Goal: Task Accomplishment & Management: Use online tool/utility

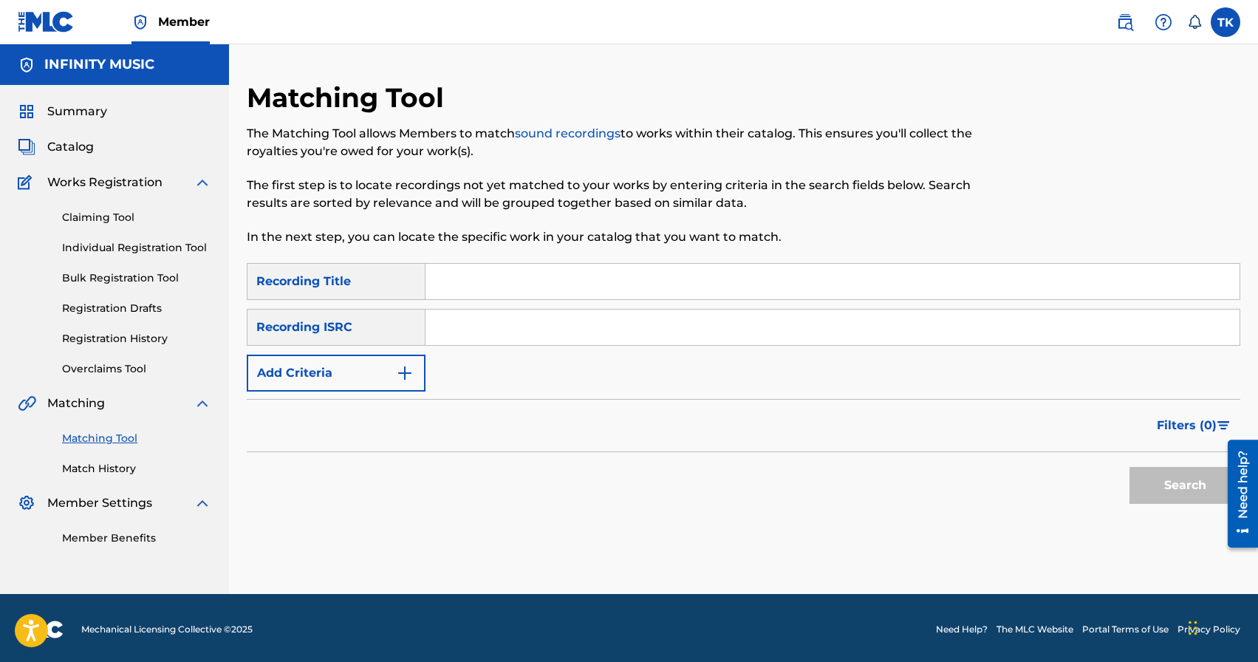
click at [402, 378] on img "Search Form" at bounding box center [405, 373] width 18 height 18
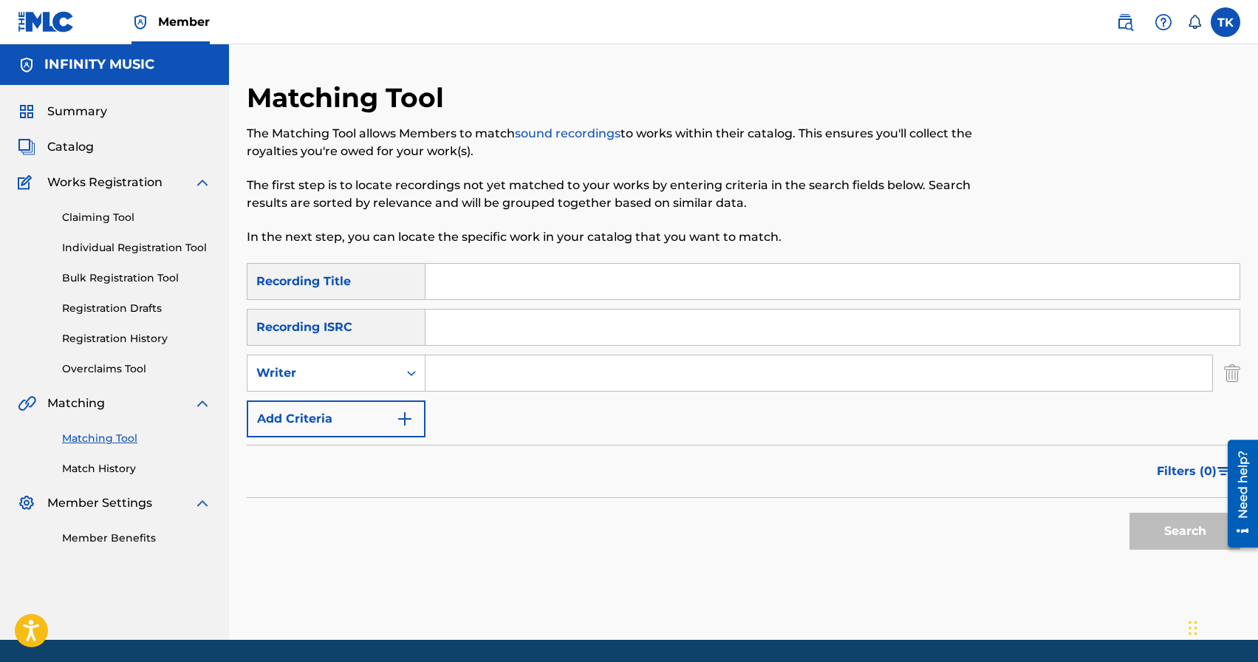
click at [402, 378] on div "Search Form" at bounding box center [411, 373] width 27 height 27
click at [400, 410] on div "Recording Artist" at bounding box center [335, 409] width 177 height 37
click at [490, 378] on input "Search Form" at bounding box center [818, 372] width 786 height 35
type input "ULUKMANAPO"
click at [555, 287] on input "Search Form" at bounding box center [832, 281] width 814 height 35
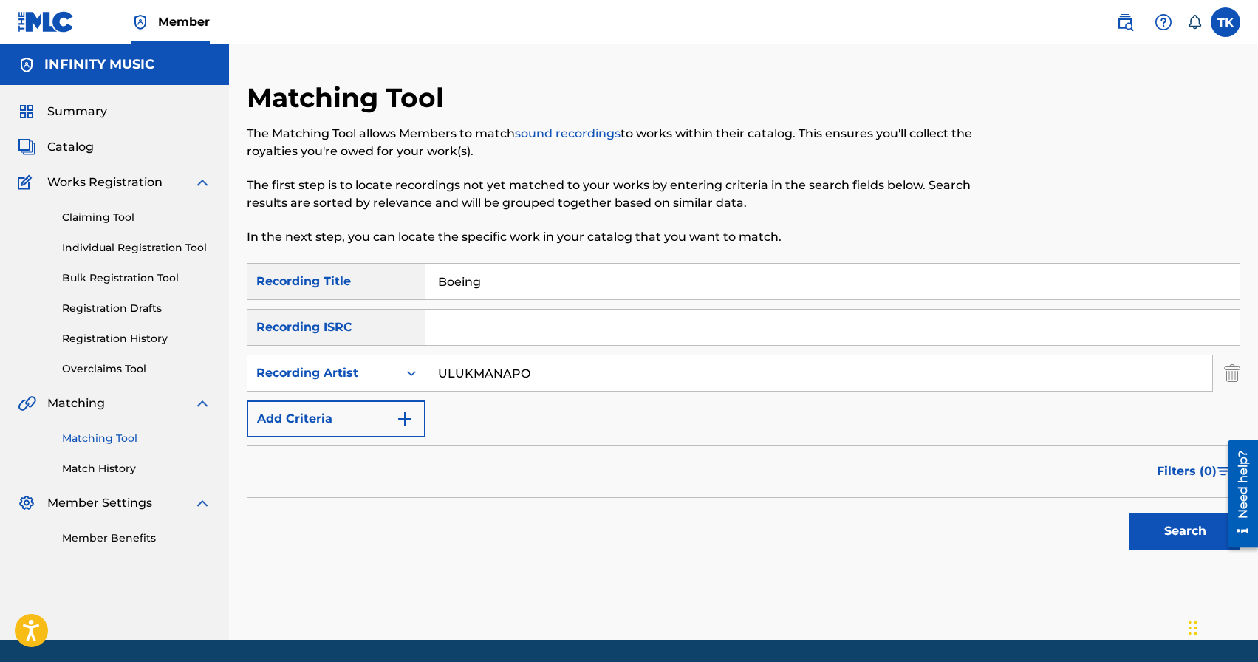
type input "Boeing"
click at [1145, 538] on button "Search" at bounding box center [1184, 530] width 111 height 37
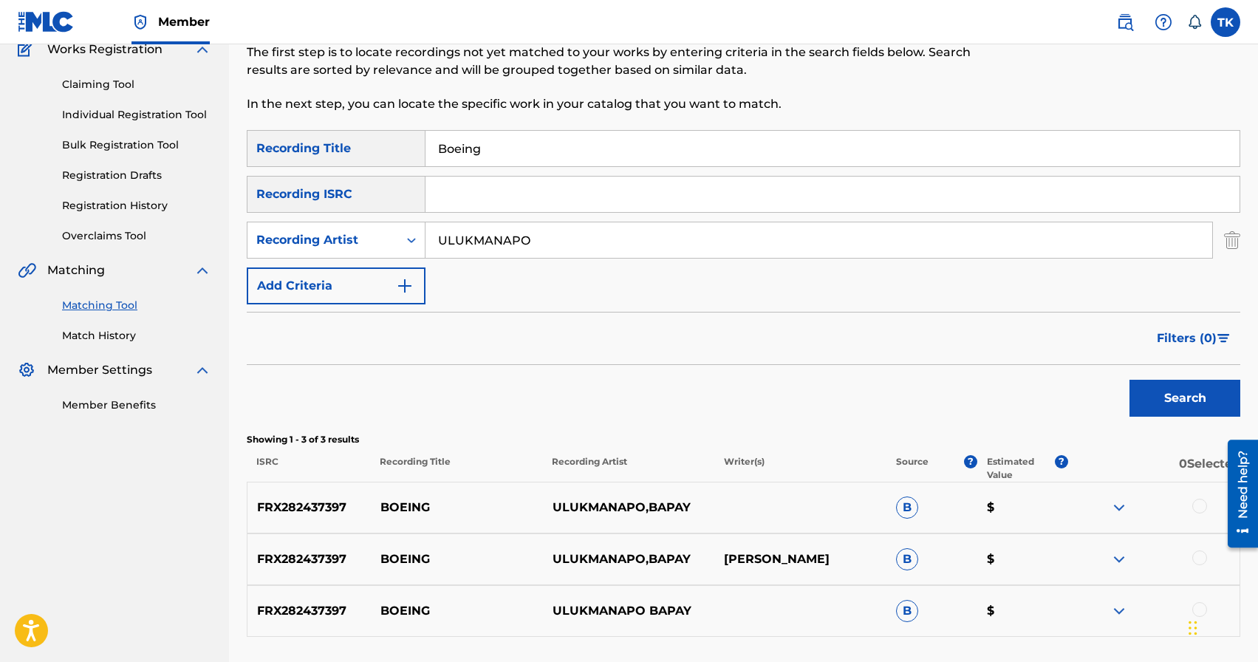
scroll to position [132, 0]
click at [654, 166] on input "Boeing" at bounding box center [832, 148] width 814 height 35
click at [1168, 347] on span "Filters ( 0 )" at bounding box center [1186, 339] width 60 height 18
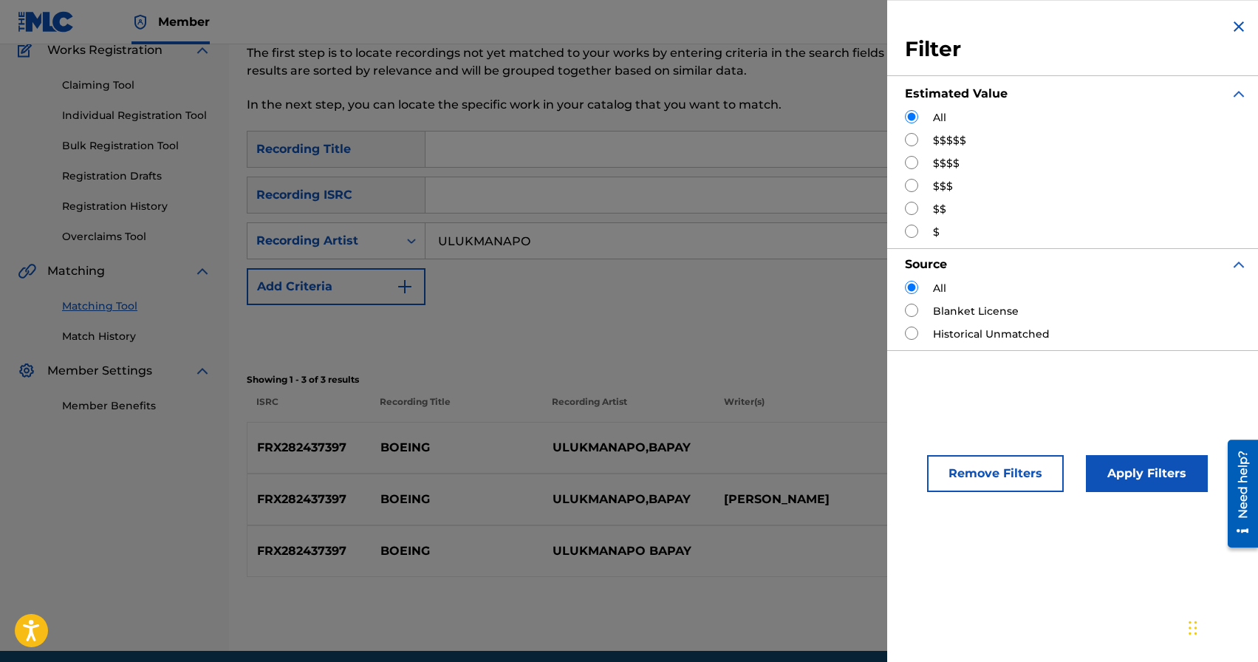
click at [916, 188] on input "Search Form" at bounding box center [911, 185] width 13 height 13
radio input "true"
click at [1131, 477] on button "Apply Filters" at bounding box center [1147, 473] width 122 height 37
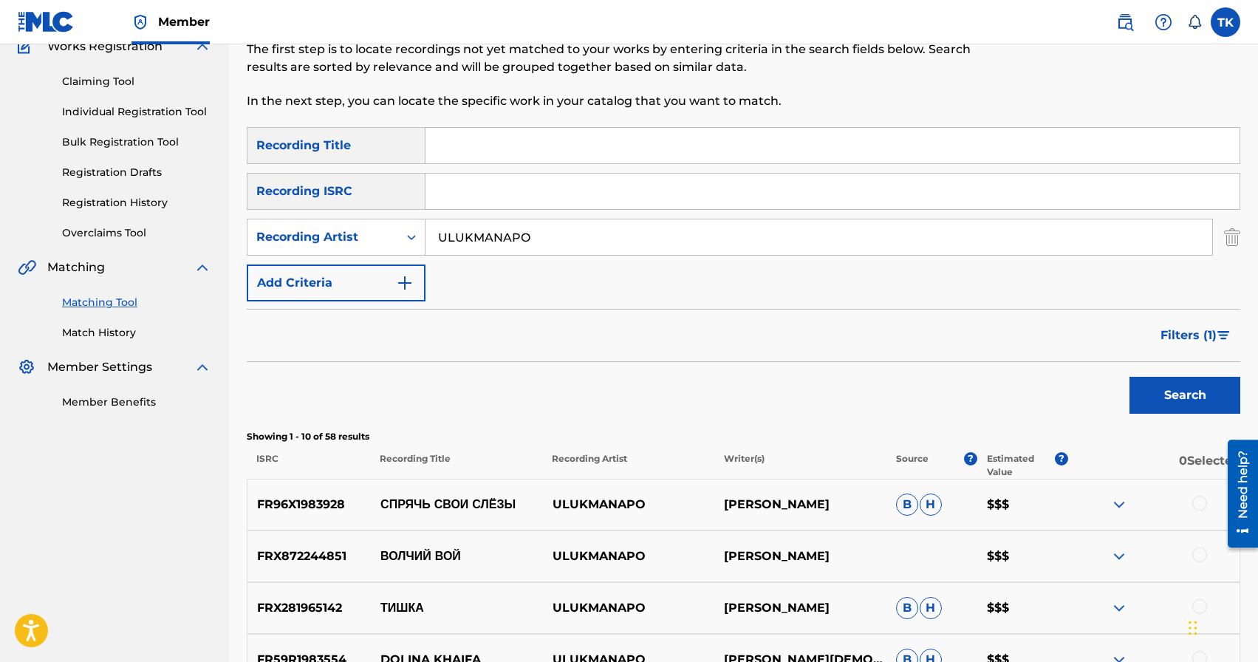
scroll to position [134, 0]
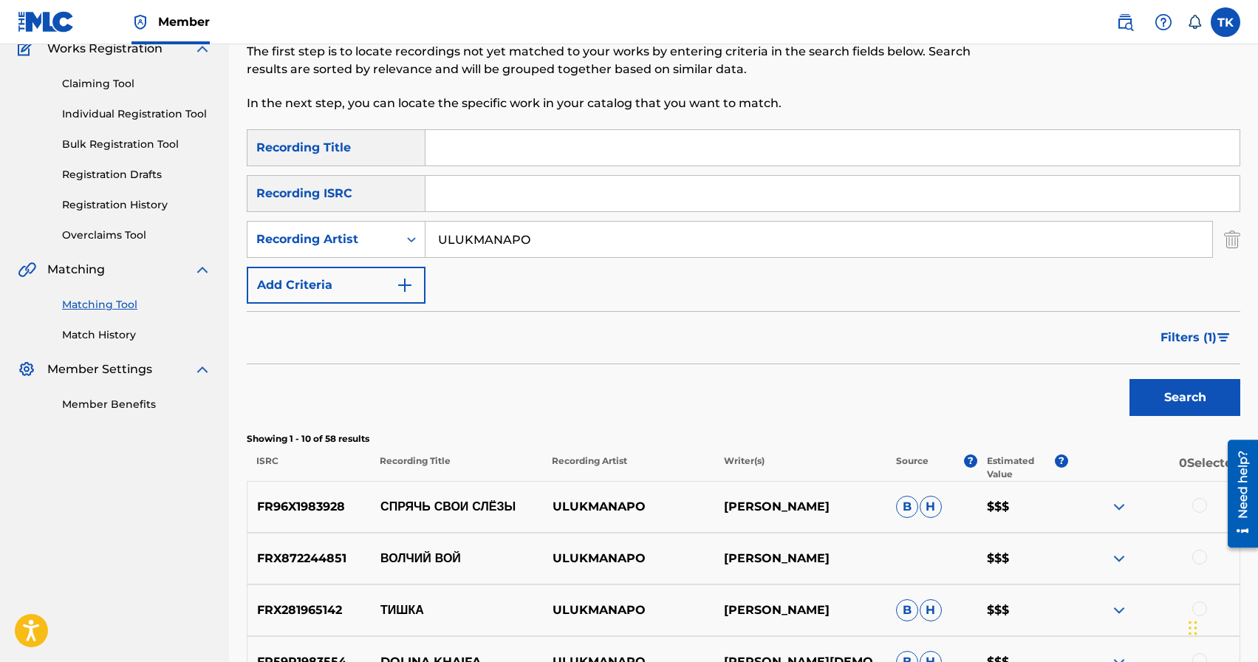
click at [1179, 337] on span "Filters ( 1 )" at bounding box center [1188, 338] width 56 height 18
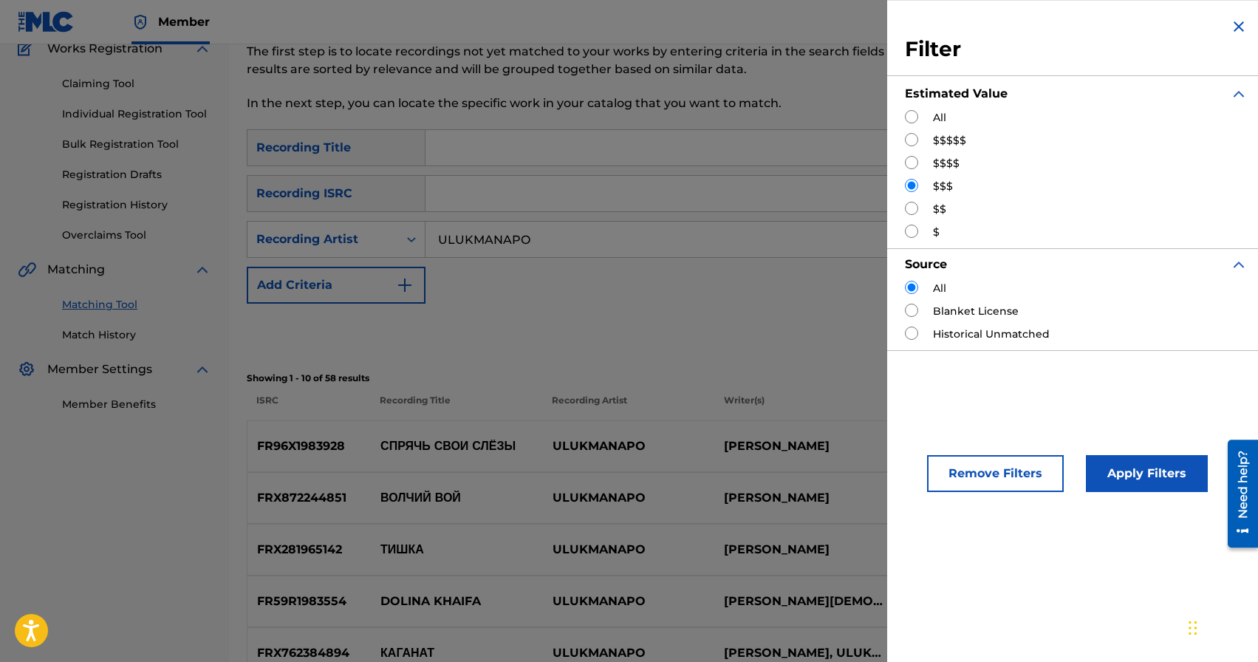
click at [914, 163] on input "Search Form" at bounding box center [911, 162] width 13 height 13
radio input "true"
click at [1139, 478] on button "Apply Filters" at bounding box center [1147, 473] width 122 height 37
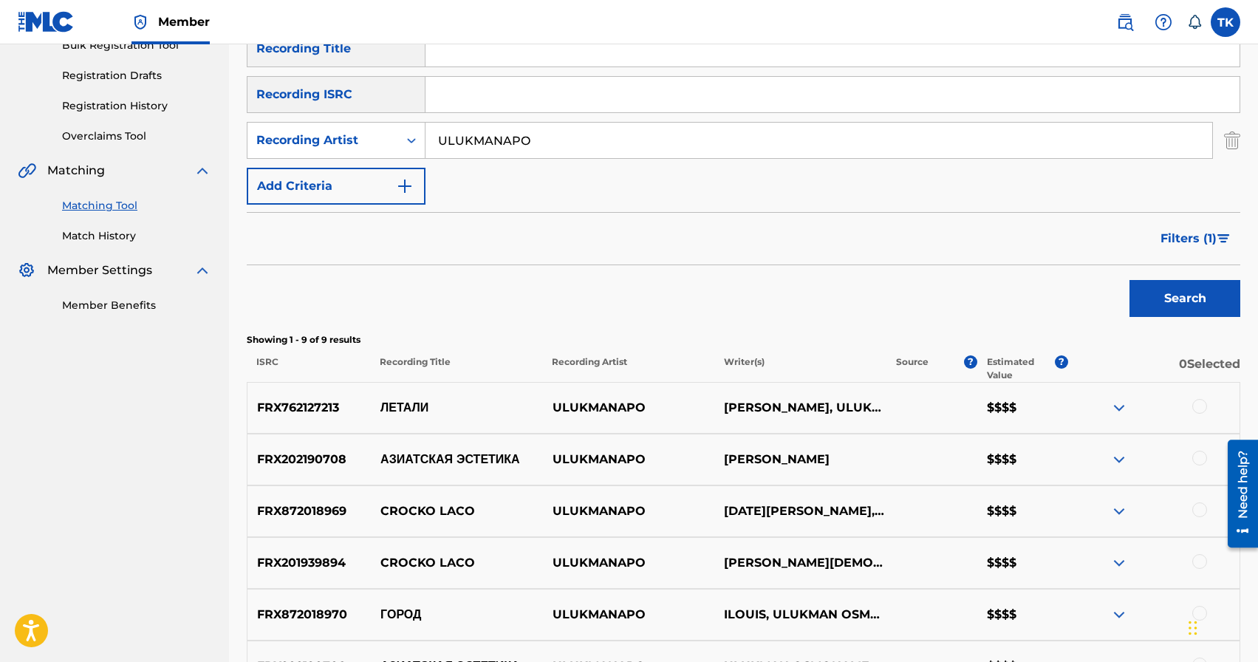
scroll to position [126, 0]
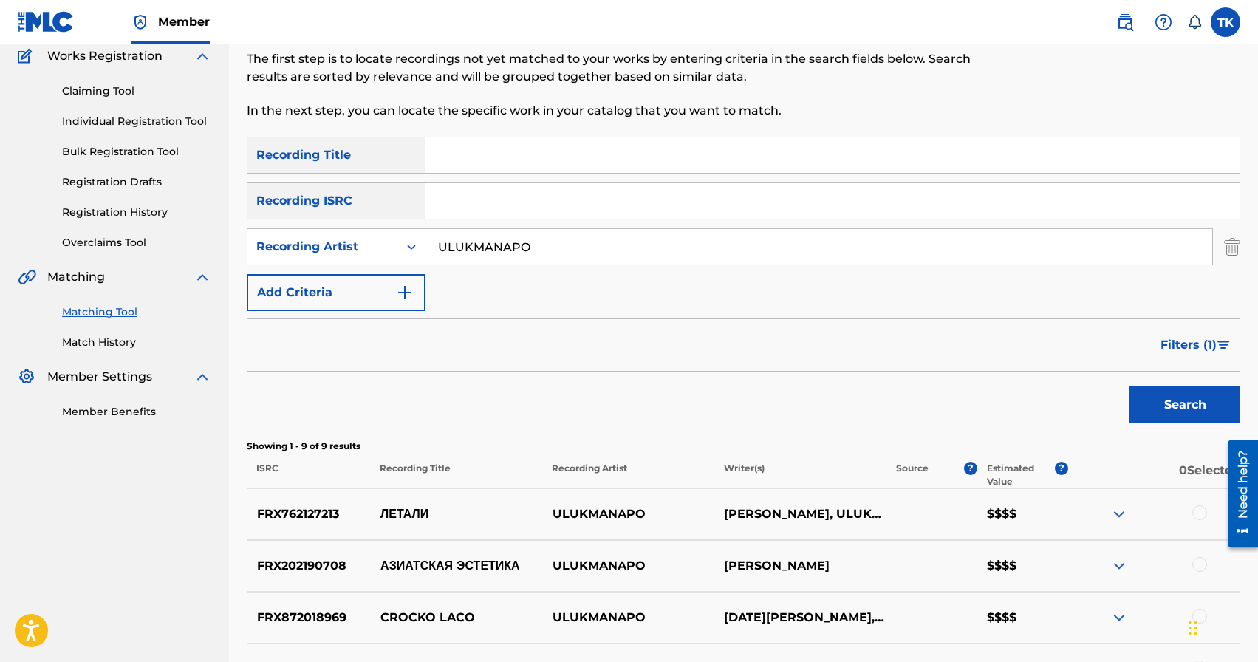
click at [1174, 341] on span "Filters ( 1 )" at bounding box center [1188, 345] width 56 height 18
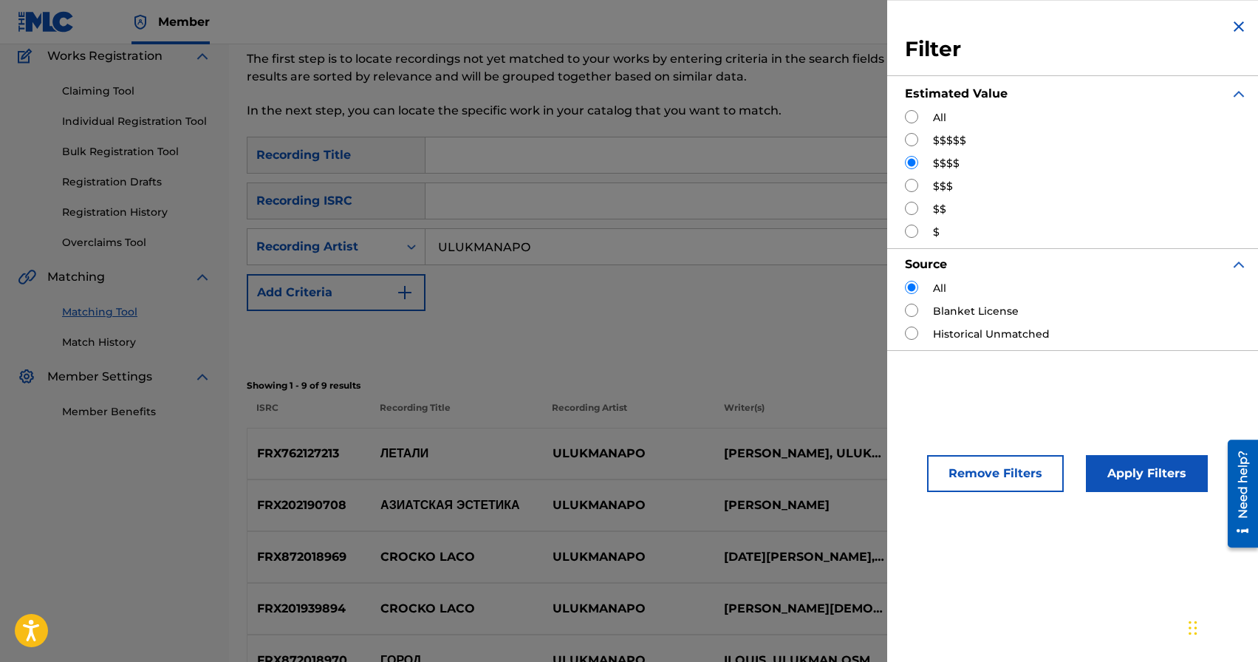
click at [913, 139] on input "Search Form" at bounding box center [911, 139] width 13 height 13
radio input "true"
click at [1140, 472] on button "Apply Filters" at bounding box center [1147, 473] width 122 height 37
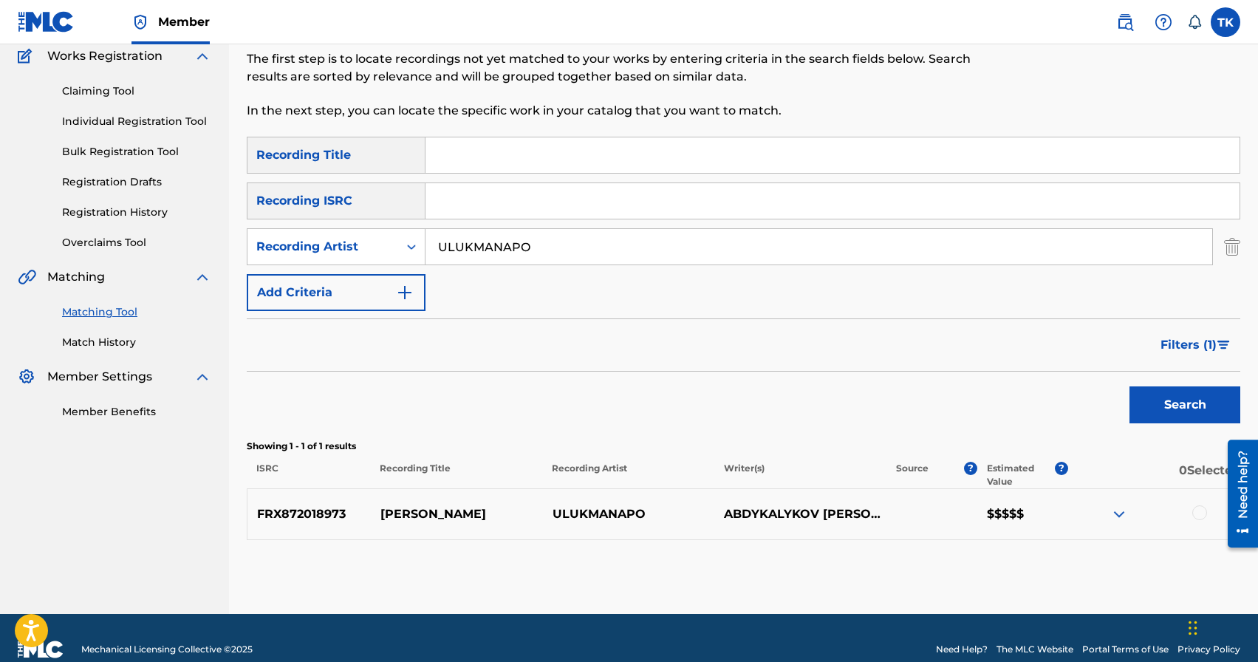
scroll to position [149, 0]
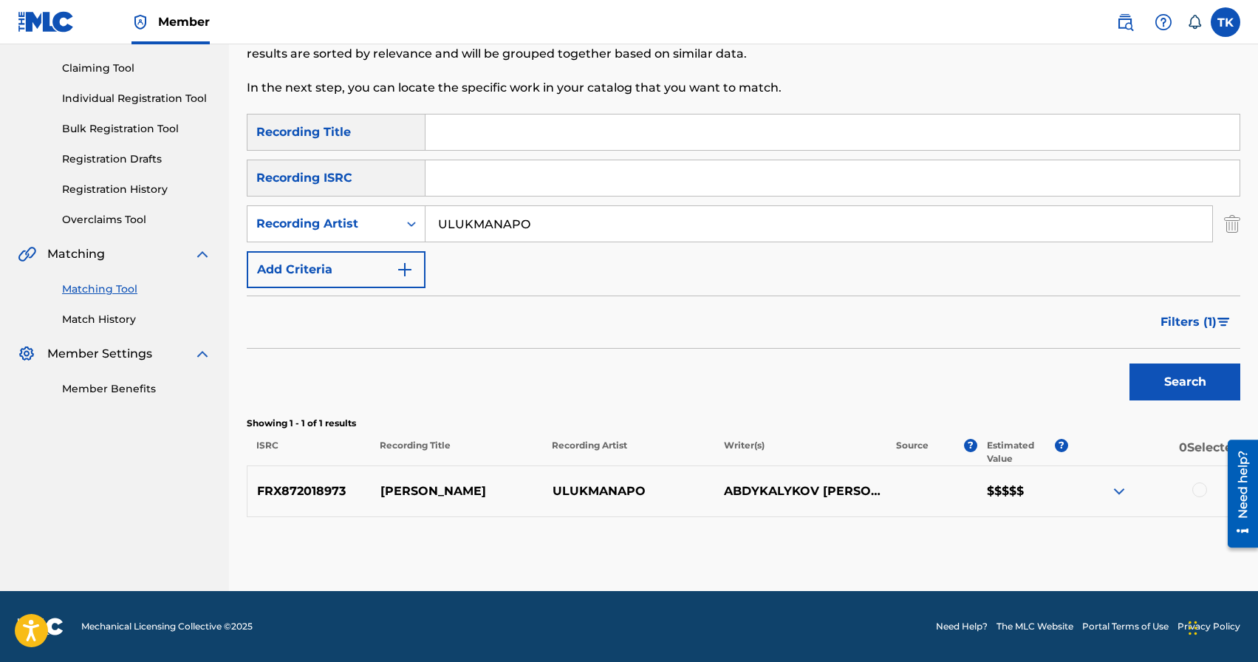
click at [1184, 323] on span "Filters ( 1 )" at bounding box center [1188, 322] width 56 height 18
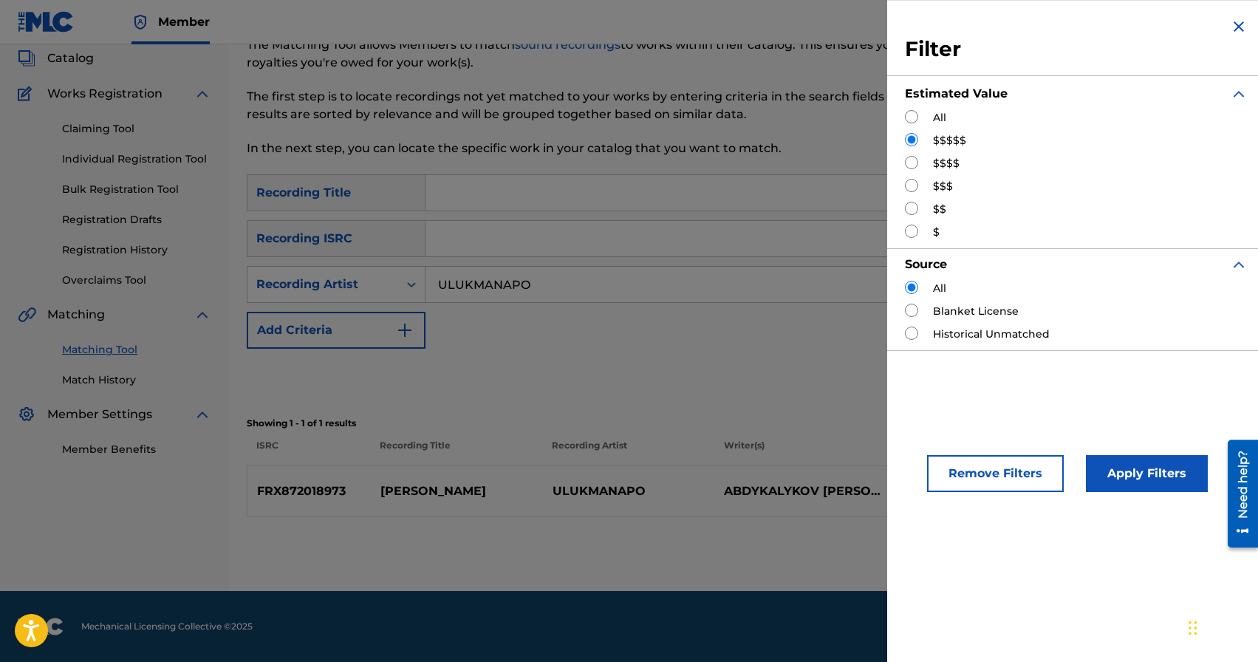
scroll to position [89, 0]
click at [1011, 481] on button "Remove Filters" at bounding box center [995, 473] width 137 height 37
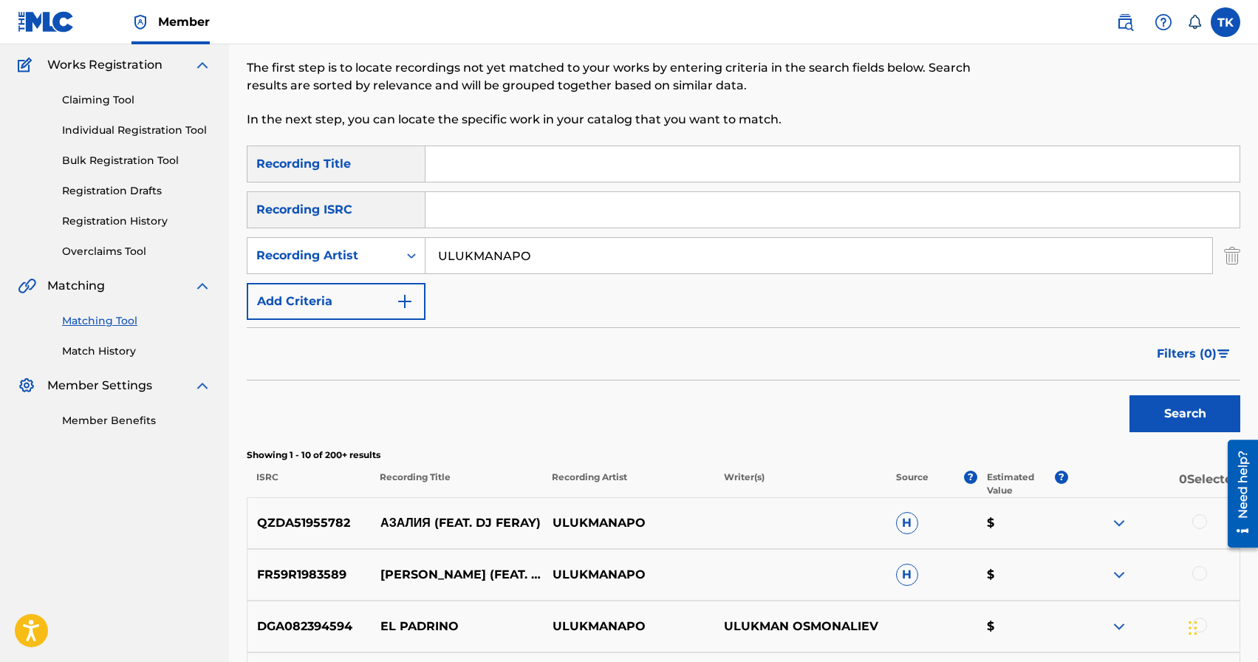
scroll to position [119, 0]
click at [711, 176] on input "Search Form" at bounding box center [832, 162] width 814 height 35
click at [638, 179] on input "Boeing" at bounding box center [832, 162] width 814 height 35
type input "не [DATE] / семдесят пятый"
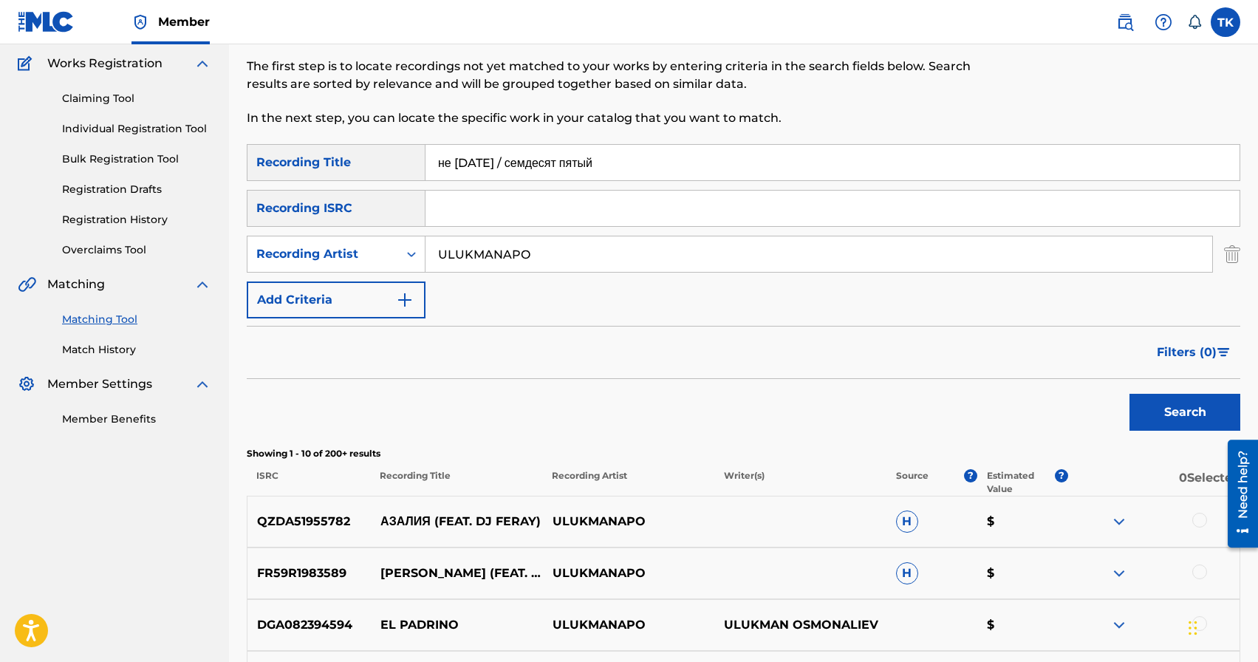
click at [1144, 409] on button "Search" at bounding box center [1184, 412] width 111 height 37
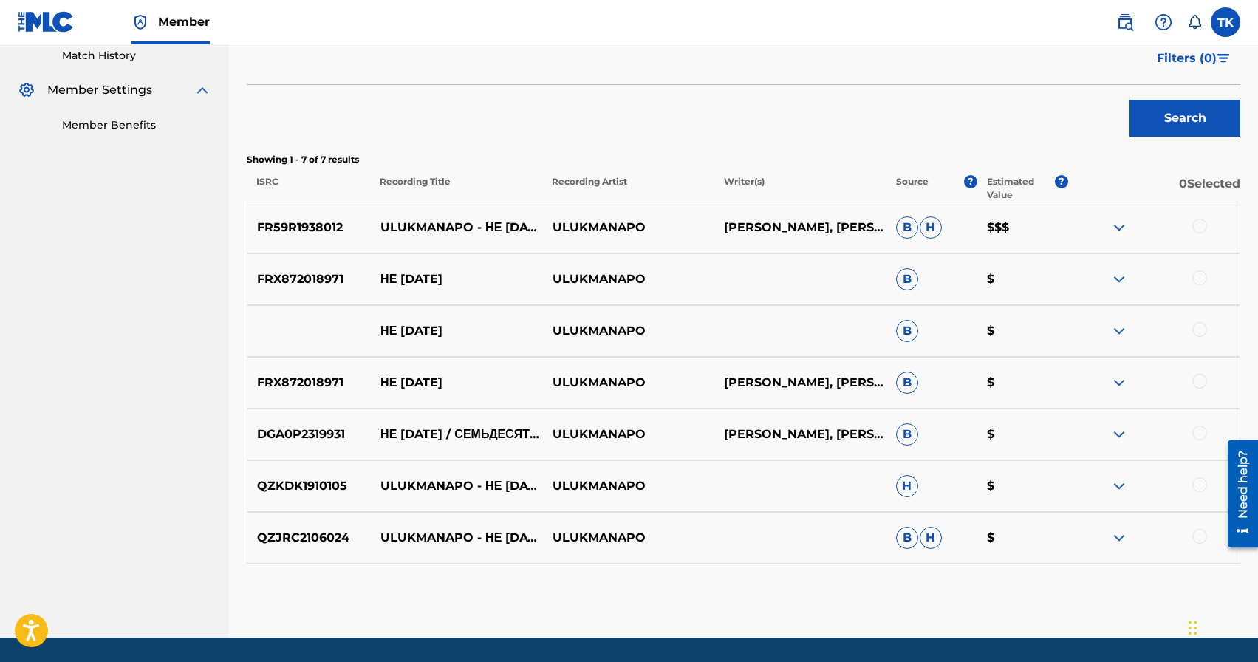
scroll to position [459, 0]
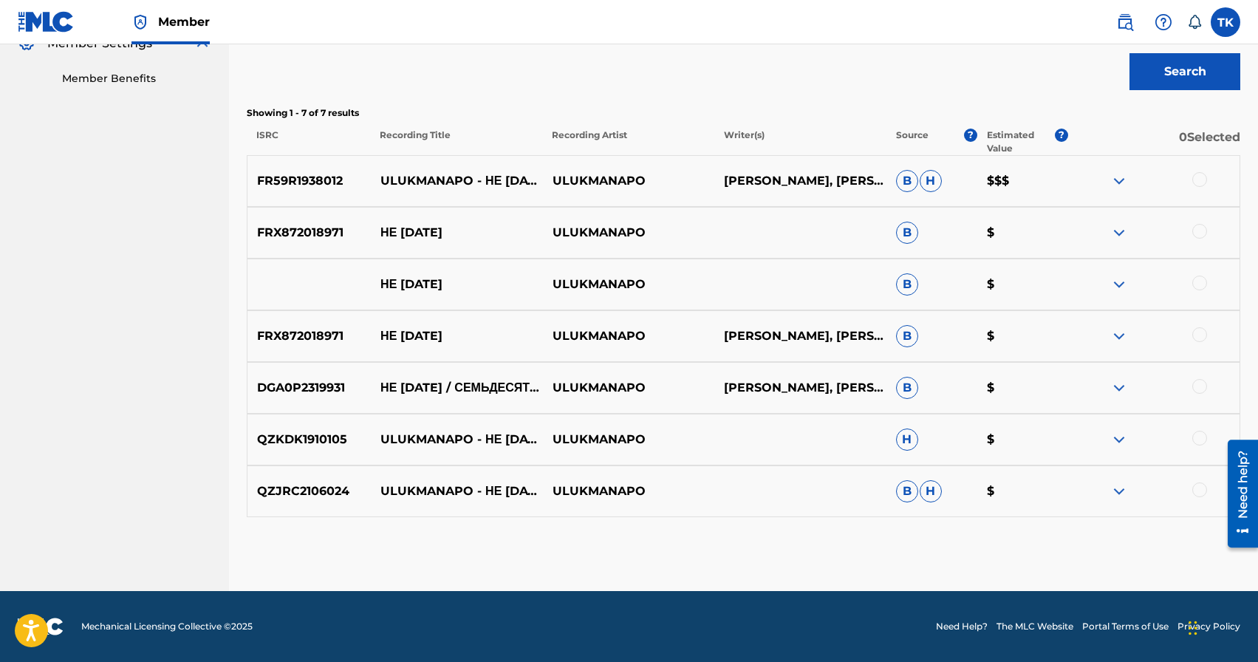
click at [1201, 178] on div at bounding box center [1199, 179] width 15 height 15
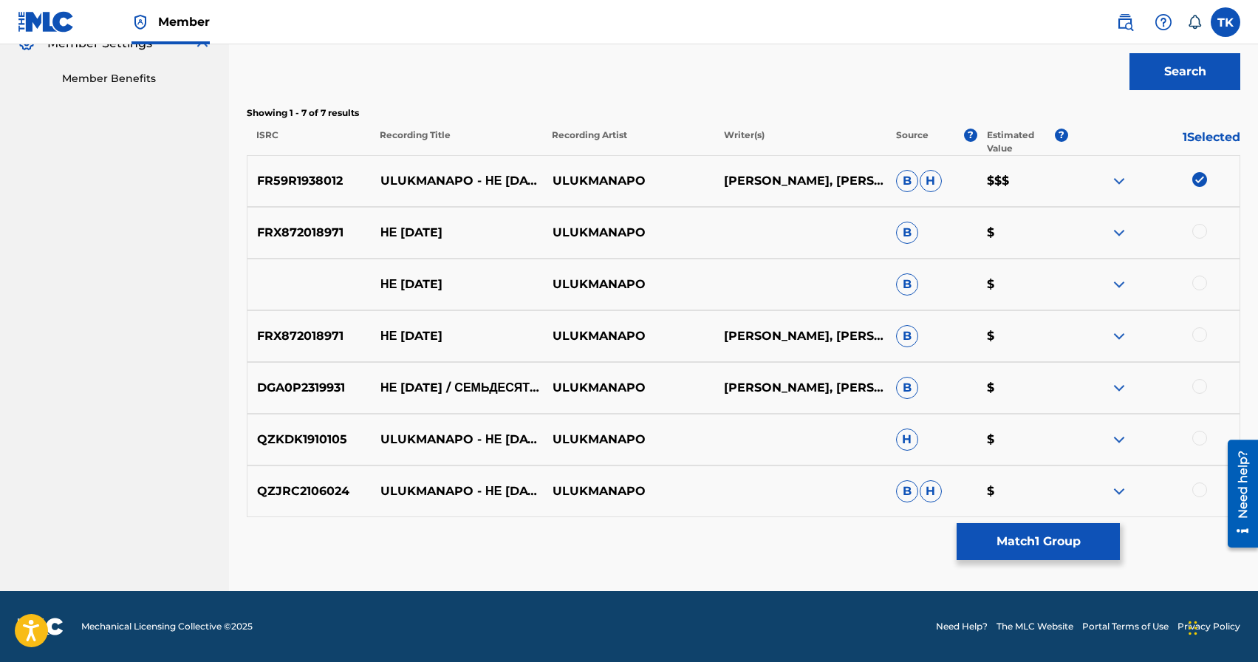
click at [1045, 538] on button "Match 1 Group" at bounding box center [1037, 541] width 163 height 37
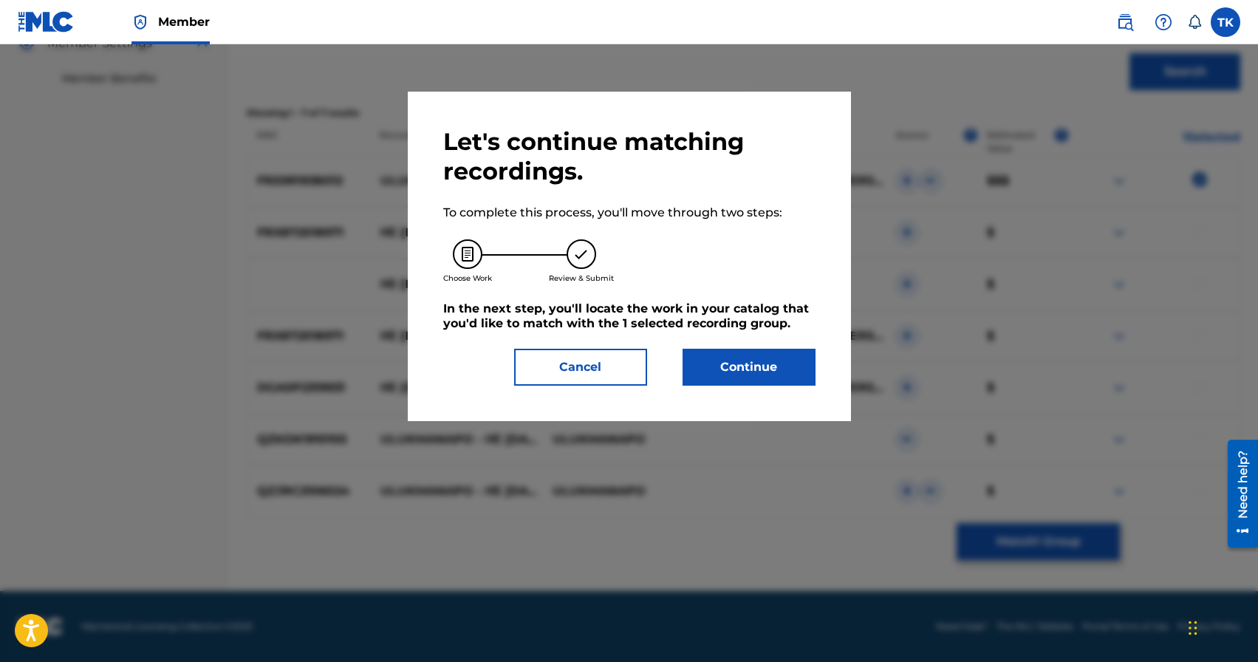
click at [749, 374] on button "Continue" at bounding box center [748, 367] width 133 height 37
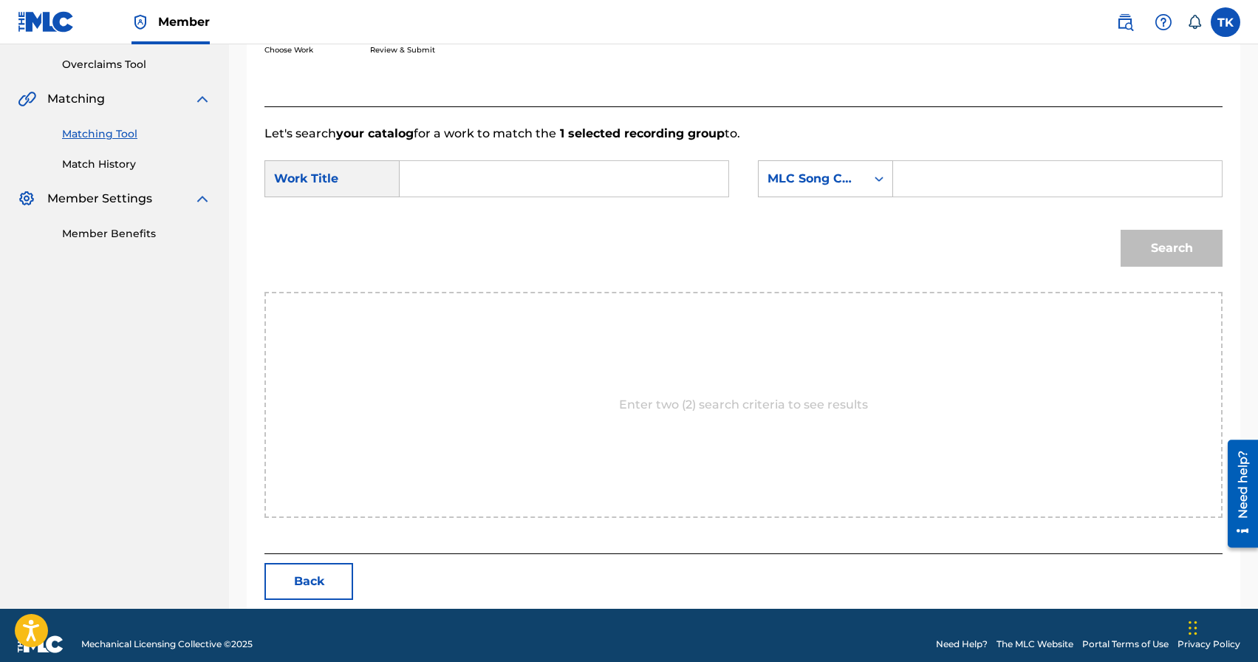
scroll to position [322, 0]
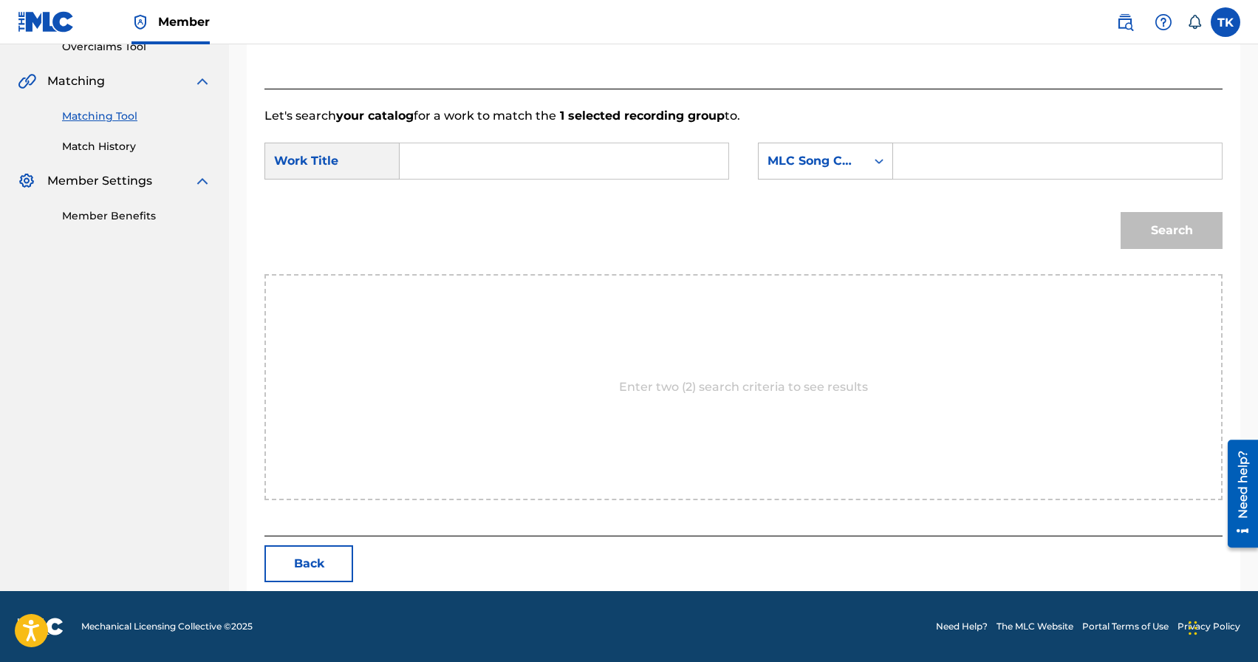
click at [297, 564] on button "Back" at bounding box center [308, 563] width 89 height 37
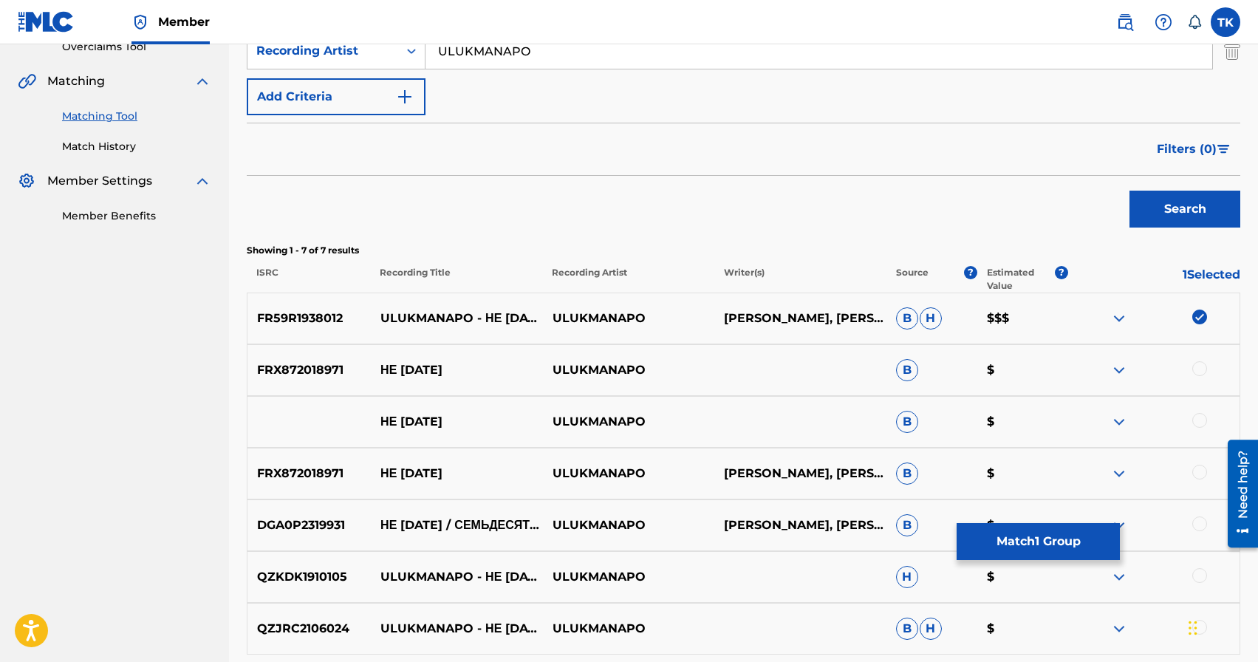
click at [1043, 546] on button "Match 1 Group" at bounding box center [1037, 541] width 163 height 37
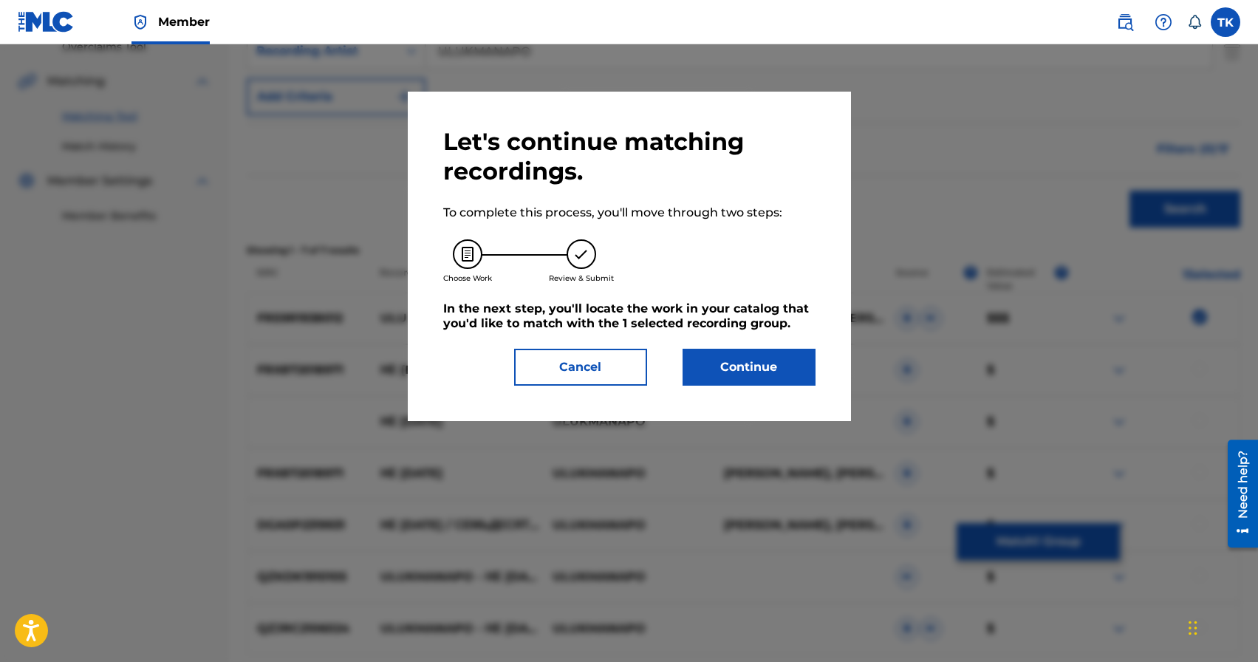
click at [752, 361] on button "Continue" at bounding box center [748, 367] width 133 height 37
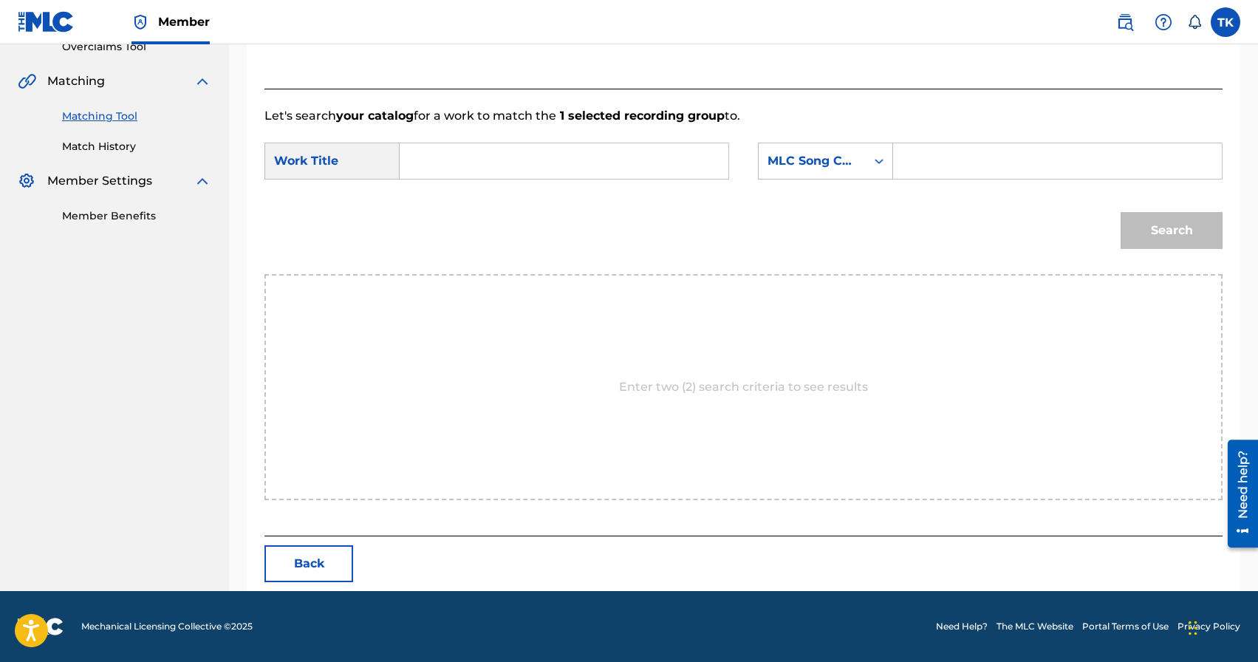
click at [558, 168] on input "Search Form" at bounding box center [564, 160] width 304 height 35
click at [459, 286] on span "одня / семьдесят пятый" at bounding box center [454, 273] width 58 height 49
type input "не [DATE] / семьдесят пятый"
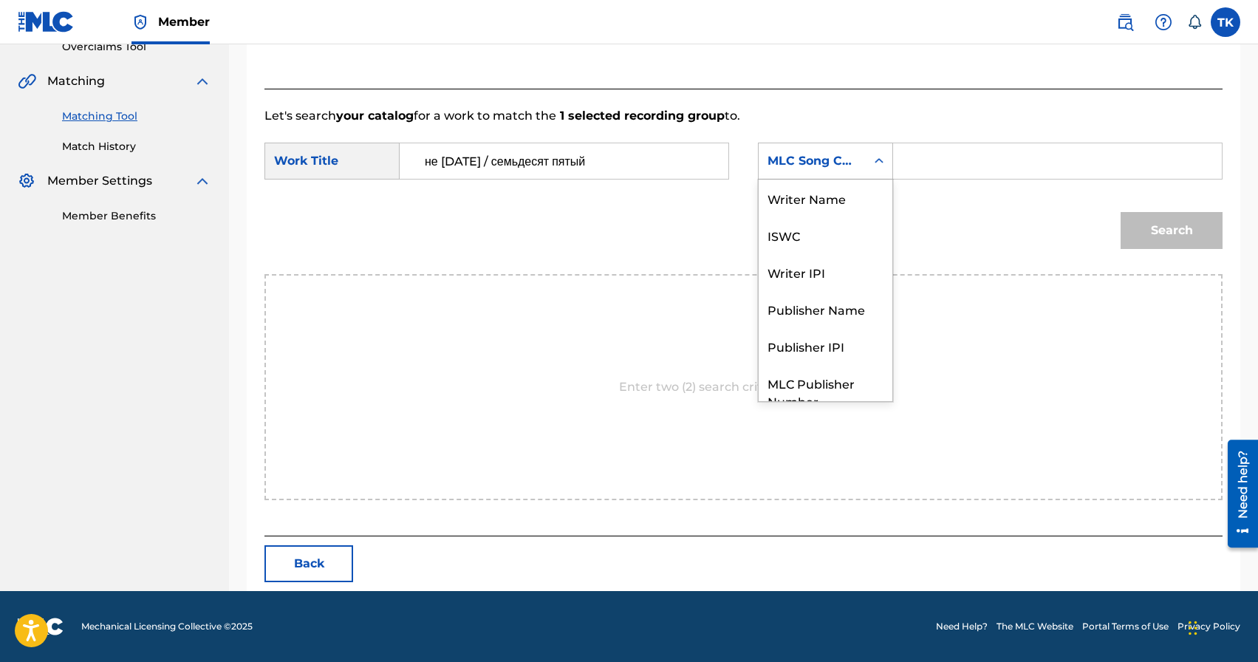
click at [854, 165] on div "MLC Song Code" at bounding box center [811, 161] width 89 height 18
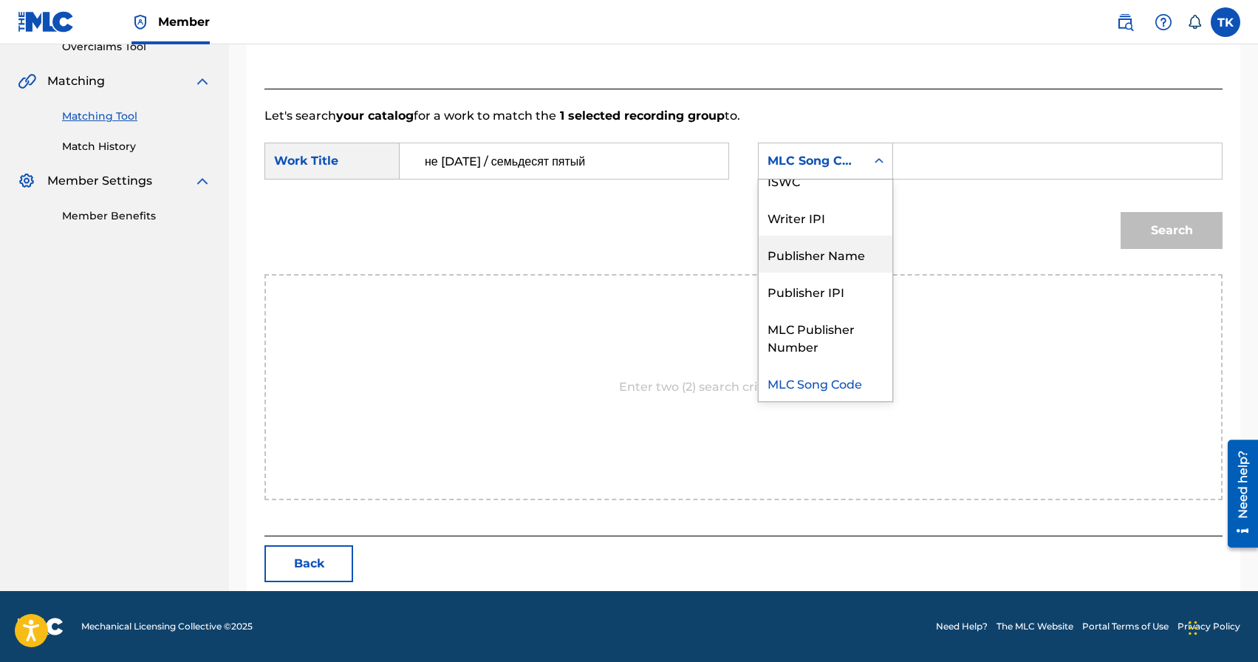
click at [844, 264] on div "Publisher Name" at bounding box center [825, 254] width 134 height 37
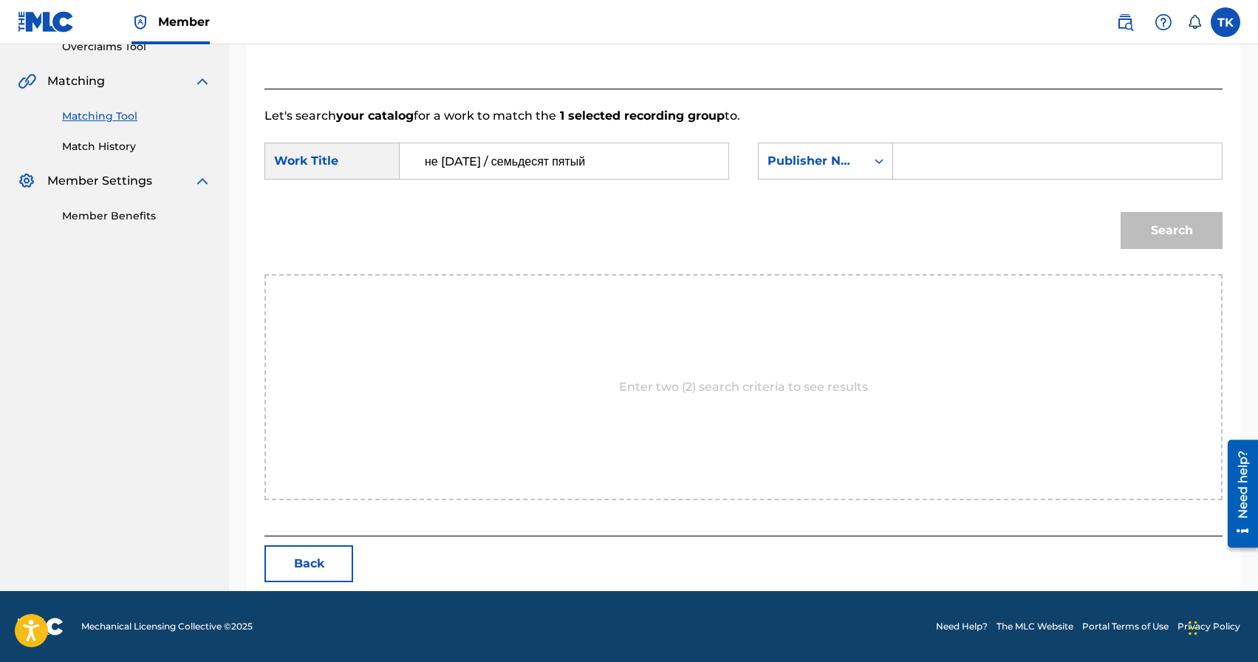
click at [931, 159] on input "Search Form" at bounding box center [1057, 160] width 304 height 35
type input "INFINITY MUSIC"
click at [1158, 232] on button "Search" at bounding box center [1171, 230] width 102 height 37
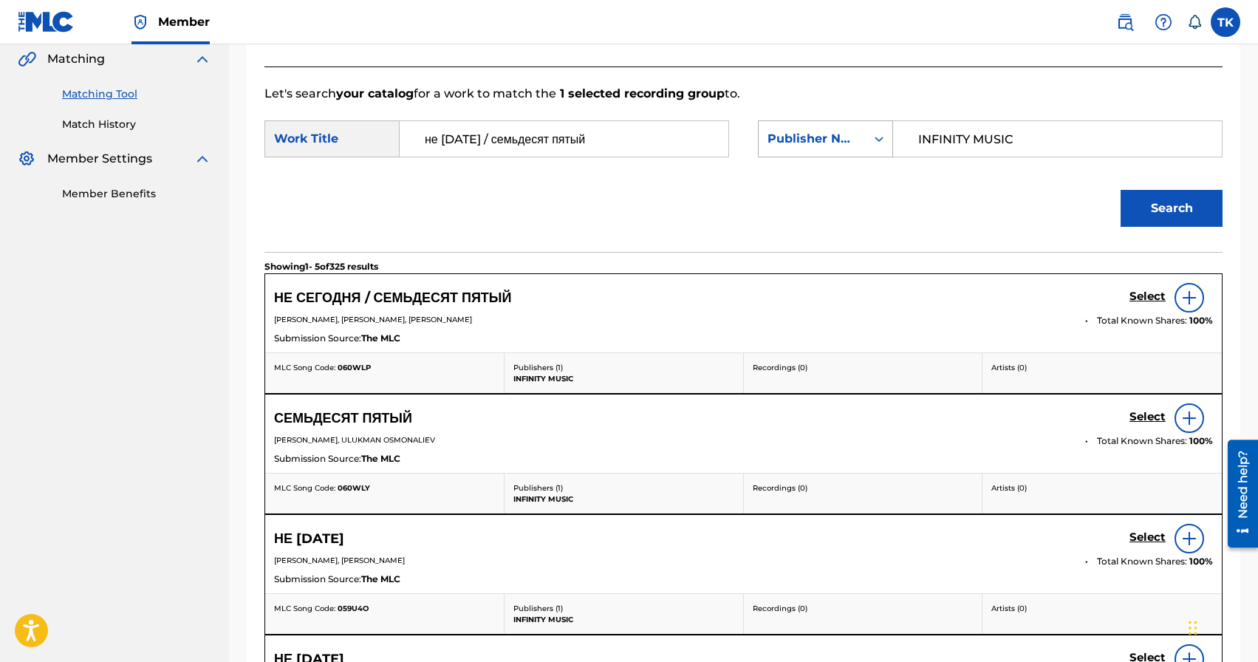
scroll to position [353, 0]
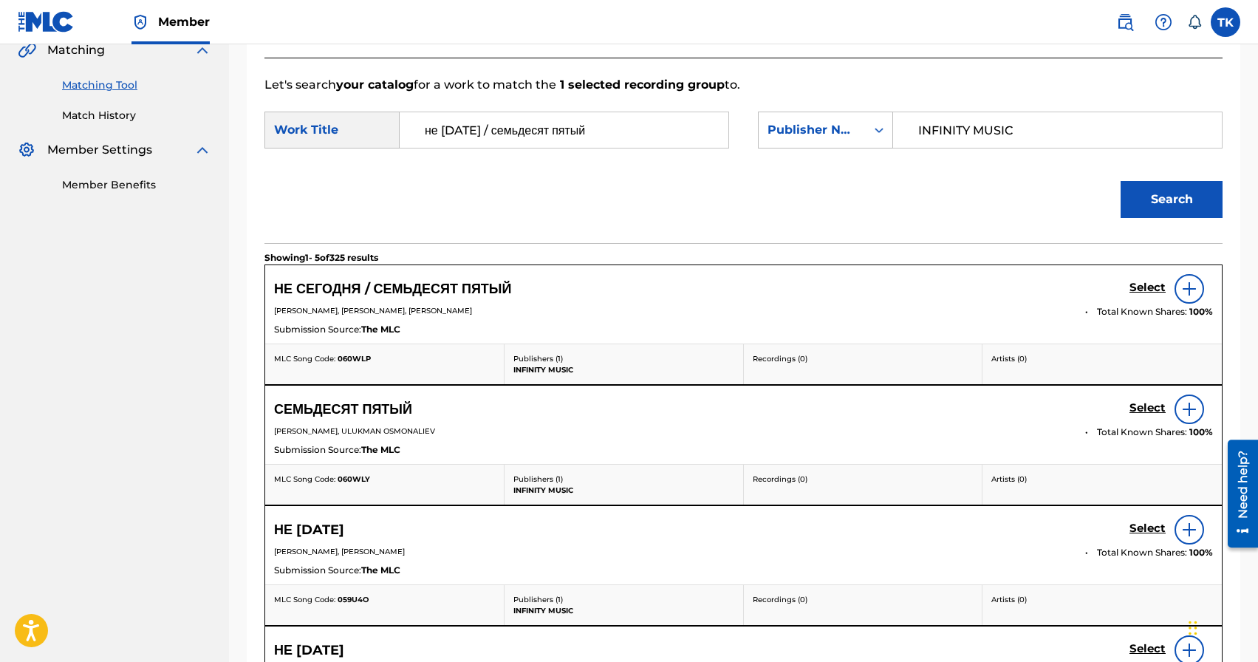
click at [1133, 289] on h5 "Select" at bounding box center [1147, 288] width 36 height 14
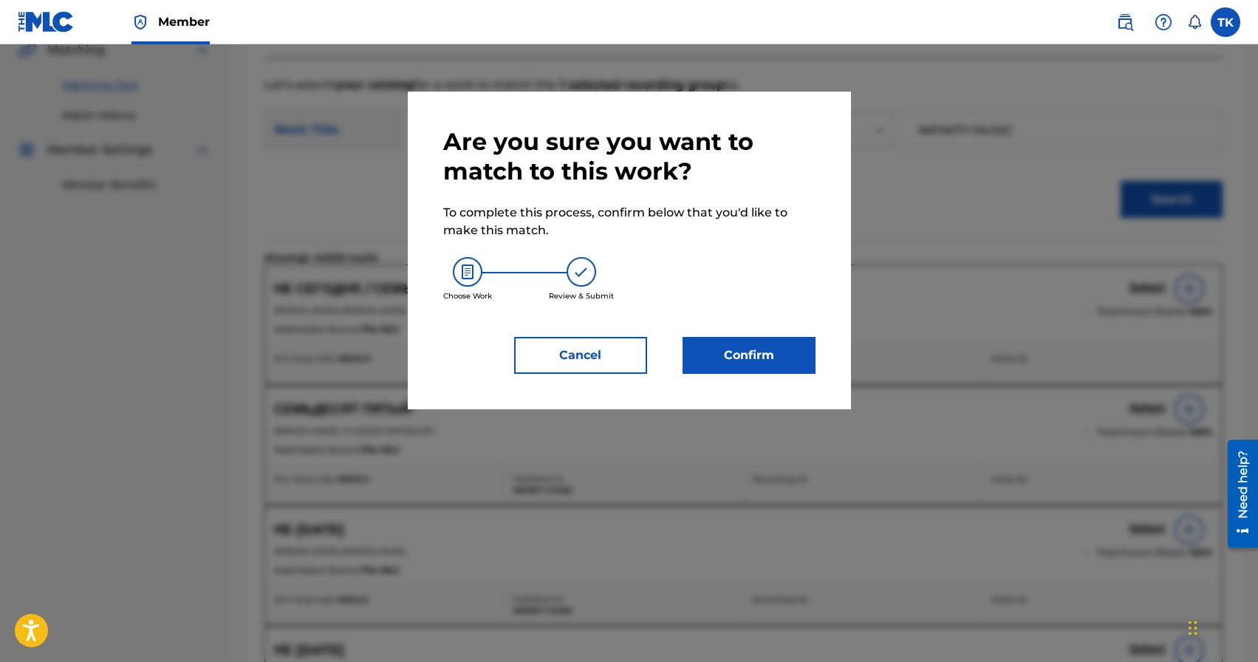
click at [760, 354] on button "Confirm" at bounding box center [748, 355] width 133 height 37
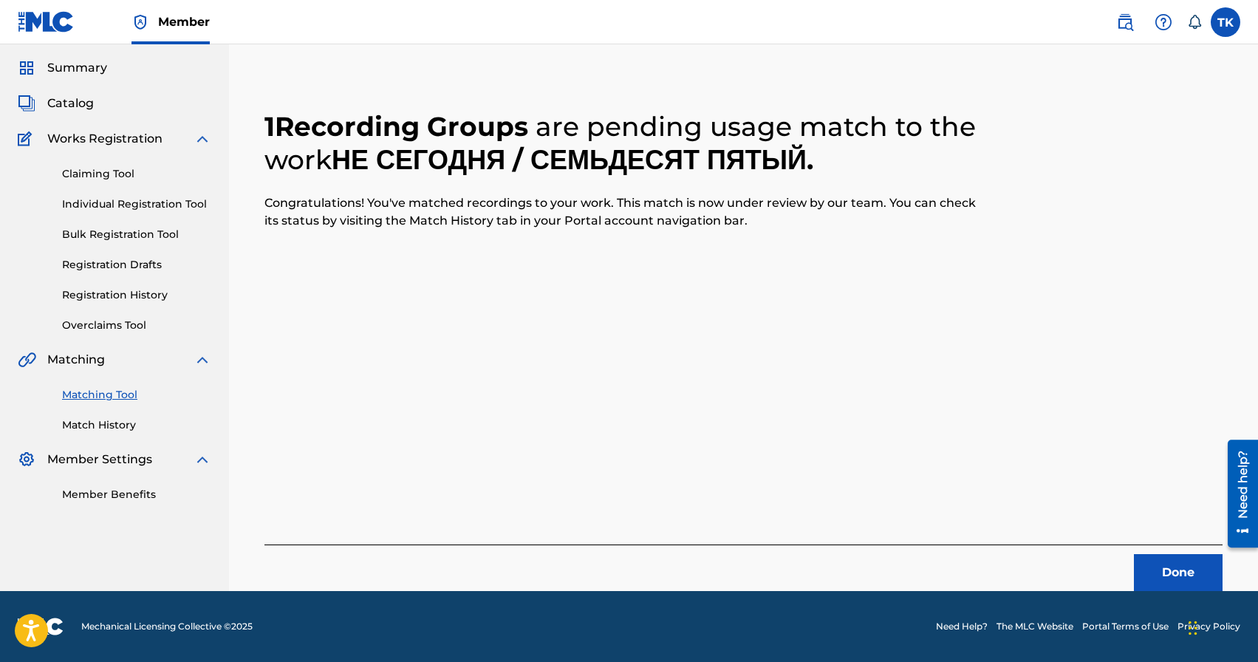
scroll to position [44, 0]
click at [1157, 578] on button "Done" at bounding box center [1178, 572] width 89 height 37
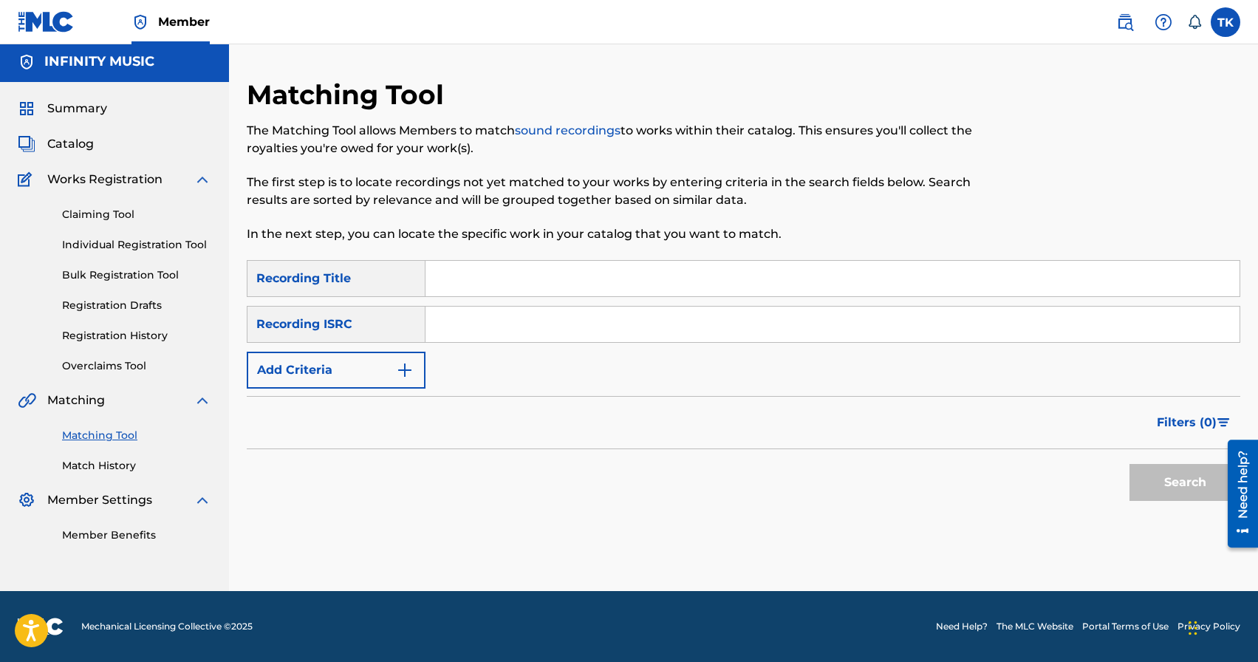
scroll to position [0, 0]
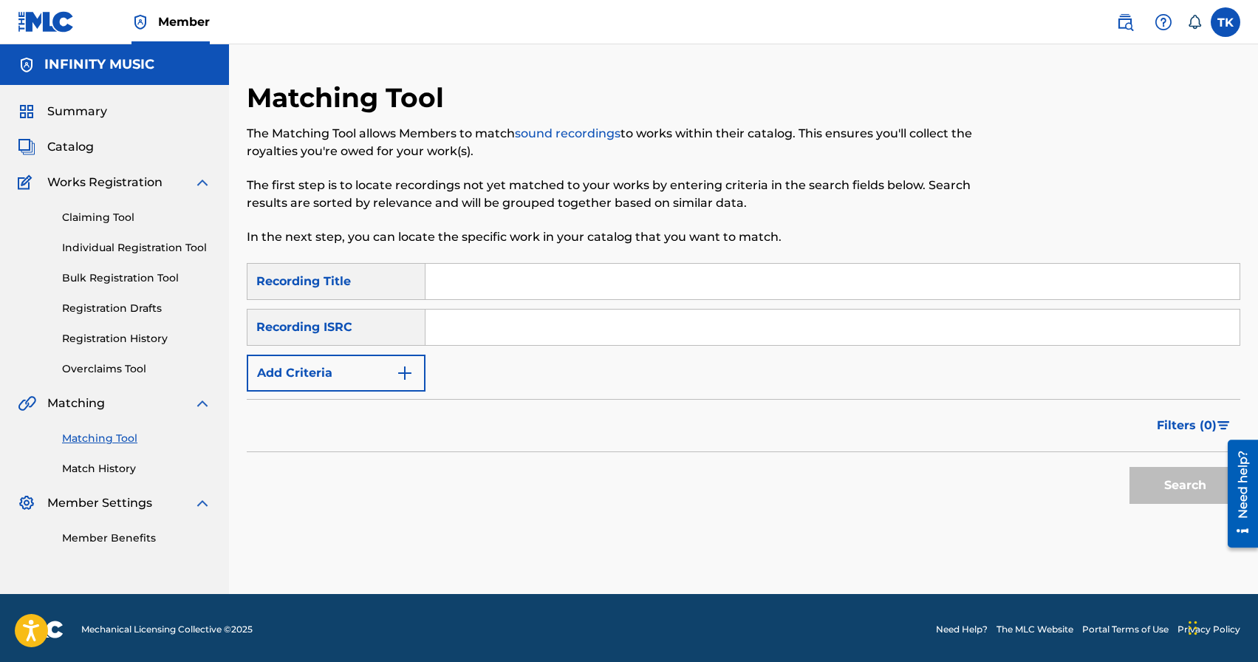
click at [401, 364] on img "Search Form" at bounding box center [405, 373] width 18 height 18
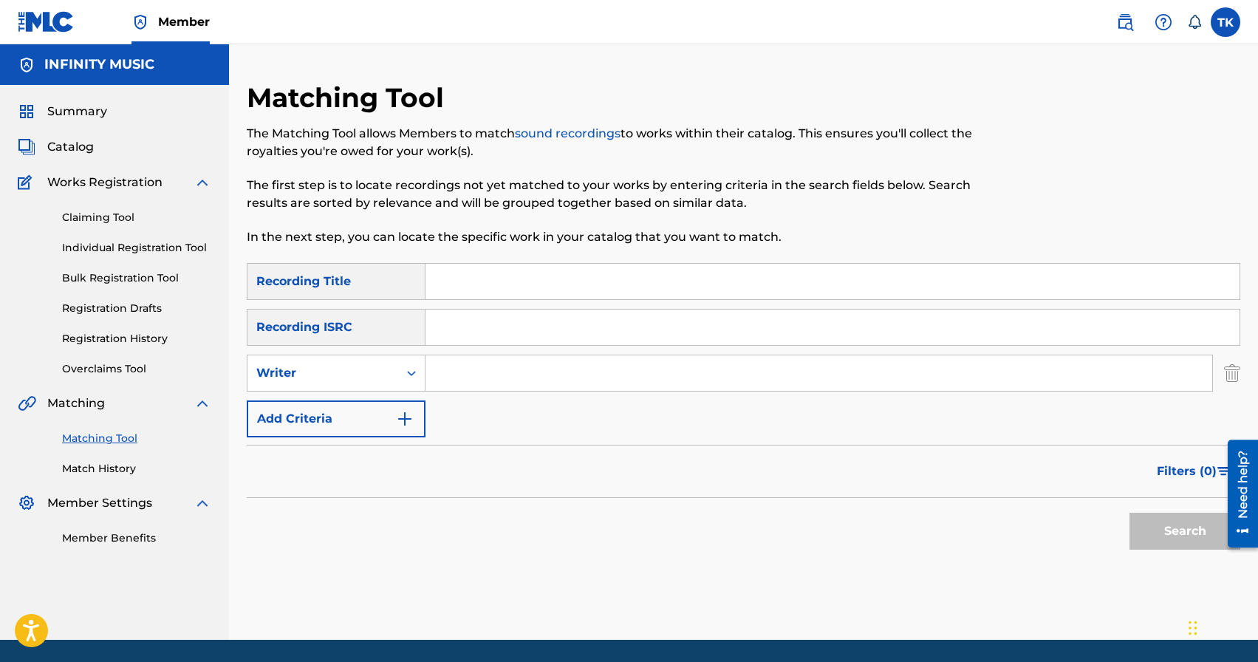
click at [401, 364] on div "Search Form" at bounding box center [411, 373] width 27 height 27
click at [393, 391] on div "Recording Artist" at bounding box center [335, 409] width 177 height 37
click at [469, 375] on input "Search Form" at bounding box center [818, 372] width 786 height 35
type input "ULUKMANAPO"
click at [561, 278] on input "Search Form" at bounding box center [832, 281] width 814 height 35
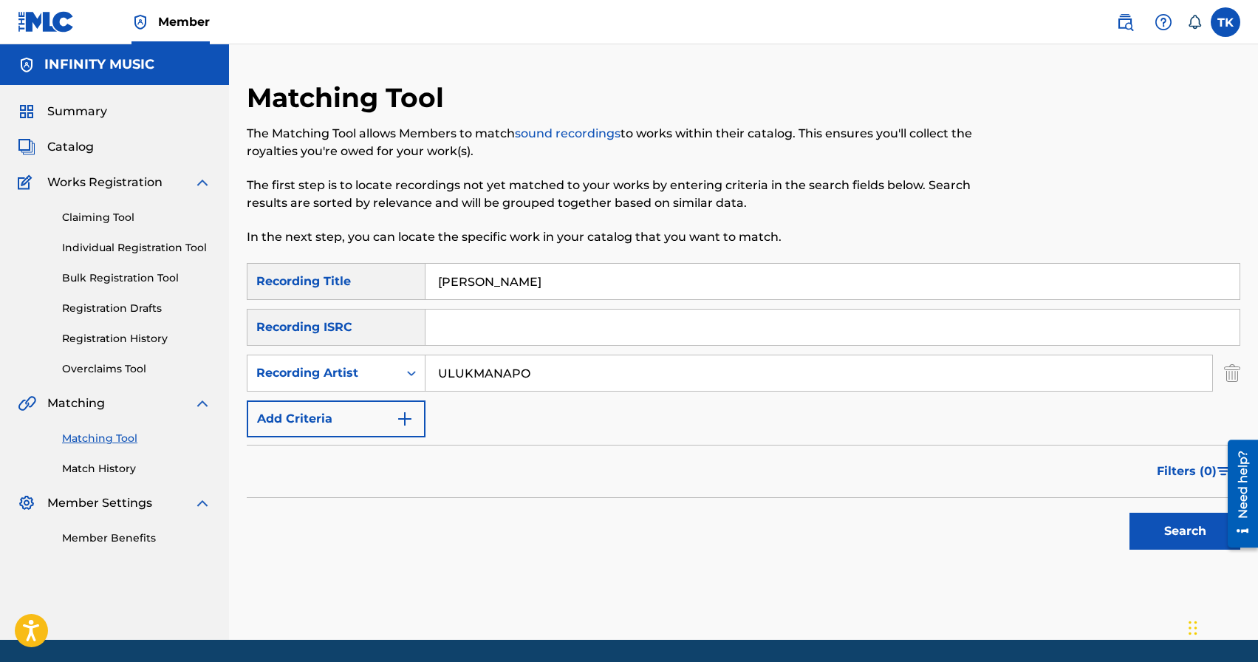
click at [1153, 534] on button "Search" at bounding box center [1184, 530] width 111 height 37
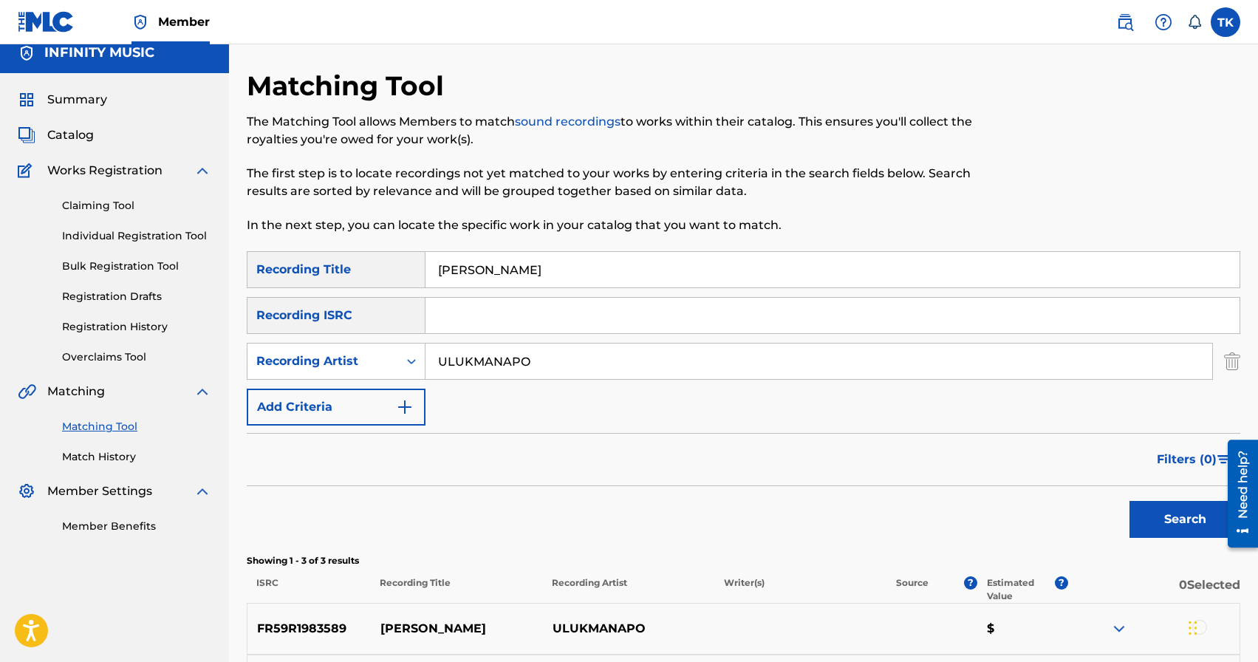
scroll to position [8, 0]
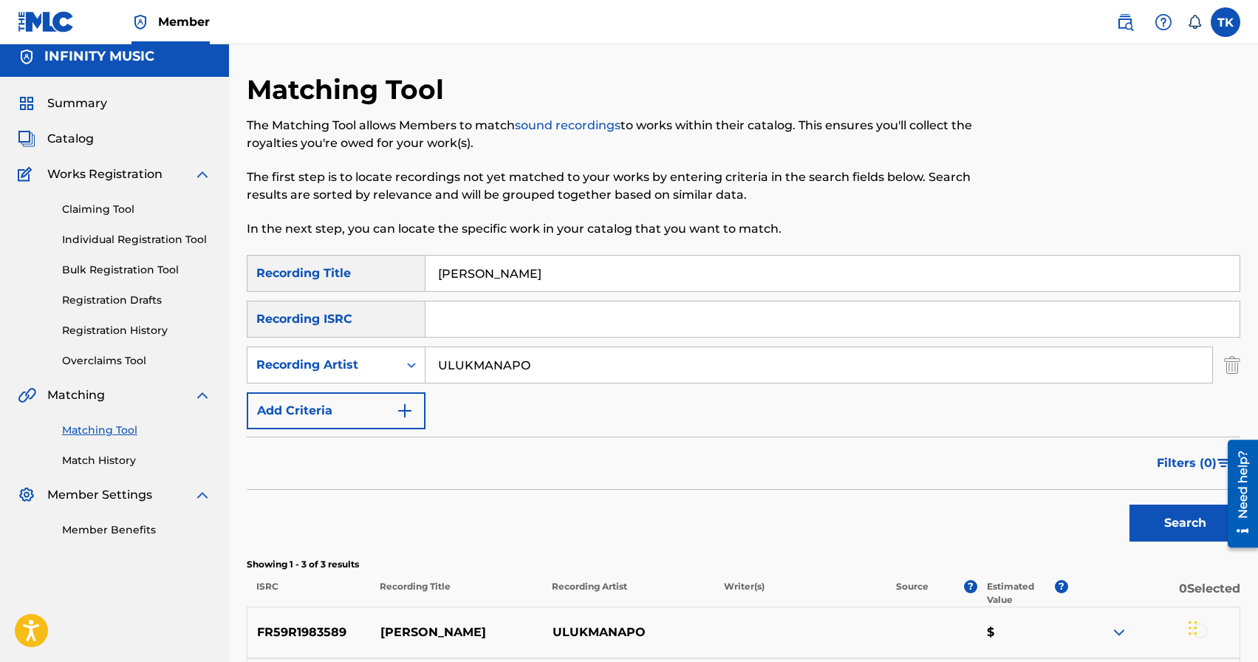
click at [604, 266] on input "[PERSON_NAME]" at bounding box center [832, 273] width 814 height 35
click at [1182, 529] on button "Search" at bounding box center [1184, 522] width 111 height 37
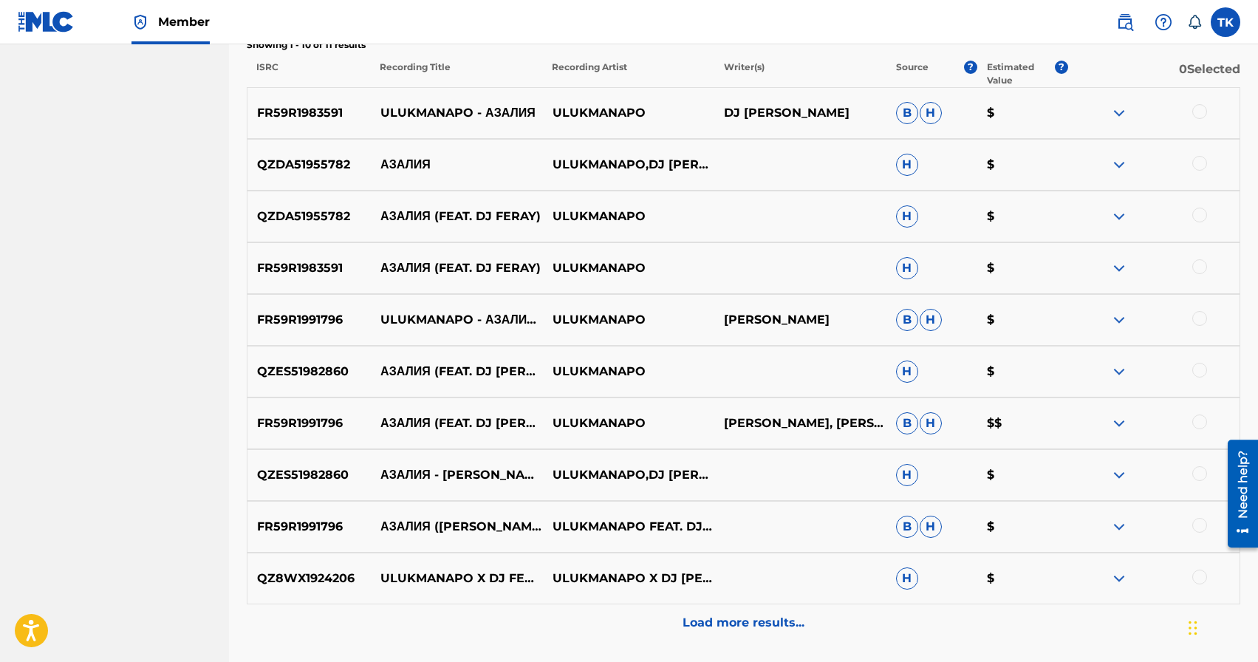
scroll to position [651, 0]
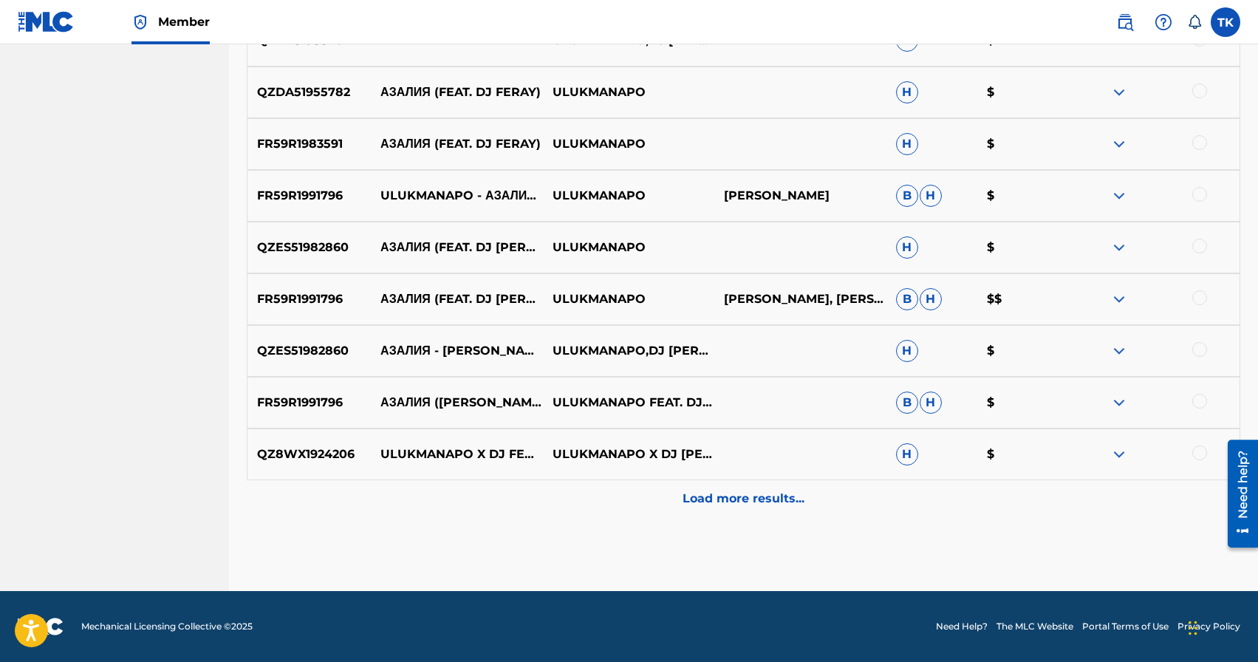
click at [764, 499] on p "Load more results..." at bounding box center [743, 499] width 122 height 18
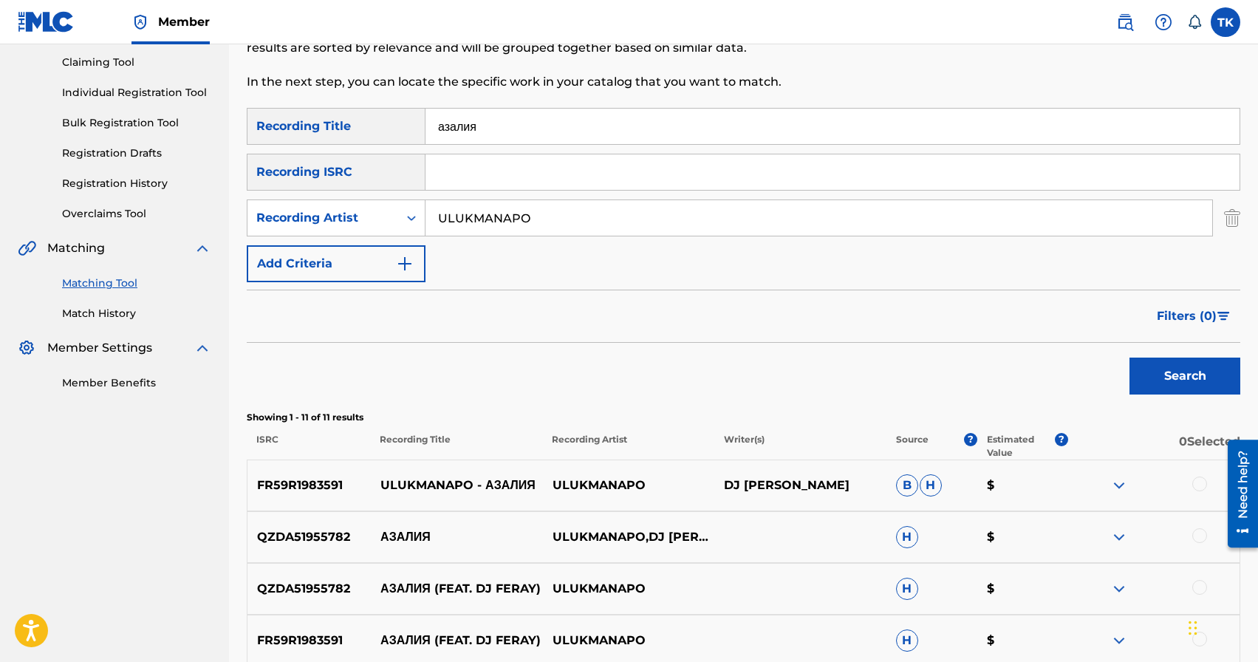
scroll to position [0, 0]
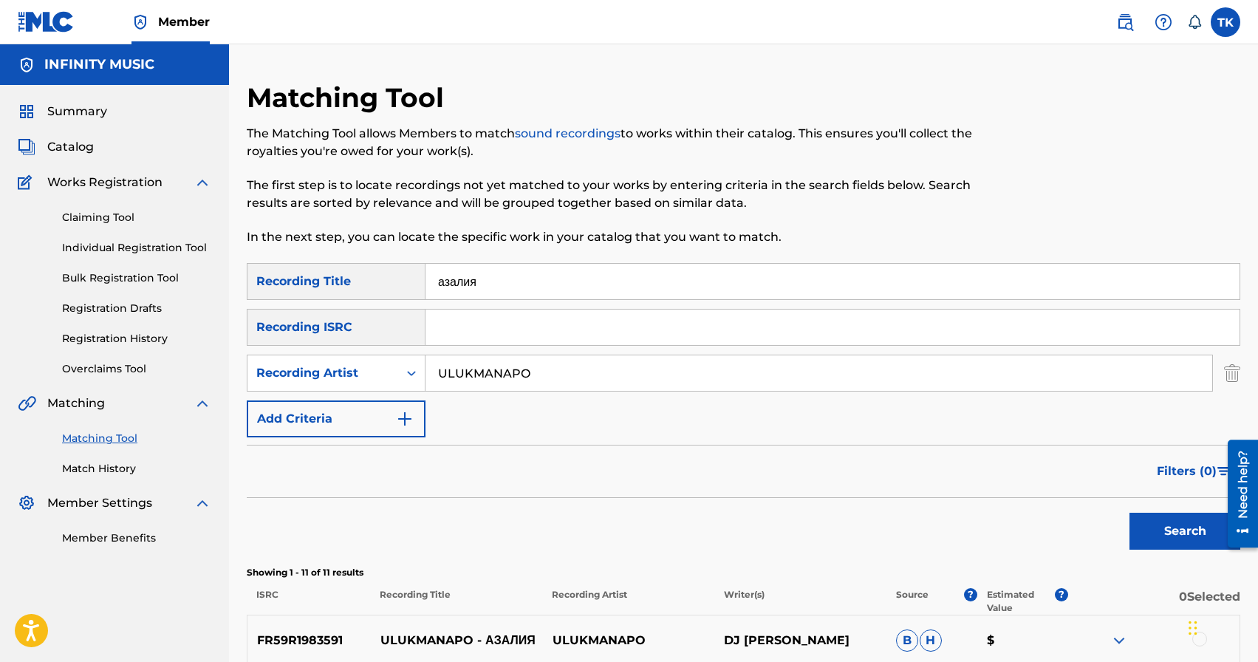
click at [566, 284] on input "азалия" at bounding box center [832, 281] width 814 height 35
click at [1141, 524] on button "Search" at bounding box center [1184, 530] width 111 height 37
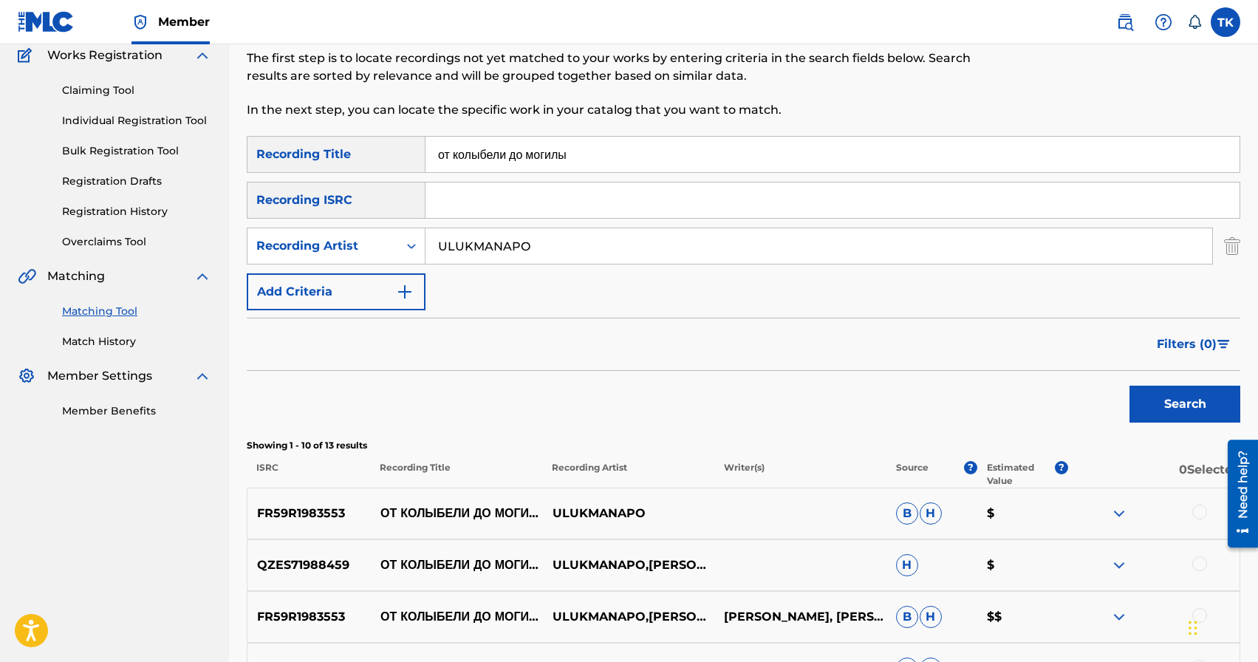
scroll to position [126, 0]
click at [642, 143] on input "от колыбели до могилы" at bounding box center [832, 155] width 814 height 35
type input "д"
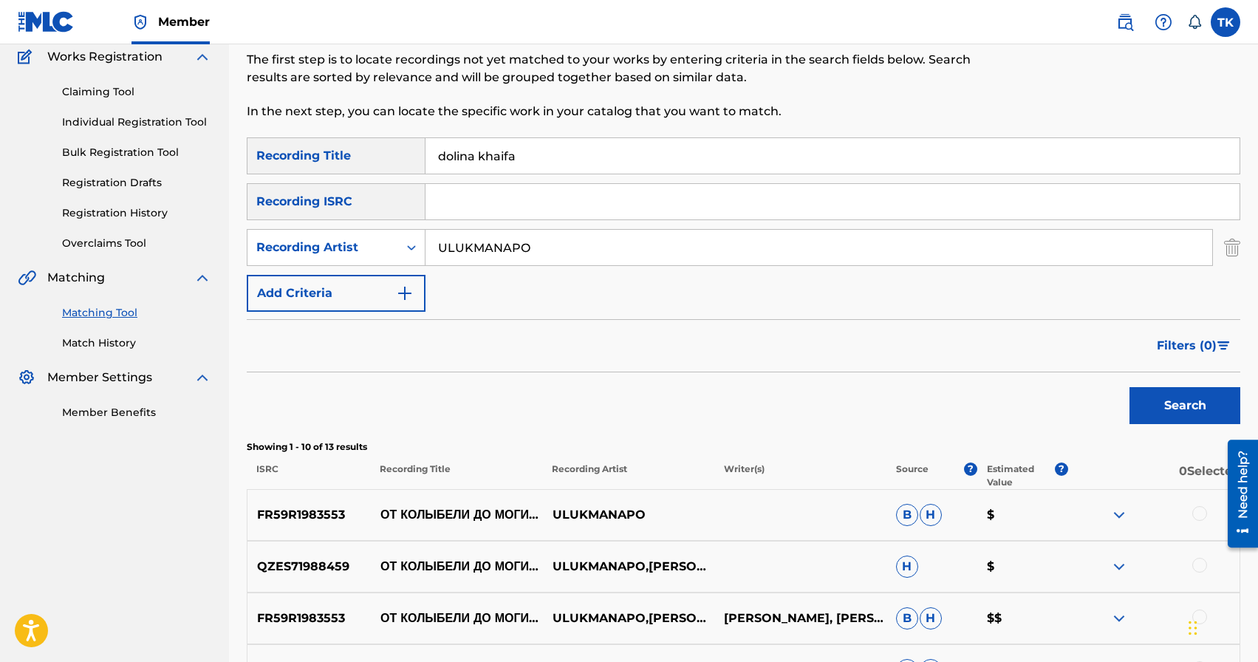
type input "dolina khaifa"
click at [1201, 392] on button "Search" at bounding box center [1184, 405] width 111 height 37
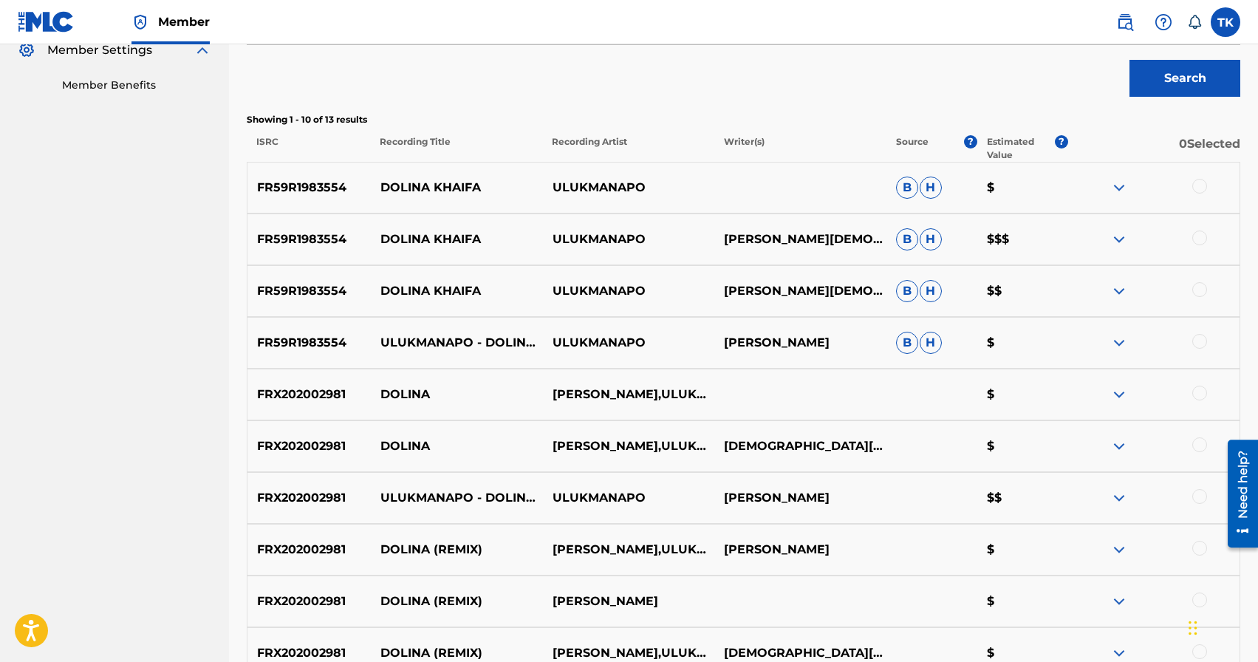
scroll to position [450, 0]
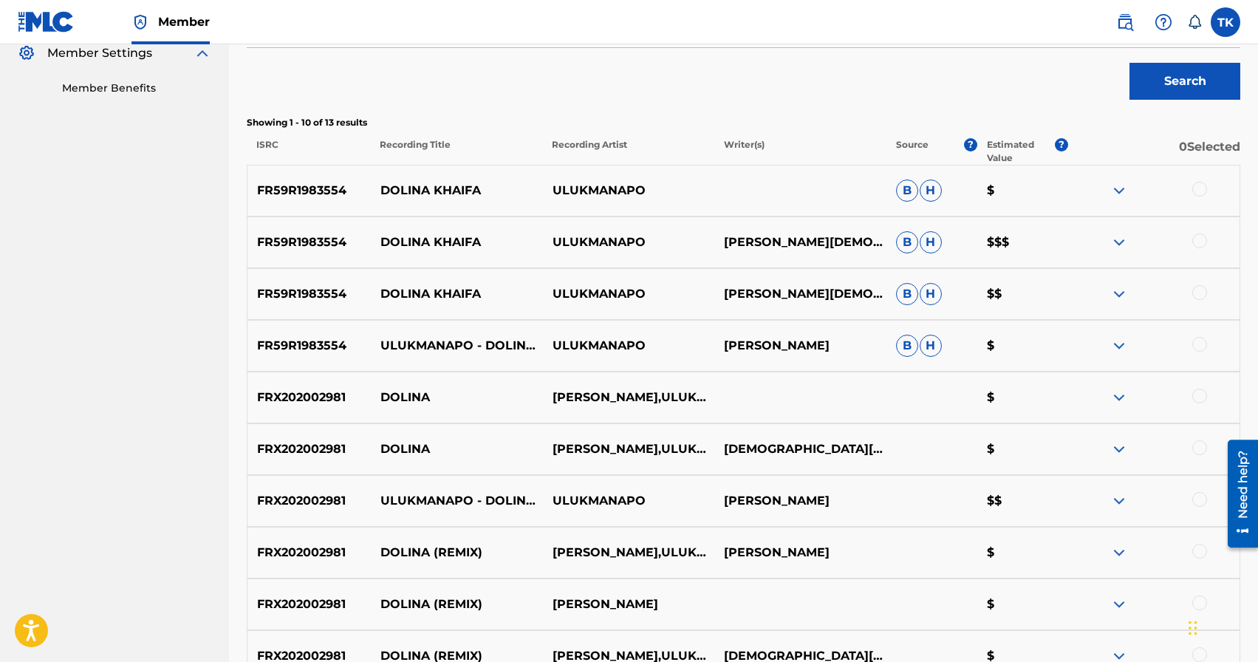
click at [1197, 191] on div at bounding box center [1199, 189] width 15 height 15
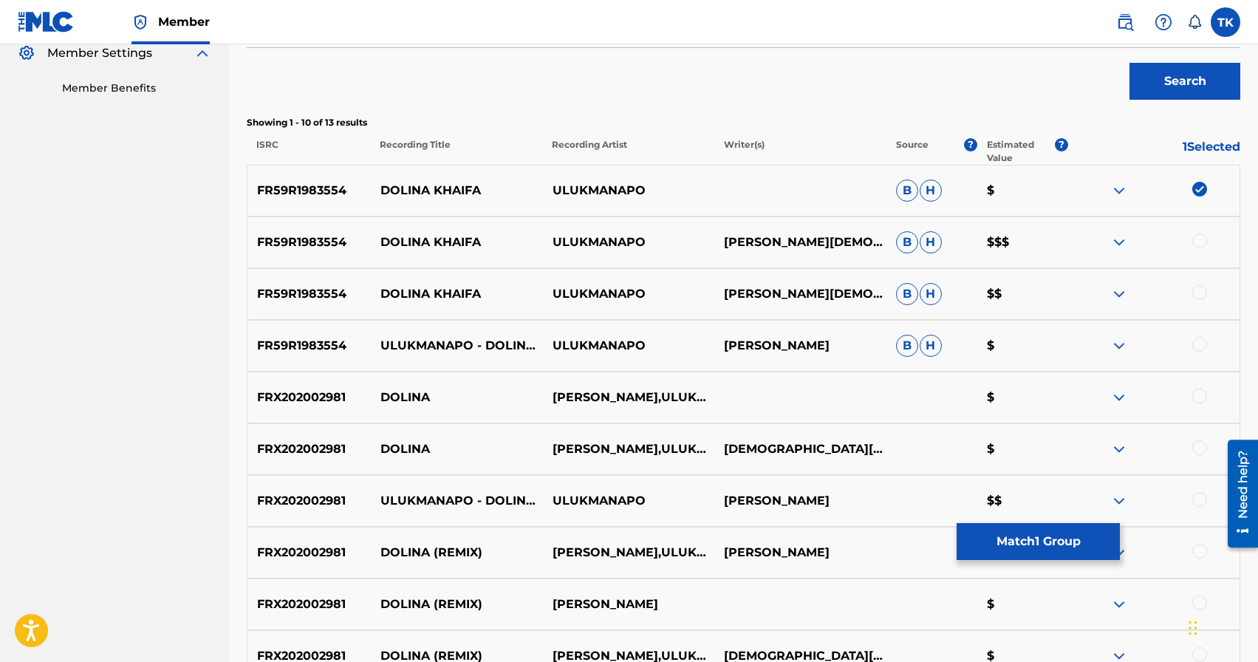
click at [1200, 244] on div at bounding box center [1199, 240] width 15 height 15
click at [1200, 294] on div at bounding box center [1199, 292] width 15 height 15
click at [1199, 343] on div at bounding box center [1199, 344] width 15 height 15
click at [1201, 398] on div at bounding box center [1199, 395] width 15 height 15
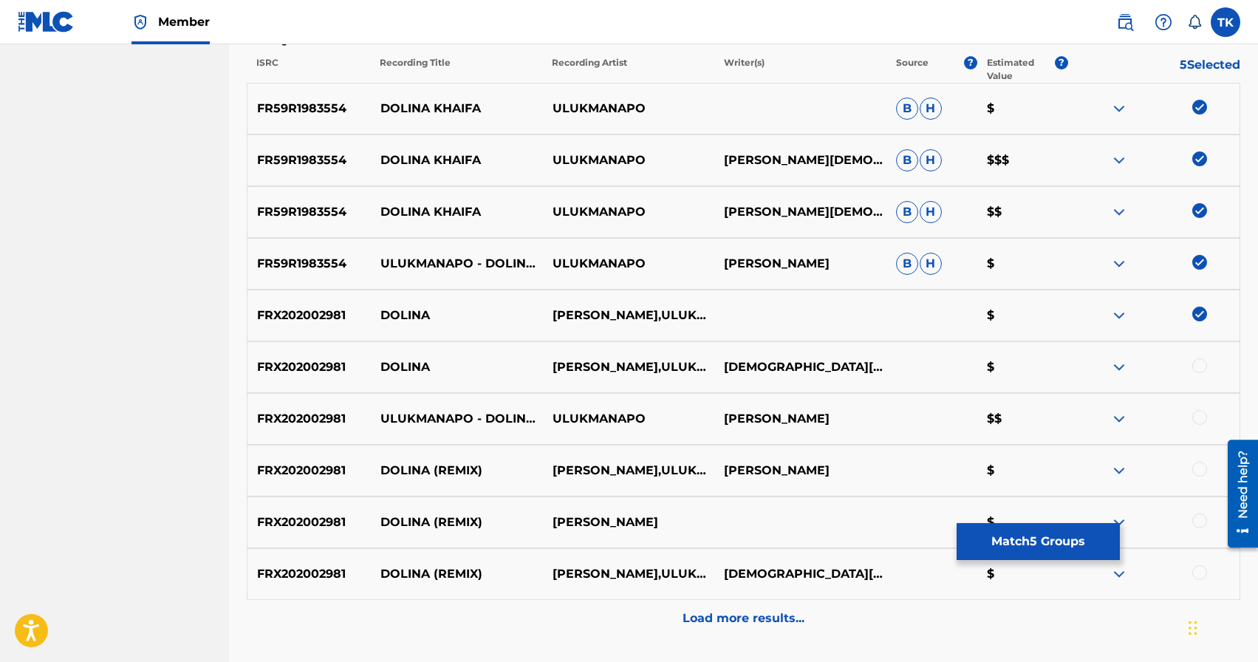
click at [1197, 365] on div at bounding box center [1199, 365] width 15 height 15
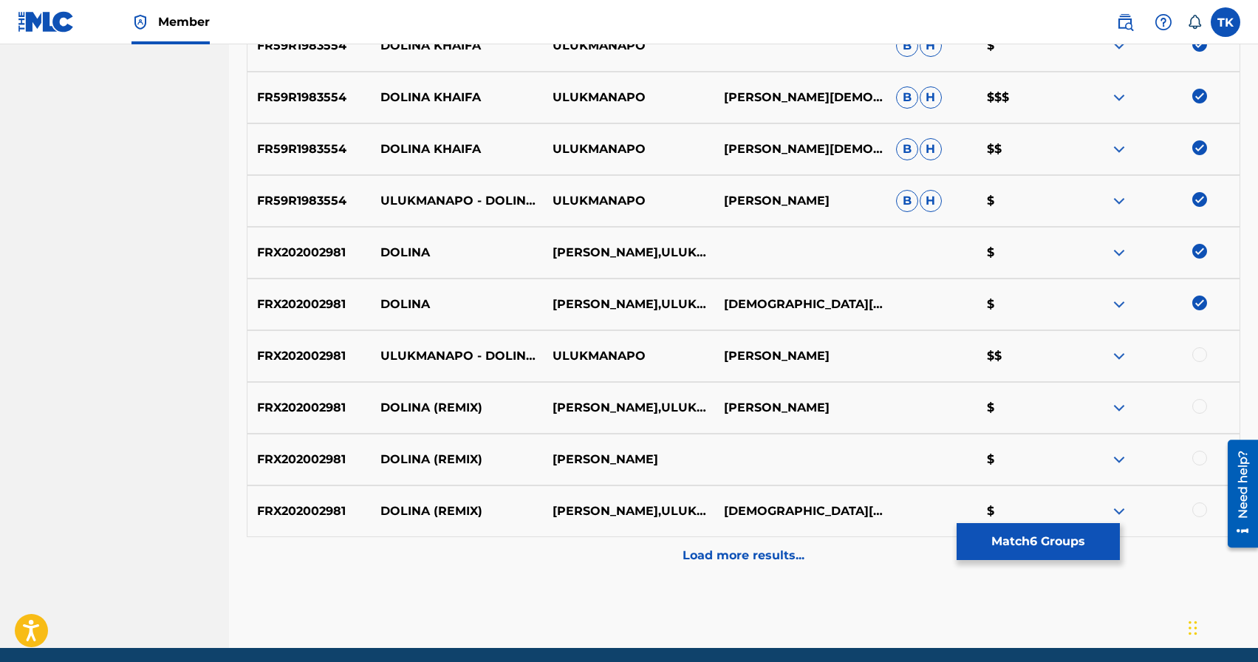
click at [1060, 541] on button "Match 6 Groups" at bounding box center [1037, 541] width 163 height 37
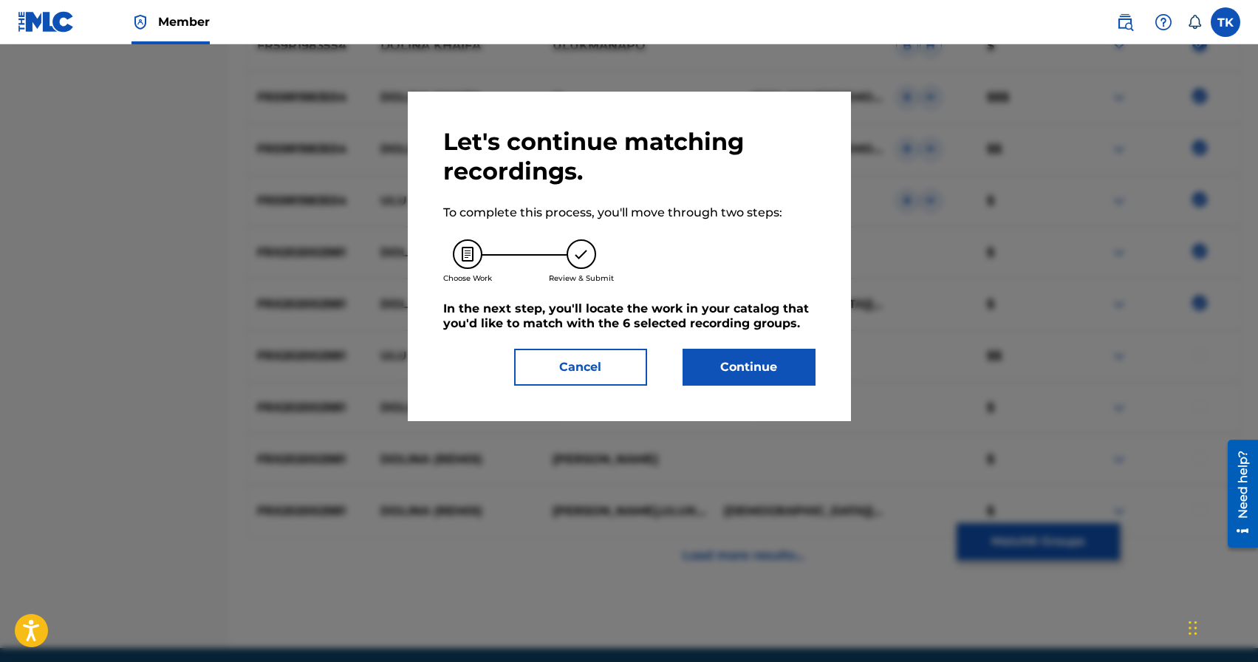
click at [772, 369] on button "Continue" at bounding box center [748, 367] width 133 height 37
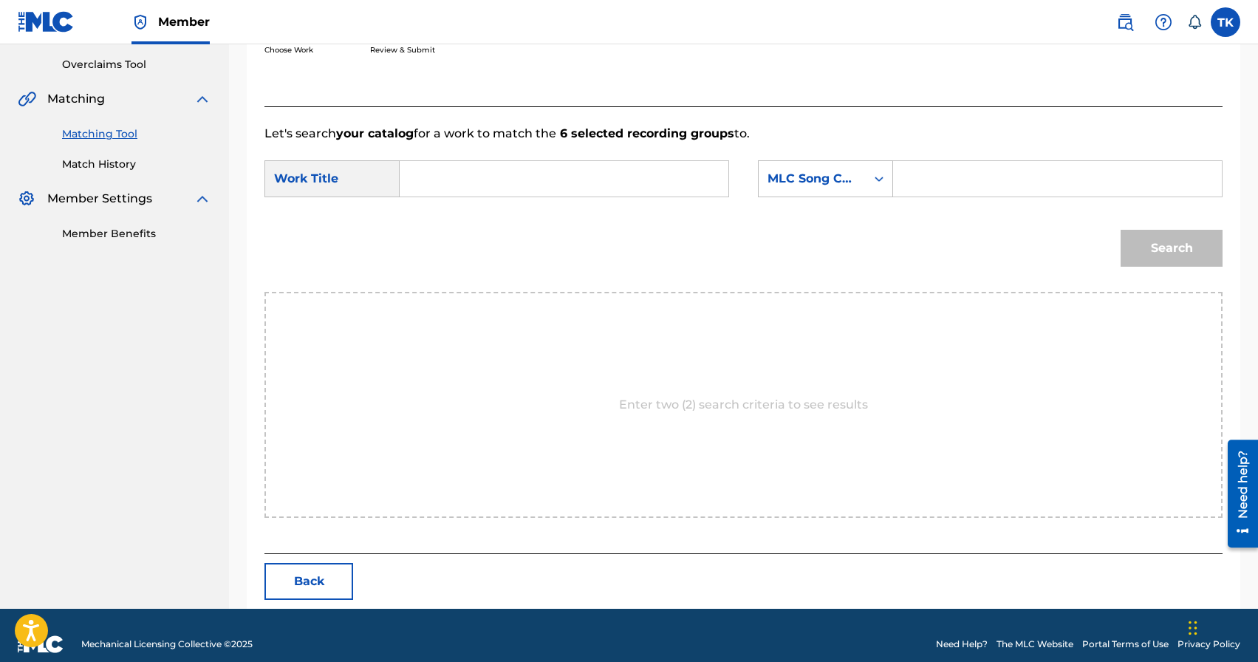
scroll to position [322, 0]
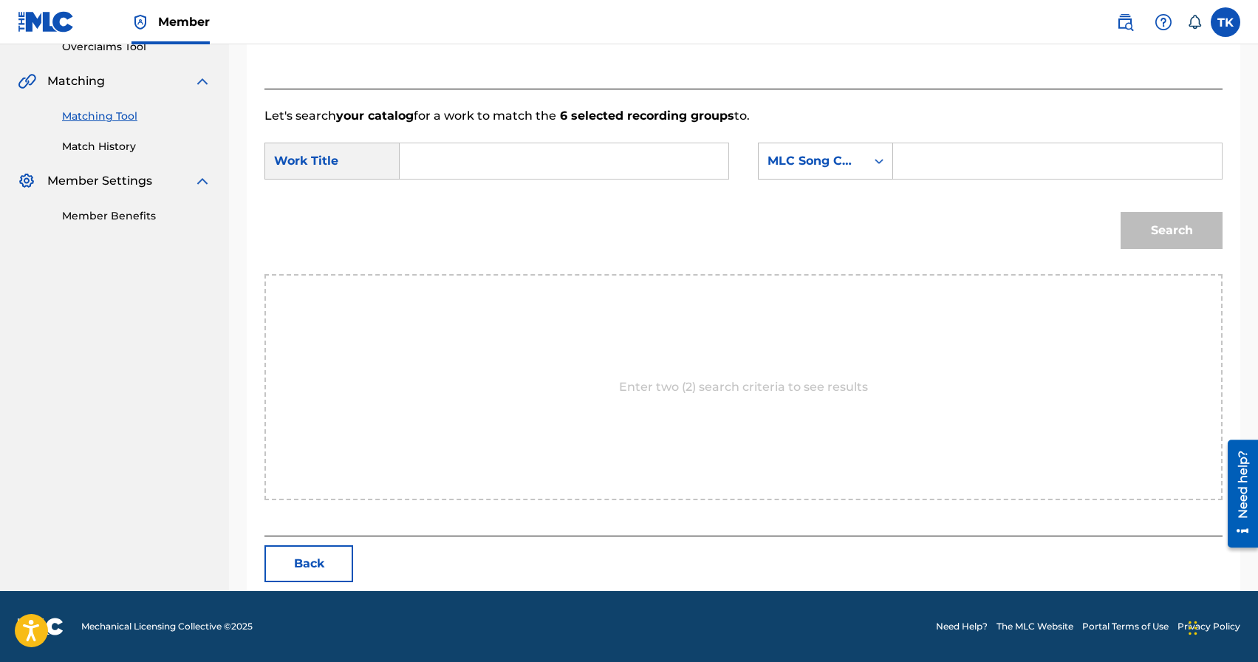
click at [565, 150] on input "Search Form" at bounding box center [564, 160] width 304 height 35
click at [456, 227] on strong "dolina" at bounding box center [444, 220] width 38 height 14
type input "dolina khaifa"
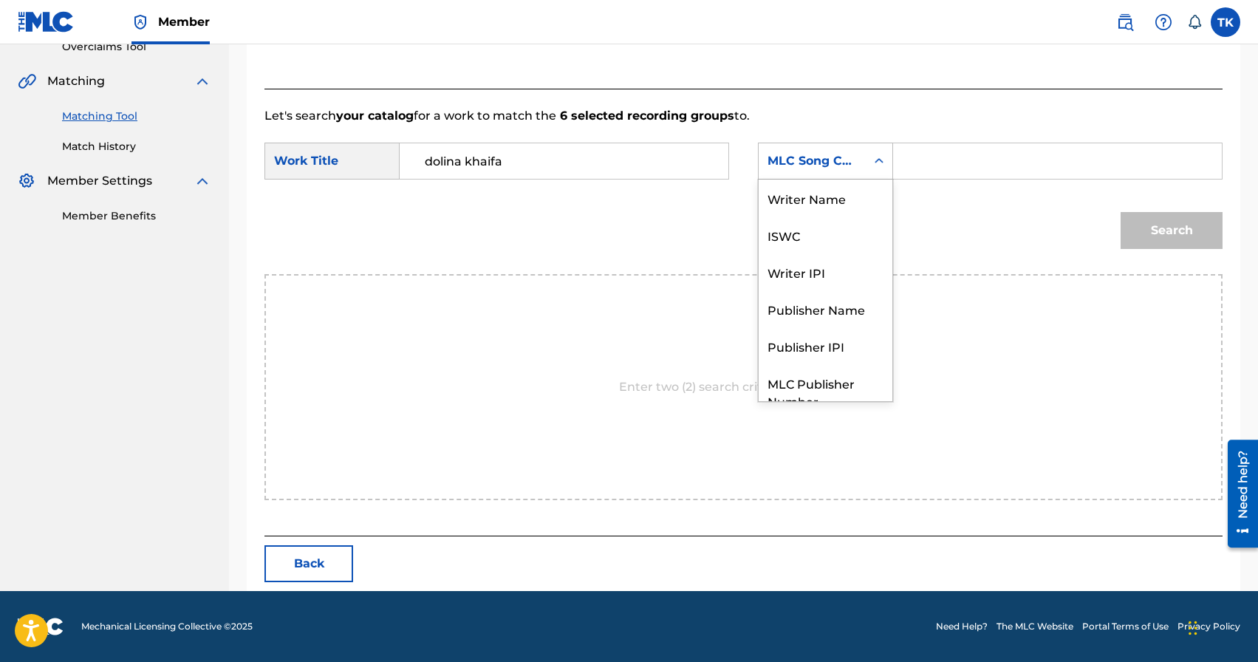
click at [866, 171] on div "Search Form" at bounding box center [878, 161] width 27 height 27
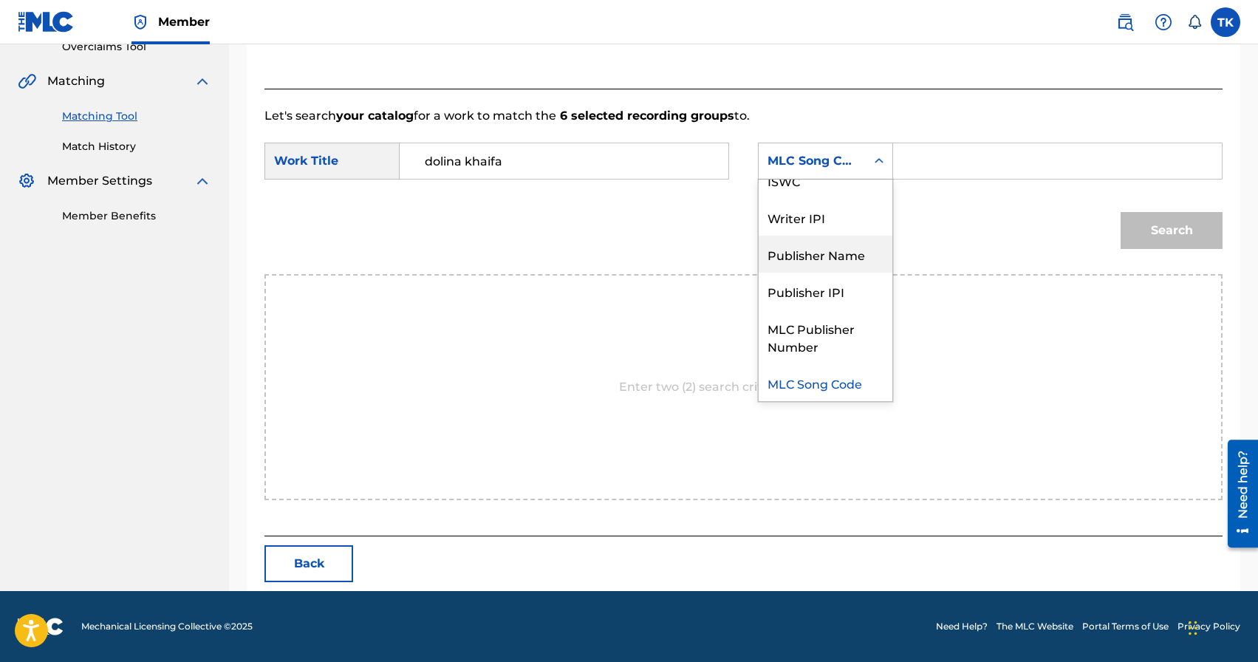
click at [830, 255] on div "Publisher Name" at bounding box center [825, 254] width 134 height 37
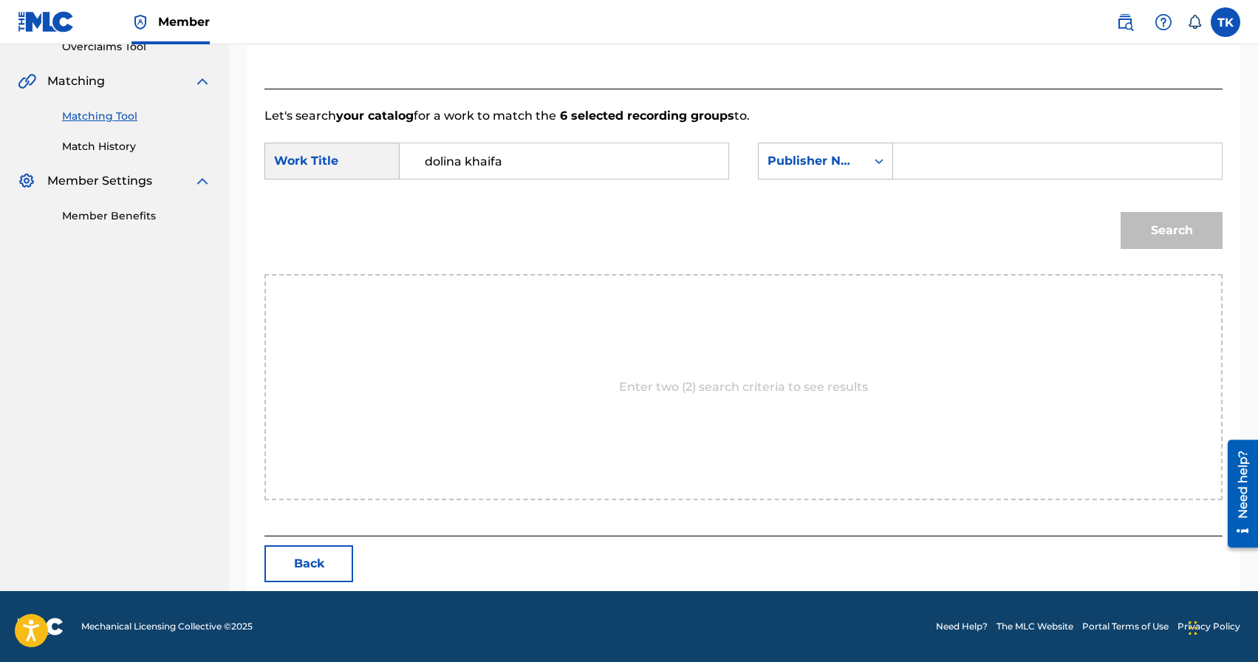
click at [919, 176] on input "Search Form" at bounding box center [1057, 160] width 304 height 35
type input "INFINITY MUSIC"
click at [1184, 223] on button "Search" at bounding box center [1171, 230] width 102 height 37
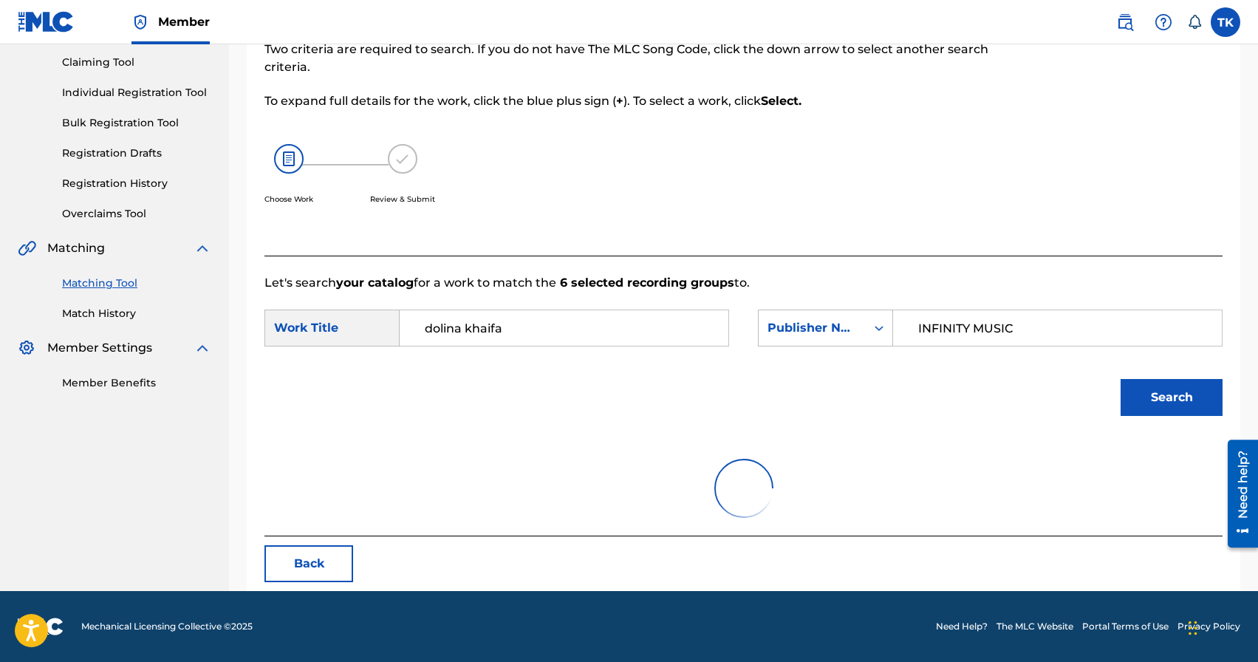
scroll to position [322, 0]
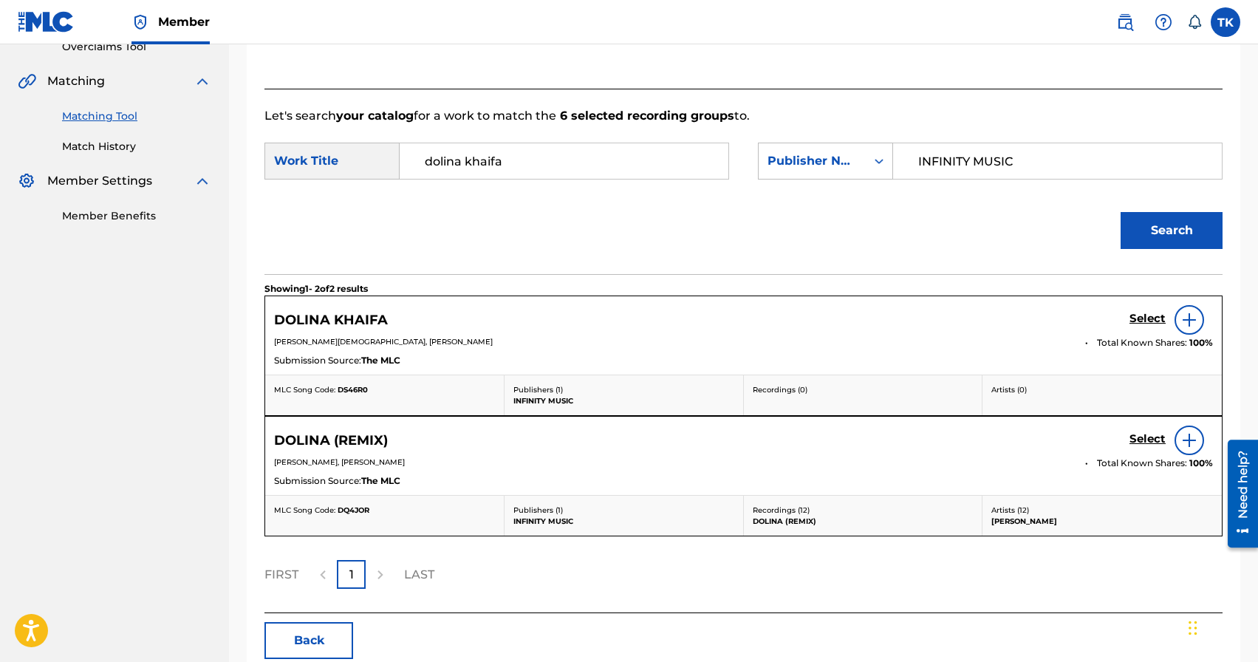
click at [1140, 319] on h5 "Select" at bounding box center [1147, 319] width 36 height 14
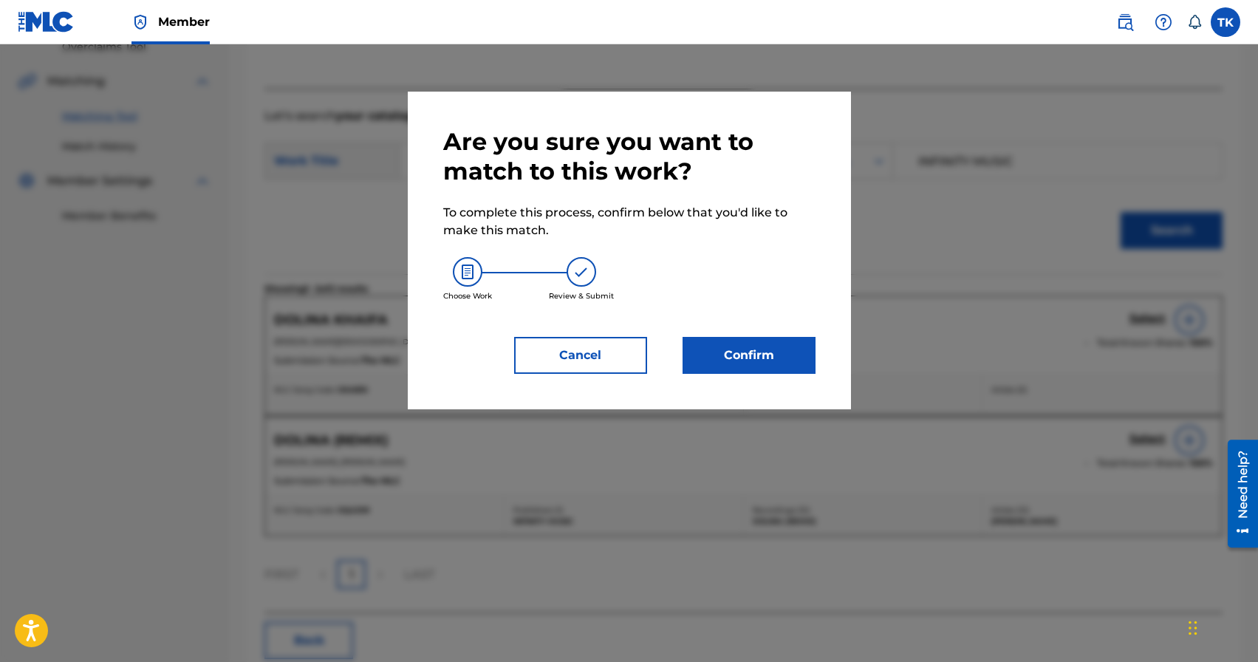
click at [756, 369] on button "Confirm" at bounding box center [748, 355] width 133 height 37
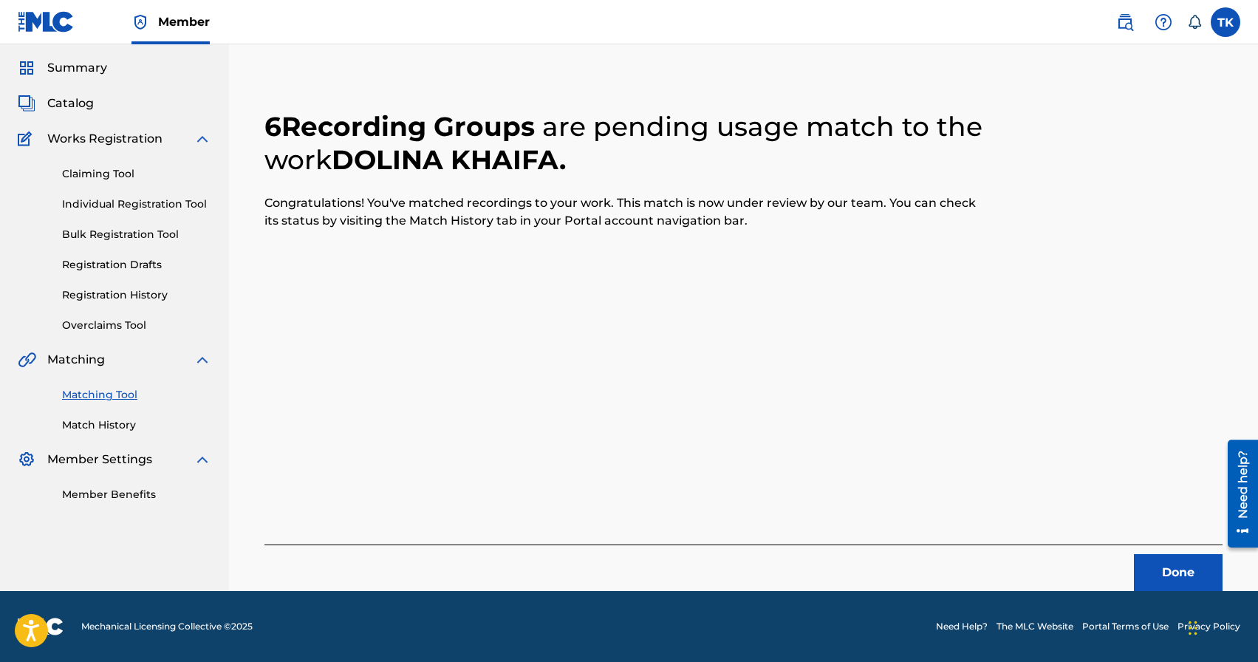
scroll to position [44, 0]
click at [1166, 561] on button "Done" at bounding box center [1178, 572] width 89 height 37
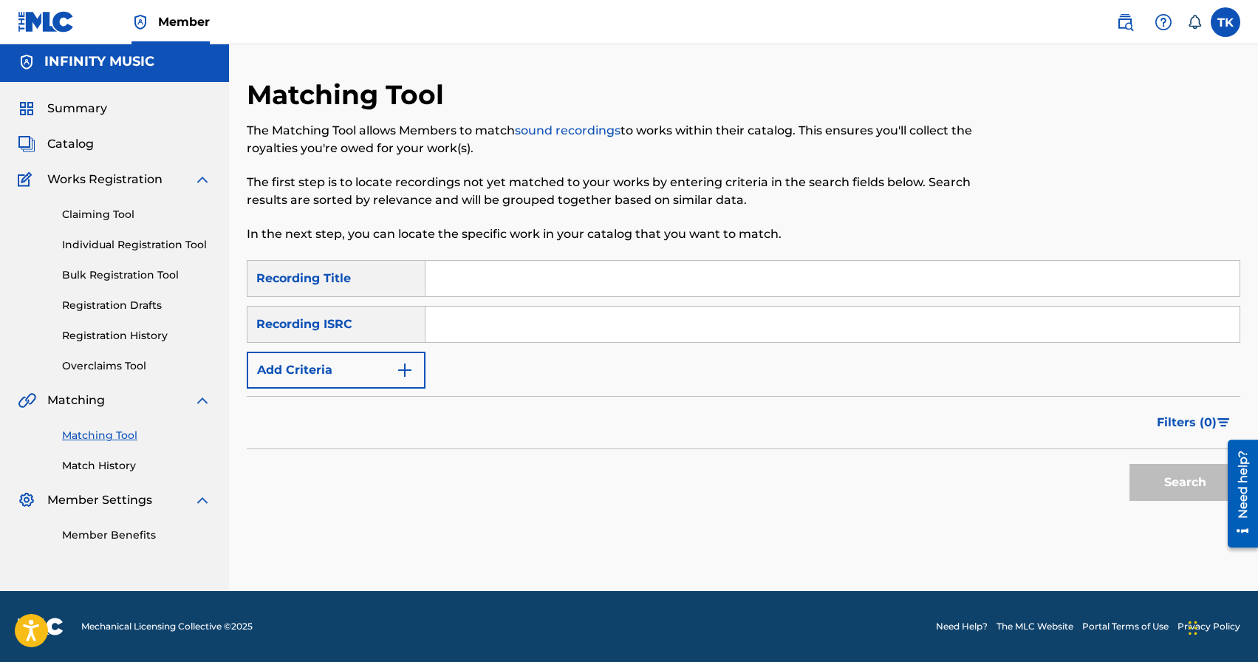
scroll to position [0, 0]
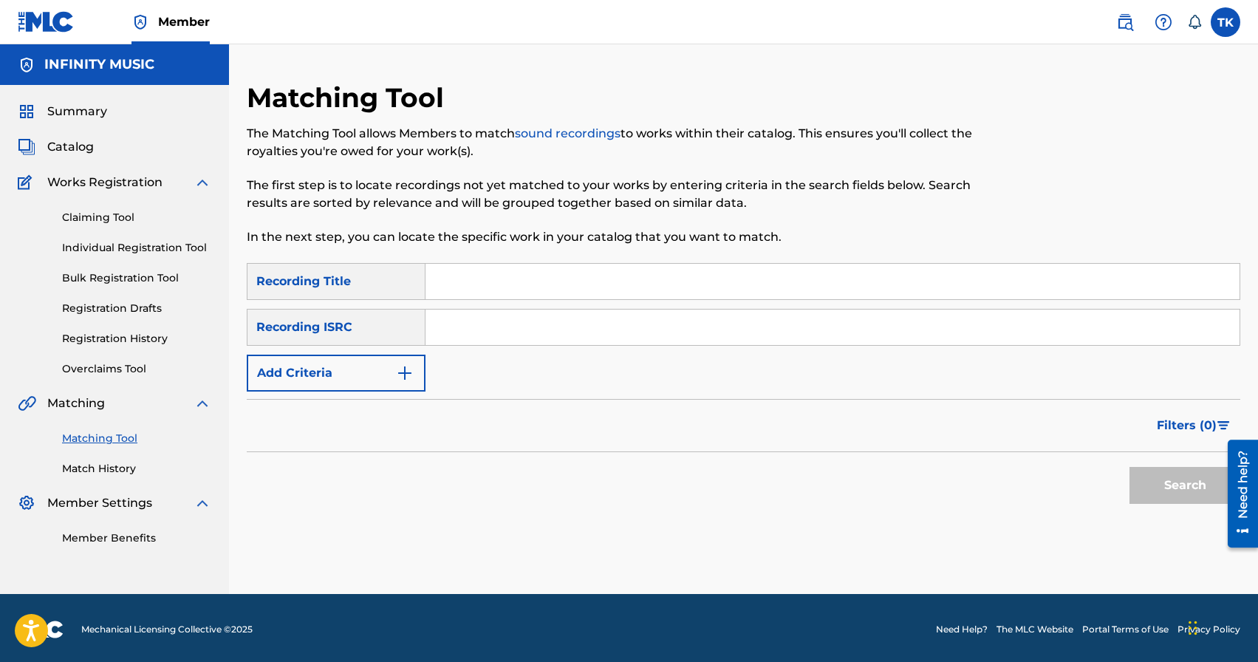
click at [573, 283] on input "Search Form" at bounding box center [832, 281] width 814 height 35
type input "[PERSON_NAME] remix"
click at [418, 370] on button "Add Criteria" at bounding box center [336, 372] width 179 height 37
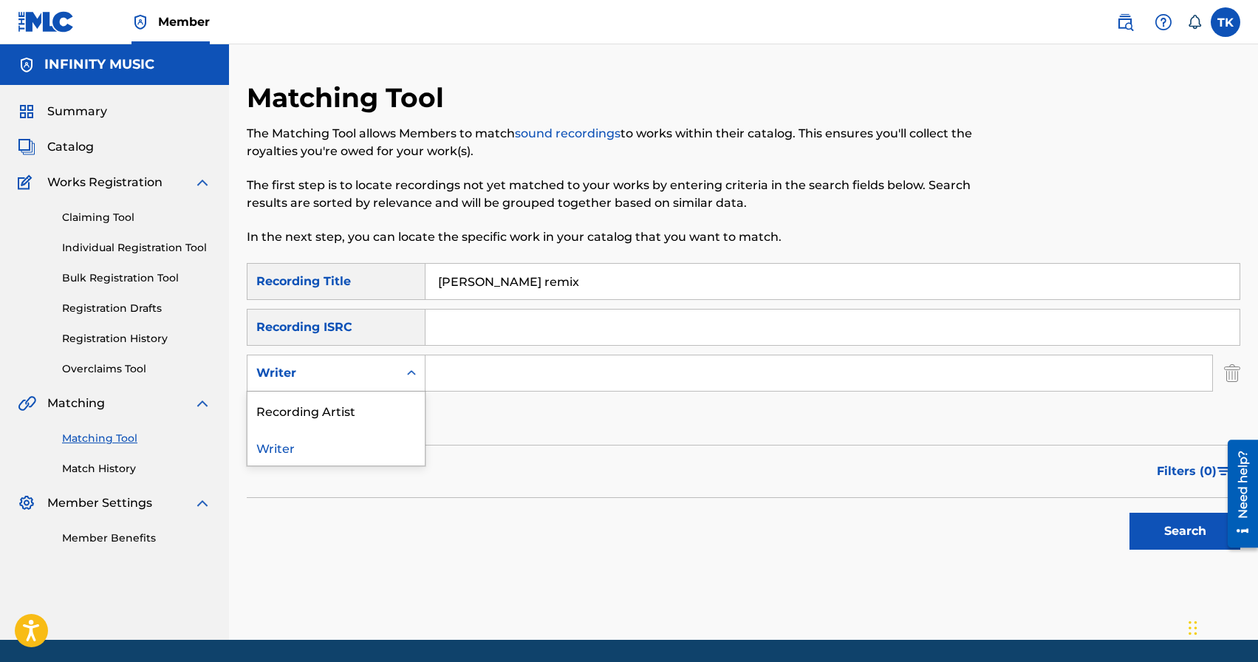
click at [418, 370] on icon "Search Form" at bounding box center [411, 373] width 15 height 15
click at [412, 396] on div "Recording Artist" at bounding box center [335, 409] width 177 height 37
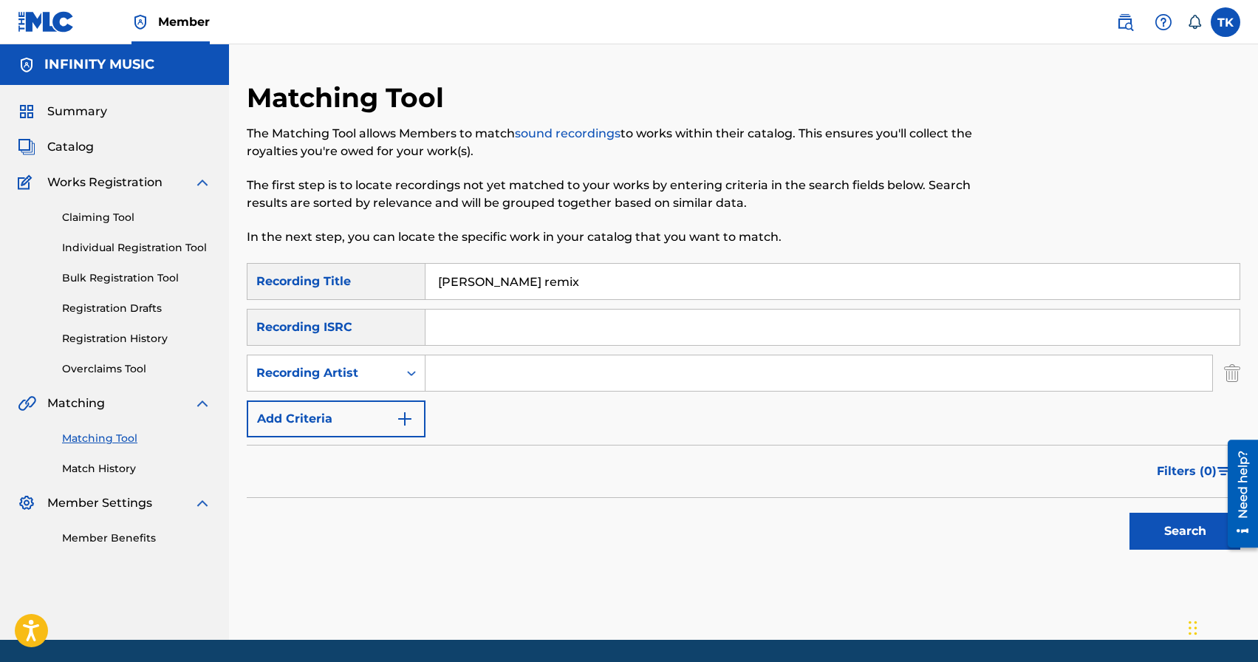
click at [464, 385] on input "Search Form" at bounding box center [818, 372] width 786 height 35
type input "ULUKMANAPO"
click at [1143, 531] on button "Search" at bounding box center [1184, 530] width 111 height 37
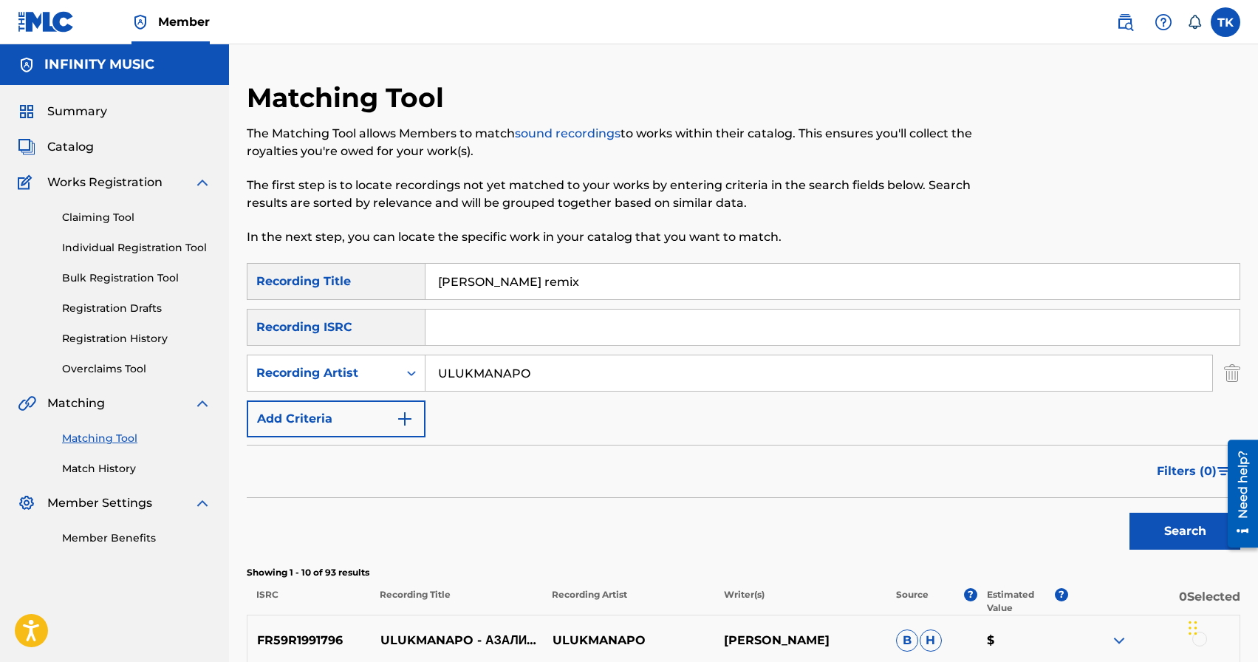
click at [613, 281] on input "[PERSON_NAME] remix" at bounding box center [832, 281] width 814 height 35
click at [1166, 525] on button "Search" at bounding box center [1184, 530] width 111 height 37
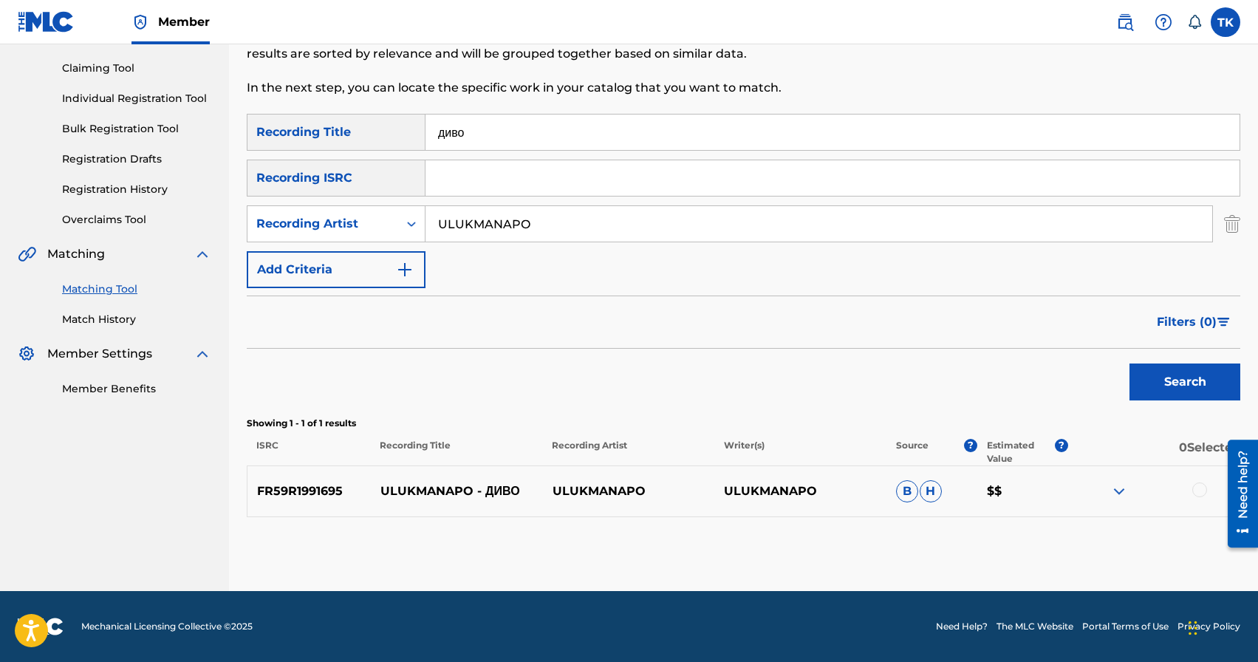
click at [579, 137] on input "диво" at bounding box center [832, 131] width 814 height 35
click at [1186, 388] on button "Search" at bounding box center [1184, 381] width 111 height 37
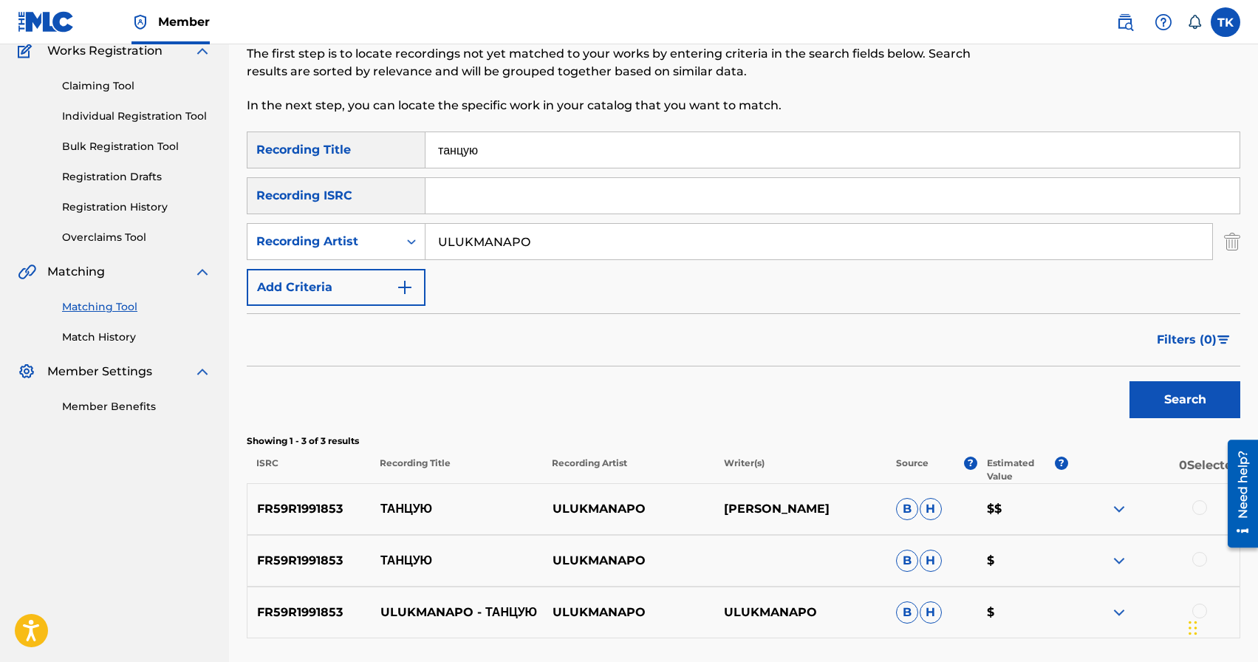
scroll to position [130, 0]
click at [632, 163] on input "танцую" at bounding box center [832, 151] width 814 height 35
click at [1179, 413] on button "Search" at bounding box center [1184, 401] width 111 height 37
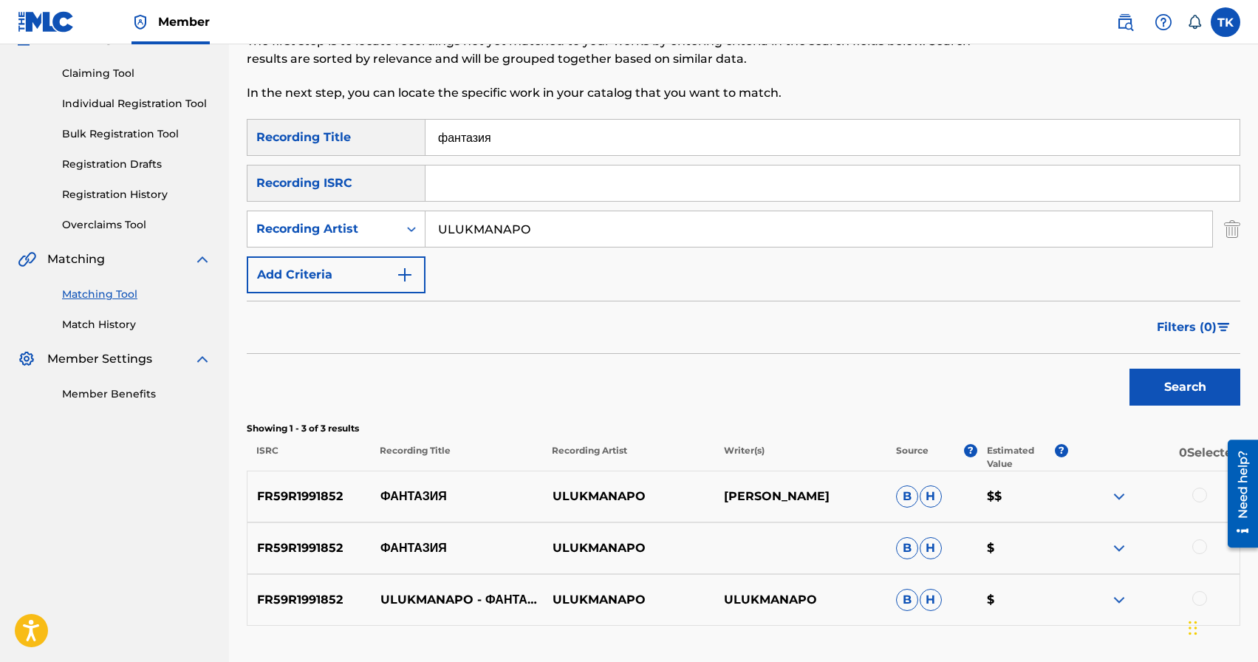
scroll to position [143, 0]
click at [549, 137] on input "фантазия" at bounding box center [832, 138] width 814 height 35
type input "спрячь свои слезы"
click at [1158, 383] on button "Search" at bounding box center [1184, 388] width 111 height 37
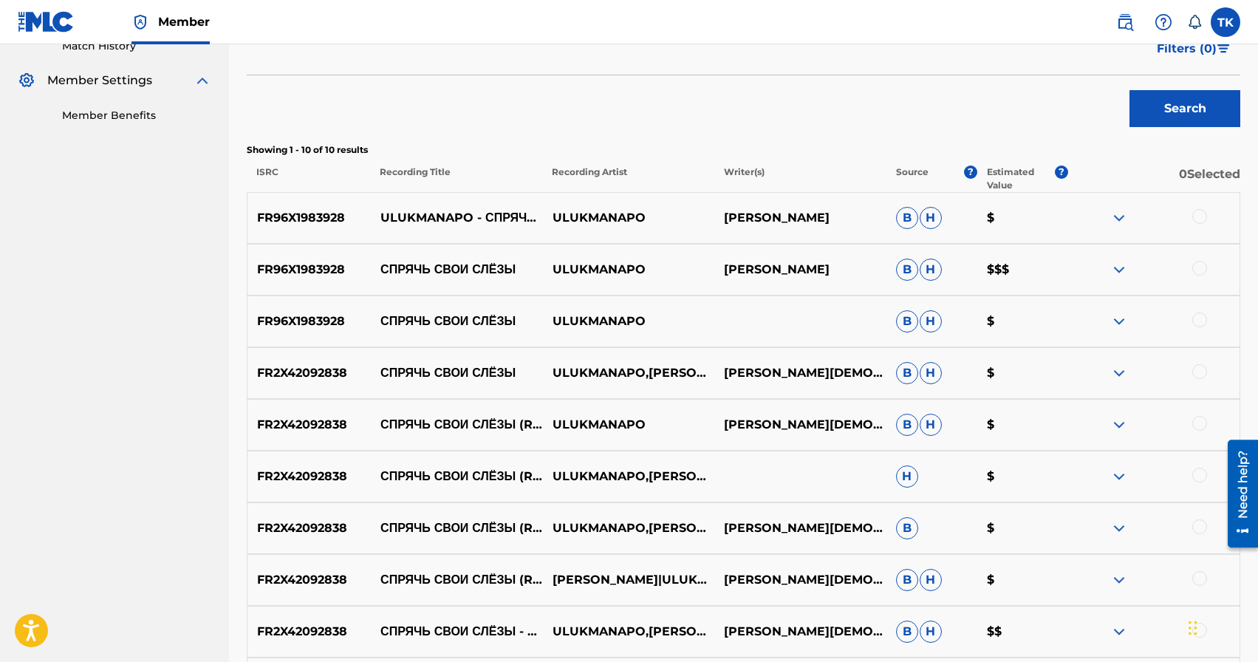
scroll to position [431, 0]
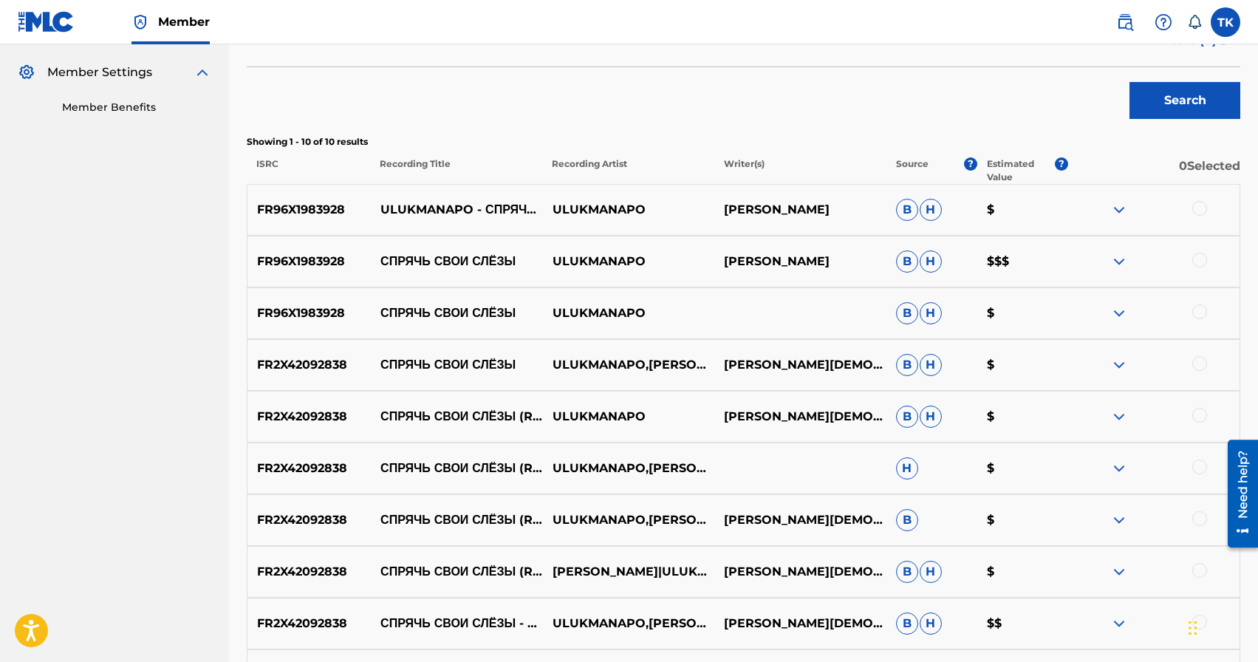
click at [1196, 208] on div at bounding box center [1199, 208] width 15 height 15
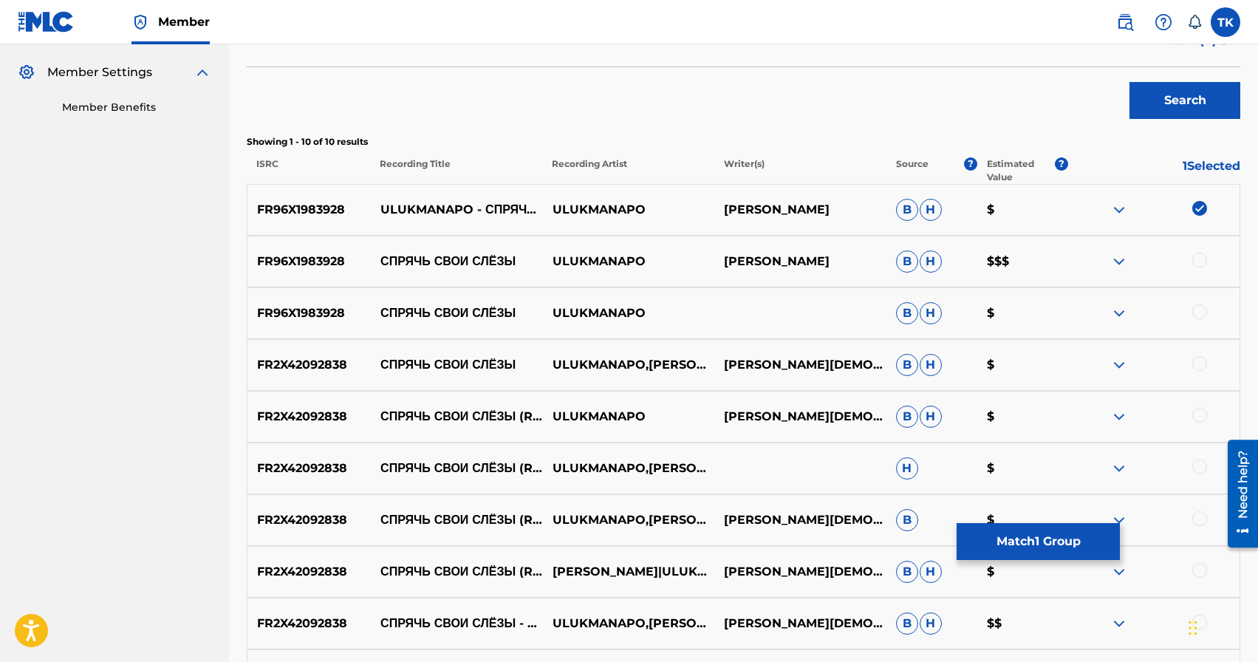
click at [1196, 258] on div at bounding box center [1199, 260] width 15 height 15
click at [1202, 317] on div at bounding box center [1199, 311] width 15 height 15
click at [1201, 361] on div at bounding box center [1199, 363] width 15 height 15
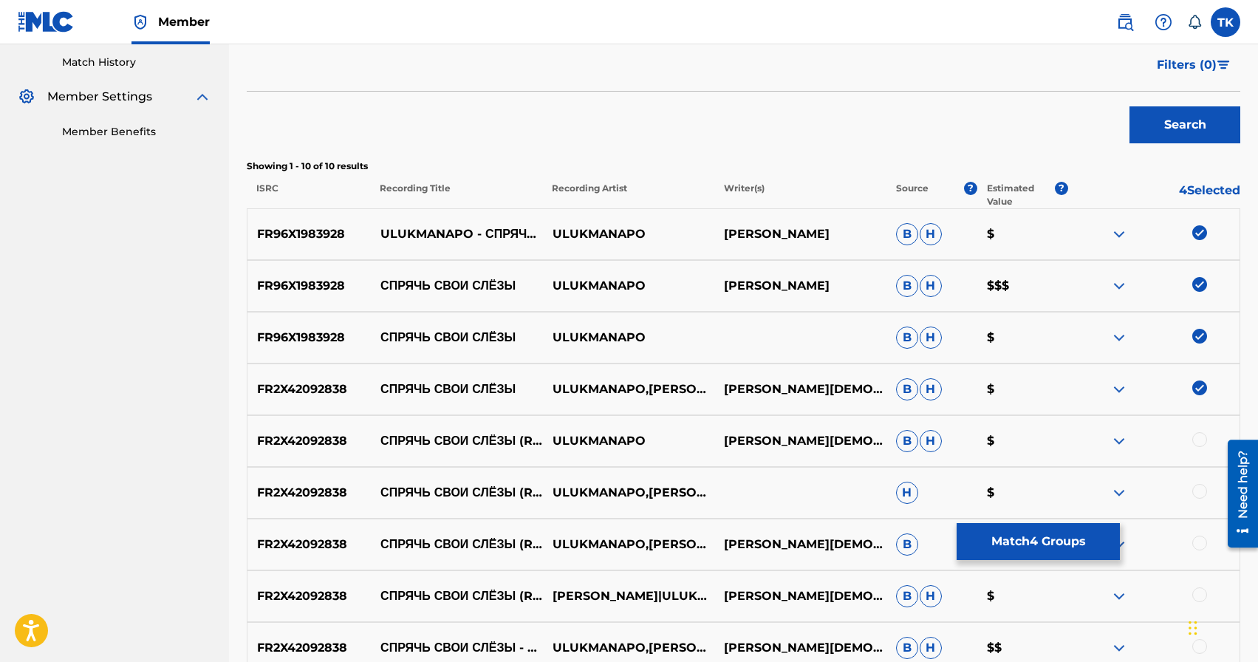
scroll to position [403, 0]
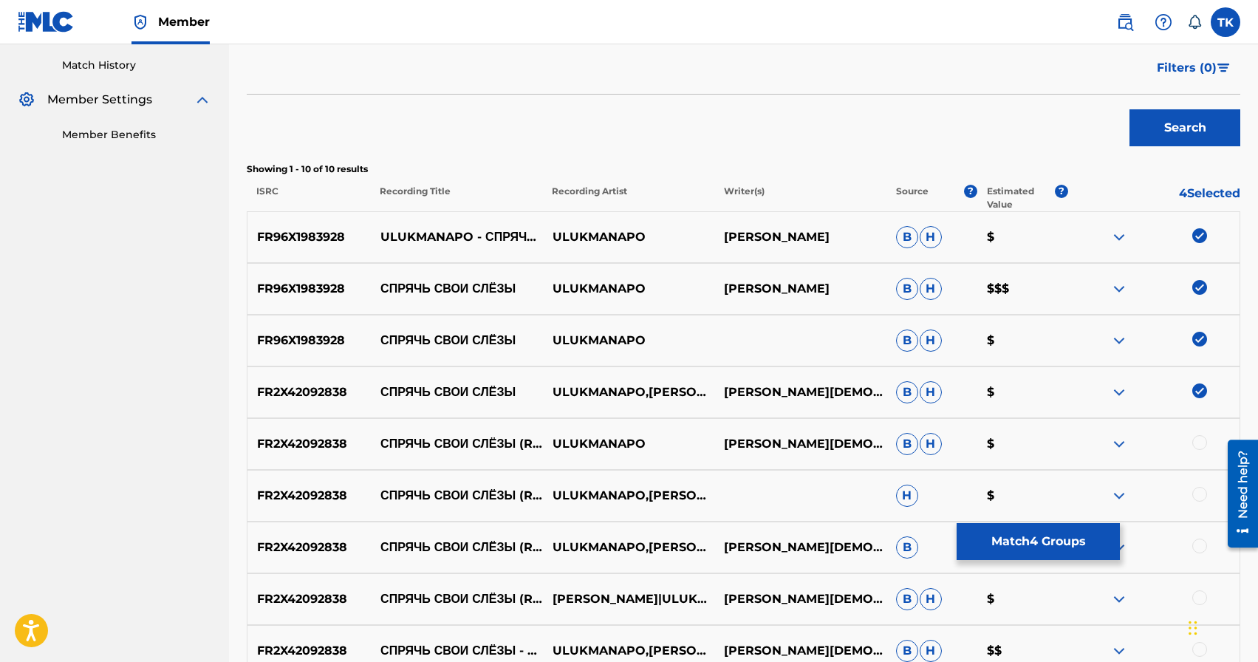
click at [1055, 535] on button "Match 4 Groups" at bounding box center [1037, 541] width 163 height 37
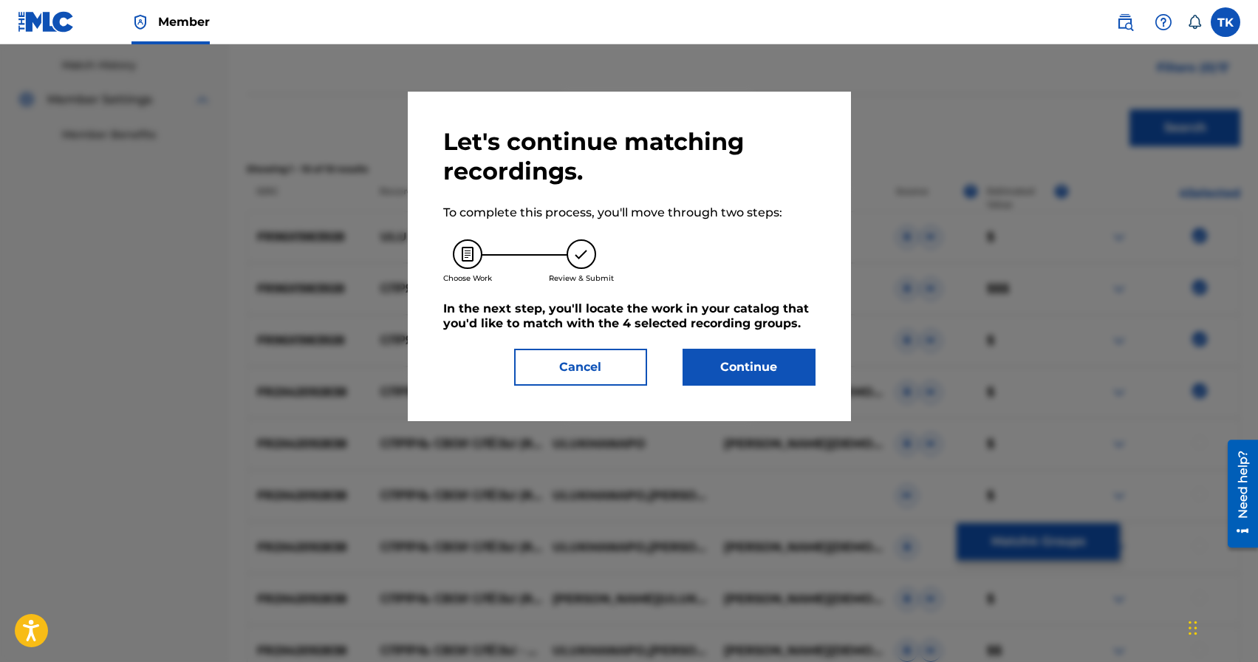
click at [767, 366] on button "Continue" at bounding box center [748, 367] width 133 height 37
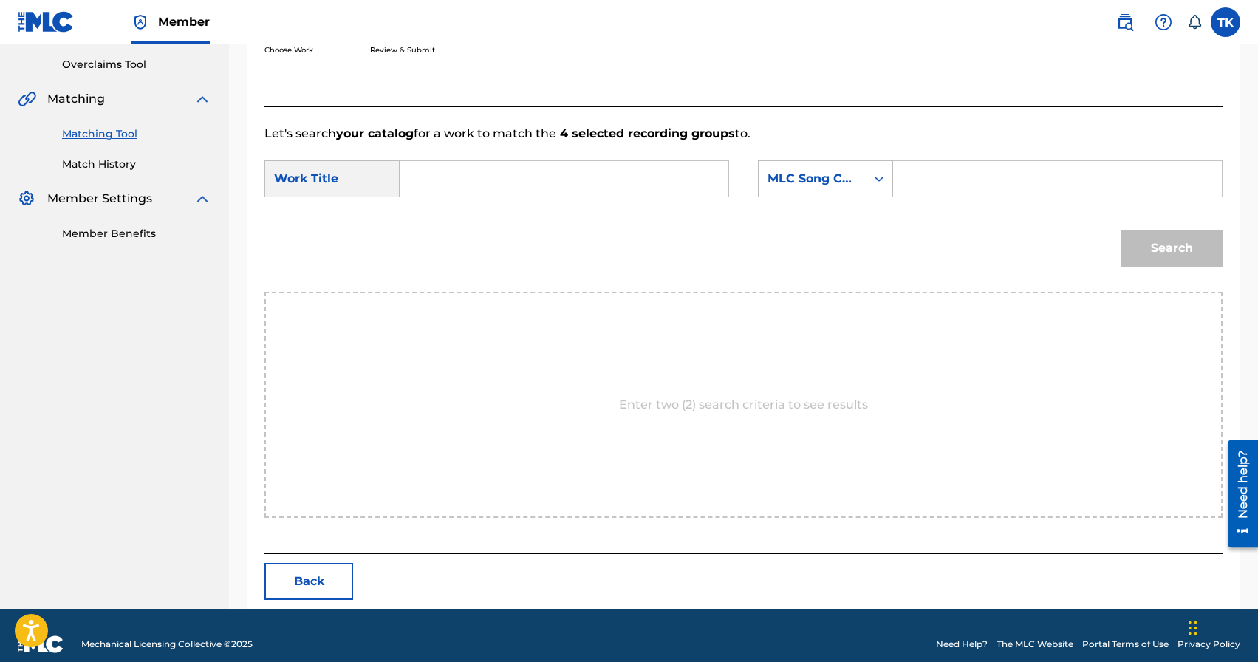
scroll to position [322, 0]
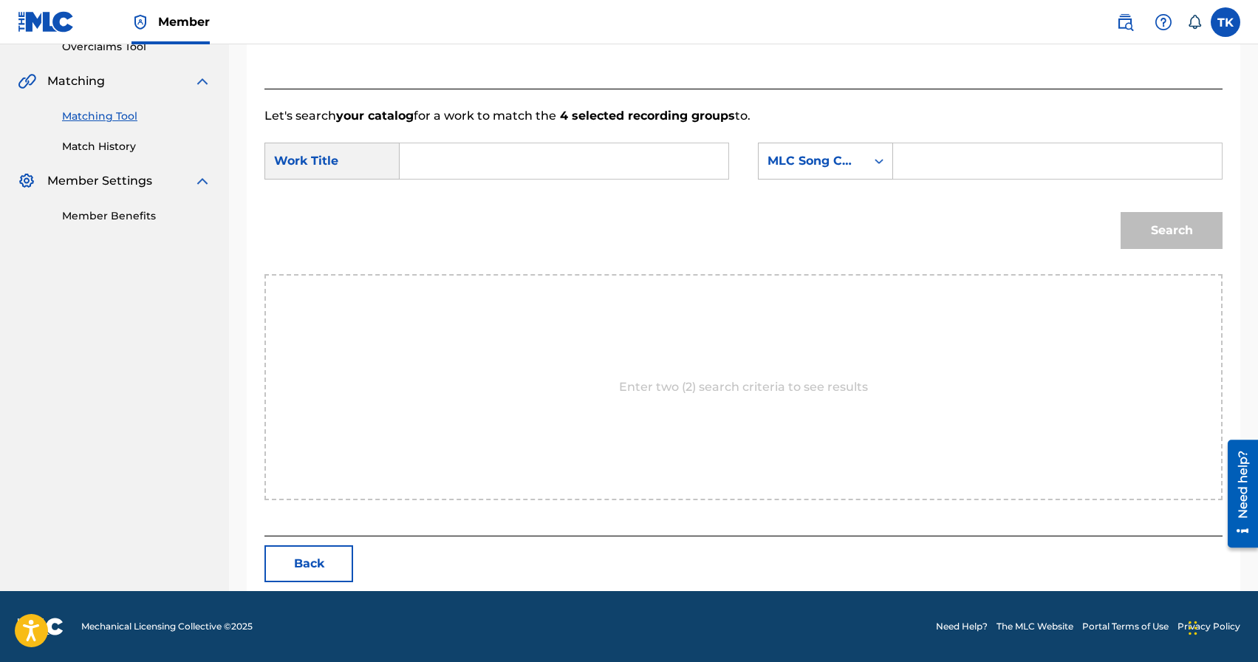
click at [623, 167] on input "Search Form" at bounding box center [564, 160] width 304 height 35
click at [453, 206] on span "свои слёзы" at bounding box center [458, 203] width 67 height 32
type input "спрячь свои слёзы"
click at [873, 159] on icon "Search Form" at bounding box center [878, 161] width 15 height 15
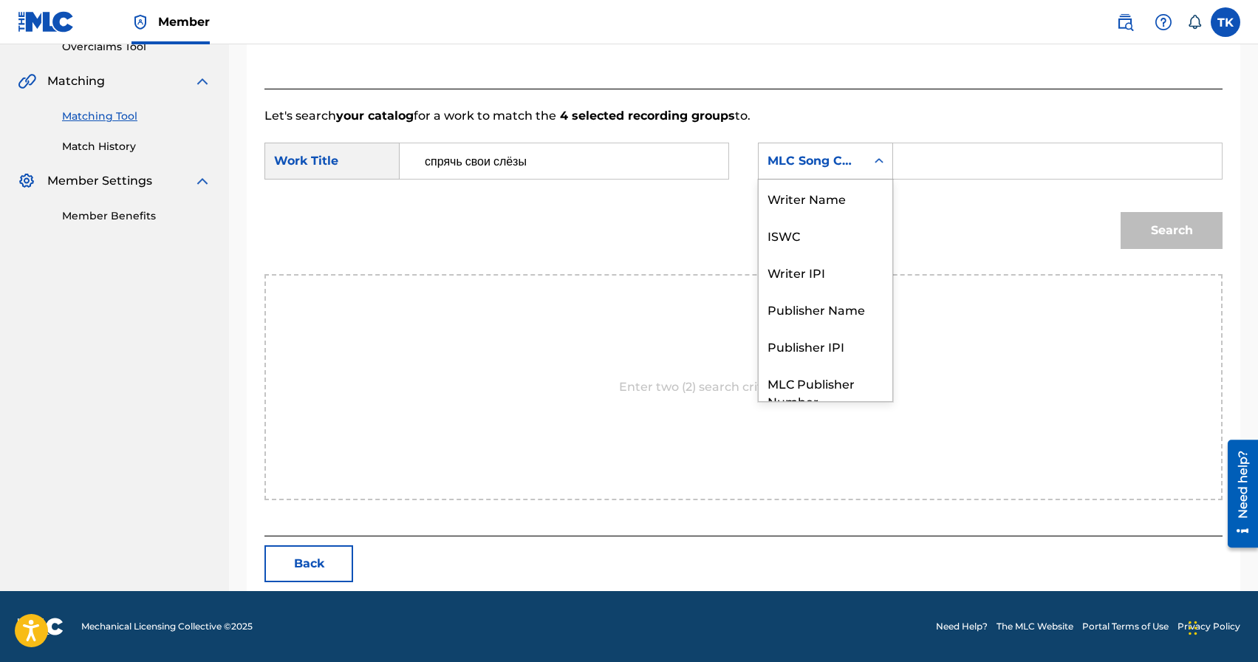
scroll to position [55, 0]
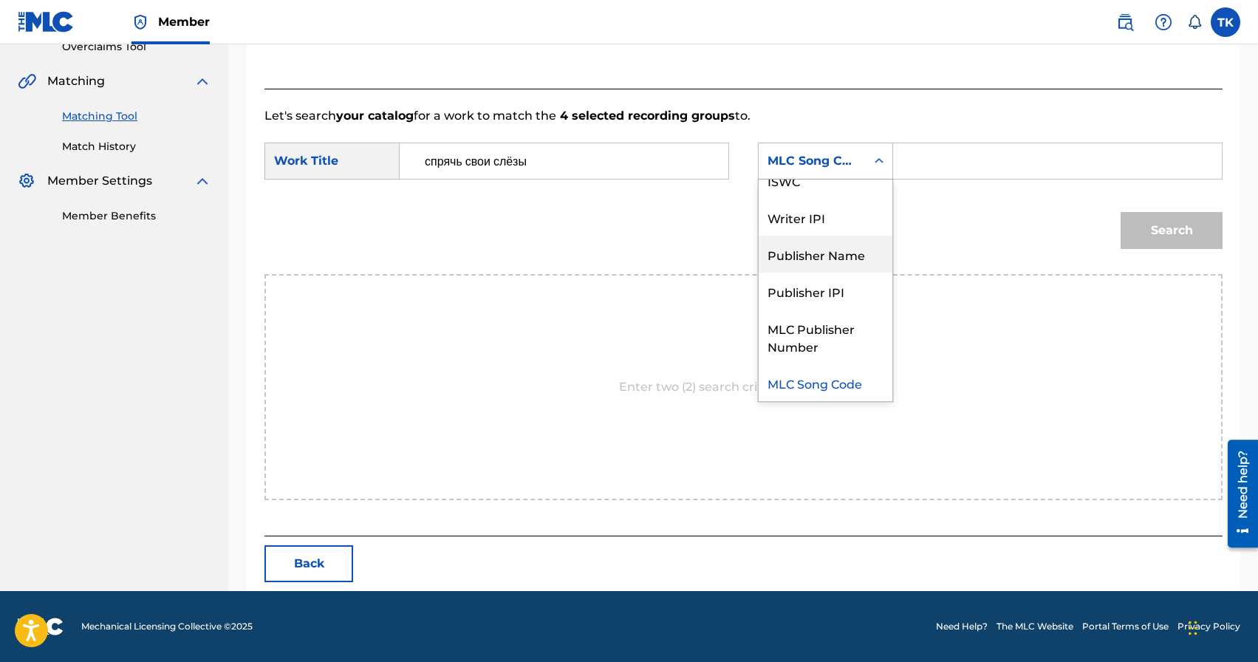
click at [846, 236] on div "Publisher Name" at bounding box center [825, 254] width 134 height 37
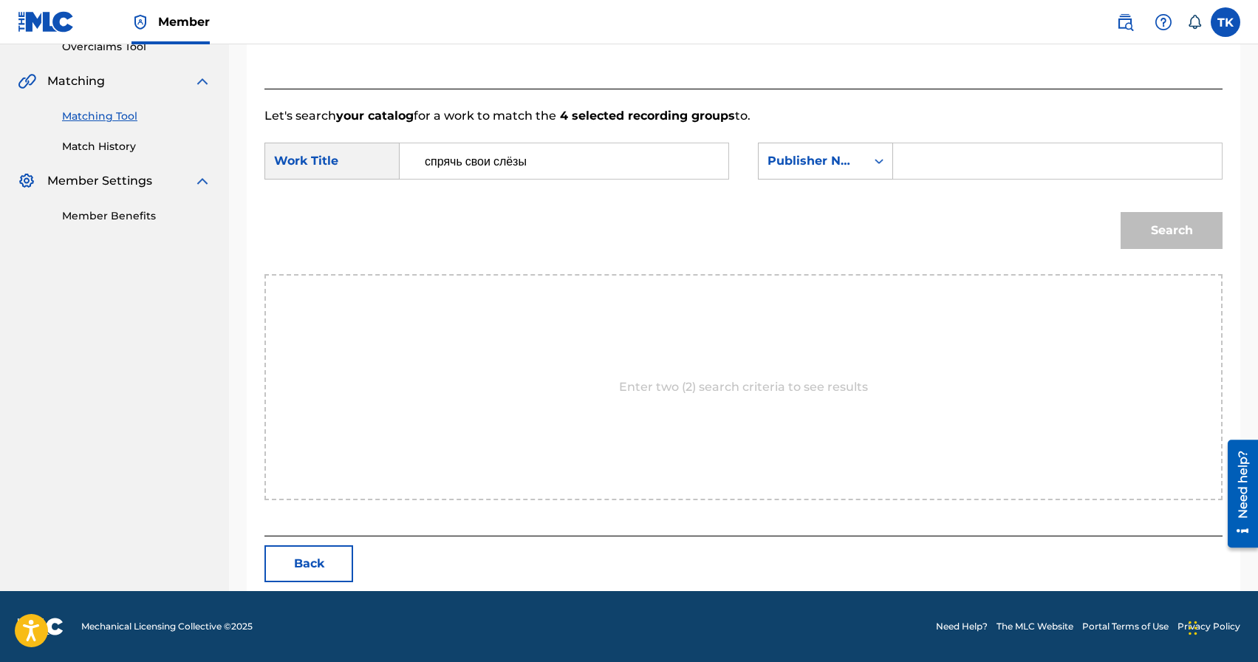
click at [969, 142] on form "SearchWithCriteriaddcdff70-2d9b-42f9-aa29-1b450371f86d Work Title спрячь свои с…" at bounding box center [743, 199] width 958 height 149
click at [962, 160] on input "Search Form" at bounding box center [1057, 160] width 304 height 35
type input "INFINITY MUSIC"
click at [1182, 236] on button "Search" at bounding box center [1171, 230] width 102 height 37
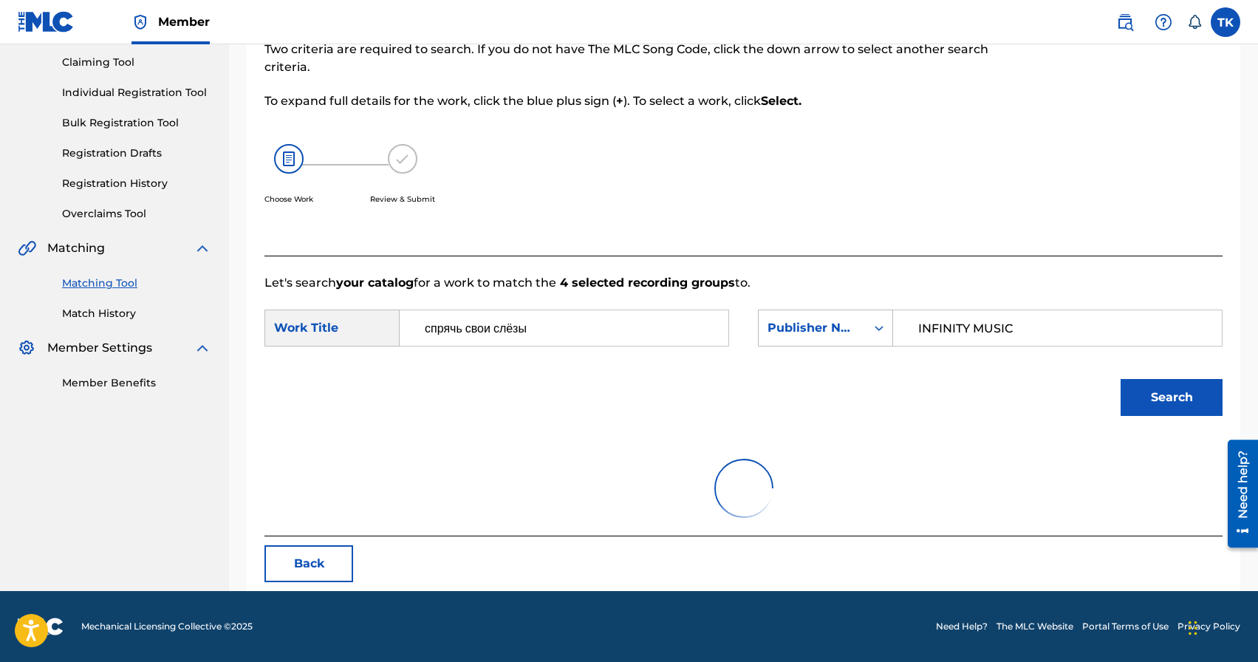
scroll to position [322, 0]
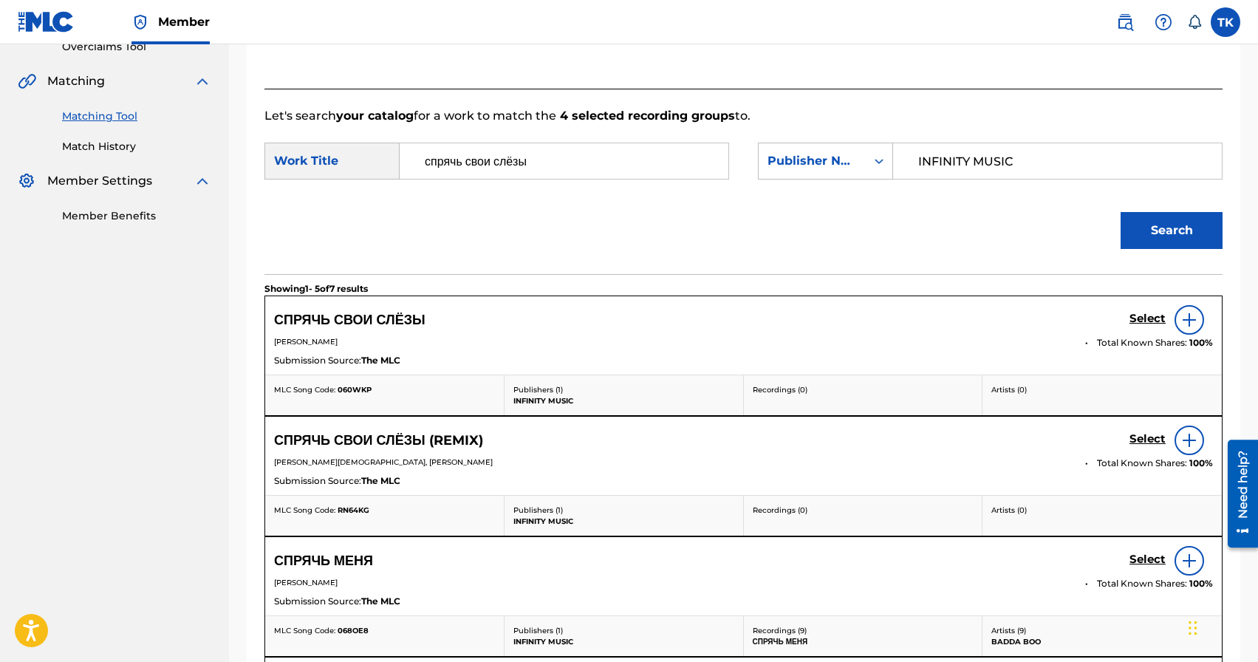
click at [1134, 317] on h5 "Select" at bounding box center [1147, 319] width 36 height 14
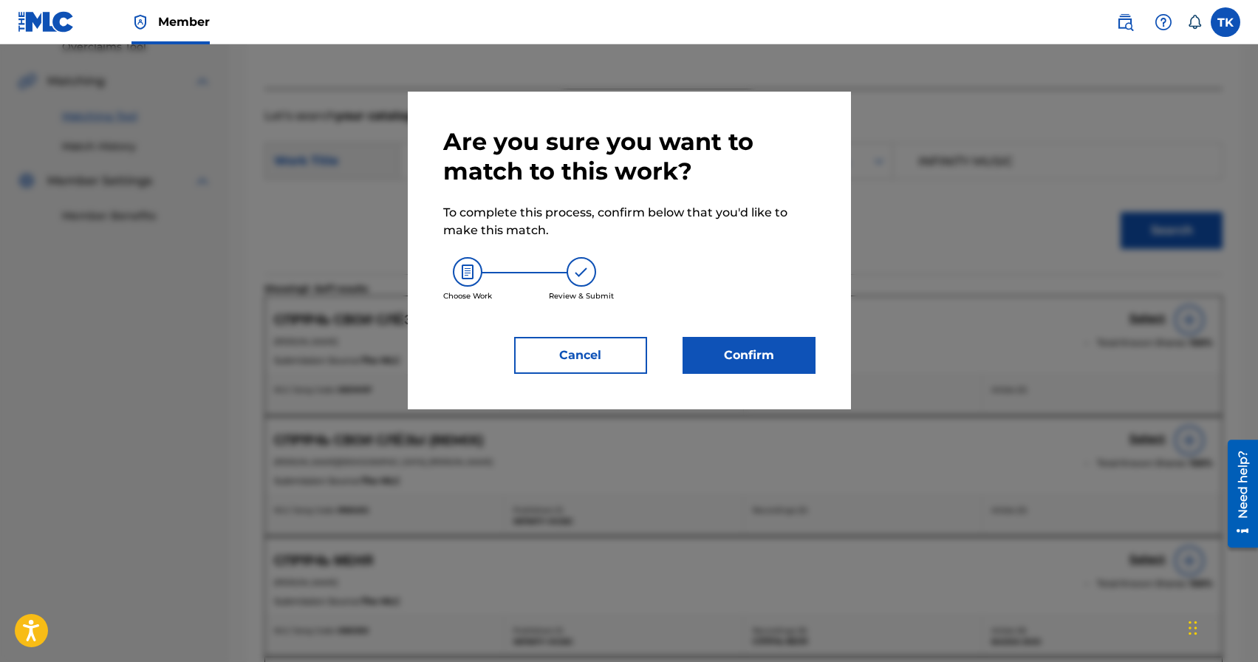
click at [735, 361] on button "Confirm" at bounding box center [748, 355] width 133 height 37
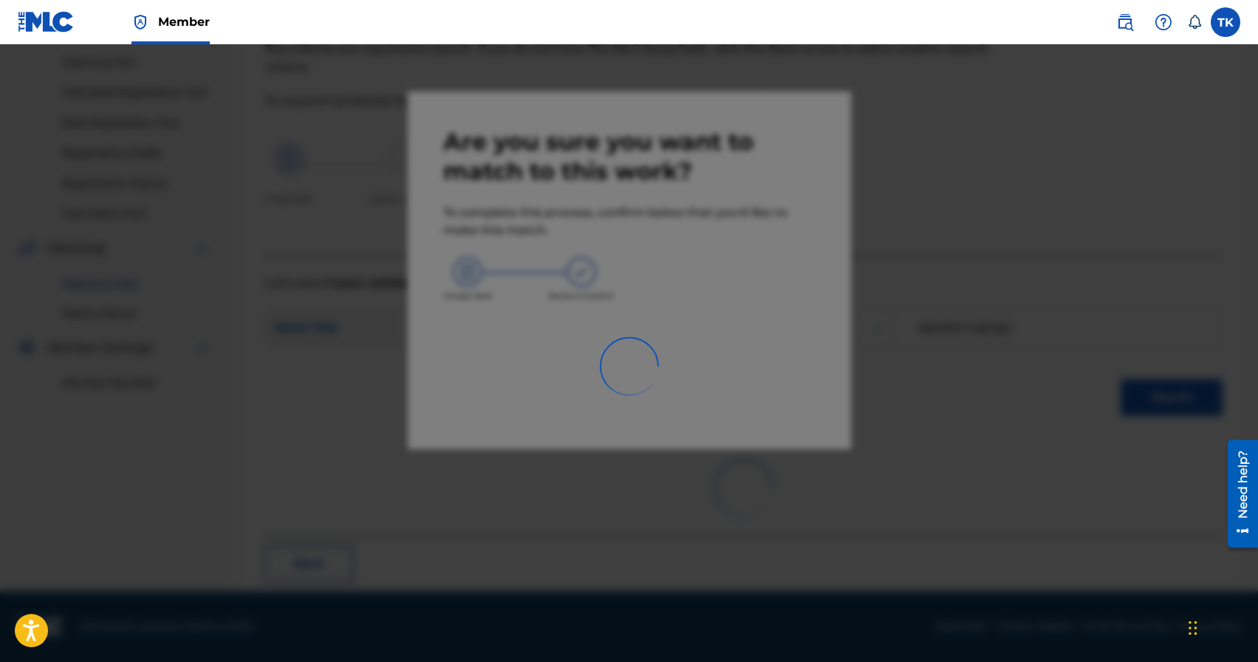
scroll to position [44, 0]
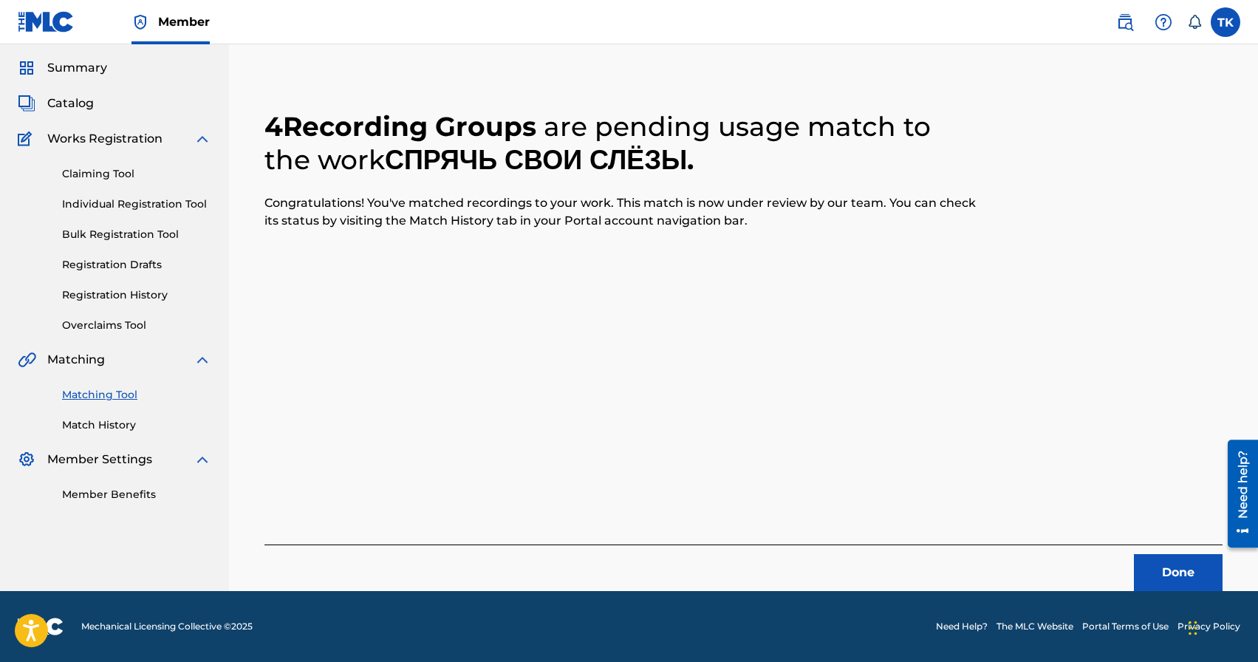
click at [1144, 559] on button "Done" at bounding box center [1178, 572] width 89 height 37
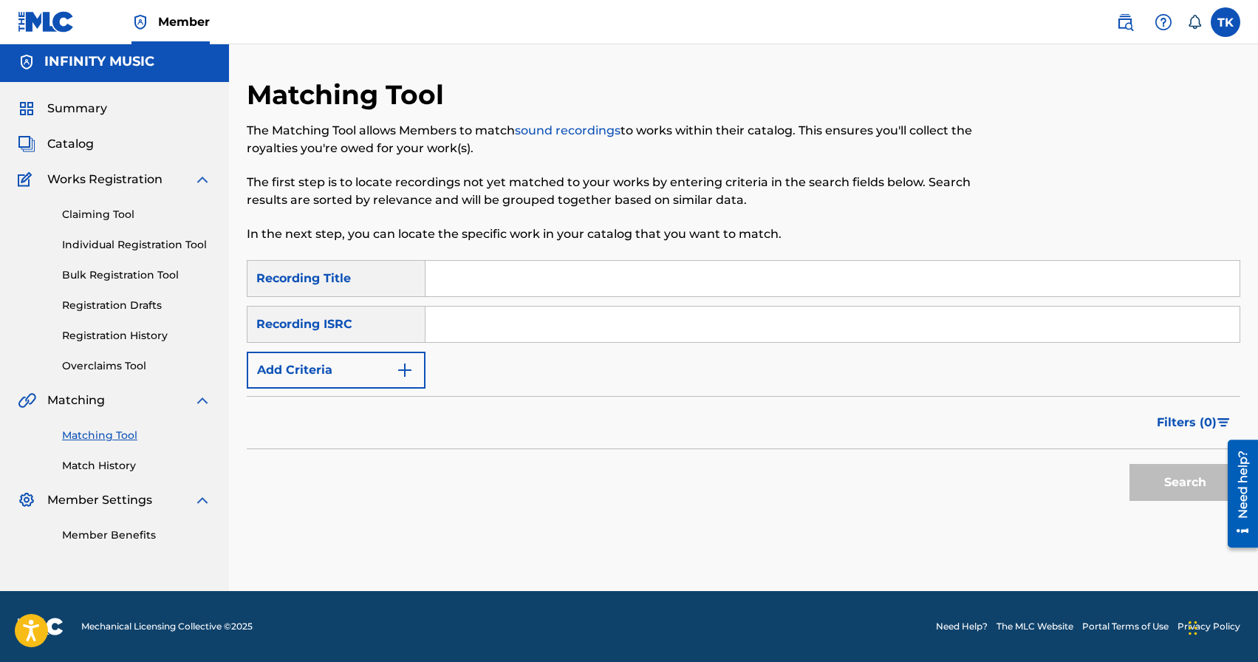
scroll to position [0, 0]
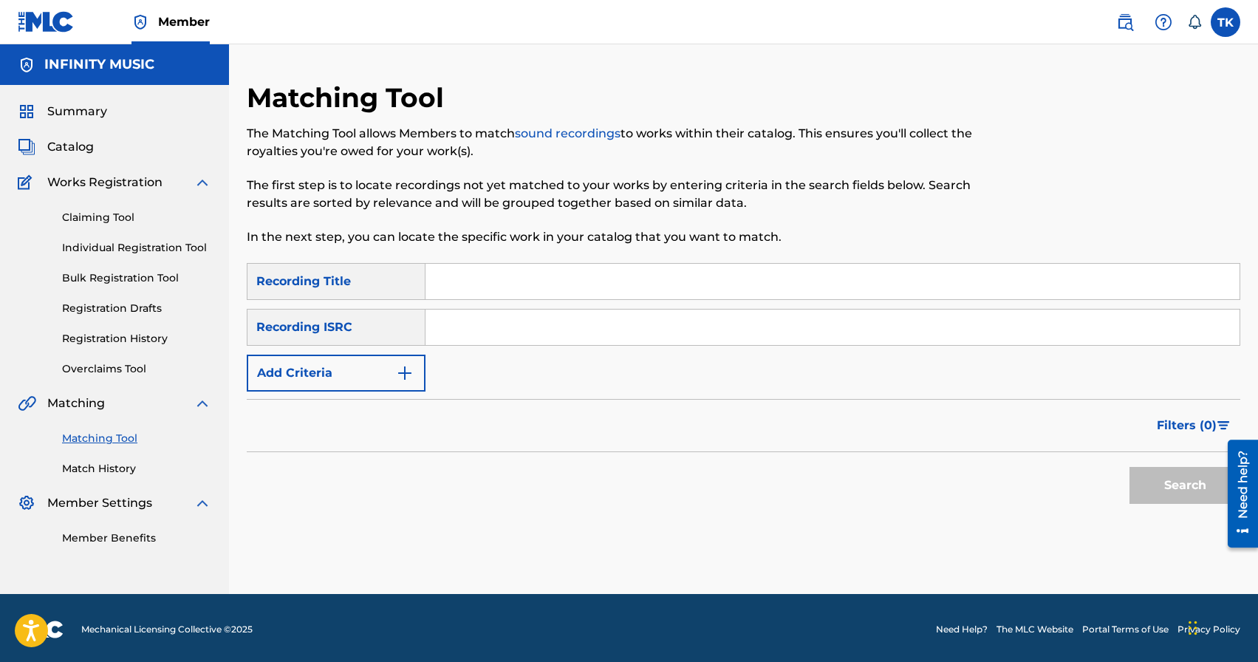
click at [593, 285] on input "Search Form" at bounding box center [832, 281] width 814 height 35
type input "тишка"
click at [390, 381] on button "Add Criteria" at bounding box center [336, 372] width 179 height 37
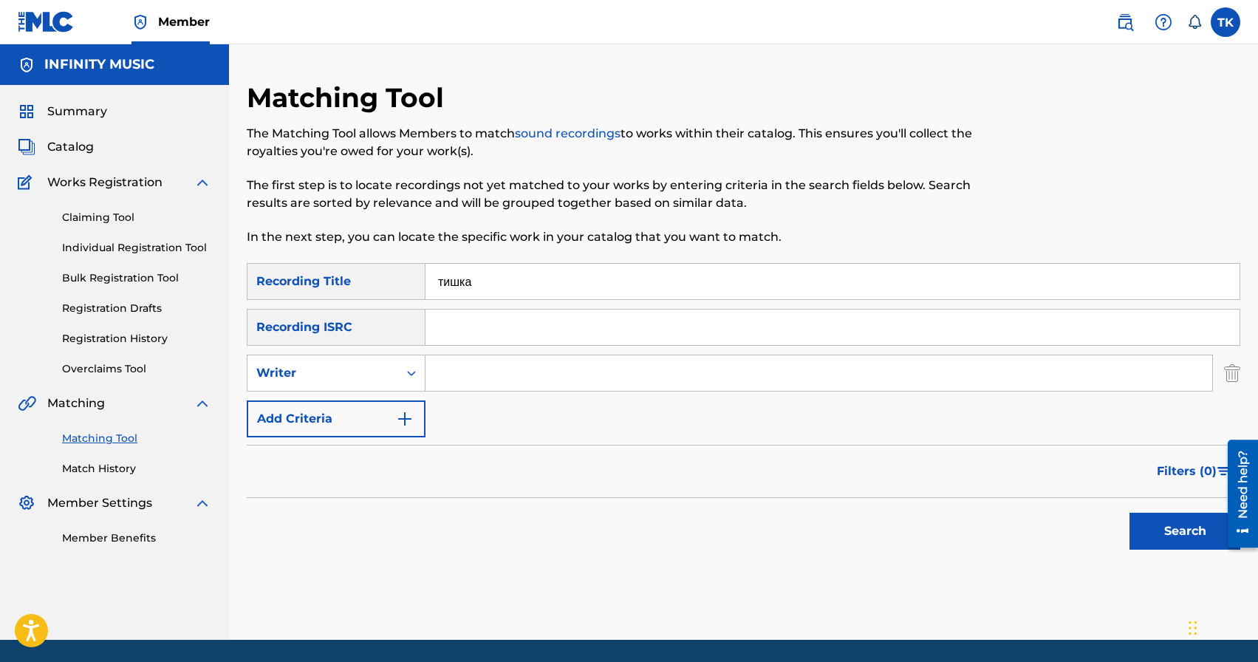
click at [390, 381] on div "Writer" at bounding box center [322, 373] width 151 height 28
click at [388, 412] on div "Recording Artist" at bounding box center [335, 409] width 177 height 37
click at [471, 387] on input "Search Form" at bounding box center [818, 372] width 786 height 35
type input "г"
type input "ULUKMANAPO"
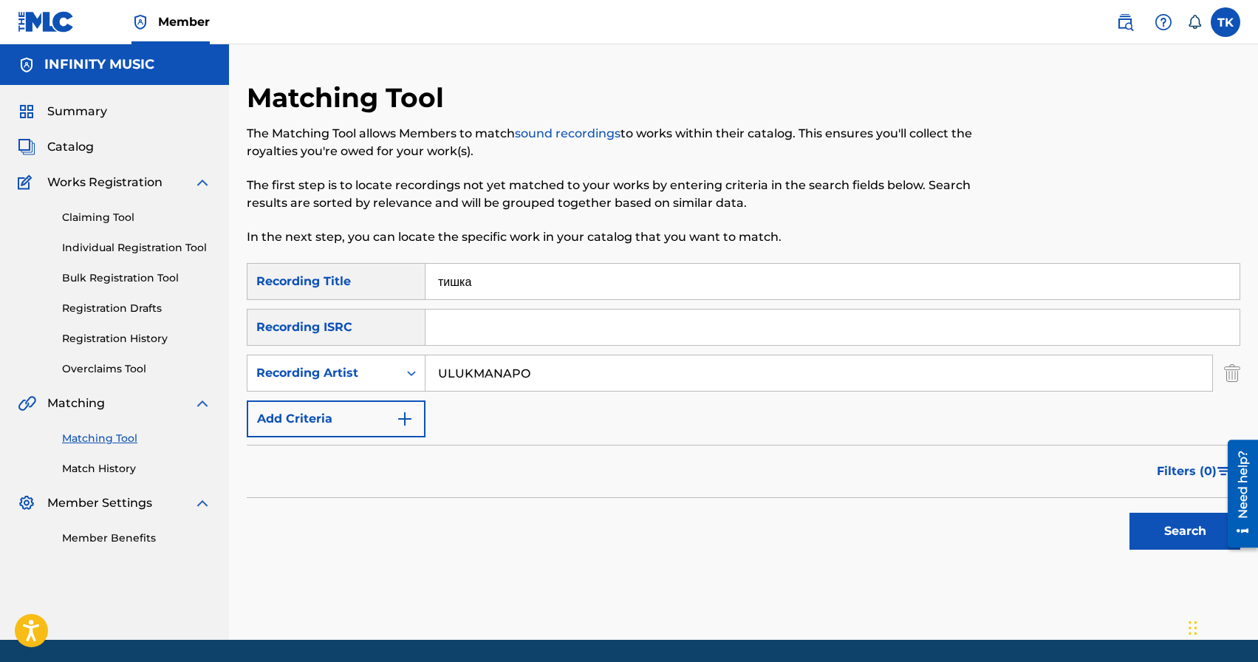
click at [1196, 541] on button "Search" at bounding box center [1184, 530] width 111 height 37
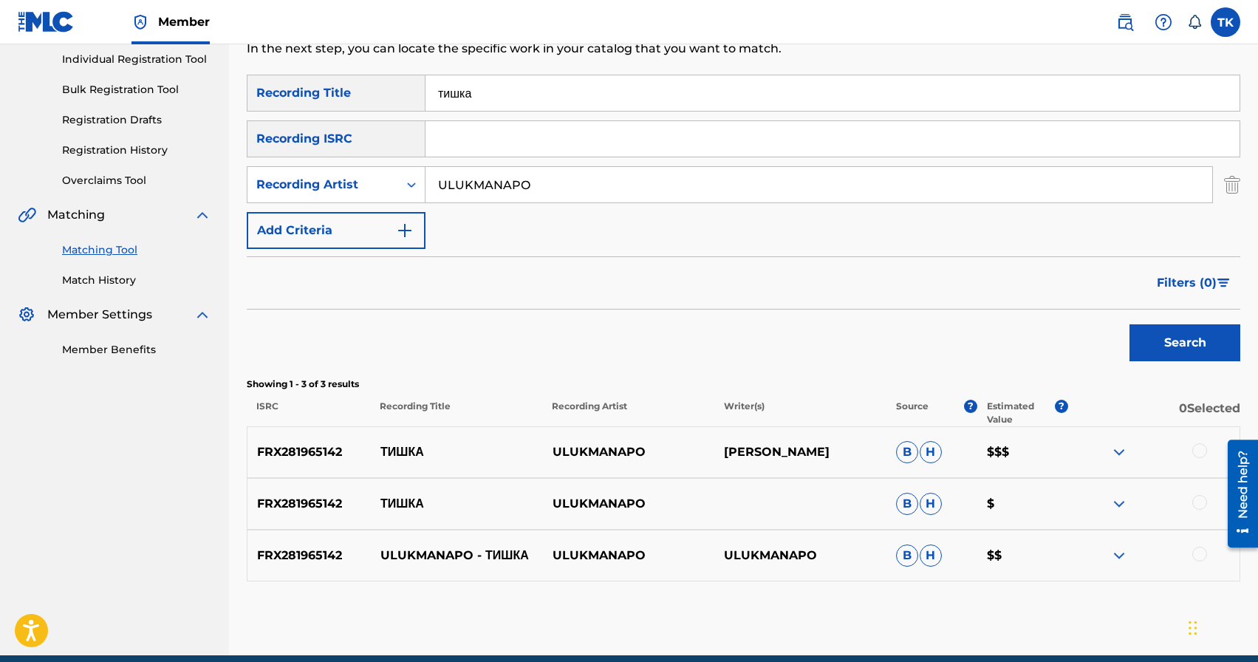
scroll to position [253, 0]
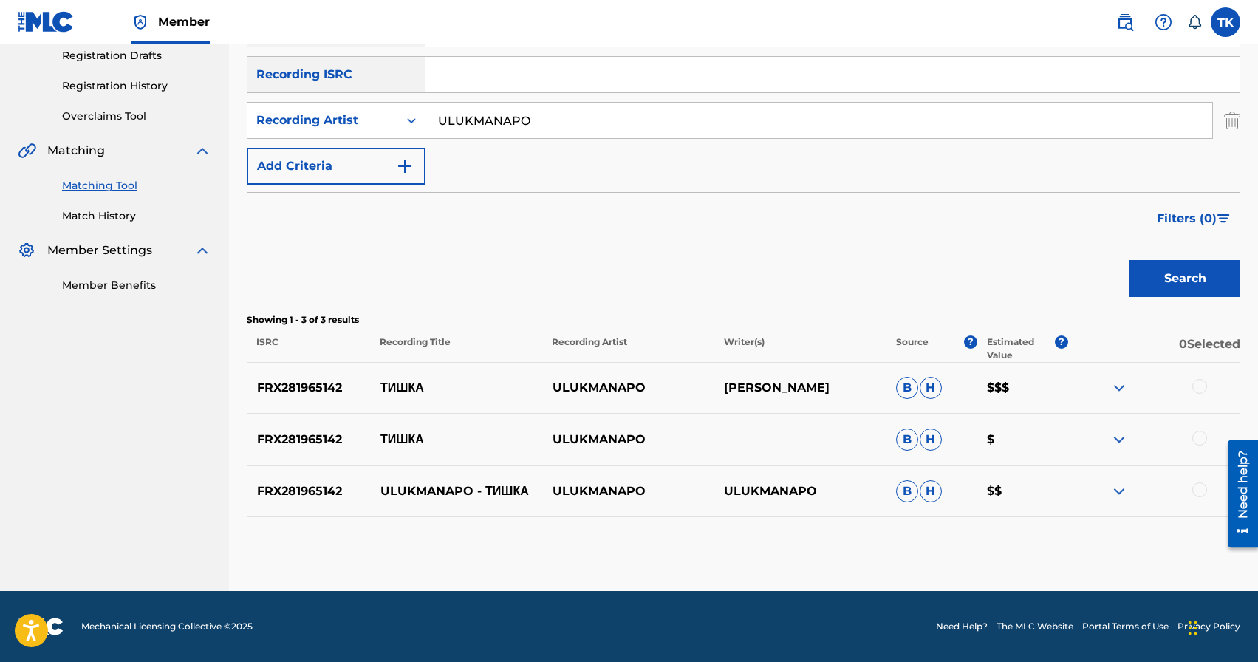
click at [1199, 391] on div at bounding box center [1199, 386] width 15 height 15
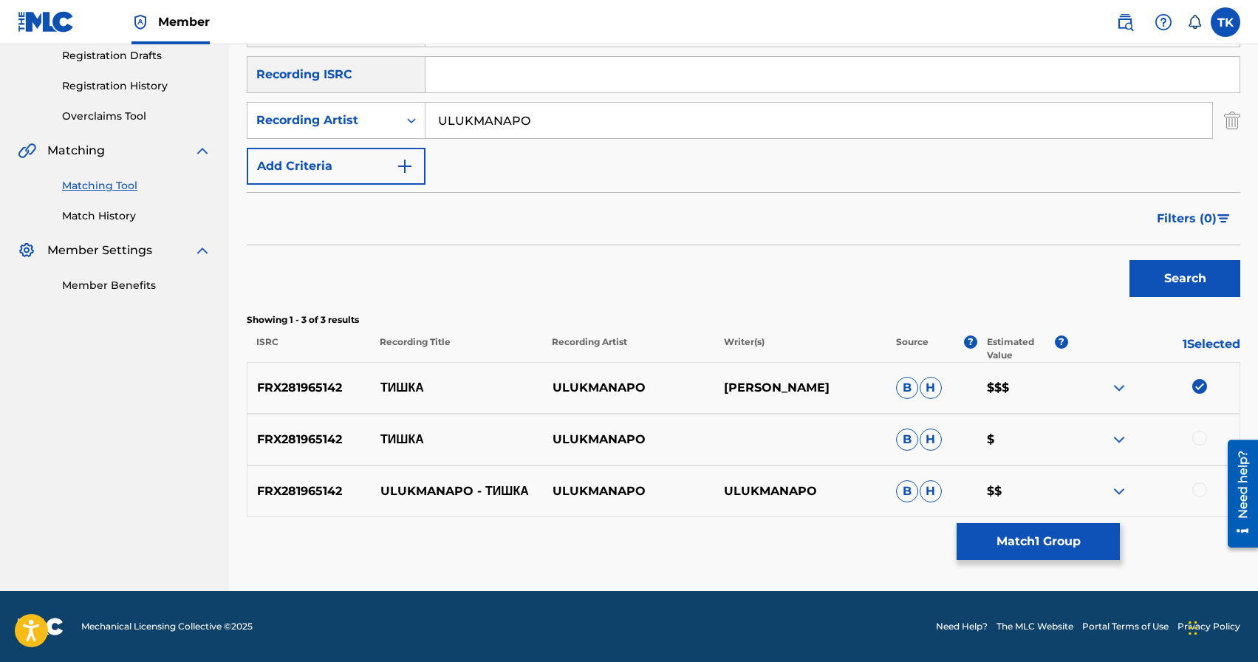
click at [1199, 433] on div at bounding box center [1199, 438] width 15 height 15
click at [1199, 490] on div at bounding box center [1199, 489] width 15 height 15
click at [1099, 527] on button "Match 3 Groups" at bounding box center [1037, 541] width 163 height 37
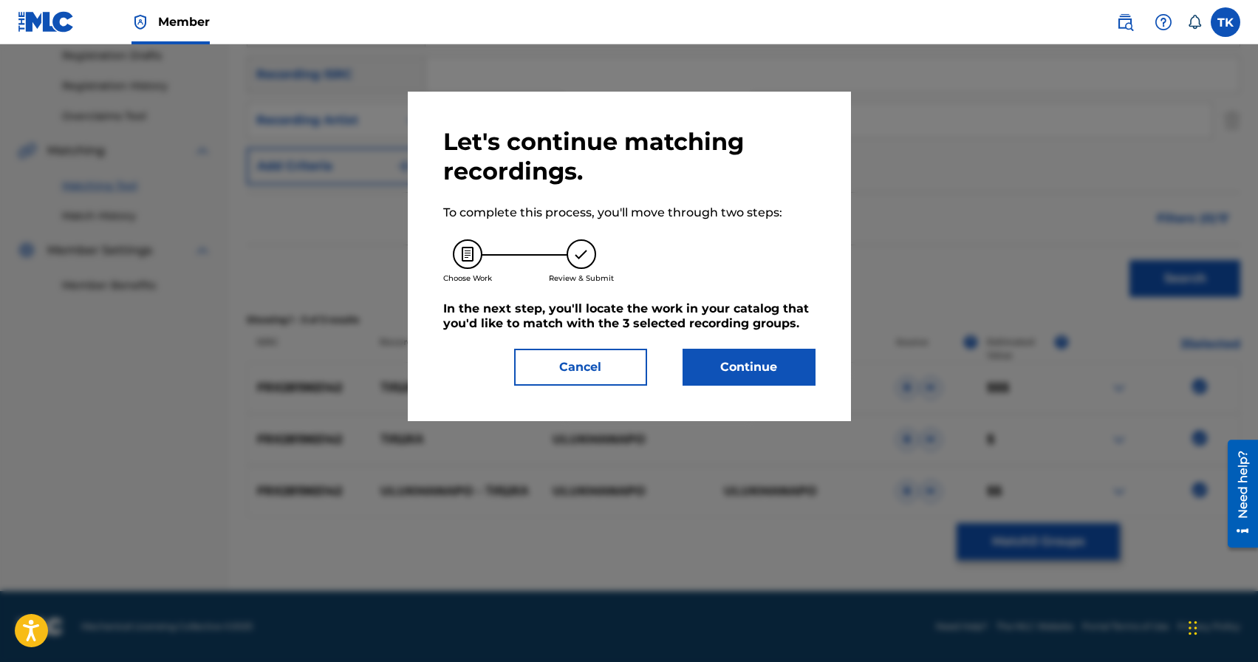
click at [780, 364] on button "Continue" at bounding box center [748, 367] width 133 height 37
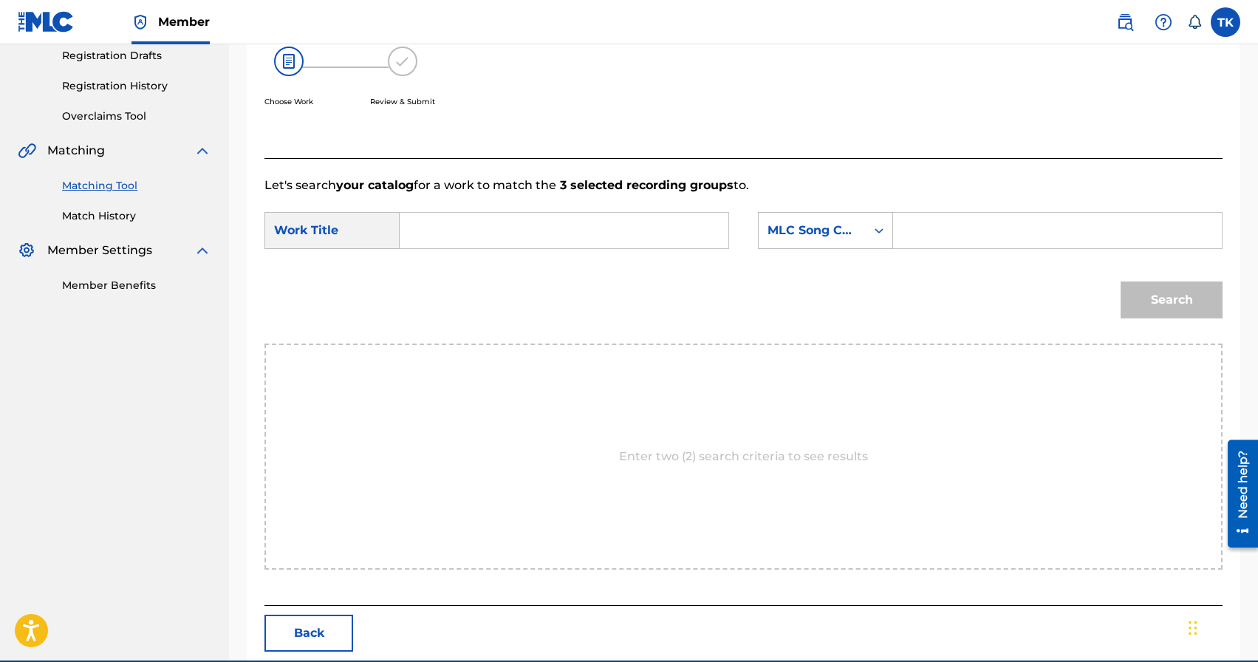
click at [560, 232] on input "Search Form" at bounding box center [564, 230] width 304 height 35
type input "тишка"
click at [460, 258] on strong "тишка" at bounding box center [442, 263] width 35 height 14
click at [824, 244] on div "MLC Song Code" at bounding box center [825, 230] width 135 height 37
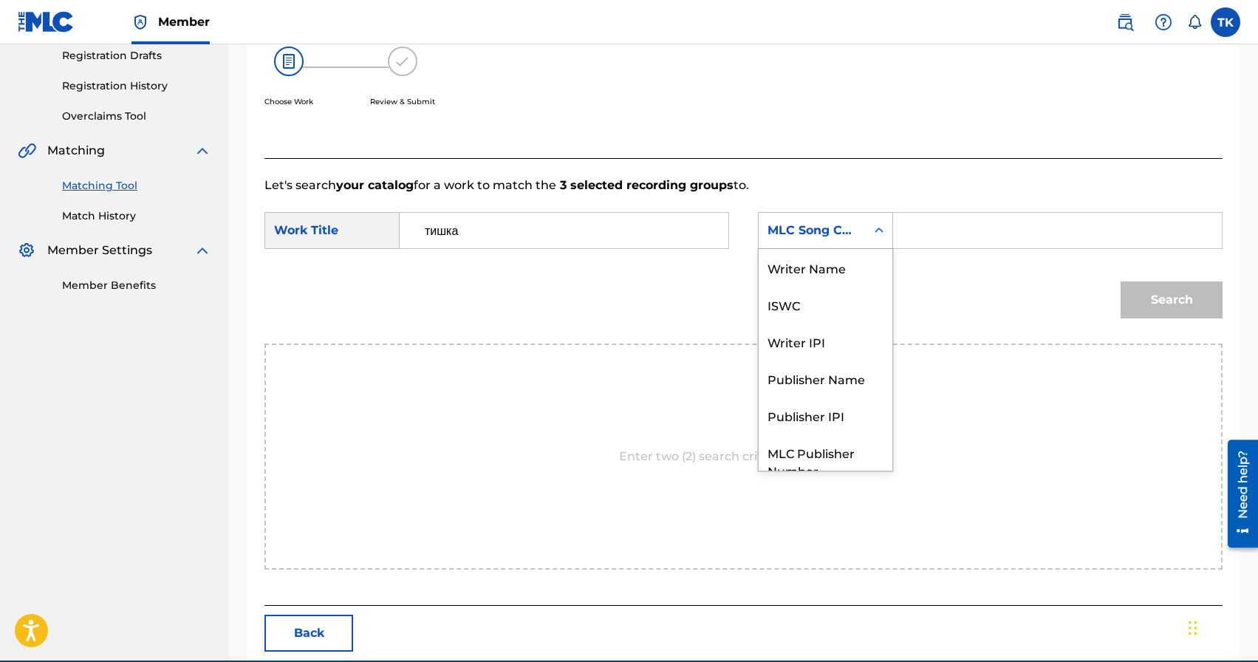
scroll to position [55, 0]
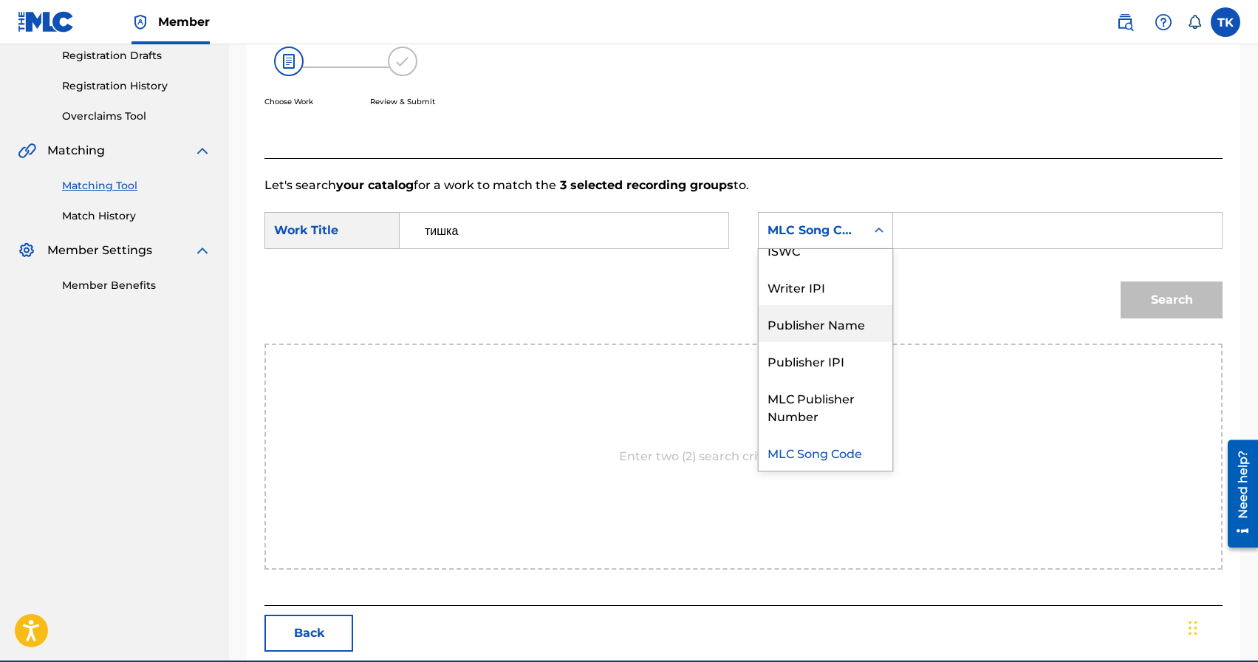
click at [822, 320] on div "Publisher Name" at bounding box center [825, 323] width 134 height 37
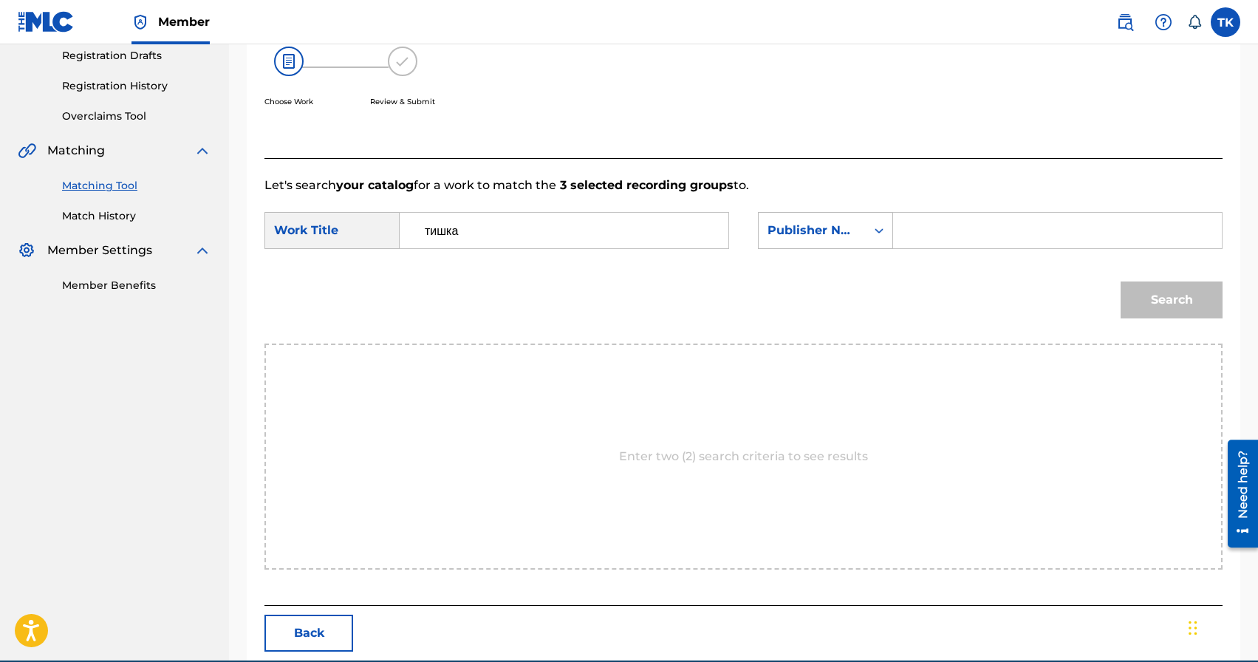
click at [925, 241] on input "Search Form" at bounding box center [1057, 230] width 304 height 35
type input "INFINITY MUSIC"
click at [1151, 307] on button "Search" at bounding box center [1171, 299] width 102 height 37
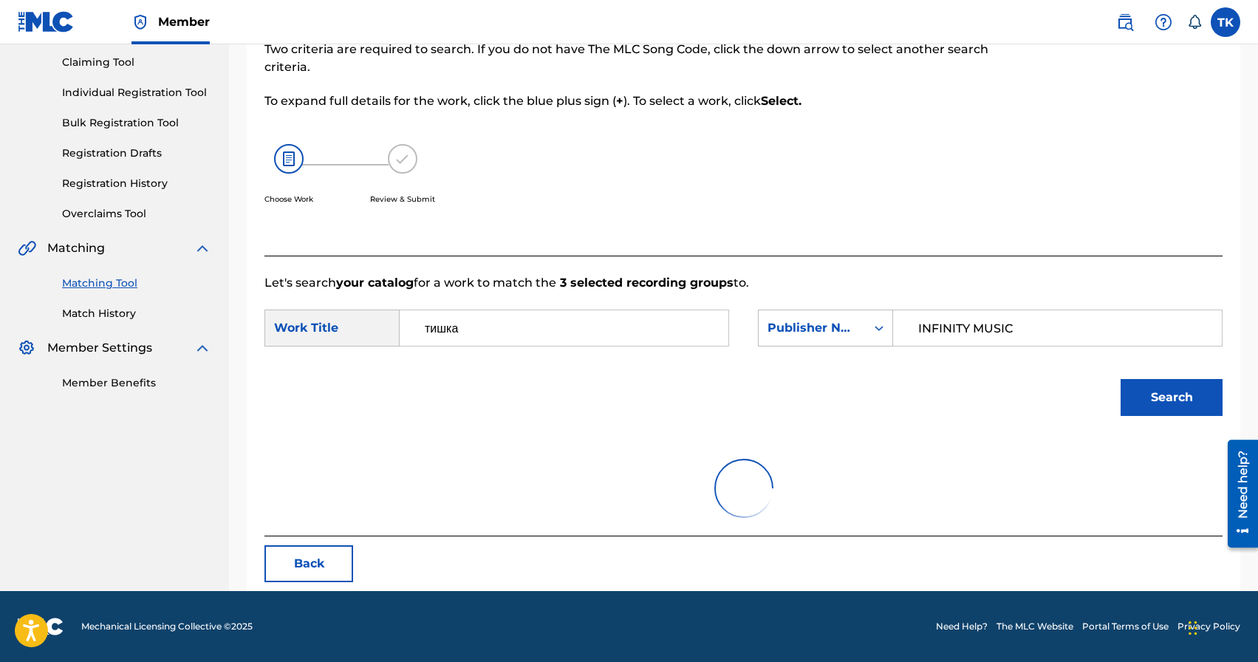
scroll to position [253, 0]
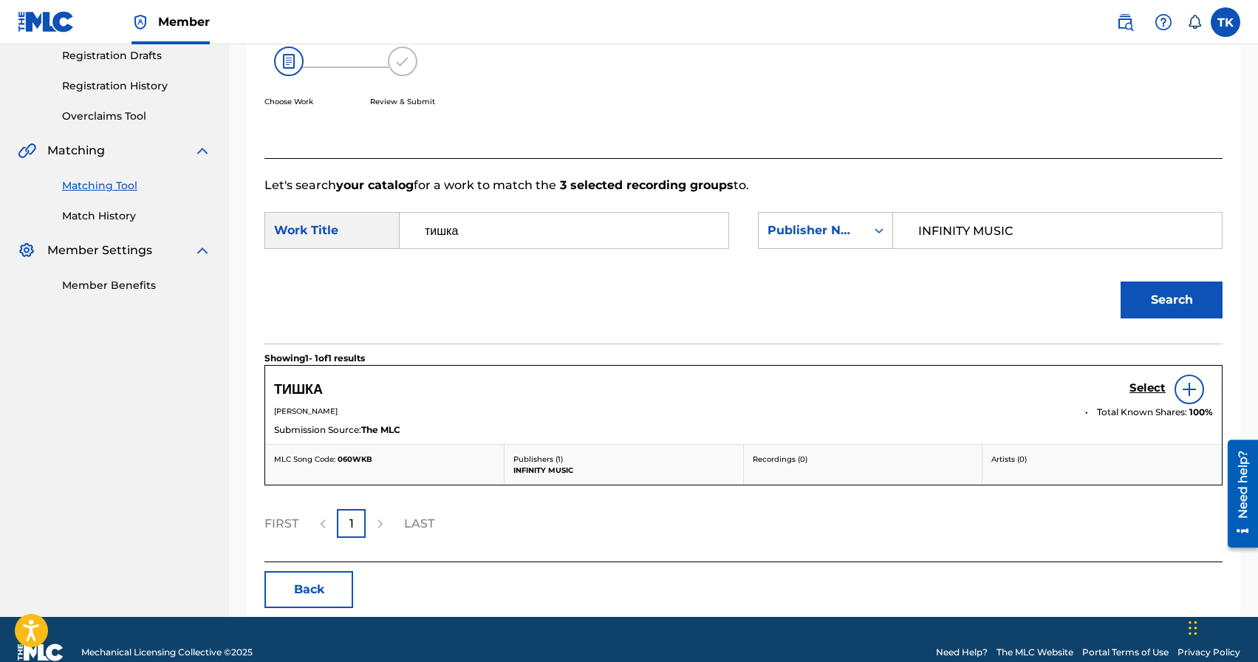
click at [1149, 388] on h5 "Select" at bounding box center [1147, 388] width 36 height 14
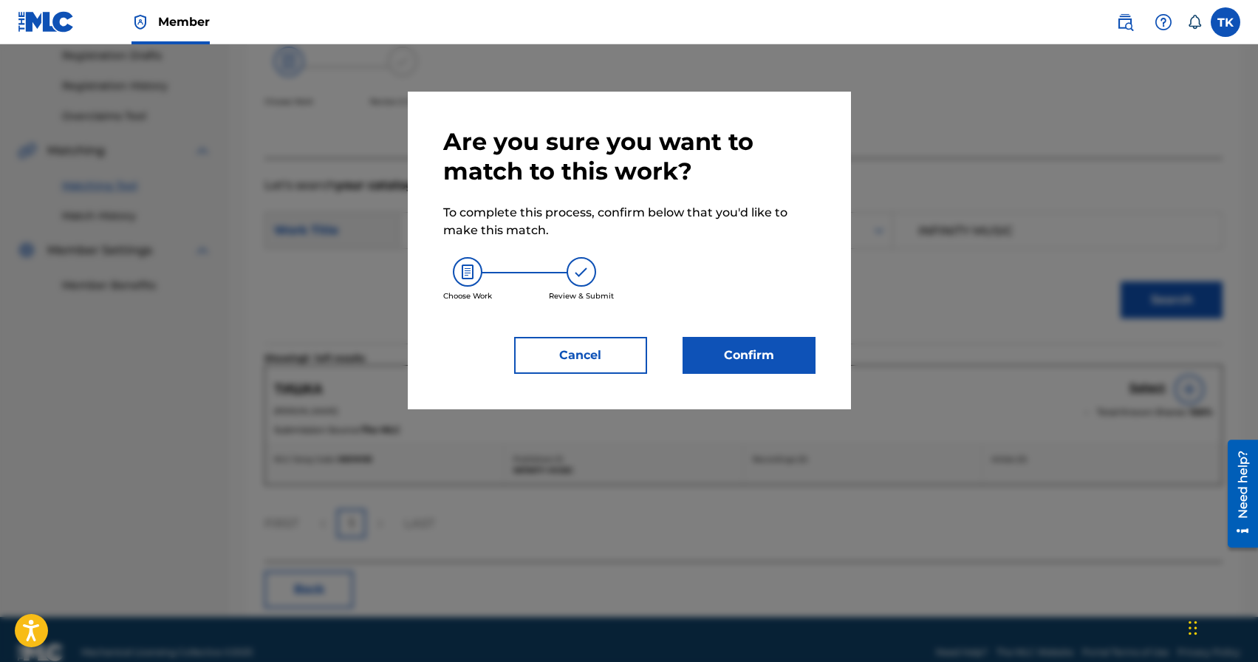
click at [773, 355] on button "Confirm" at bounding box center [748, 355] width 133 height 37
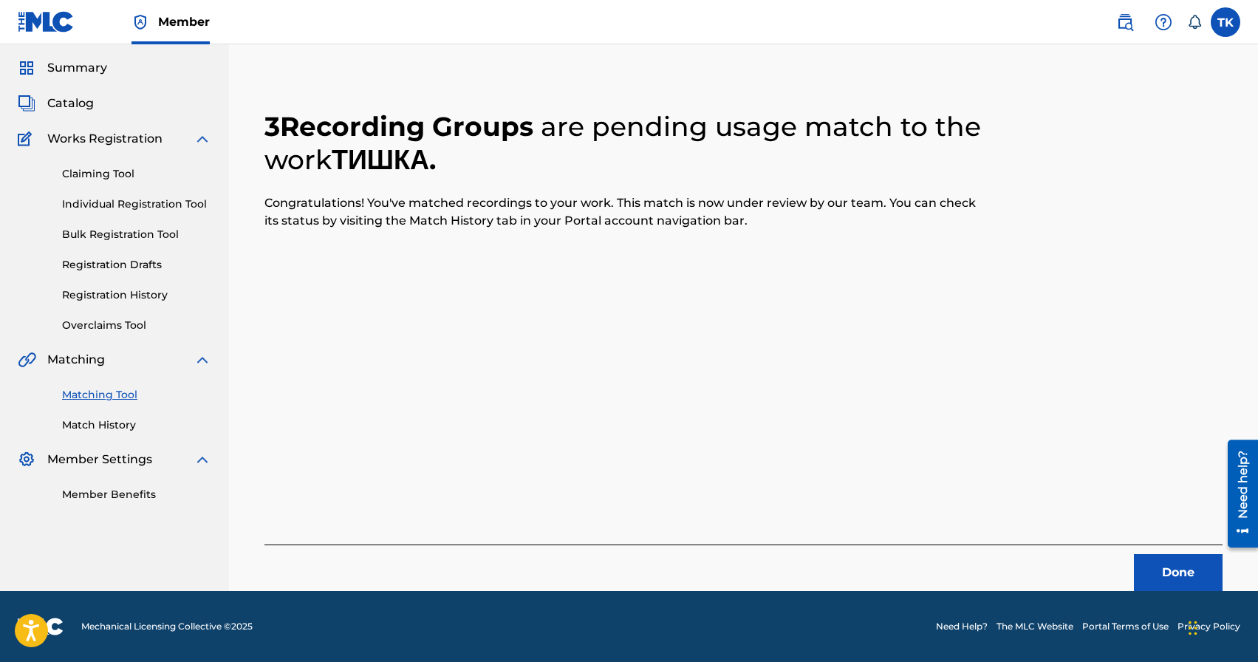
scroll to position [44, 0]
click at [1154, 568] on button "Done" at bounding box center [1178, 572] width 89 height 37
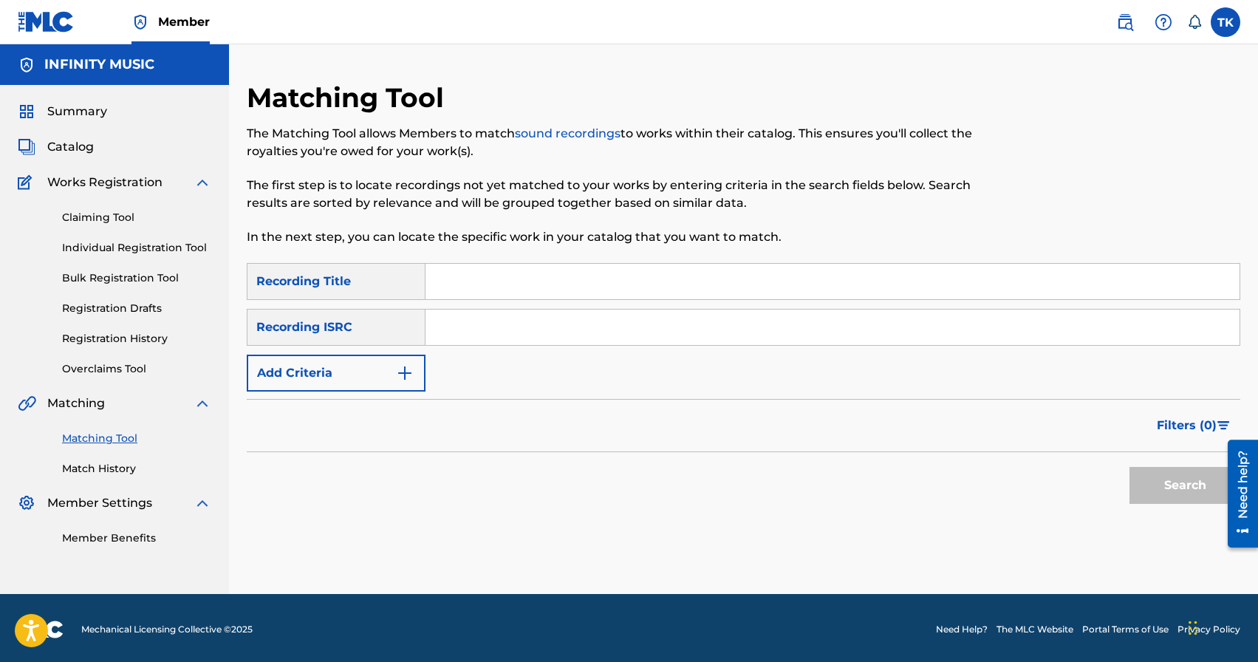
click at [513, 287] on input "Search Form" at bounding box center [832, 281] width 814 height 35
type input "Мерсы Бэшки"
click at [383, 369] on button "Add Criteria" at bounding box center [336, 372] width 179 height 37
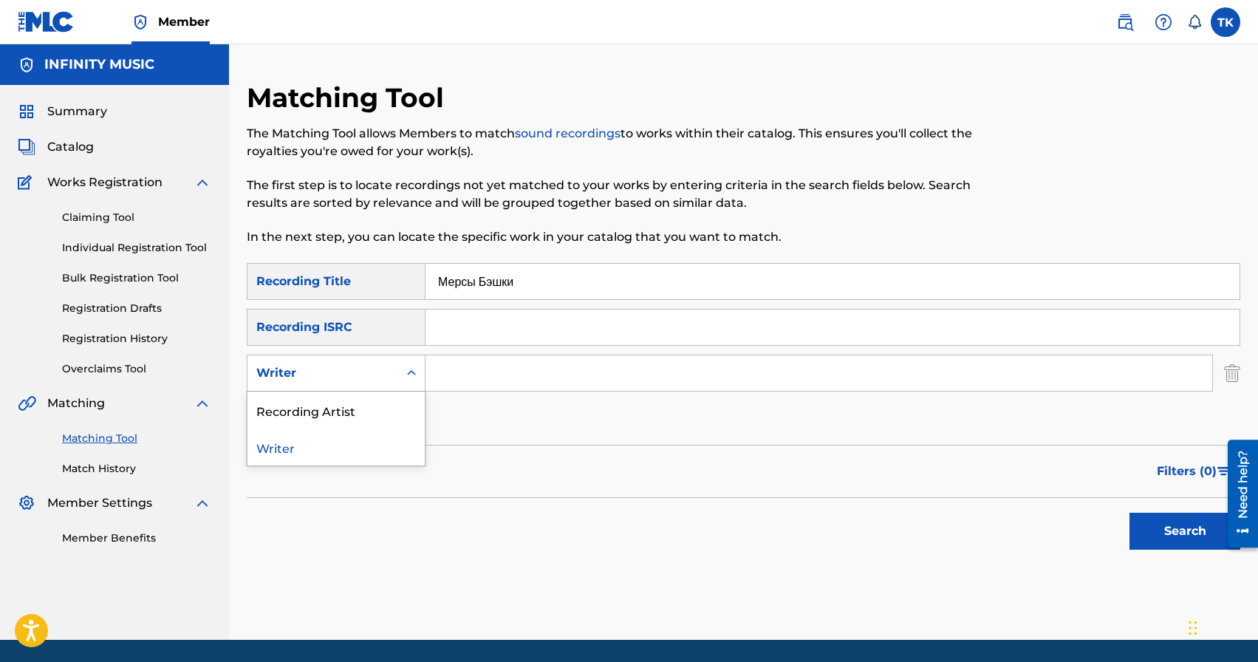
click at [383, 369] on div "Writer" at bounding box center [322, 373] width 133 height 18
click at [380, 405] on div "Recording Artist" at bounding box center [335, 409] width 177 height 37
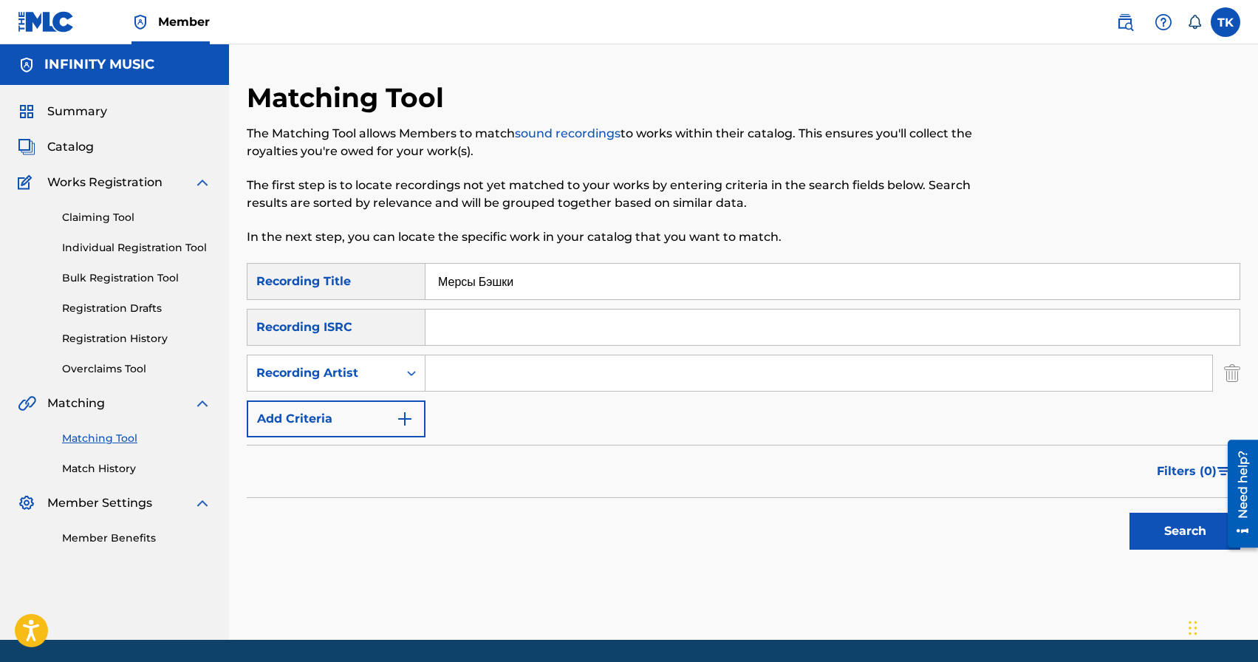
click at [462, 383] on input "Search Form" at bounding box center [818, 372] width 786 height 35
type input "ULUKMANAPO"
click at [1171, 527] on button "Search" at bounding box center [1184, 530] width 111 height 37
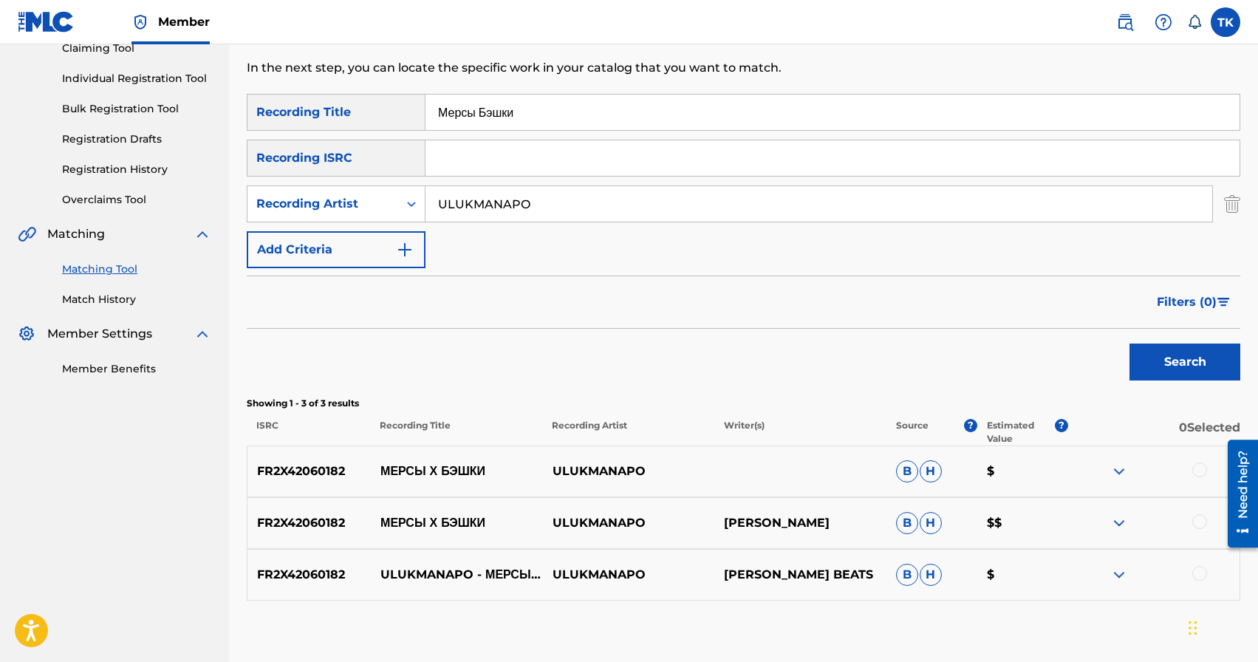
scroll to position [168, 0]
click at [567, 114] on input "Мерсы Бэшки" at bounding box center [832, 112] width 814 height 35
click at [1161, 363] on button "Search" at bounding box center [1184, 362] width 111 height 37
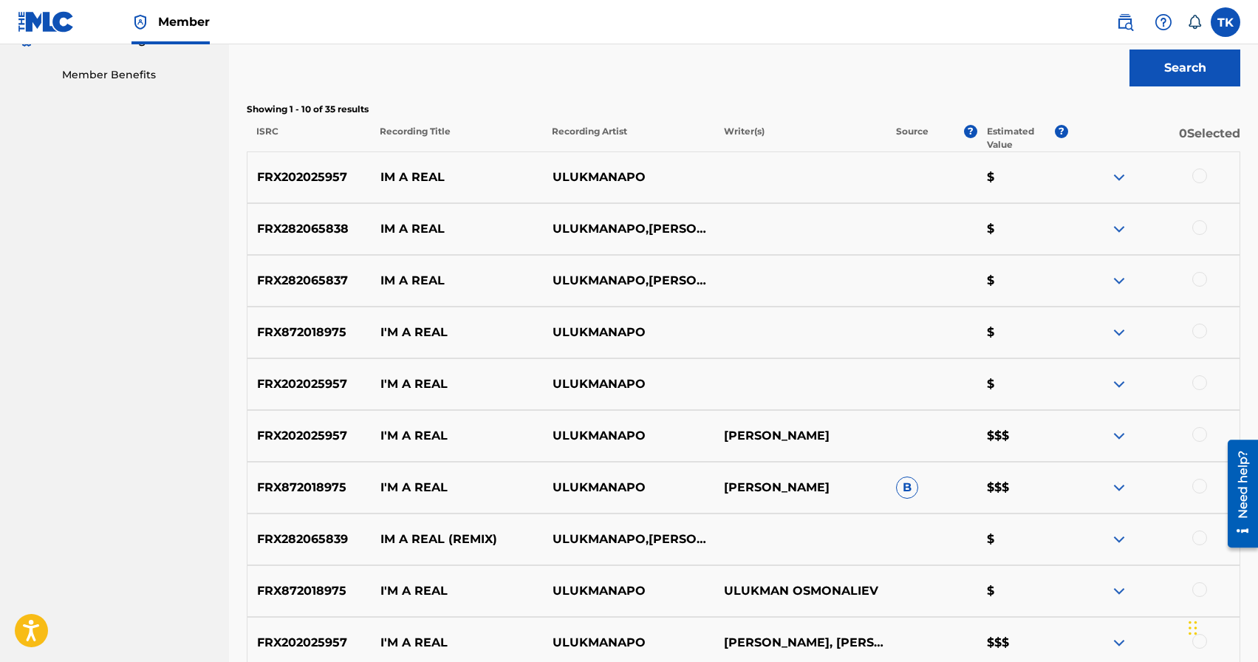
scroll to position [470, 0]
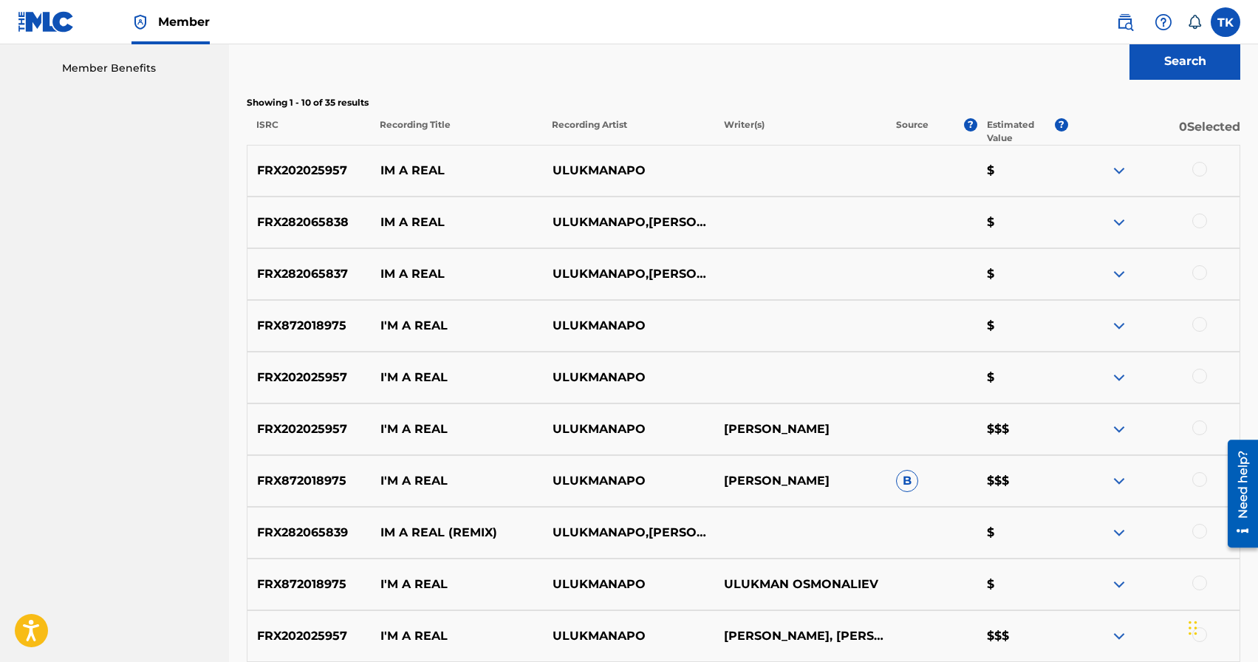
click at [421, 379] on p "I'M A REAL" at bounding box center [457, 377] width 172 height 18
copy p "I'M A REAL"
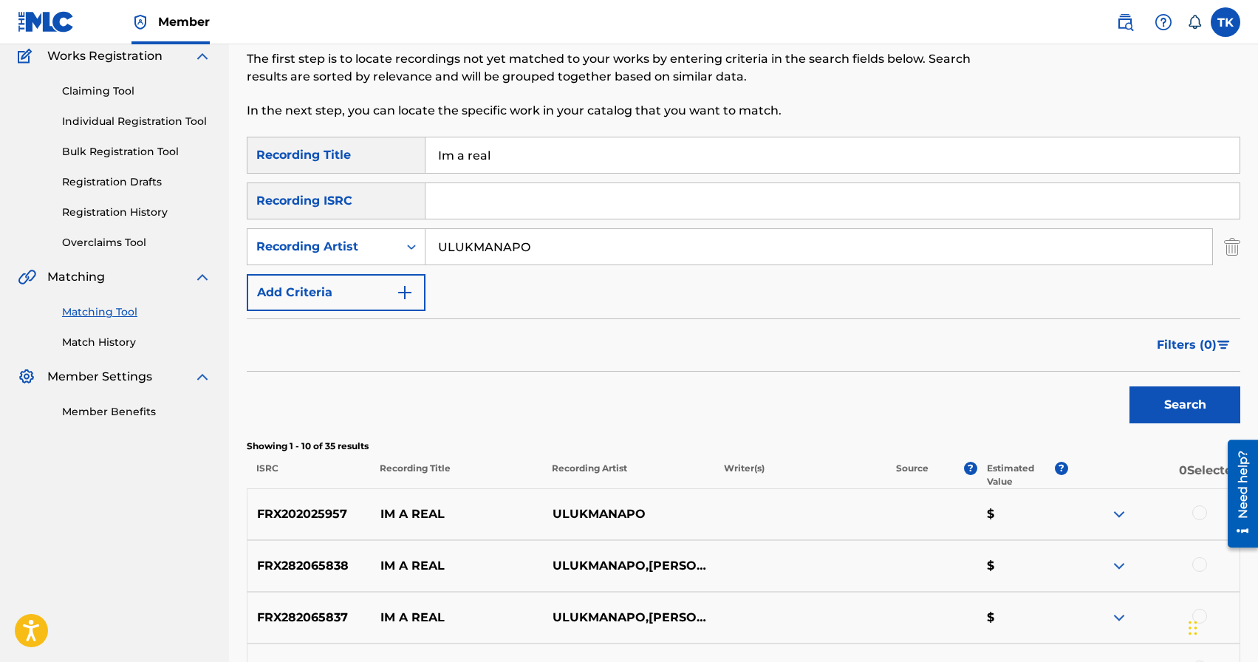
scroll to position [69, 0]
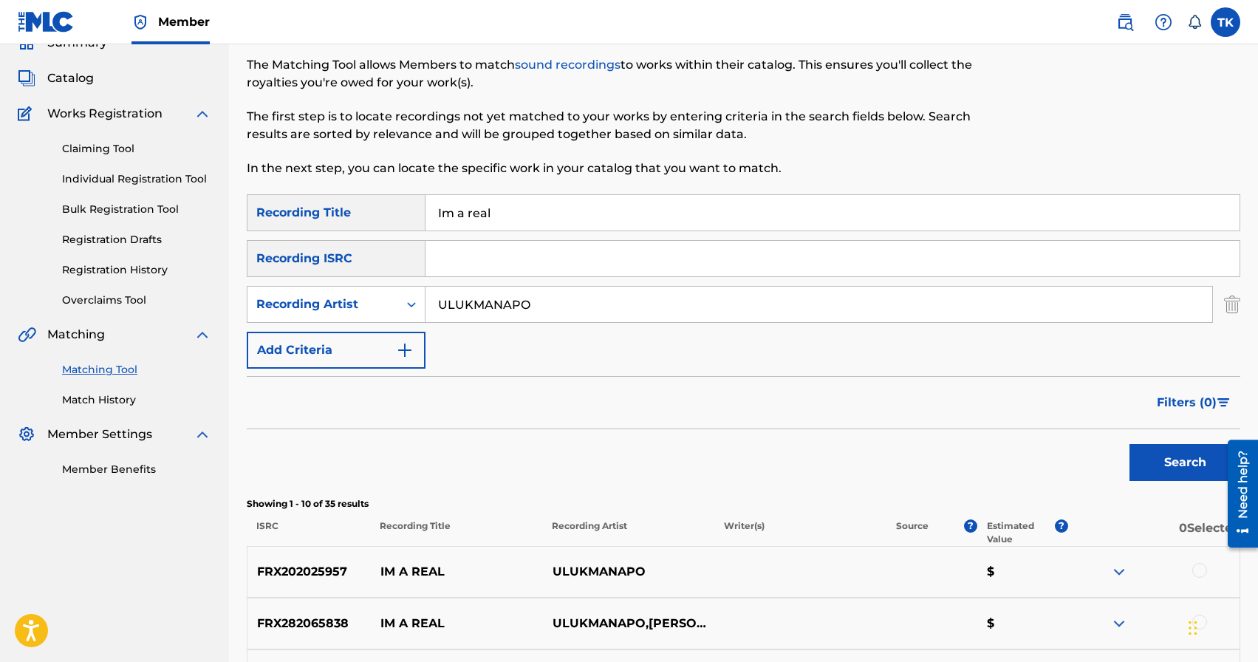
click at [534, 223] on input "Im a real" at bounding box center [832, 212] width 814 height 35
paste input "'M A REAL"
type input "I'm a Real"
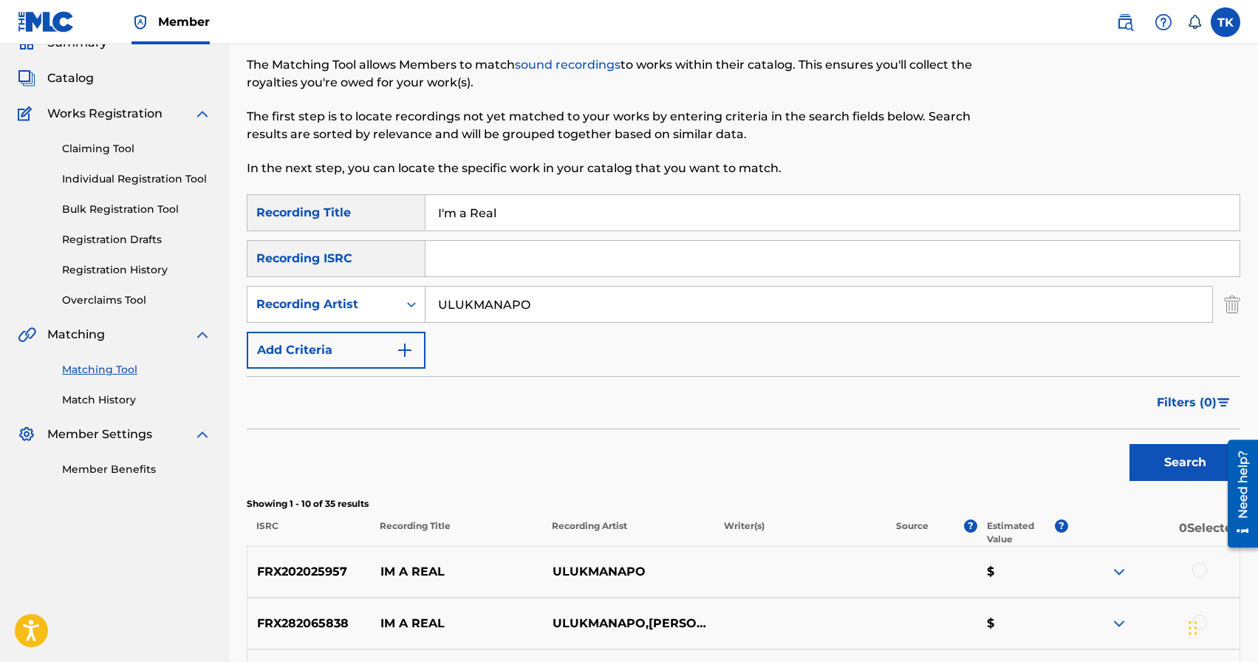
click at [1175, 458] on button "Search" at bounding box center [1184, 462] width 111 height 37
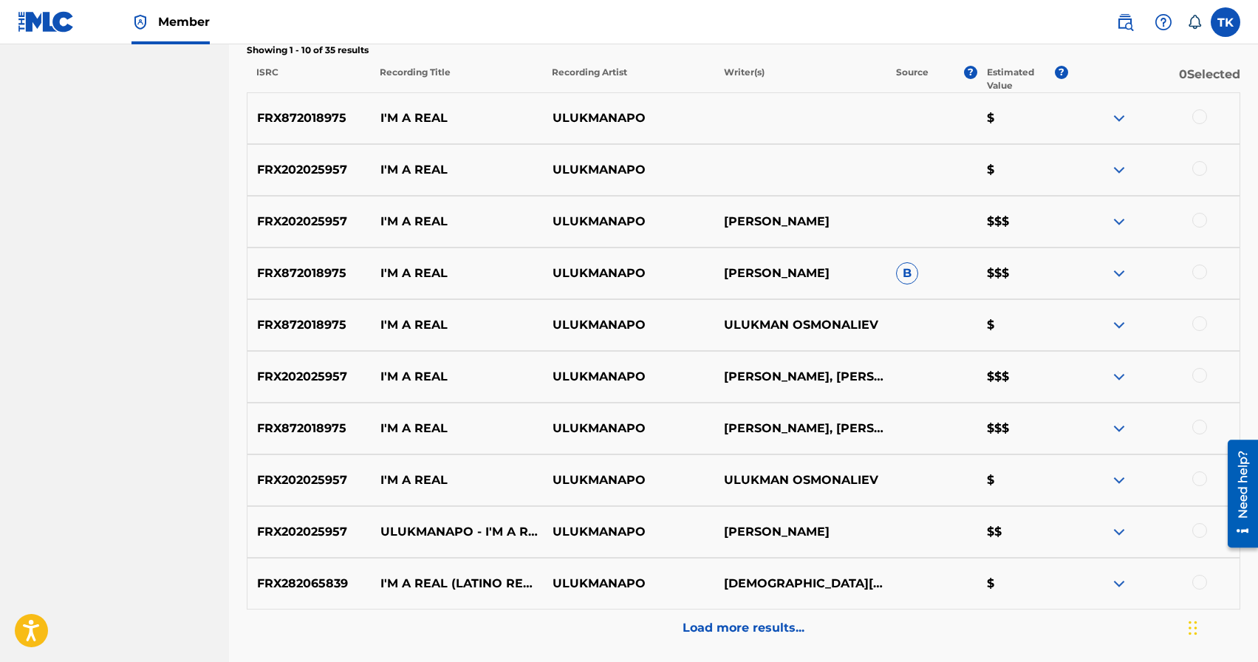
scroll to position [528, 0]
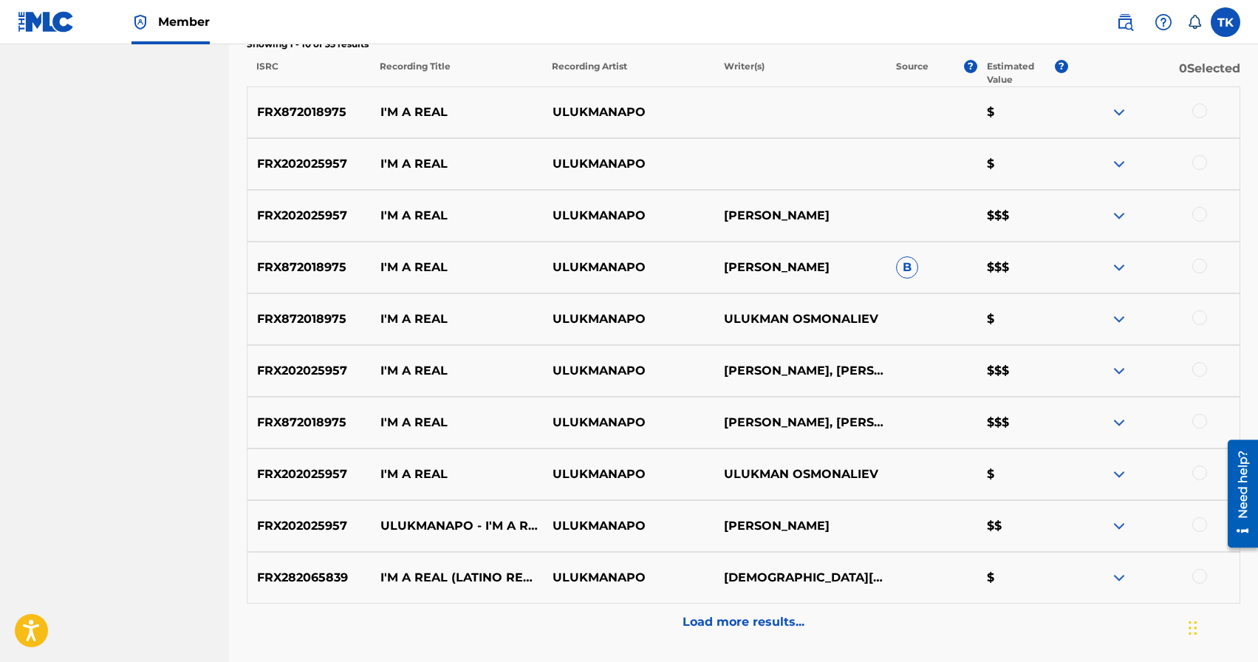
click at [1197, 521] on div at bounding box center [1199, 524] width 15 height 15
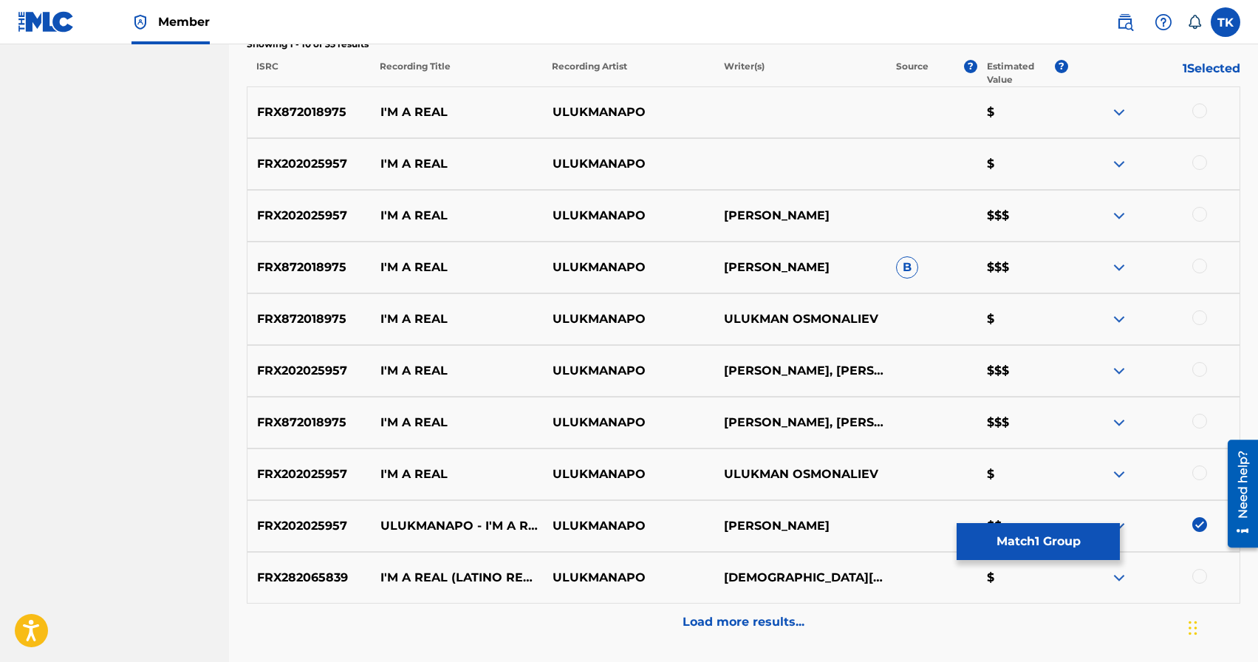
click at [1199, 474] on div at bounding box center [1199, 472] width 15 height 15
click at [1200, 422] on div at bounding box center [1199, 421] width 15 height 15
click at [1199, 371] on div at bounding box center [1199, 369] width 15 height 15
click at [1197, 321] on div at bounding box center [1199, 317] width 15 height 15
click at [1197, 267] on div at bounding box center [1199, 265] width 15 height 15
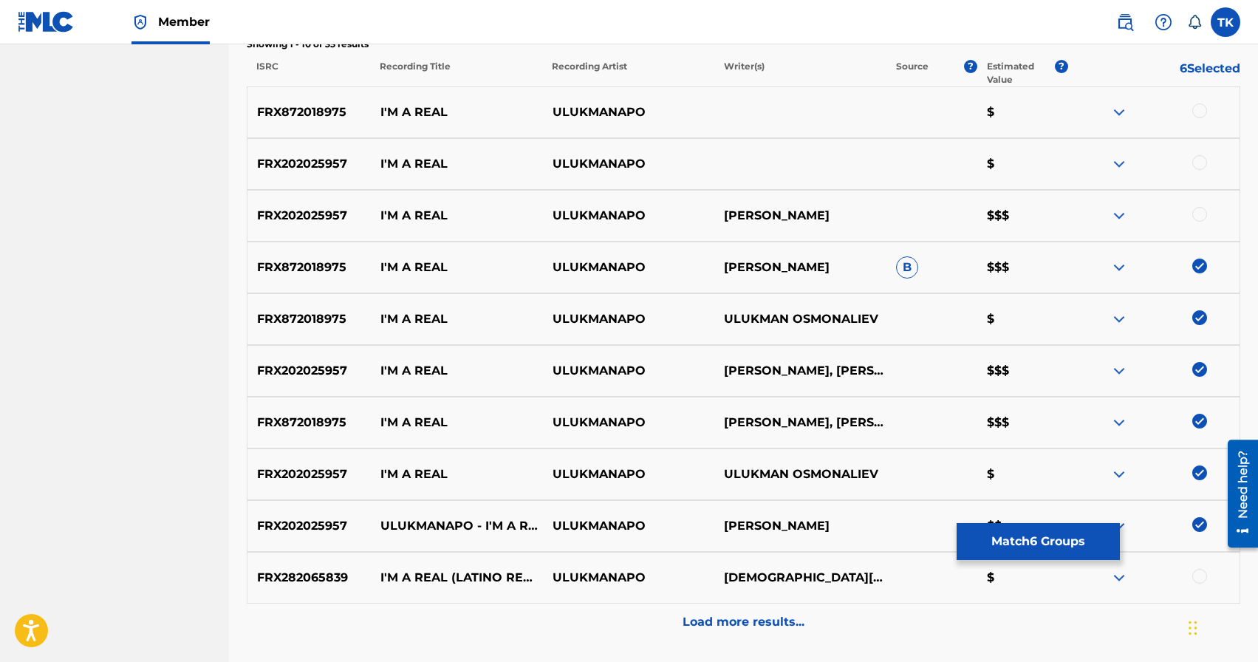
click at [1197, 215] on div at bounding box center [1199, 214] width 15 height 15
click at [1198, 163] on div at bounding box center [1199, 162] width 15 height 15
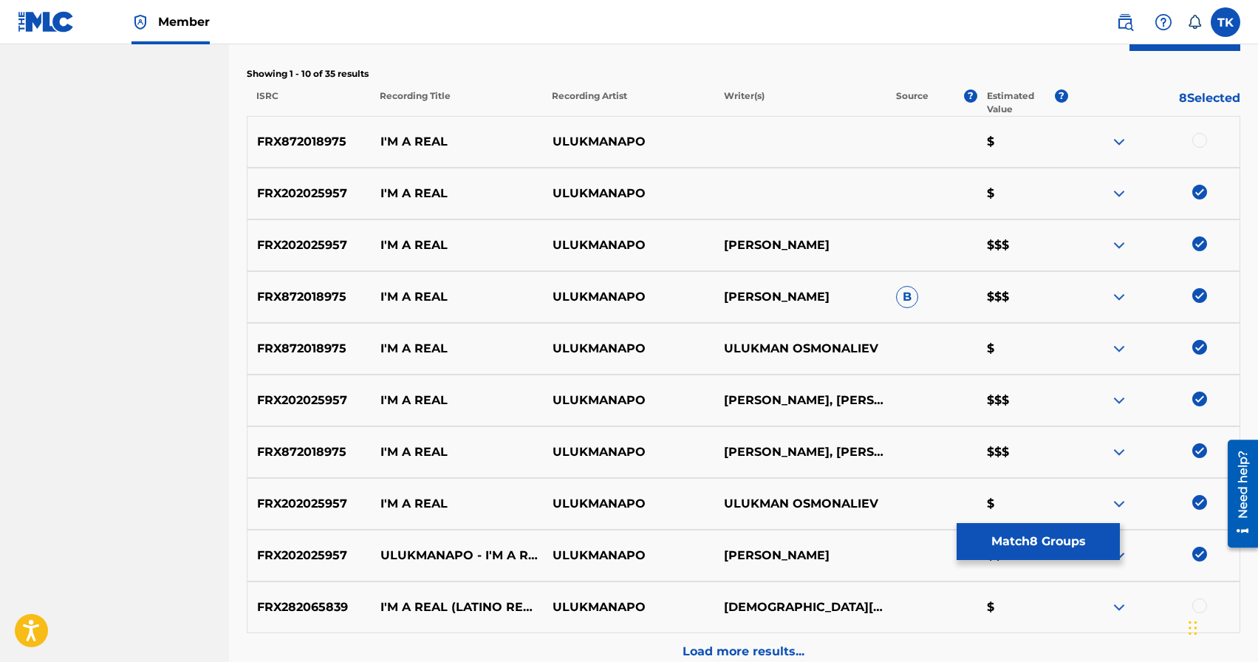
click at [1202, 131] on div "FRX872018975 I'M A REAL ULUKMANAPO $" at bounding box center [743, 142] width 993 height 52
click at [1202, 135] on div at bounding box center [1199, 140] width 15 height 15
click at [1072, 538] on button "Match 9 Groups" at bounding box center [1037, 541] width 163 height 37
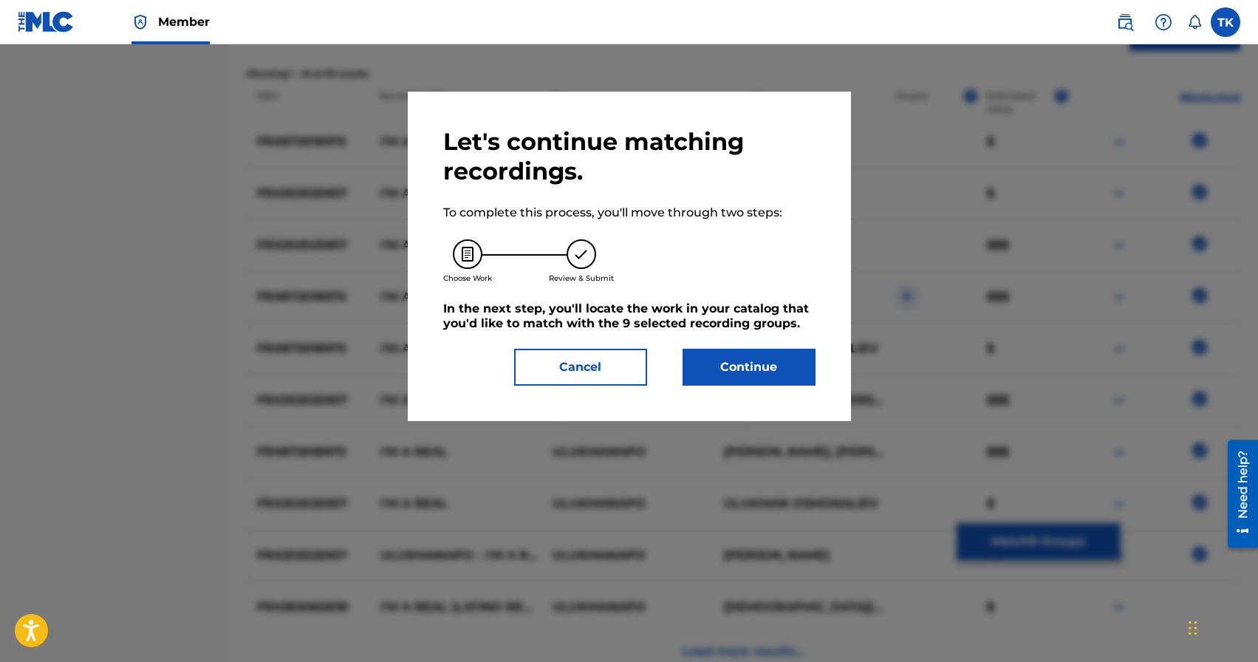
click at [789, 361] on button "Continue" at bounding box center [748, 367] width 133 height 37
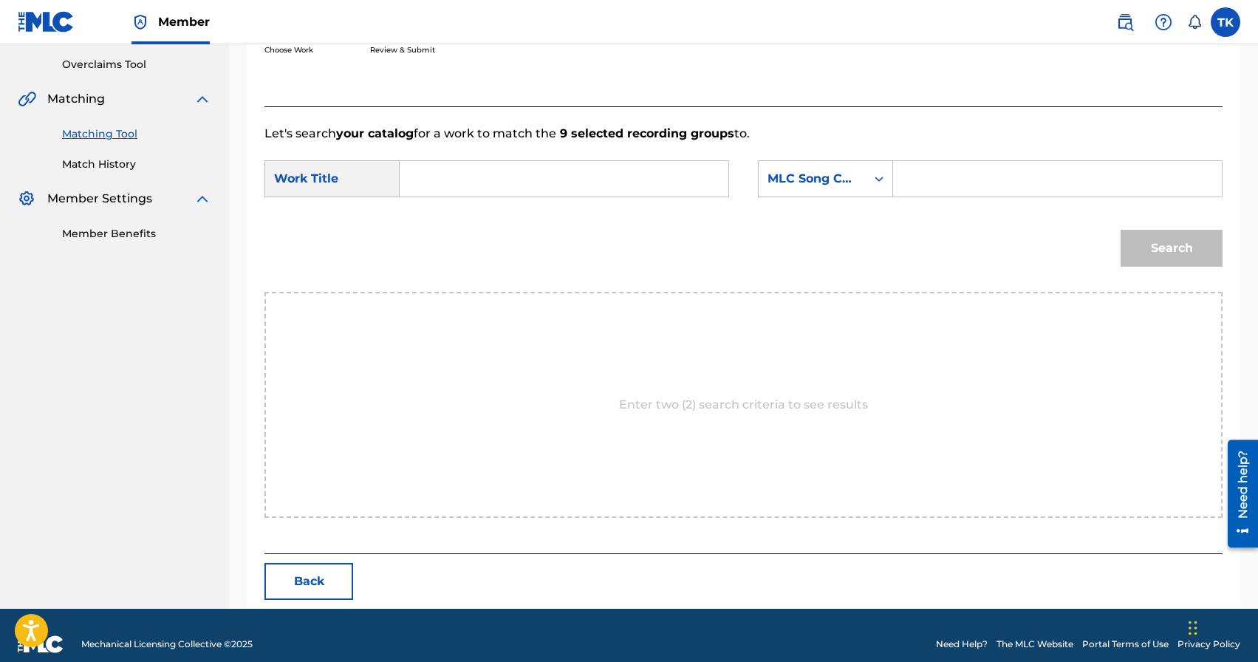
scroll to position [322, 0]
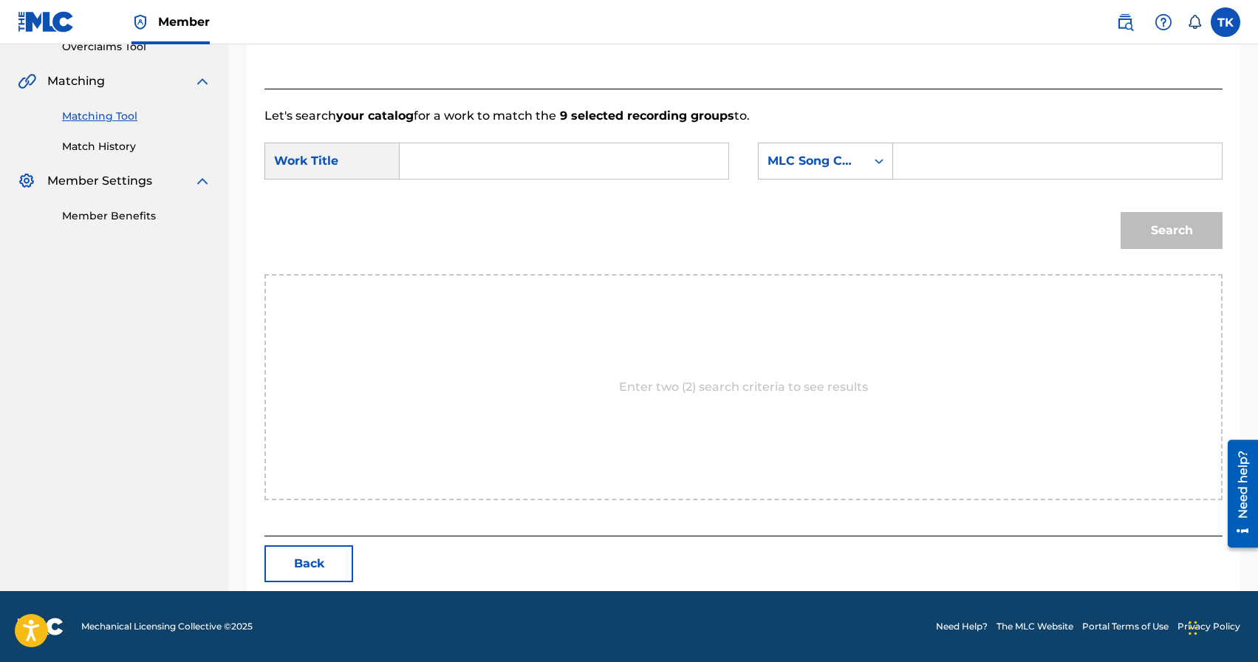
click at [594, 162] on input "Search Form" at bounding box center [564, 160] width 304 height 35
paste input "I'M A REAL"
type input "I'M A REAL"
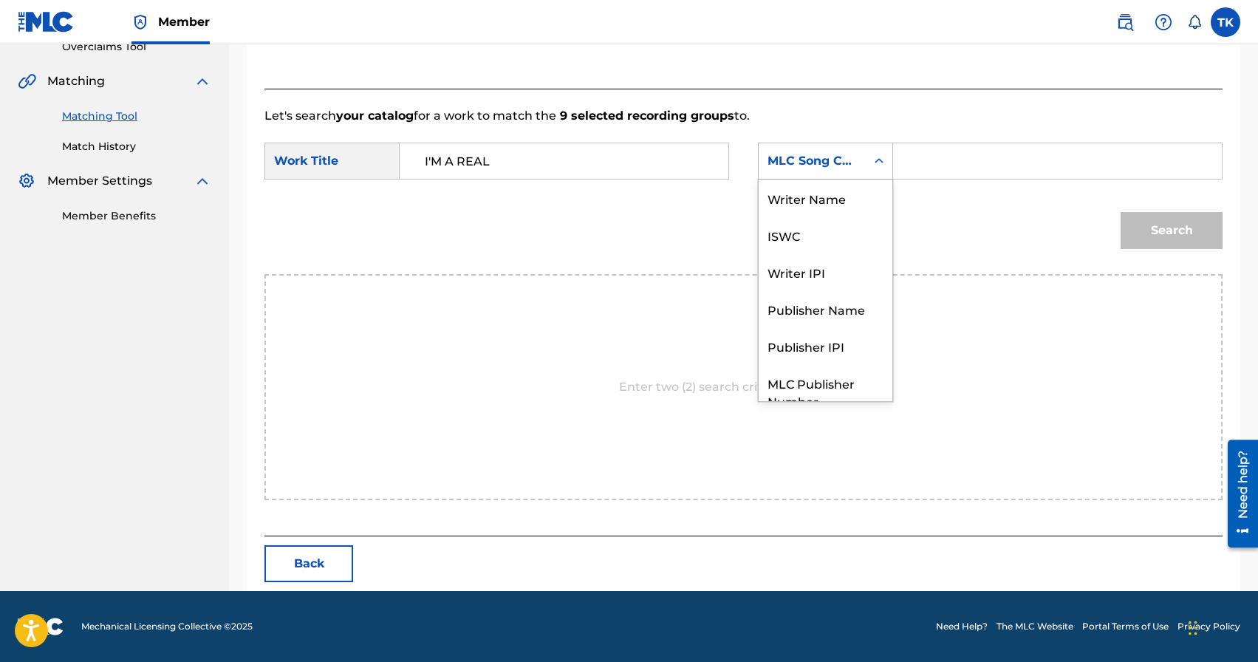
click at [858, 162] on div "MLC Song Code" at bounding box center [811, 161] width 107 height 28
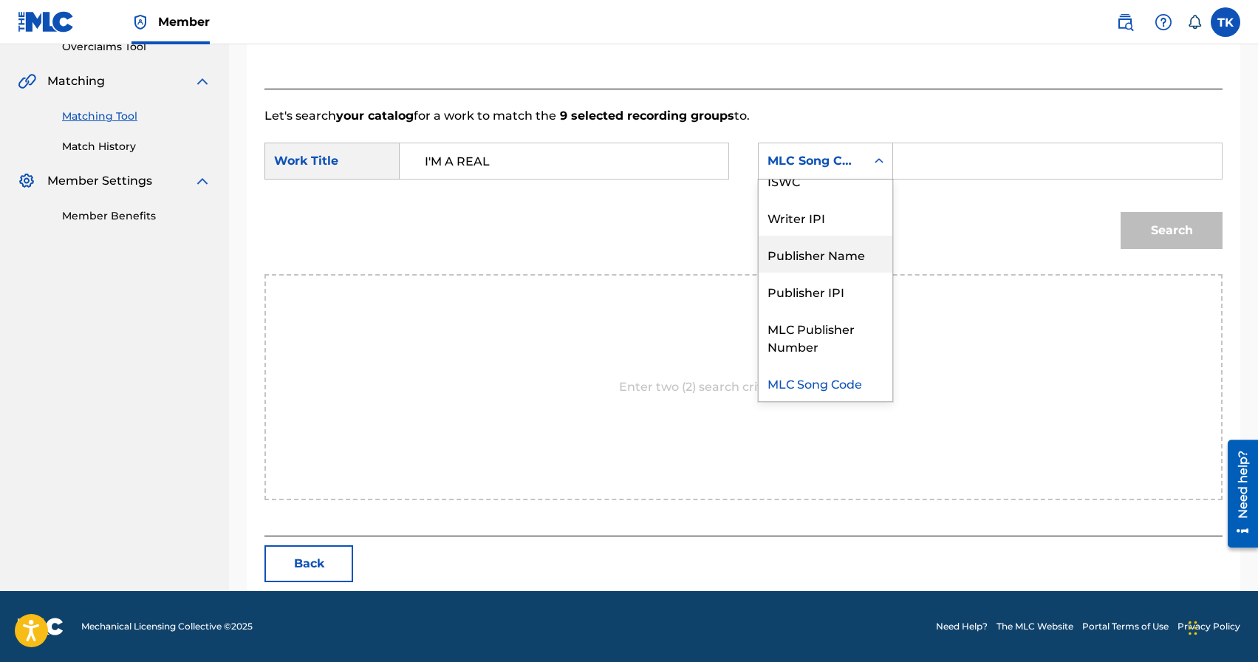
click at [848, 245] on div "Publisher Name" at bounding box center [825, 254] width 134 height 37
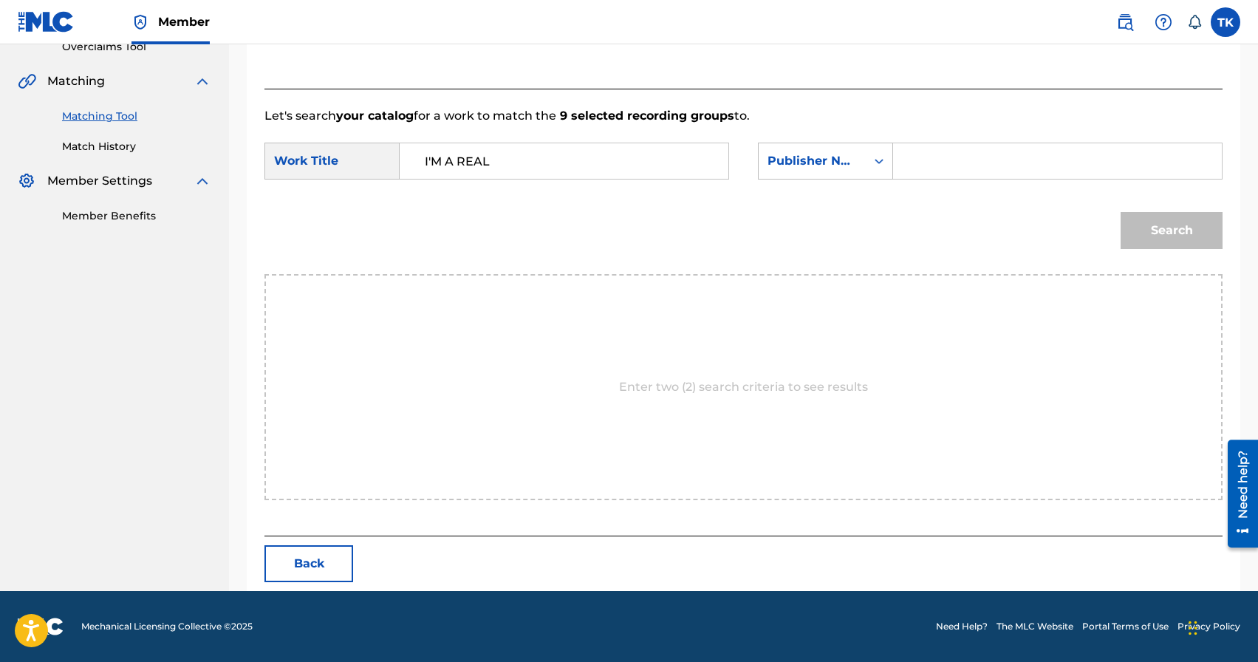
click at [916, 158] on input "Search Form" at bounding box center [1057, 160] width 304 height 35
type input "INFINITY MUSIC"
click at [1153, 230] on button "Search" at bounding box center [1171, 230] width 102 height 37
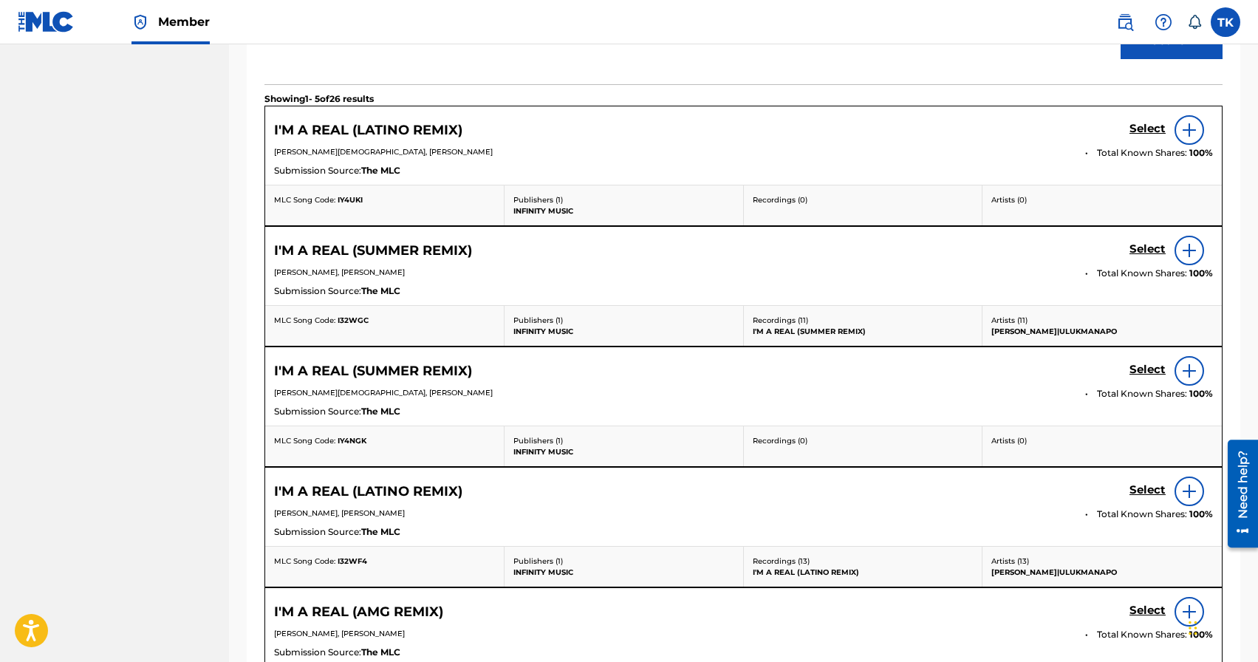
scroll to position [760, 0]
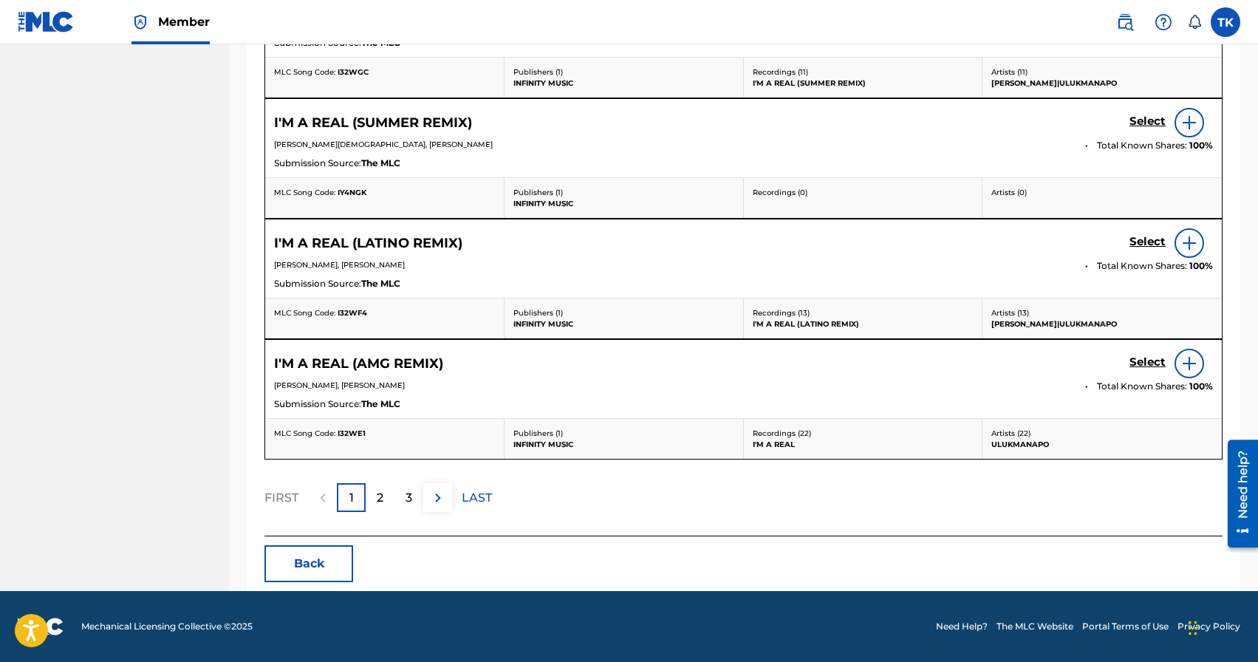
click at [375, 496] on div "2" at bounding box center [380, 497] width 29 height 29
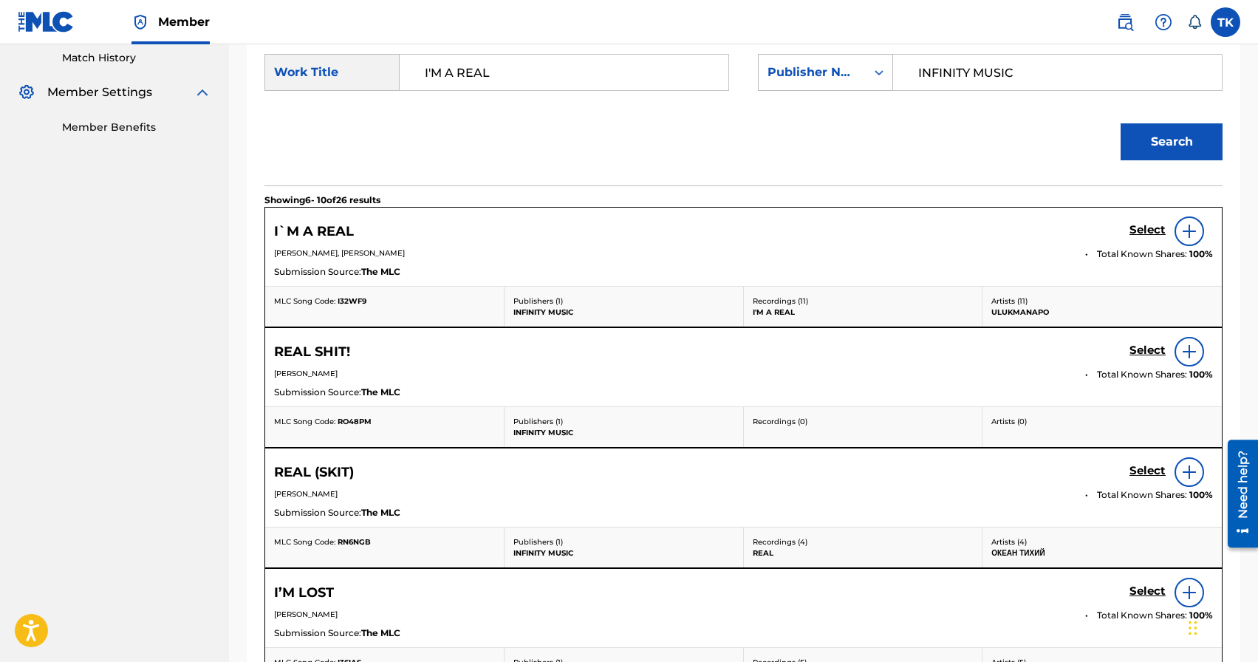
scroll to position [410, 0]
click at [1137, 226] on h5 "Select" at bounding box center [1147, 231] width 36 height 14
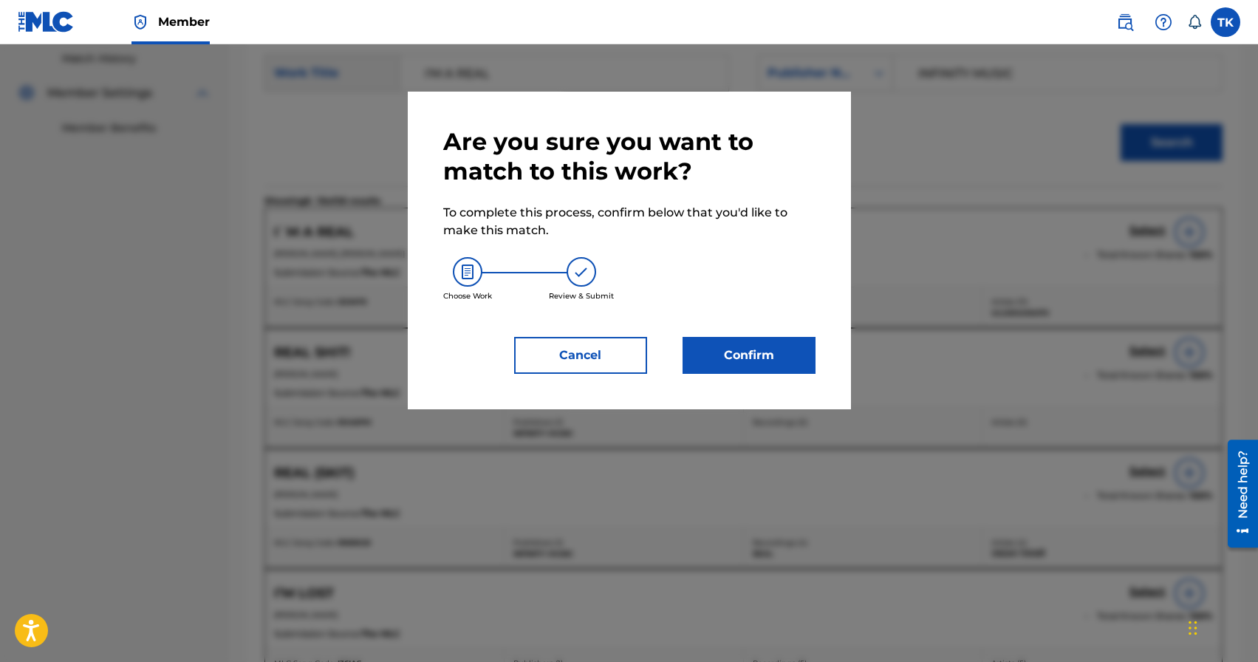
click at [772, 341] on button "Confirm" at bounding box center [748, 355] width 133 height 37
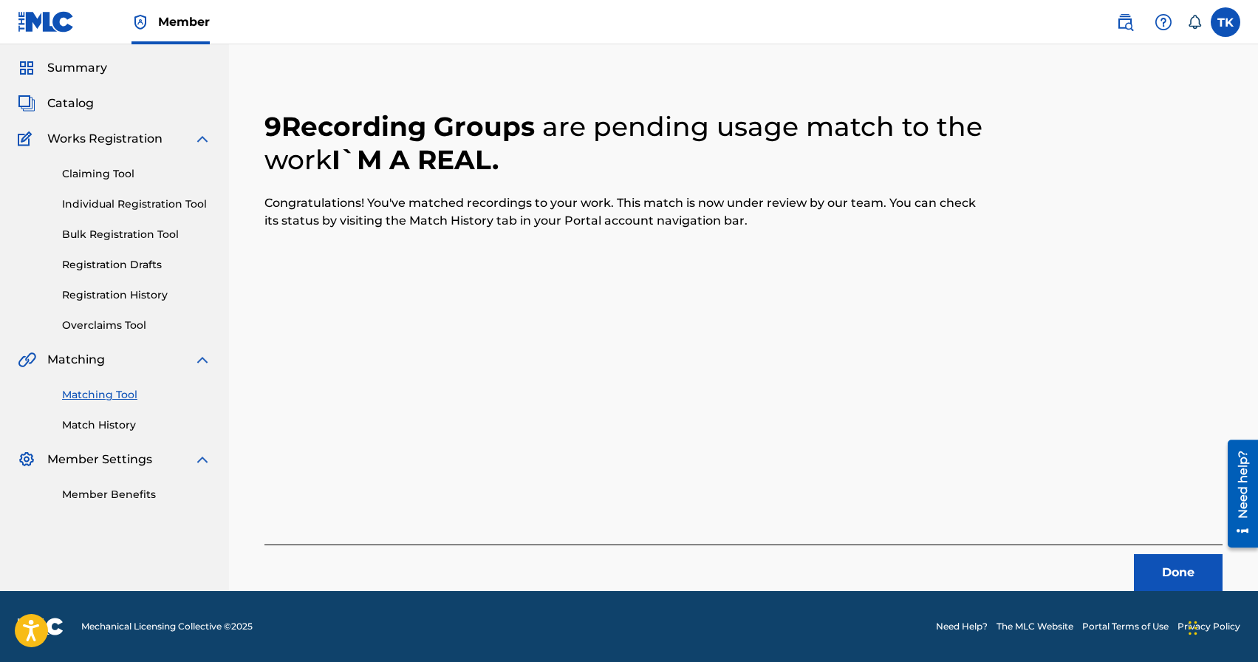
scroll to position [44, 0]
click at [1178, 575] on button "Done" at bounding box center [1178, 572] width 89 height 37
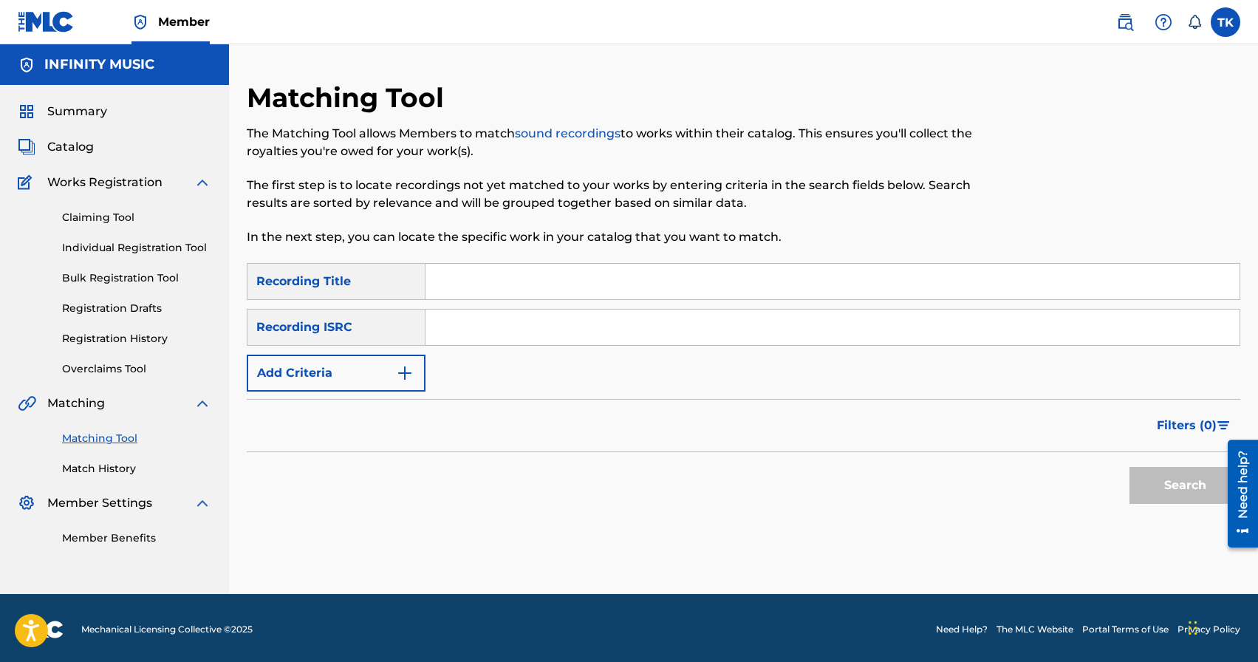
click at [497, 273] on input "Search Form" at bounding box center [832, 281] width 814 height 35
type input "intro ( bomaye )"
click at [372, 362] on button "Add Criteria" at bounding box center [336, 372] width 179 height 37
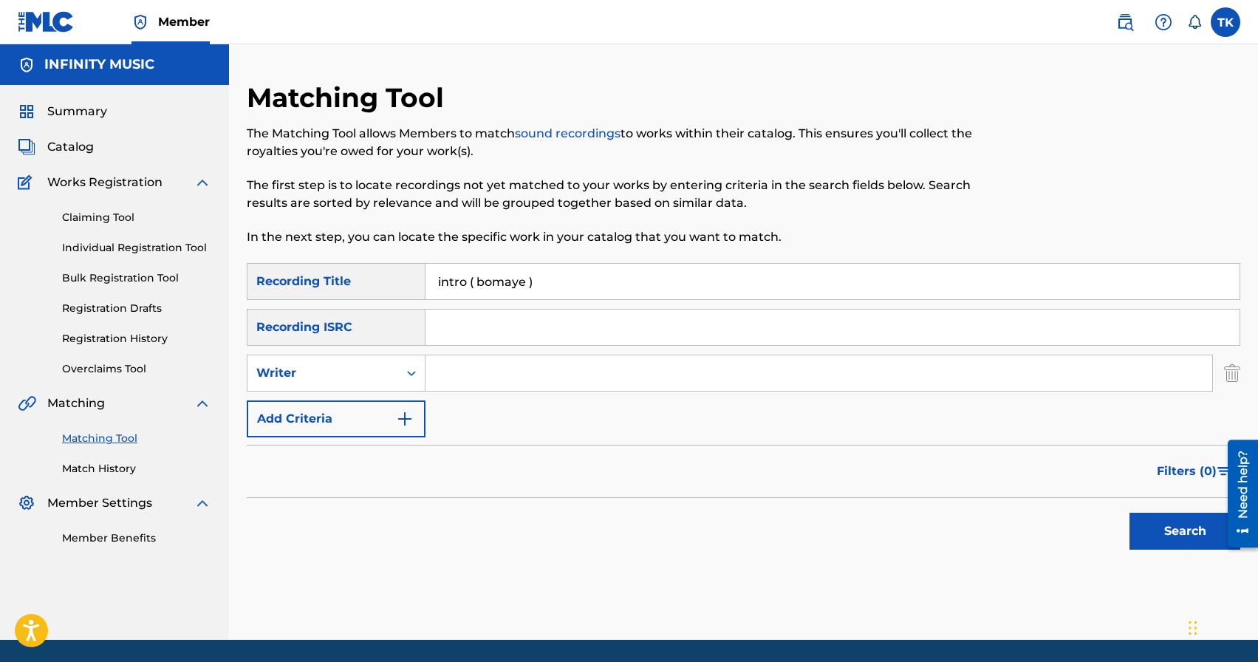
click at [372, 362] on div "Writer" at bounding box center [322, 373] width 151 height 28
click at [372, 399] on div "Recording Artist" at bounding box center [335, 409] width 177 height 37
click at [449, 378] on input "Search Form" at bounding box center [818, 372] width 786 height 35
type input "ULUKMANAPO"
click at [1162, 524] on button "Search" at bounding box center [1184, 530] width 111 height 37
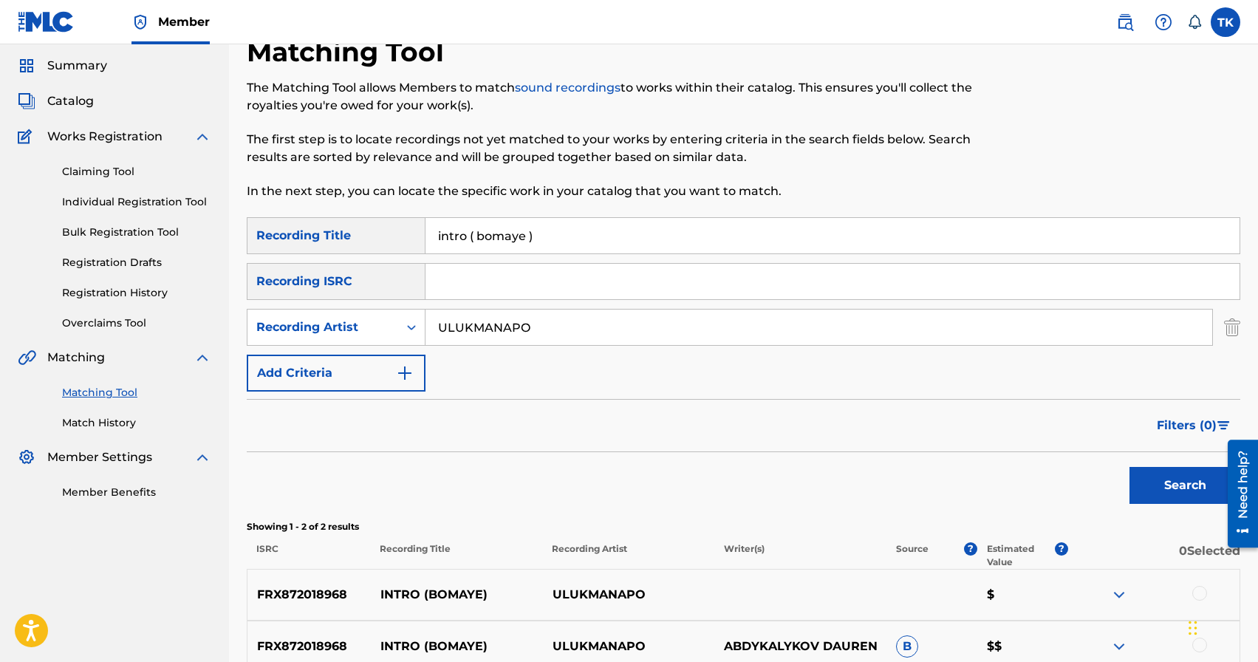
scroll to position [30, 0]
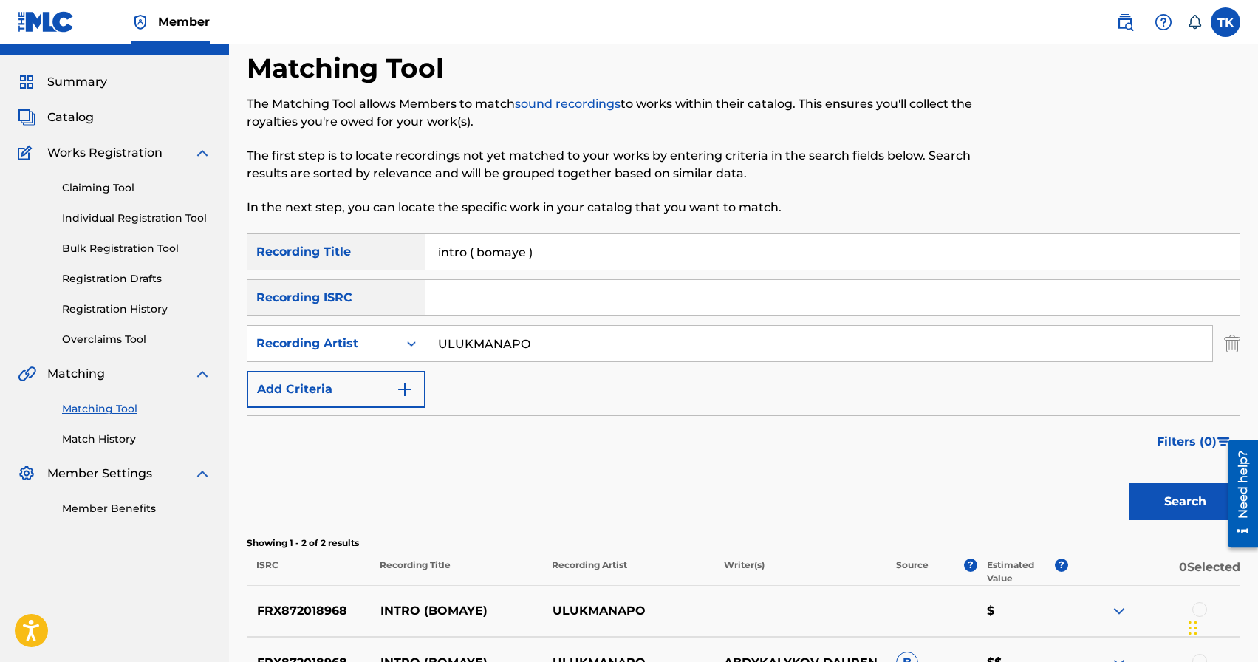
click at [568, 253] on input "intro ( bomaye )" at bounding box center [832, 251] width 814 height 35
type input "город"
click at [1151, 509] on button "Search" at bounding box center [1184, 501] width 111 height 37
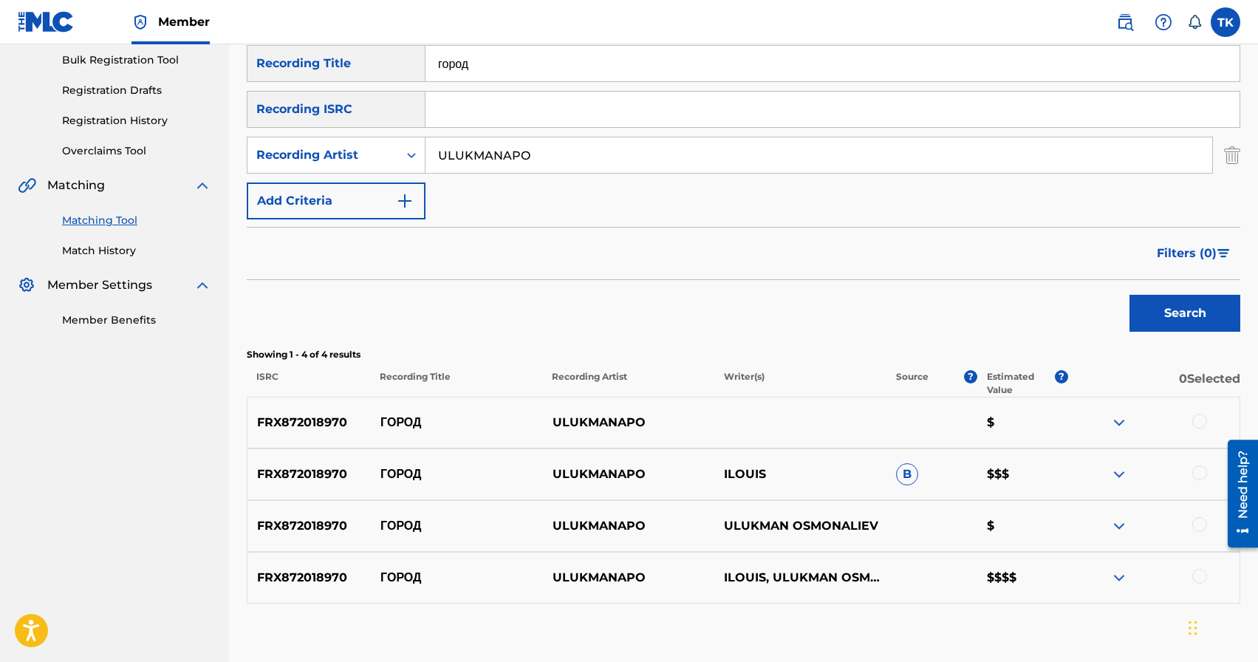
scroll to position [252, 0]
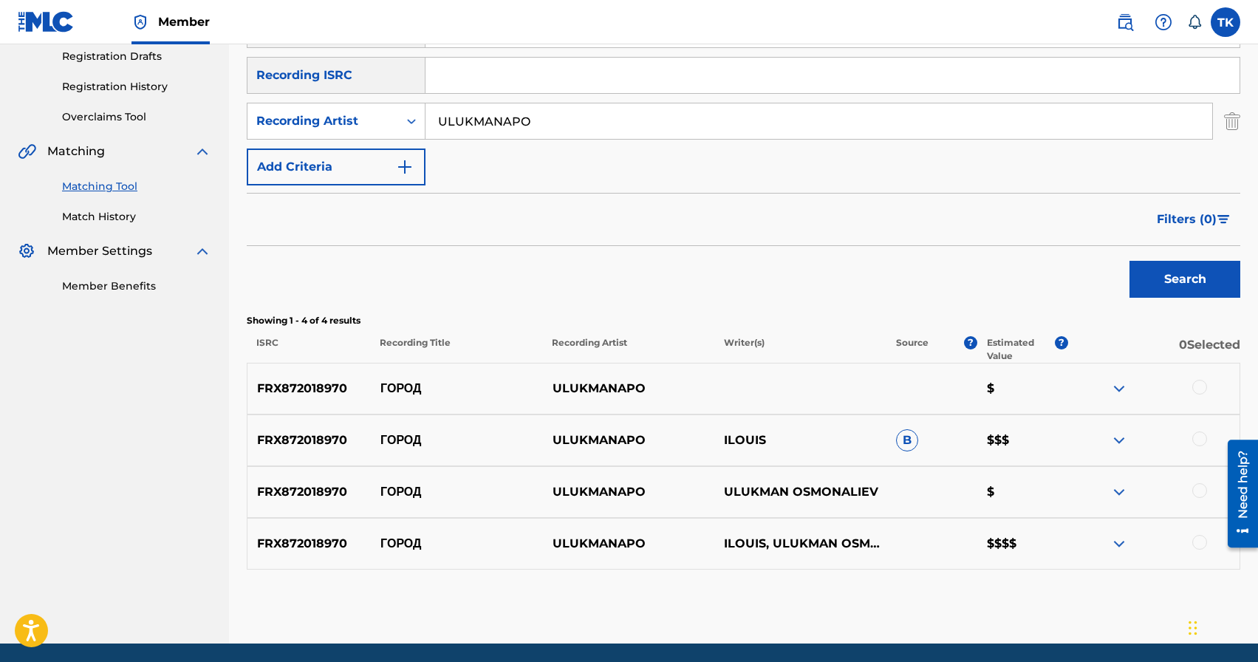
click at [1200, 490] on div at bounding box center [1199, 490] width 15 height 15
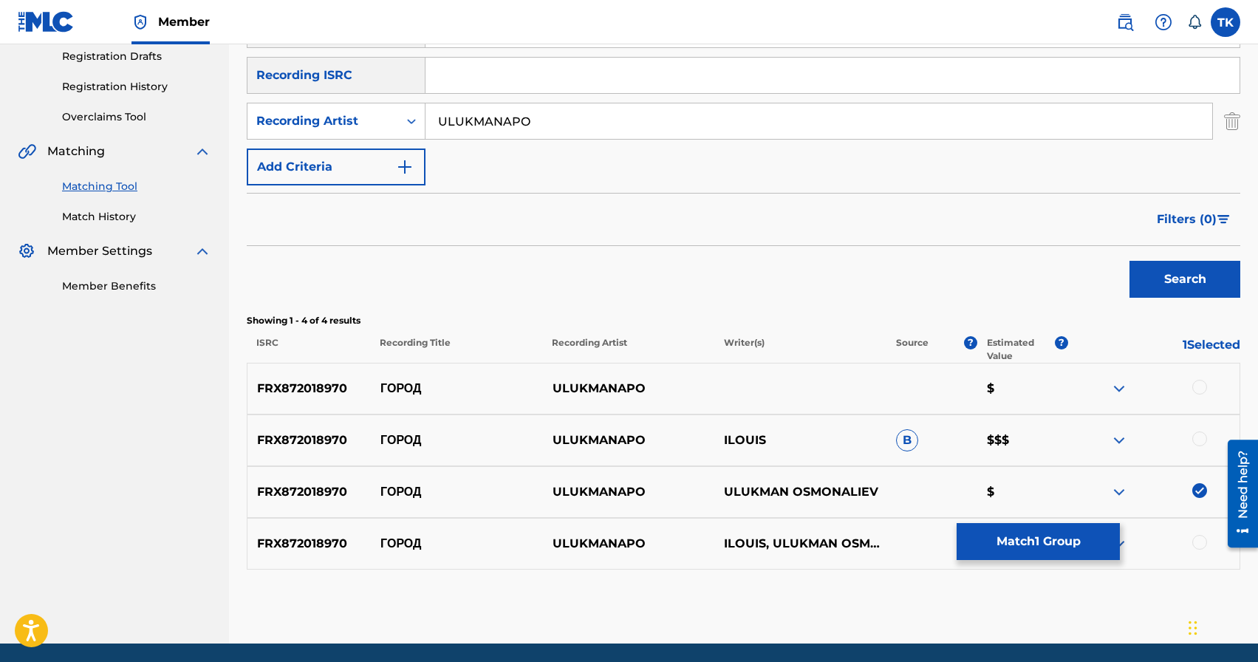
click at [1199, 439] on div at bounding box center [1199, 438] width 15 height 15
click at [1199, 389] on div at bounding box center [1199, 387] width 15 height 15
click at [1199, 539] on div at bounding box center [1199, 542] width 15 height 15
click at [1074, 546] on button "Match 4 Groups" at bounding box center [1037, 541] width 163 height 37
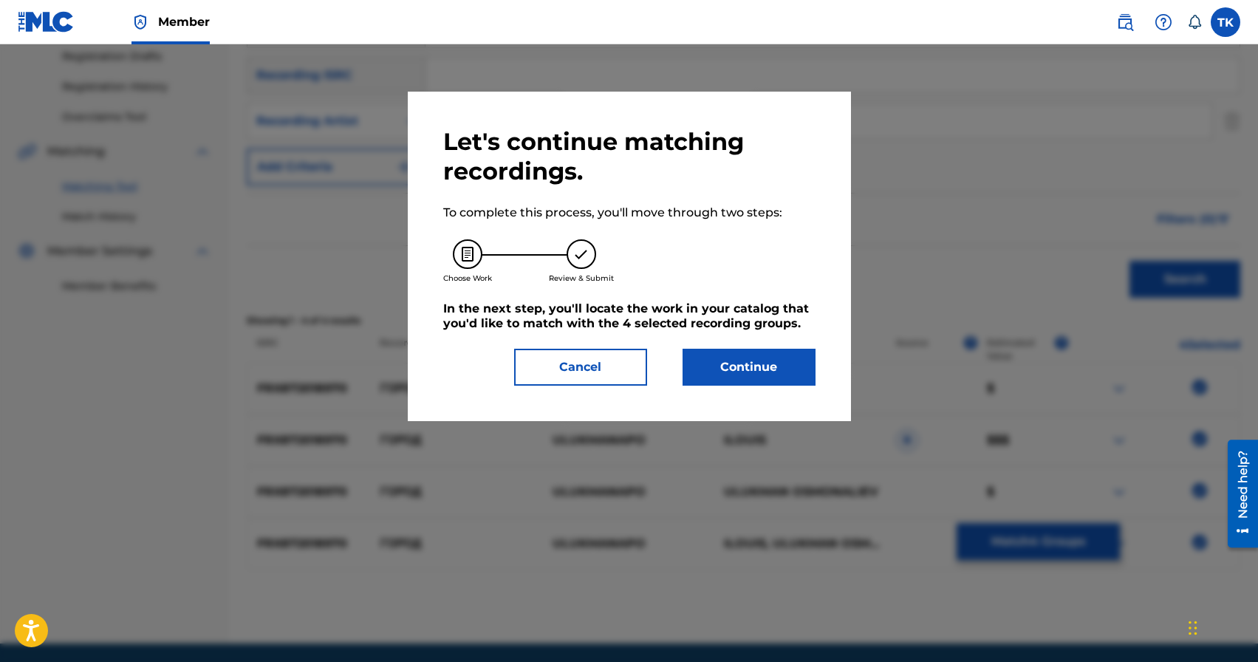
click at [772, 363] on button "Continue" at bounding box center [748, 367] width 133 height 37
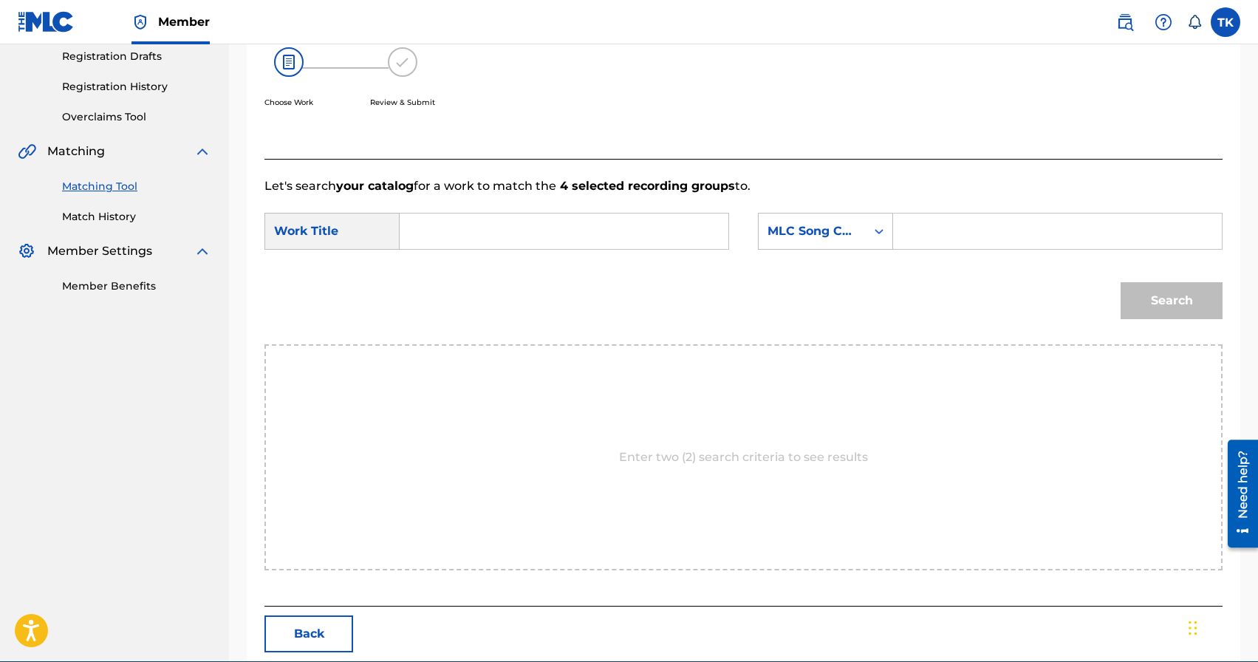
click at [579, 216] on input "Search Form" at bounding box center [564, 230] width 304 height 35
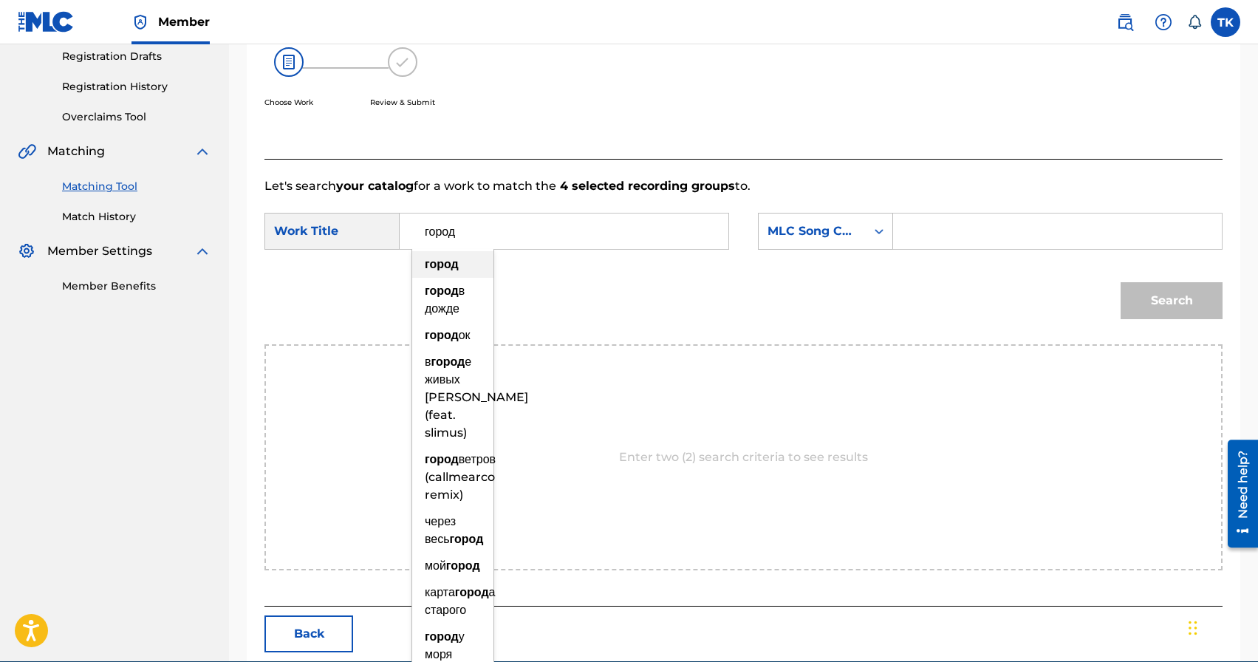
type input "город"
click at [473, 268] on div "город" at bounding box center [452, 264] width 81 height 27
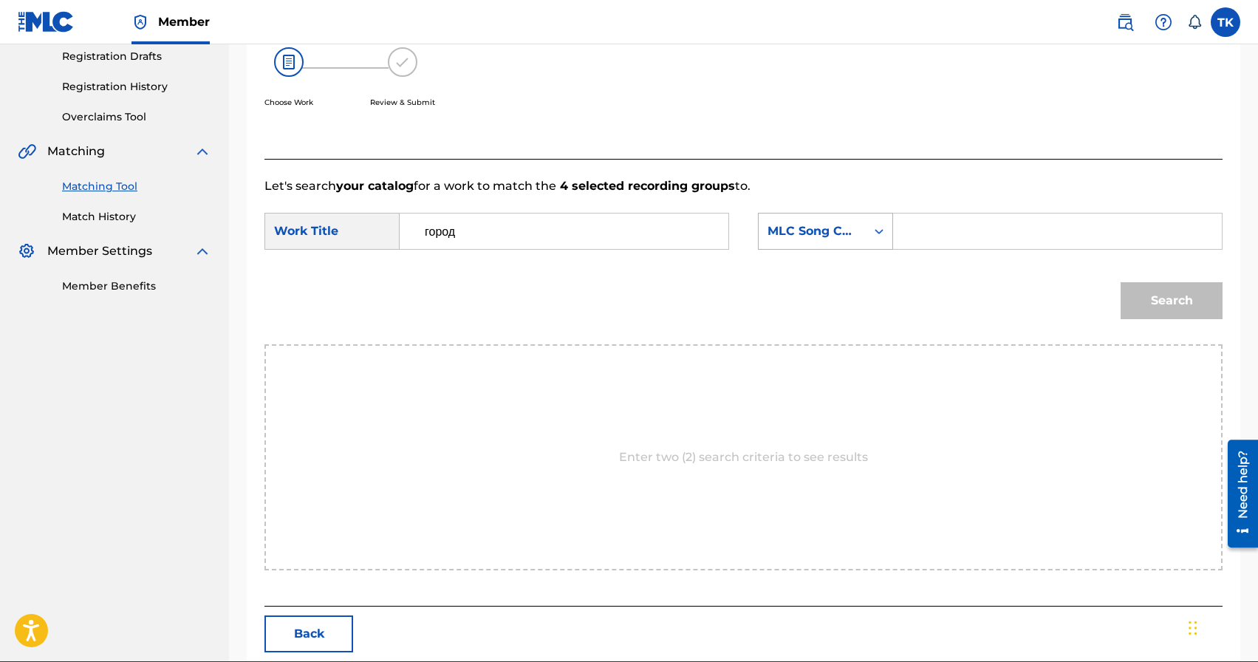
click at [833, 234] on div "MLC Song Code" at bounding box center [811, 231] width 89 height 18
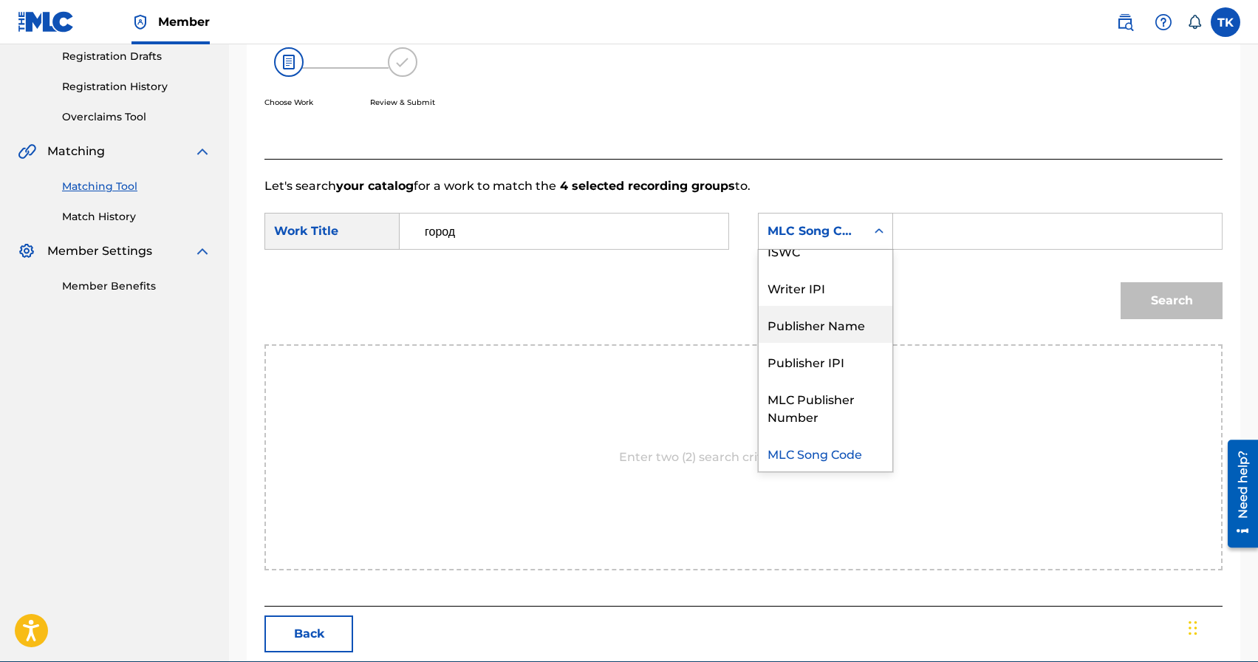
click at [829, 320] on div "Publisher Name" at bounding box center [825, 324] width 134 height 37
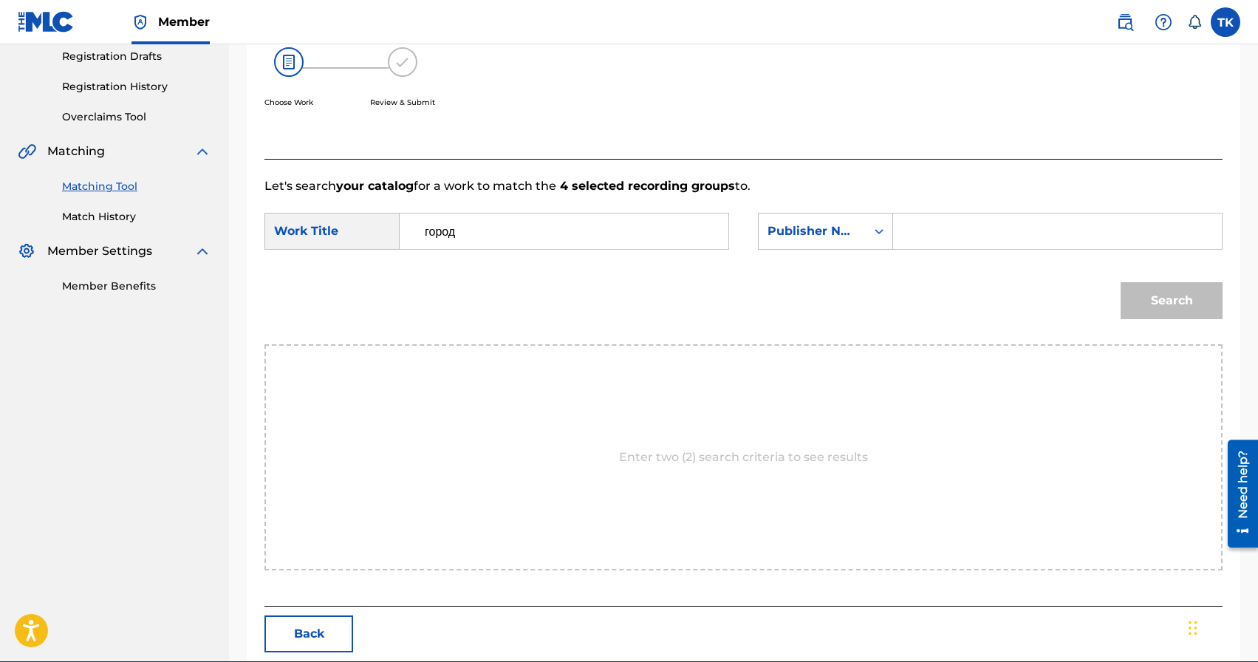
click at [937, 241] on input "Search Form" at bounding box center [1057, 230] width 304 height 35
type input "INFINITY MUSIC"
click at [1155, 303] on button "Search" at bounding box center [1171, 300] width 102 height 37
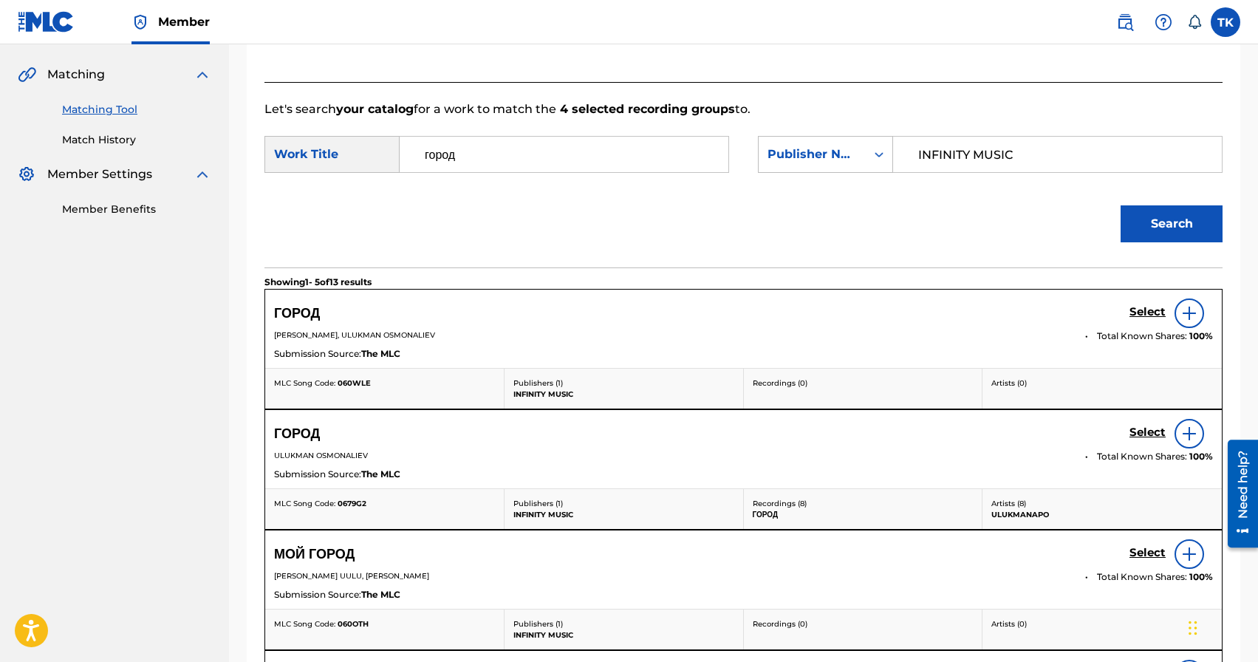
scroll to position [332, 0]
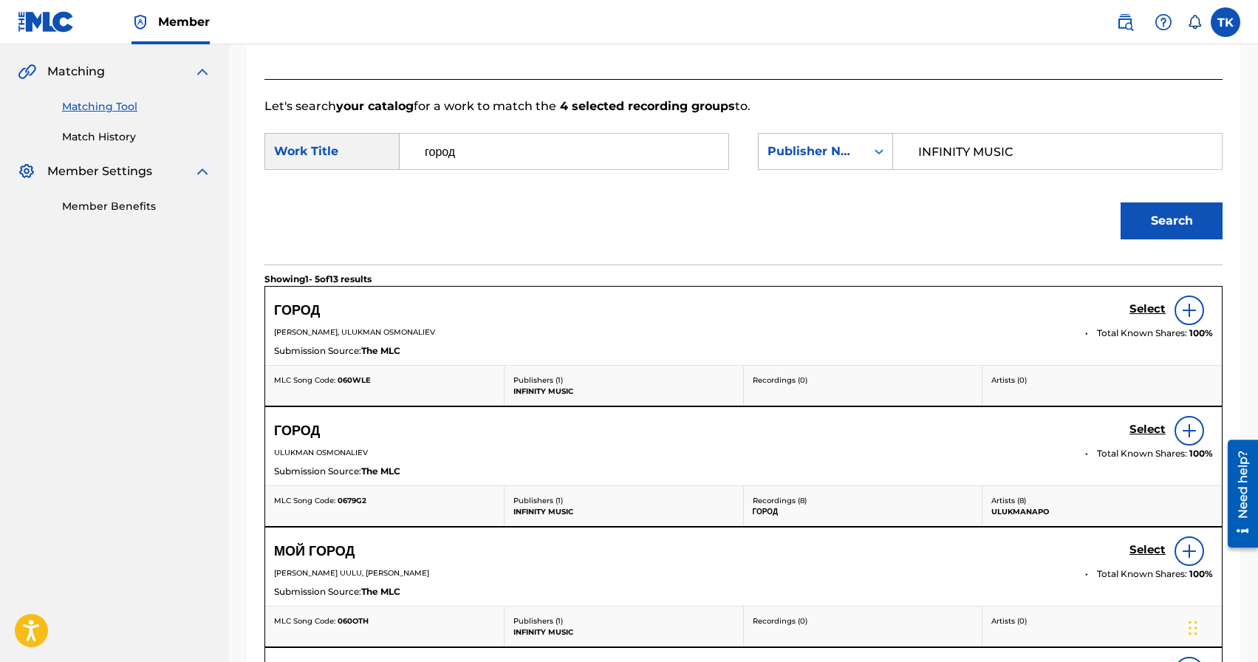
click at [968, 151] on input "INFINITY MUSIC" at bounding box center [1057, 151] width 304 height 35
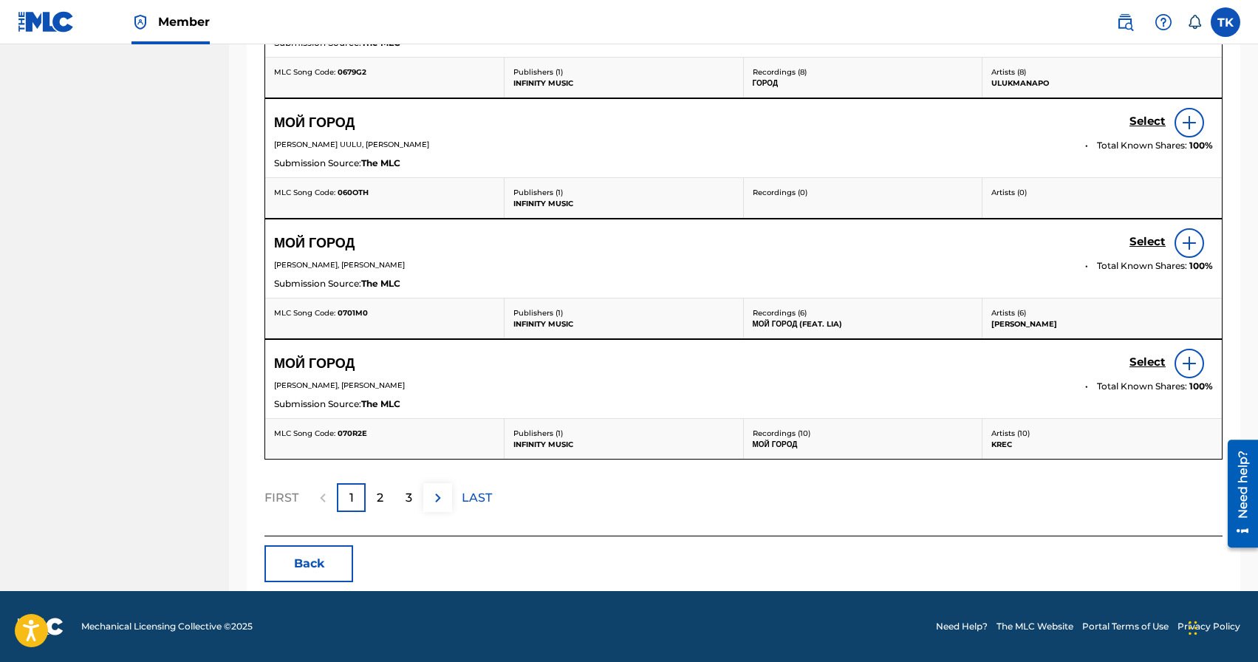
click at [311, 560] on button "Back" at bounding box center [308, 563] width 89 height 37
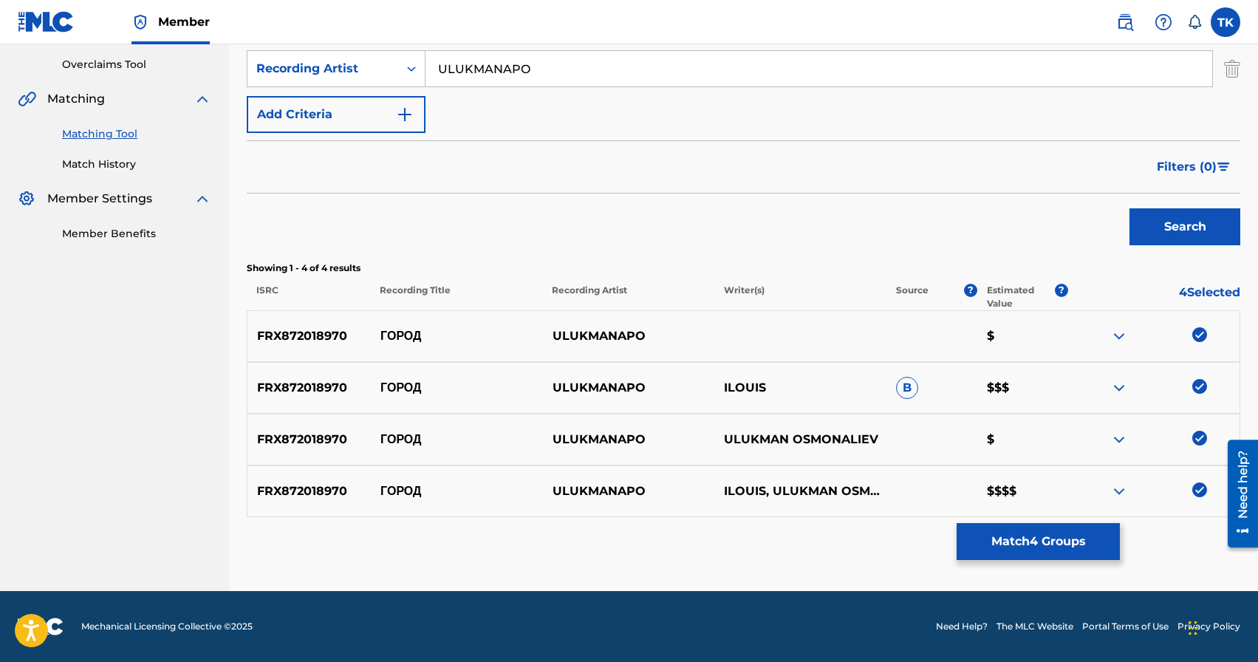
scroll to position [304, 0]
click at [1036, 541] on button "Match 4 Groups" at bounding box center [1037, 541] width 163 height 37
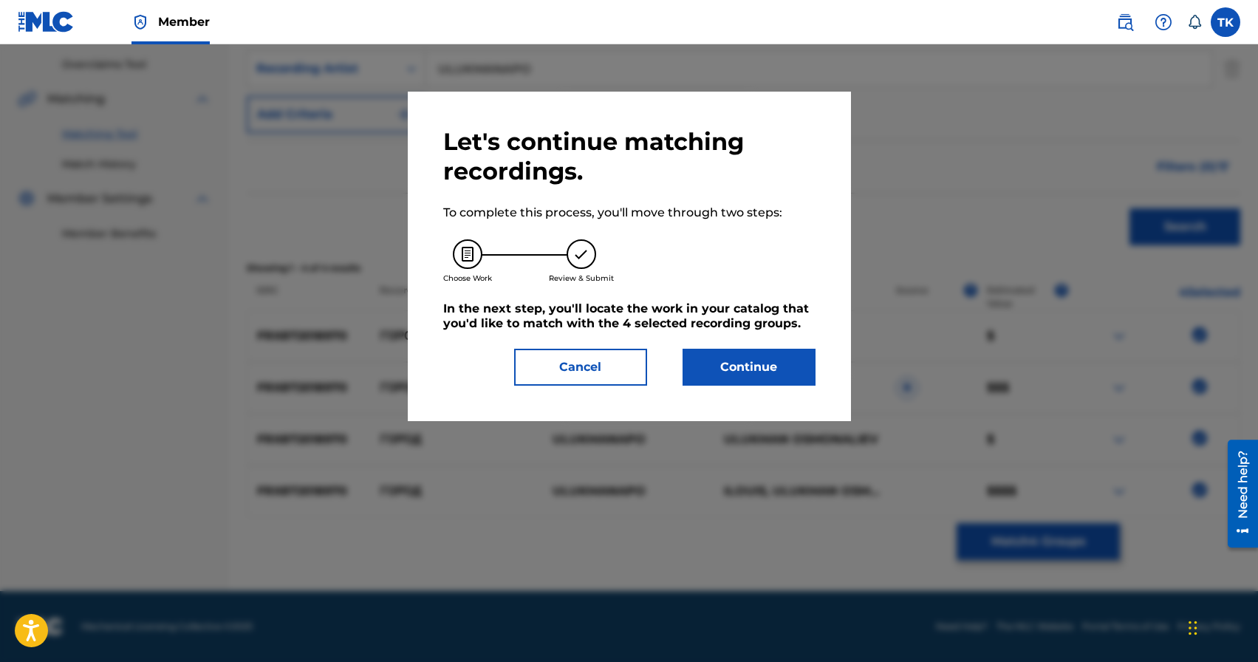
click at [731, 377] on button "Continue" at bounding box center [748, 367] width 133 height 37
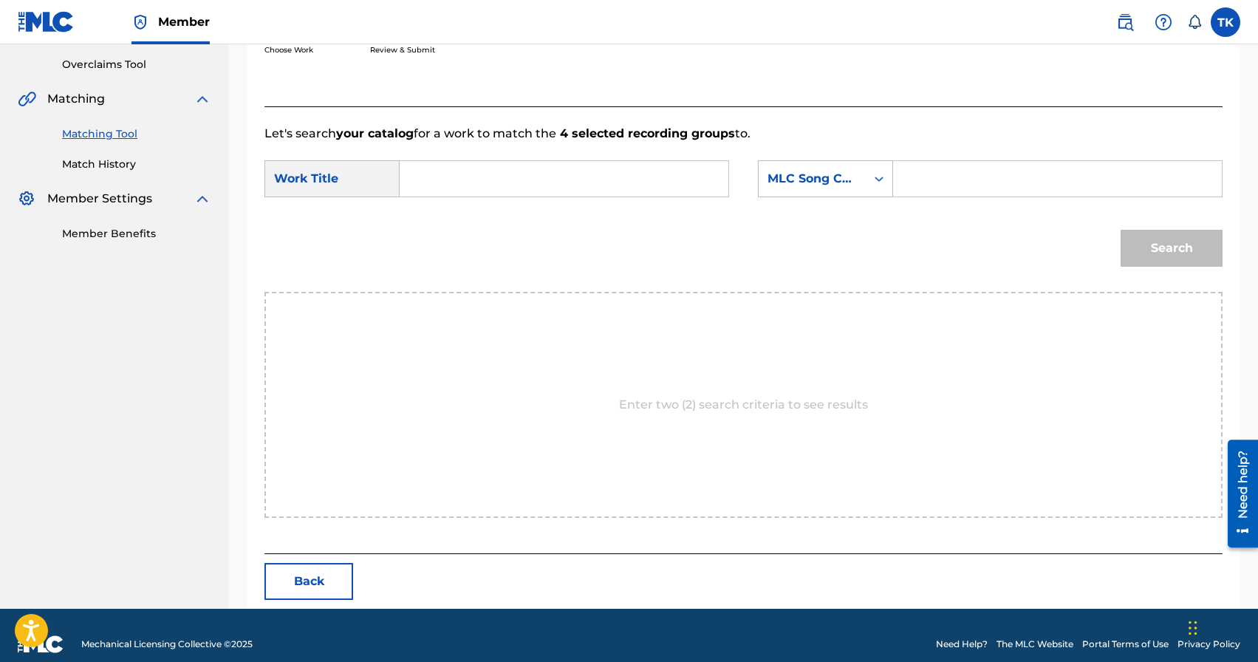
click at [604, 171] on input "Search Form" at bounding box center [564, 178] width 304 height 35
paste input "INFINITY MUSIC"
type input "I"
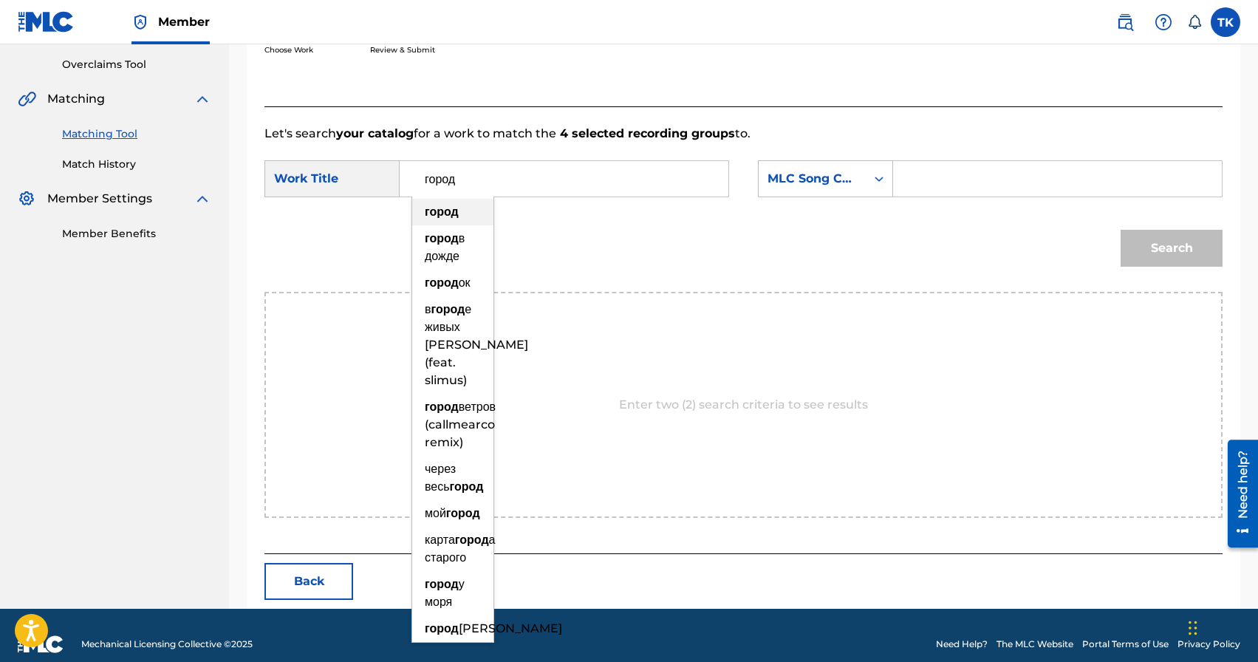
type input "город"
click at [450, 208] on strong "город" at bounding box center [442, 212] width 34 height 14
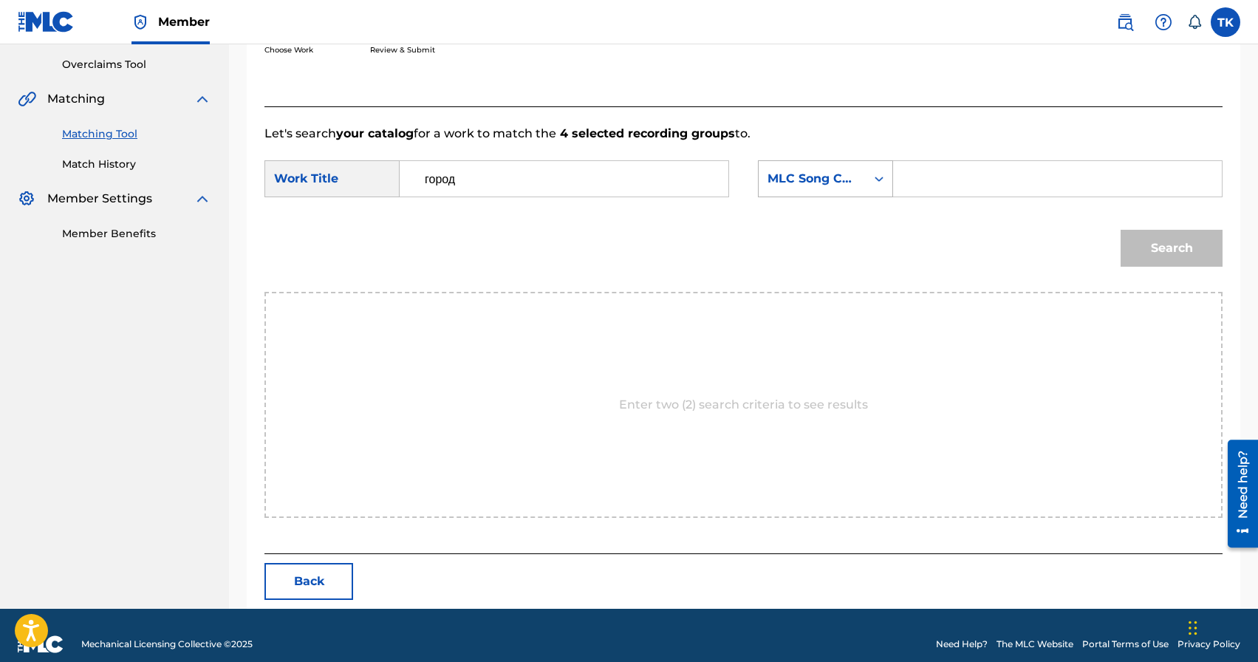
click at [878, 181] on icon "Search Form" at bounding box center [878, 178] width 15 height 15
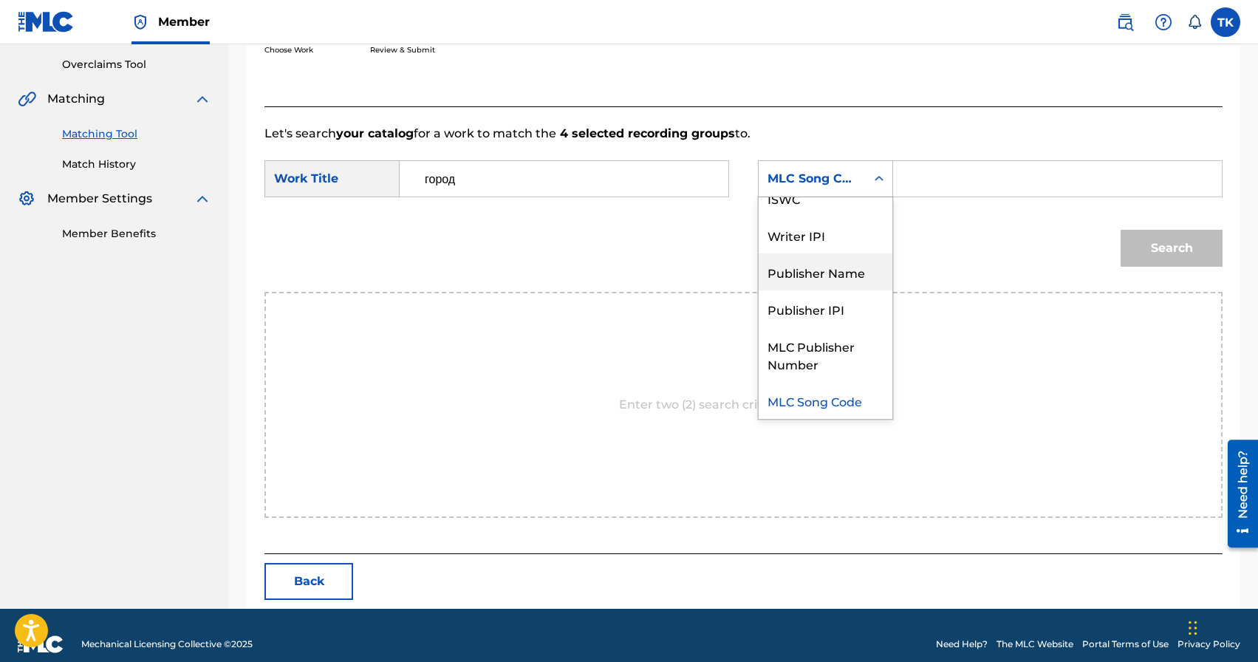
click at [852, 274] on div "Publisher Name" at bounding box center [825, 271] width 134 height 37
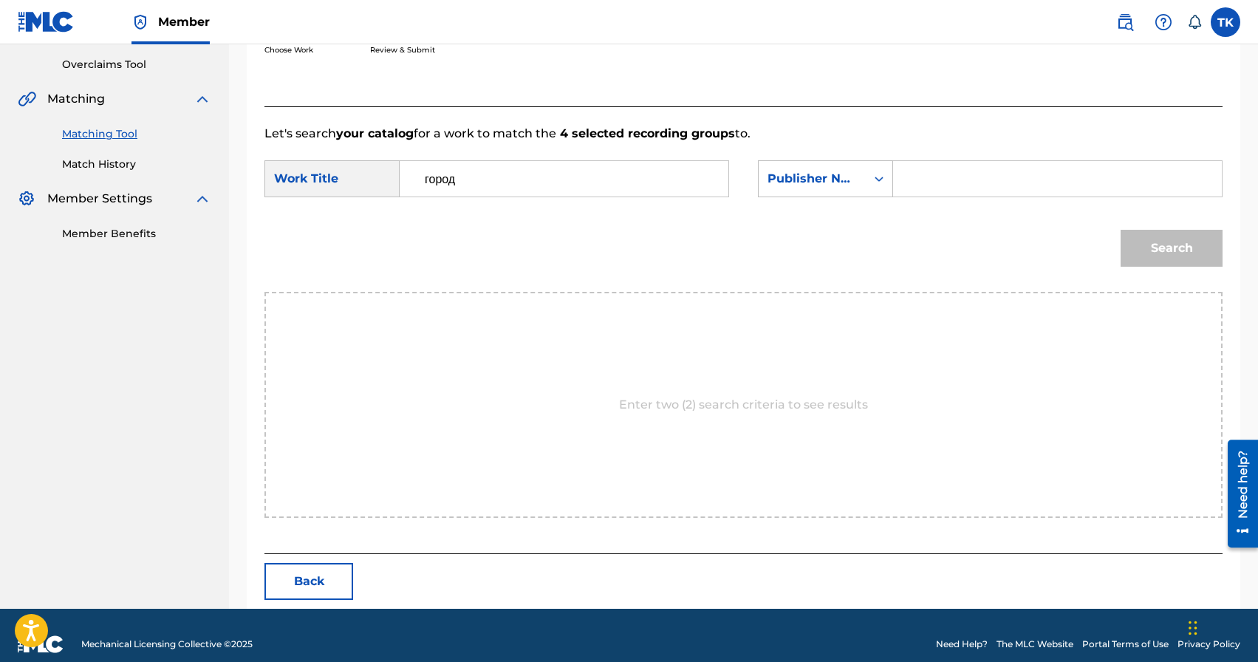
click at [939, 189] on input "Search Form" at bounding box center [1057, 178] width 304 height 35
paste input "INFINITY MUSIC"
type input "INFINITY MUSIC"
click at [1200, 247] on button "Search" at bounding box center [1171, 248] width 102 height 37
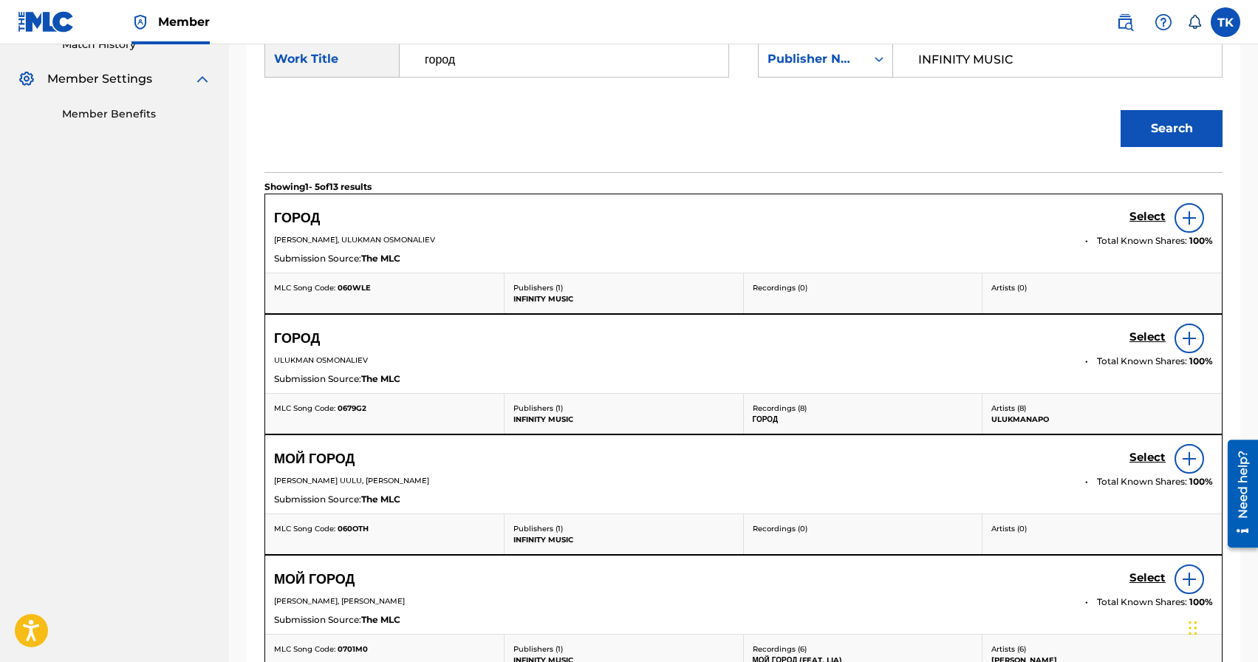
scroll to position [427, 0]
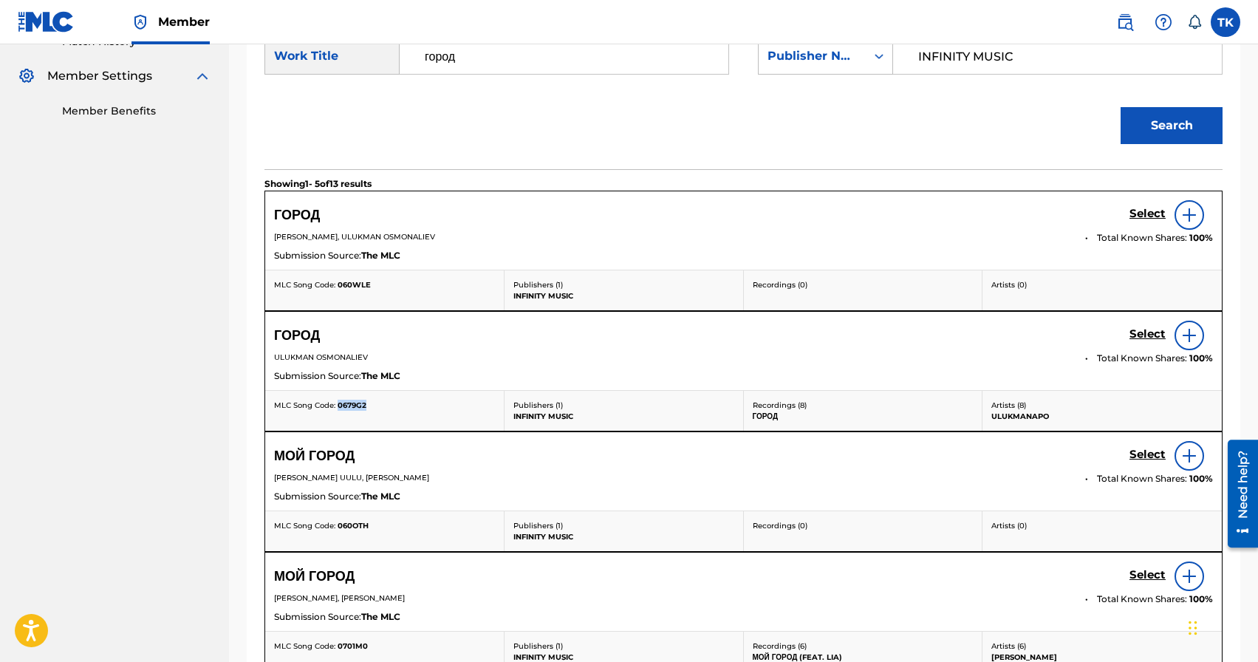
drag, startPoint x: 337, startPoint y: 407, endPoint x: 368, endPoint y: 403, distance: 31.2
click at [368, 403] on div "MLC Song Code: 0679G2" at bounding box center [384, 405] width 221 height 11
copy span "0679G2"
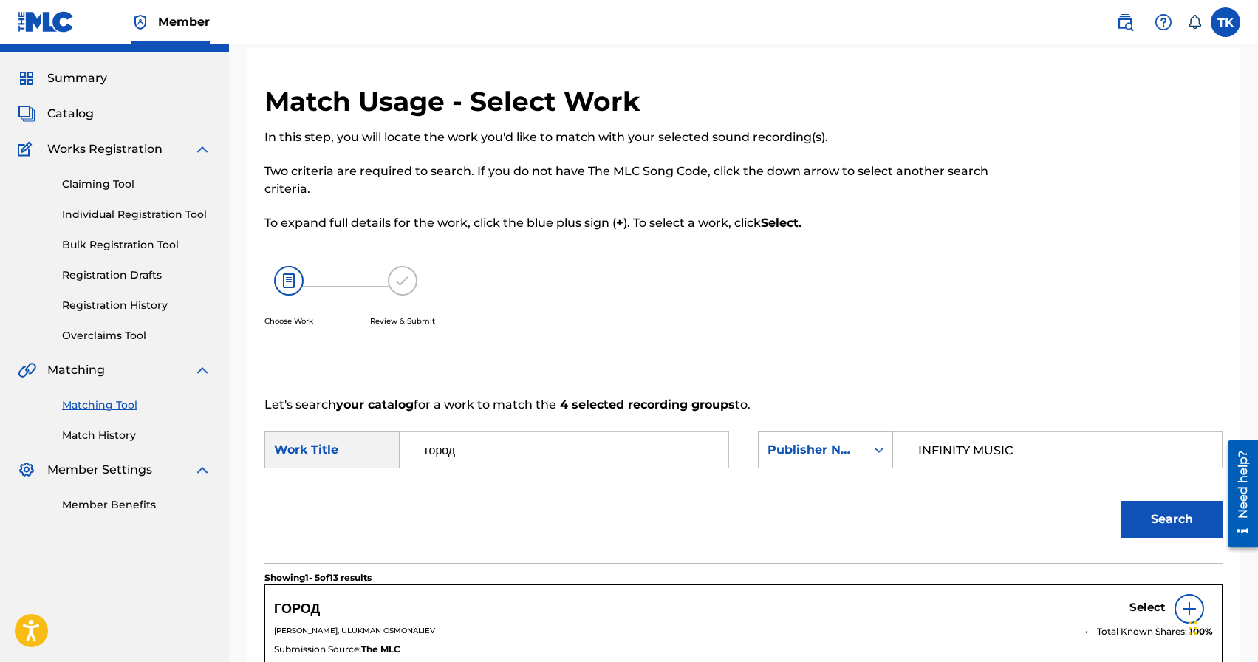
scroll to position [0, 0]
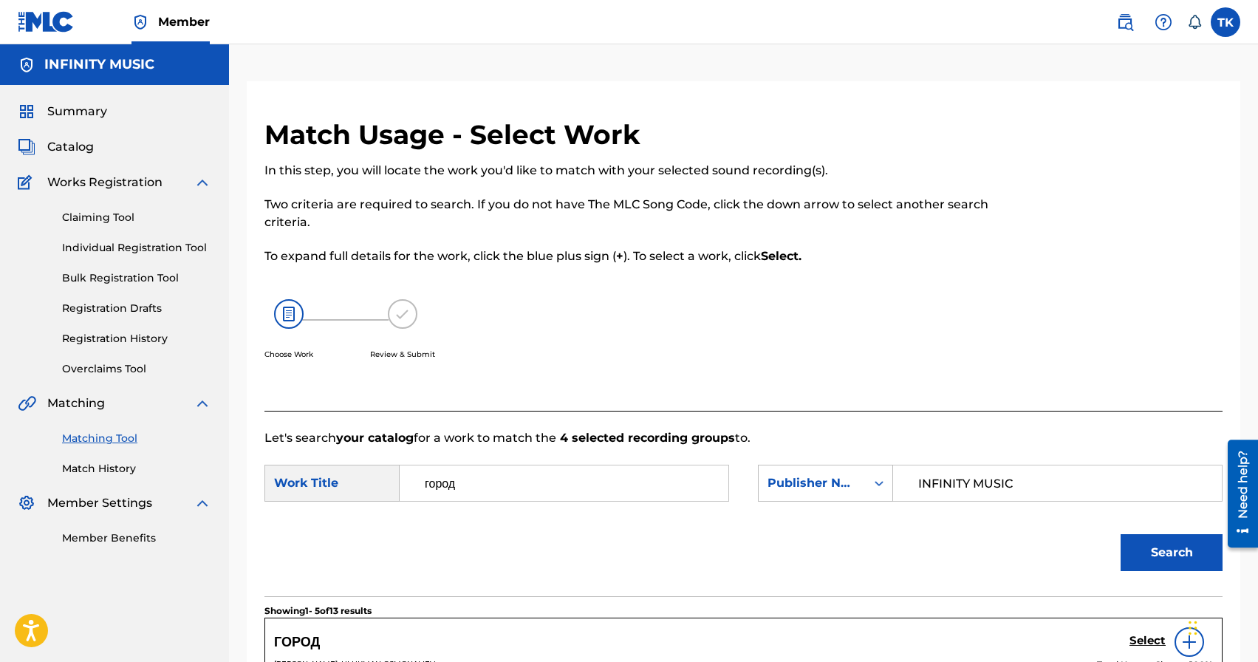
click at [88, 152] on span "Catalog" at bounding box center [70, 147] width 47 height 18
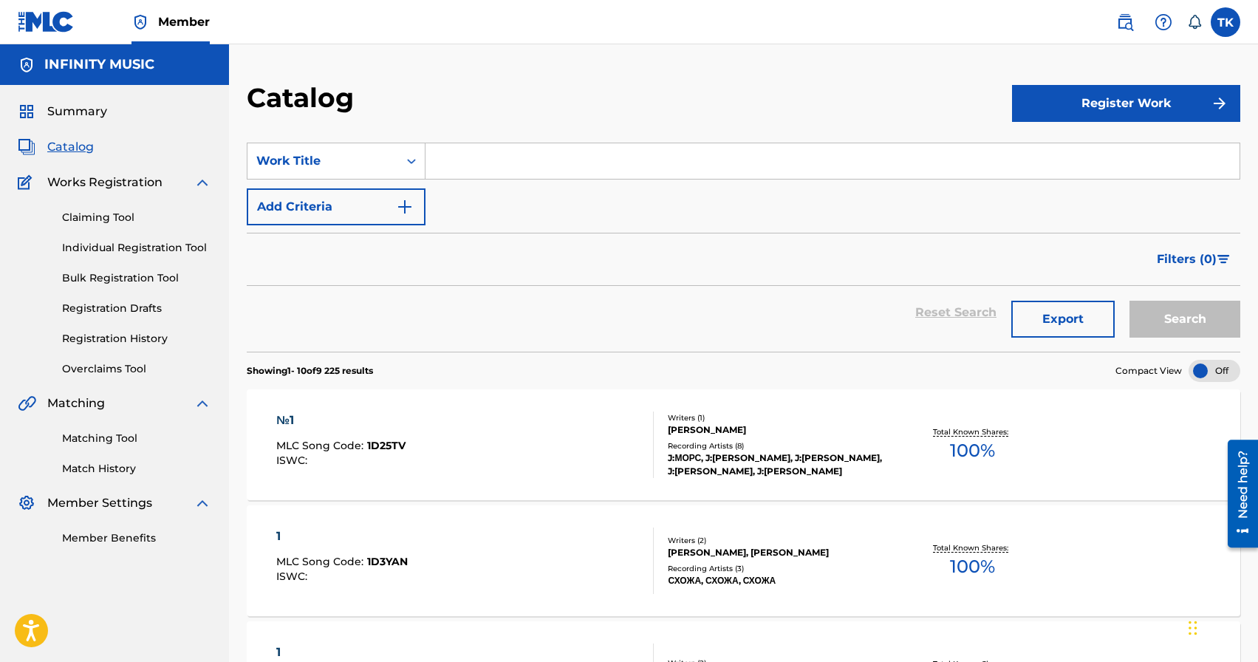
click at [517, 165] on input "Search Form" at bounding box center [832, 160] width 814 height 35
click at [393, 160] on div "Work Title" at bounding box center [322, 161] width 151 height 28
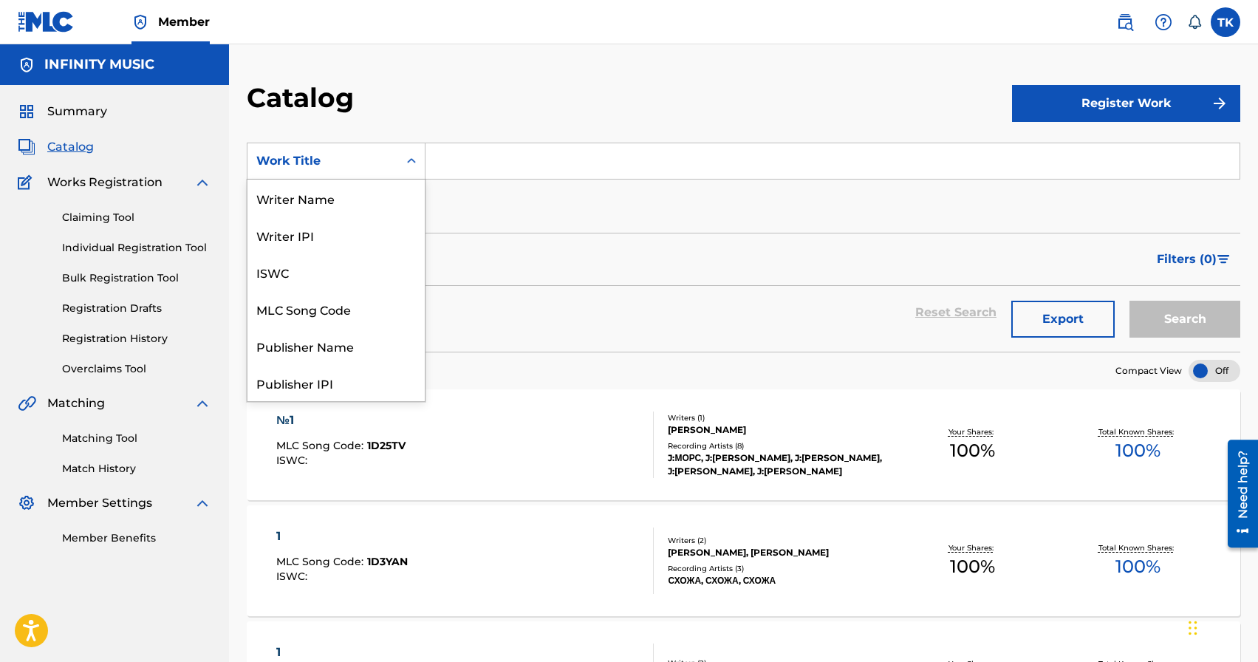
scroll to position [222, 0]
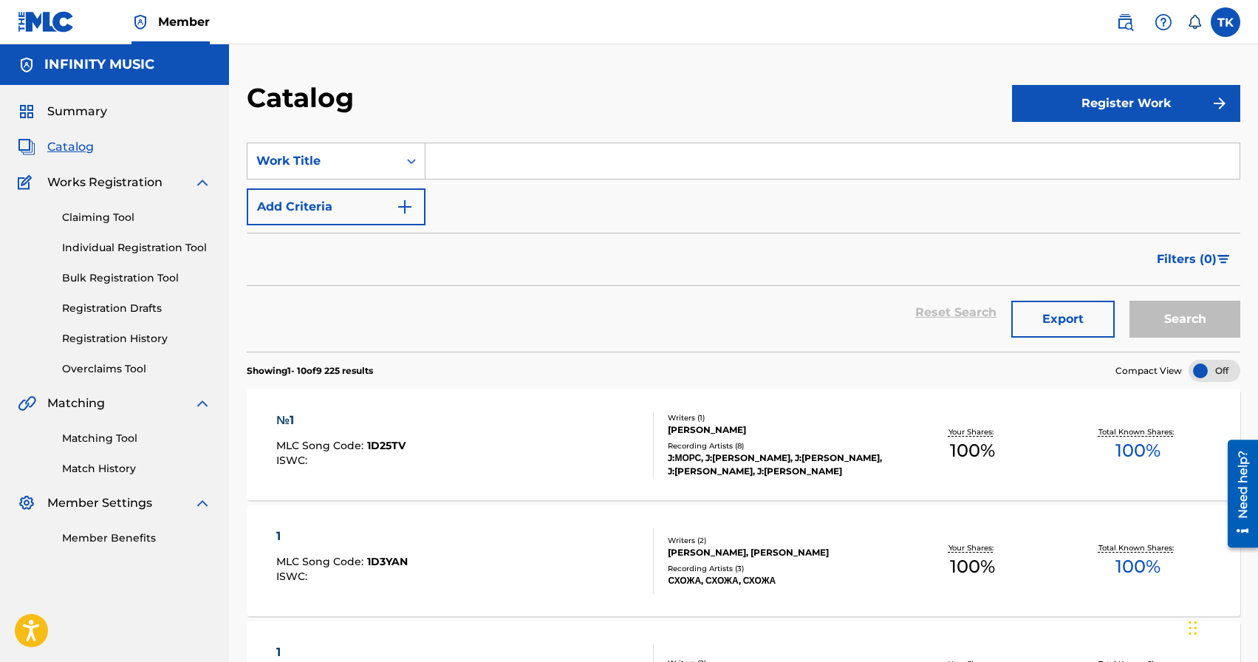
click at [501, 155] on input "Search Form" at bounding box center [832, 160] width 814 height 35
paste input "0679G2"
type input "0"
type input "u"
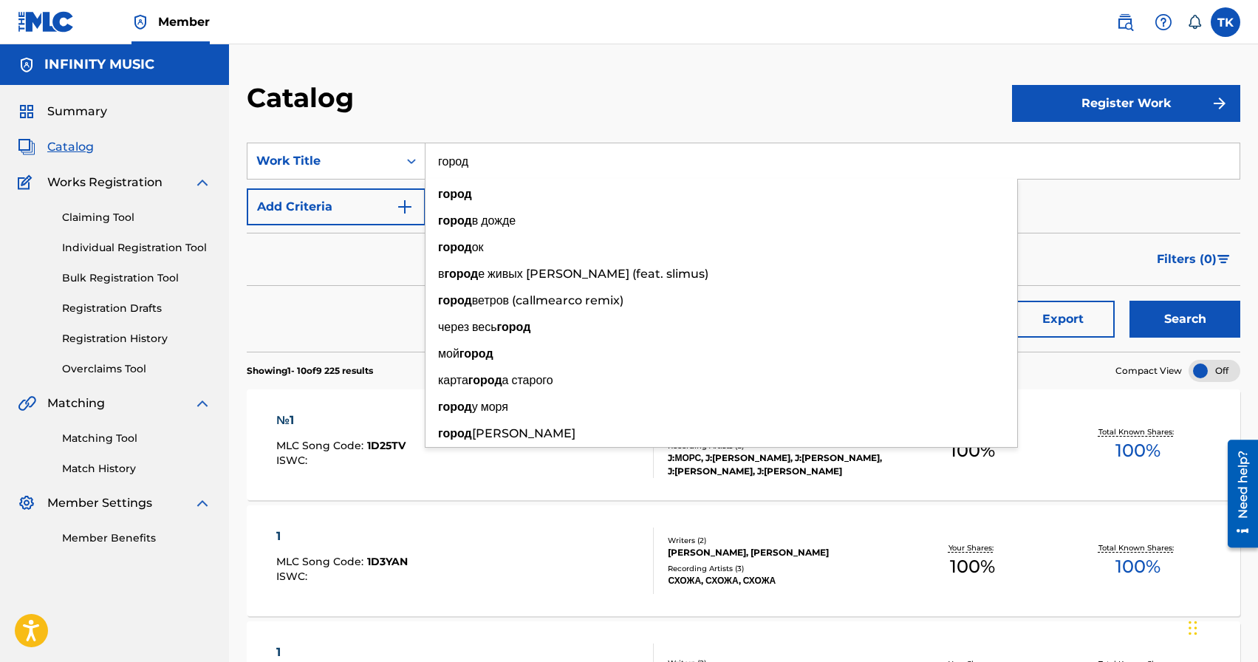
type input "город"
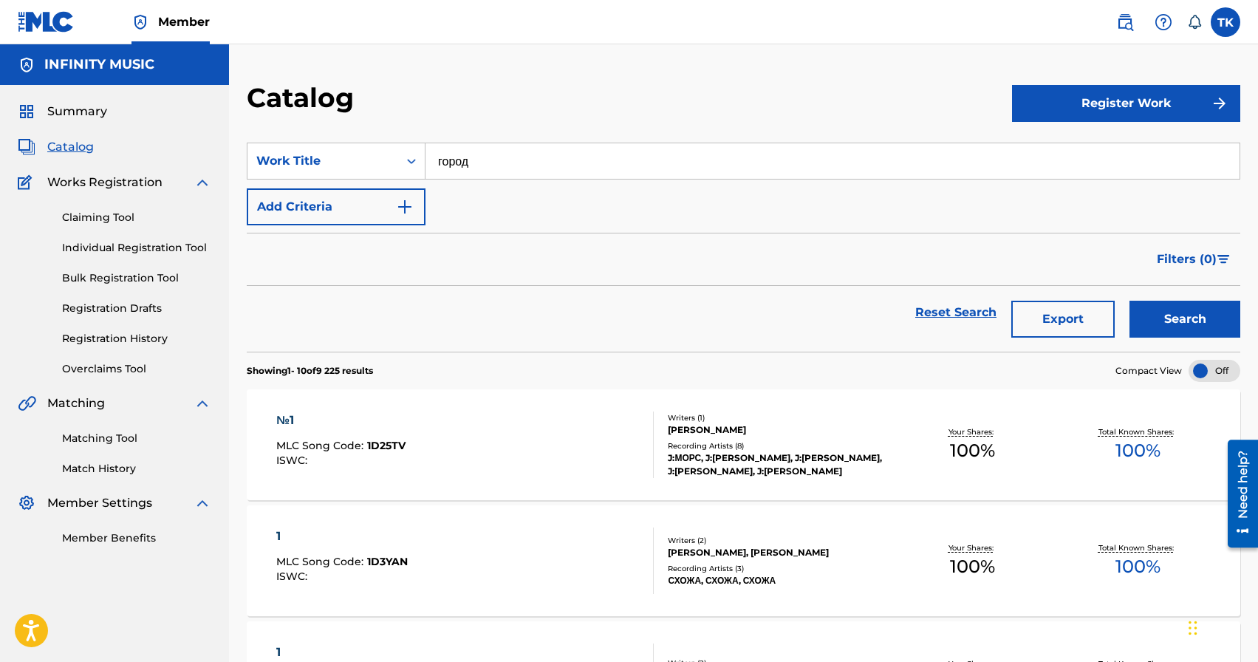
click at [1152, 318] on button "Search" at bounding box center [1184, 319] width 111 height 37
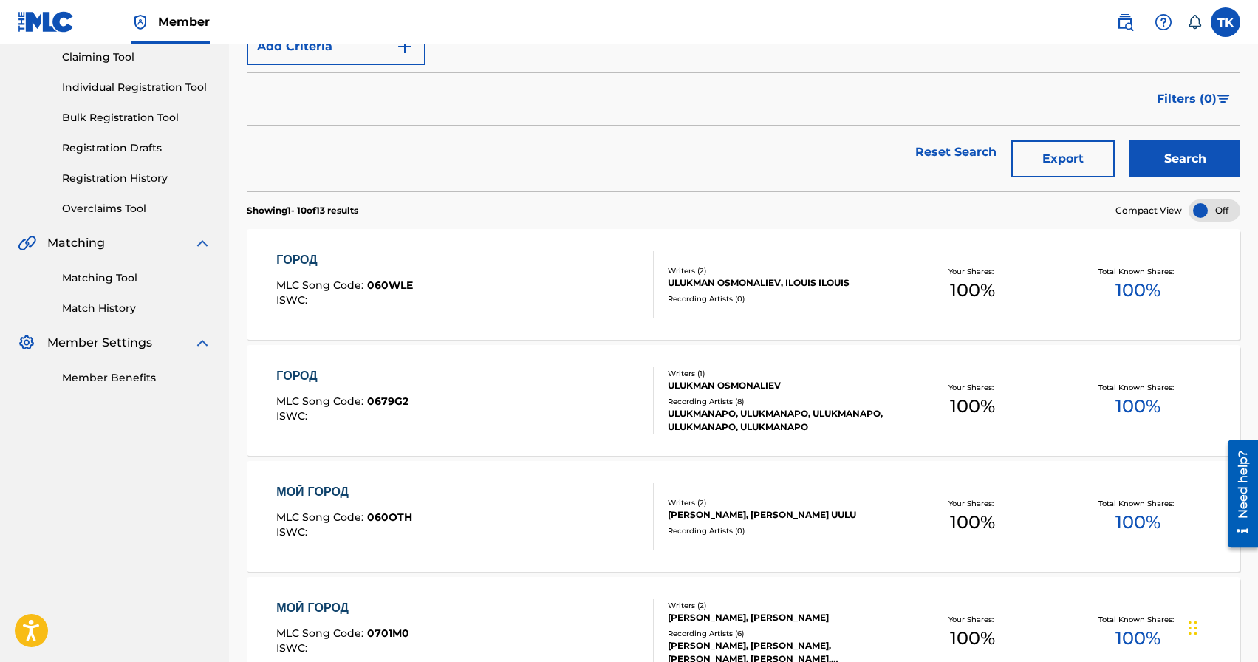
scroll to position [162, 0]
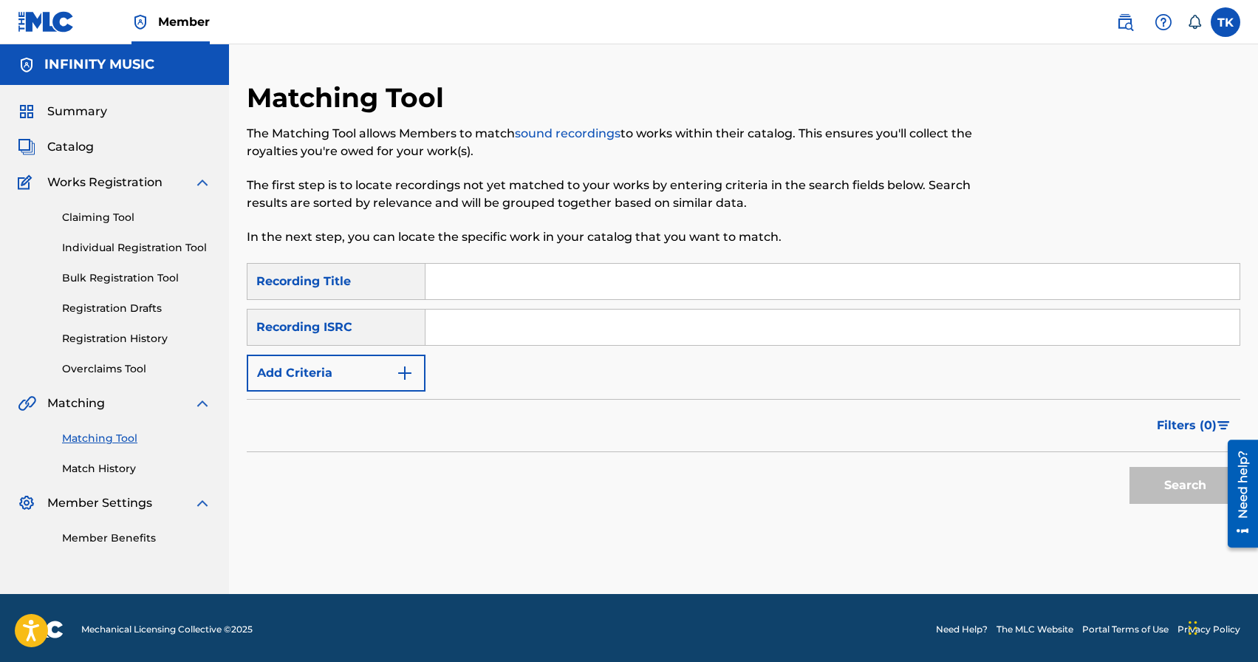
click at [485, 286] on input "Search Form" at bounding box center [832, 281] width 814 height 35
type input "город"
click at [388, 395] on form "SearchWithCriteria922ac075-6340-4579-a520-273ed78874d7 Recording Title город Se…" at bounding box center [743, 387] width 993 height 248
click at [393, 380] on button "Add Criteria" at bounding box center [336, 372] width 179 height 37
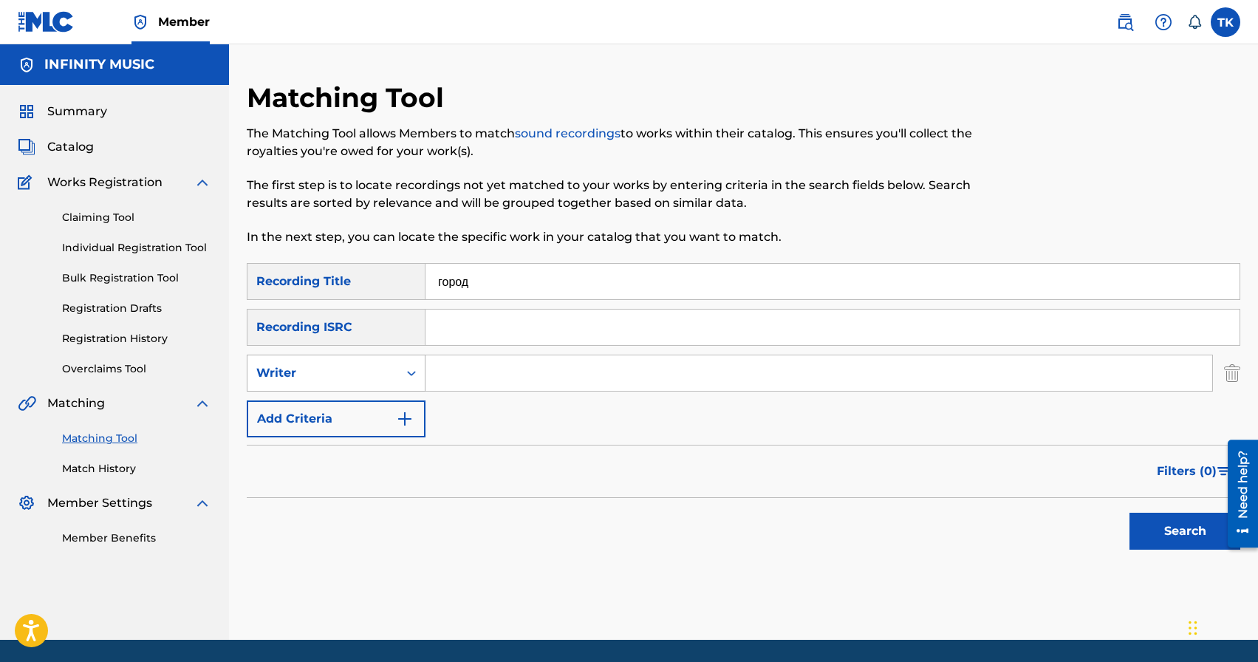
click at [405, 383] on div "Search Form" at bounding box center [411, 373] width 27 height 27
click at [399, 416] on div "Recording Artist" at bounding box center [335, 409] width 177 height 37
click at [468, 385] on input "Search Form" at bounding box center [818, 372] width 786 height 35
type input "ULUKMANAPO"
click at [1195, 539] on button "Search" at bounding box center [1184, 530] width 111 height 37
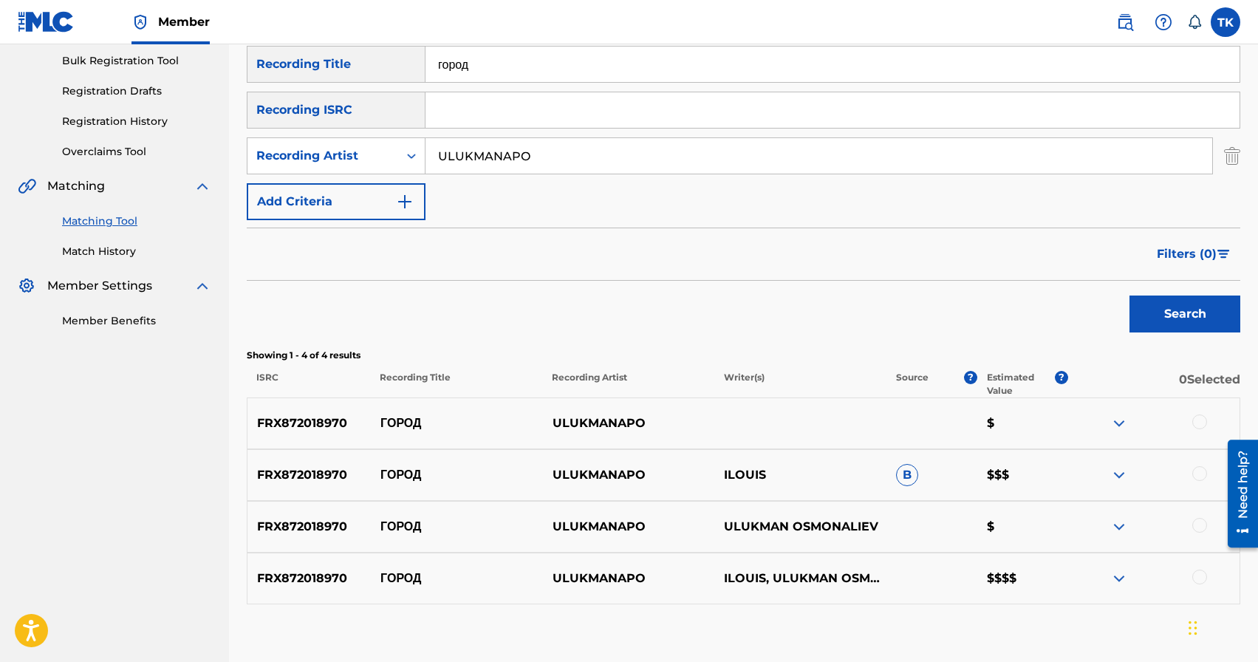
scroll to position [304, 0]
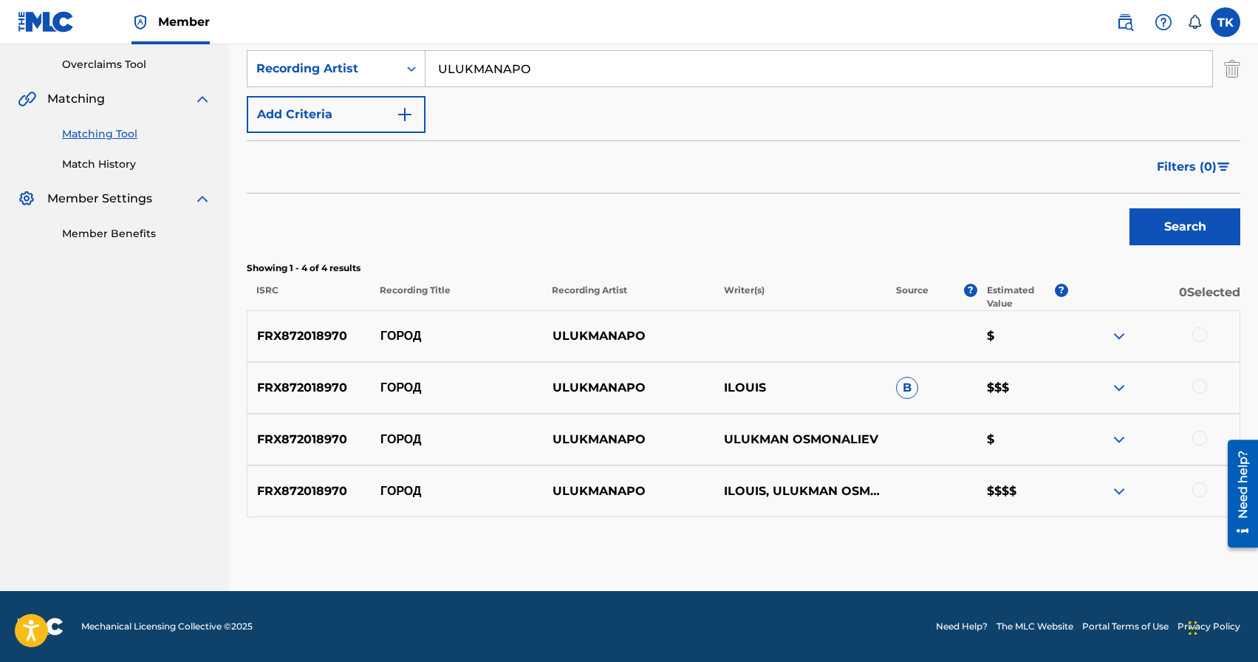
click at [1199, 493] on div at bounding box center [1199, 489] width 15 height 15
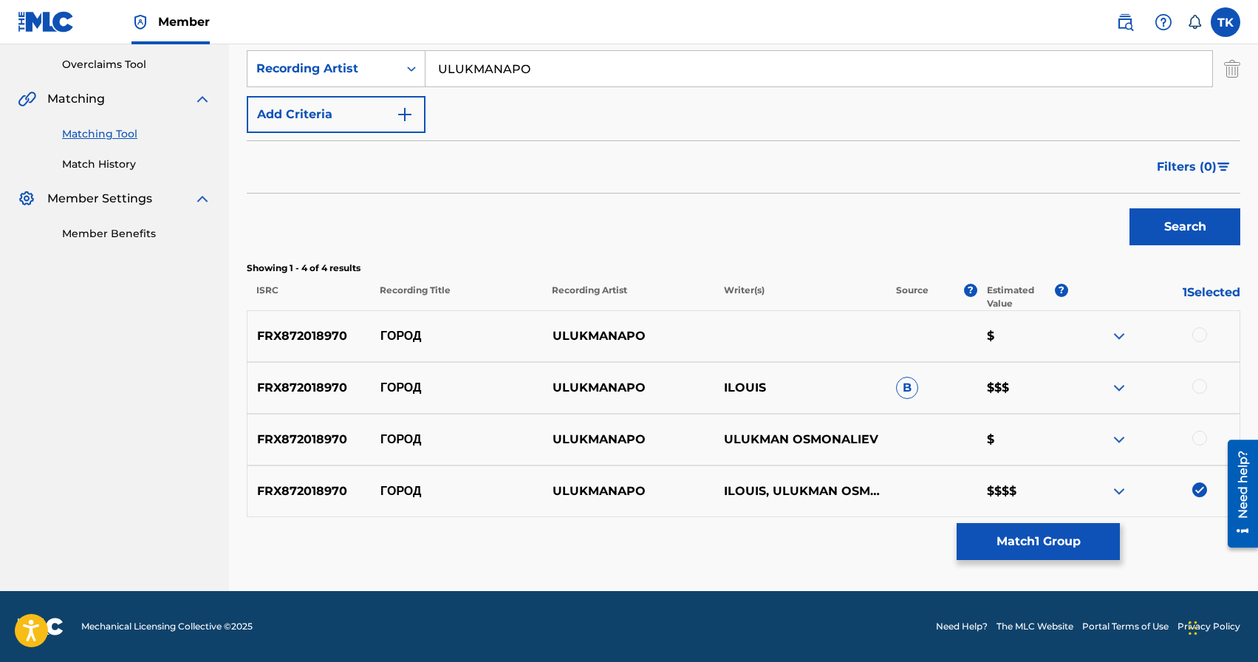
click at [1199, 438] on div at bounding box center [1199, 438] width 15 height 15
click at [1200, 386] on div at bounding box center [1199, 386] width 15 height 15
click at [1201, 334] on div at bounding box center [1199, 334] width 15 height 15
click at [1057, 538] on button "Match 4 Groups" at bounding box center [1037, 541] width 163 height 37
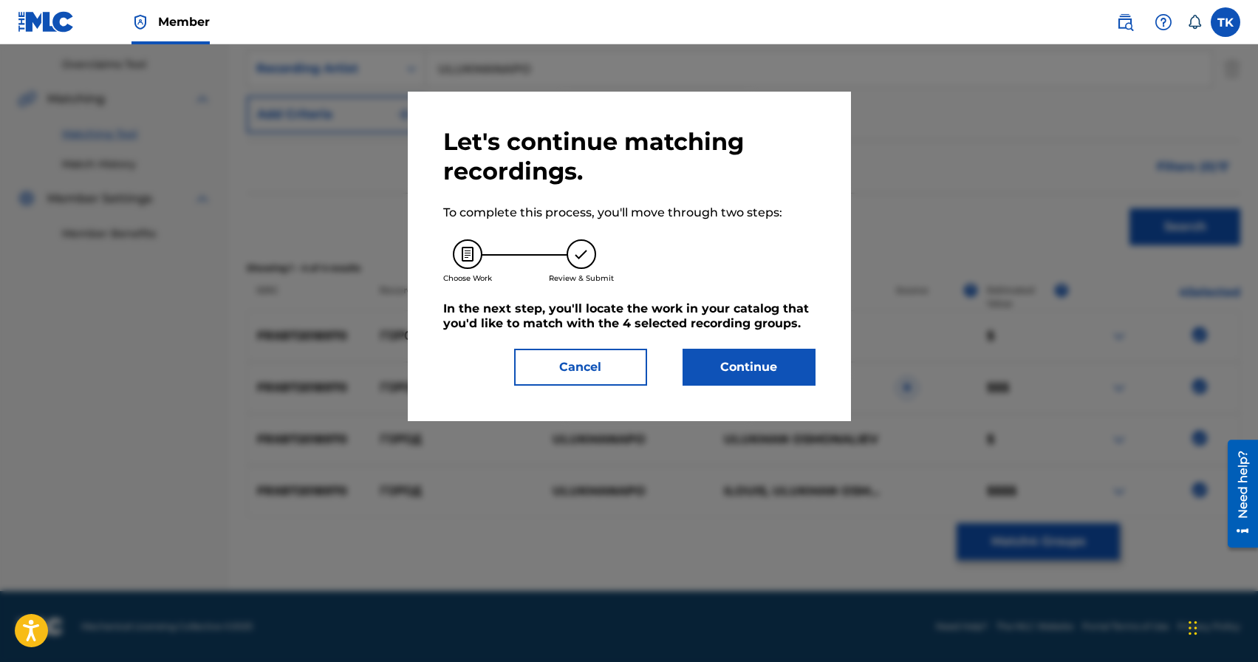
click at [764, 359] on button "Continue" at bounding box center [748, 367] width 133 height 37
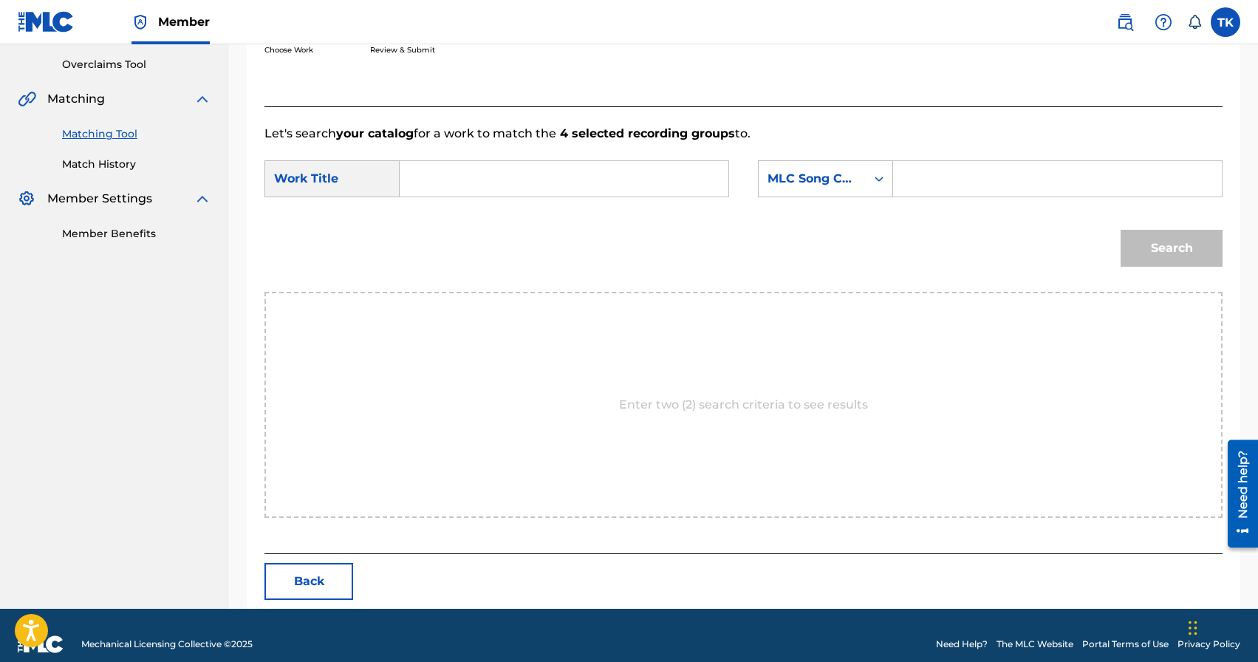
click at [611, 179] on input "Search Form" at bounding box center [564, 178] width 304 height 35
type input "u"
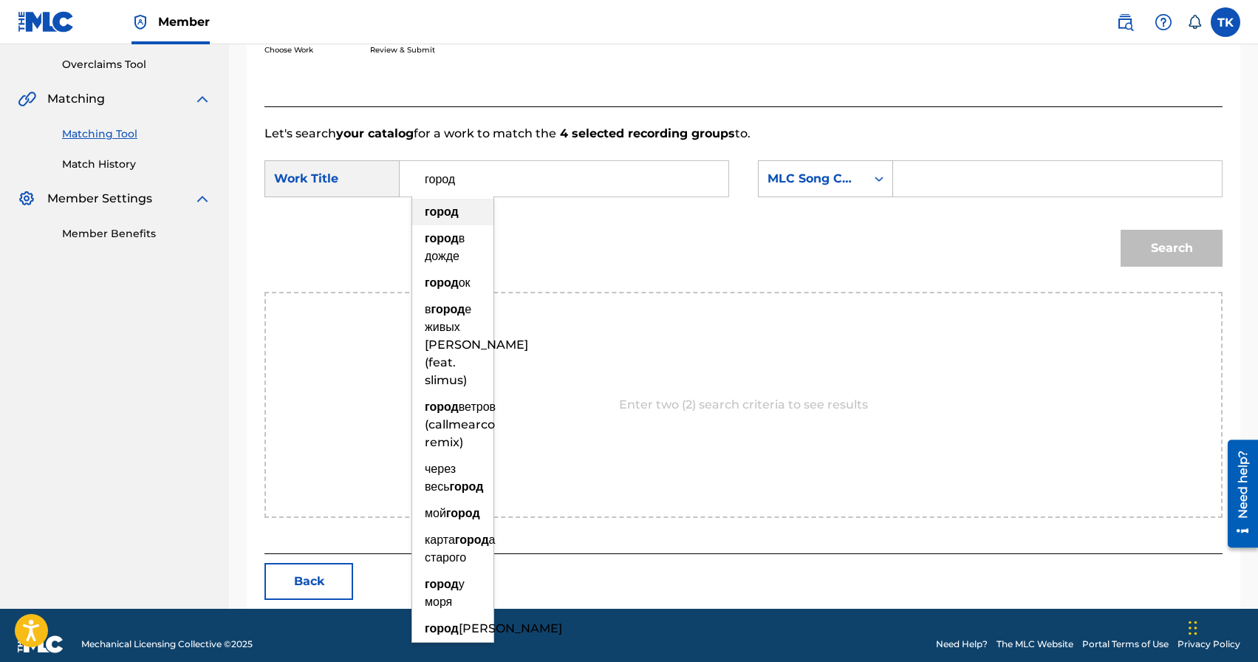
type input "город"
click at [474, 211] on div "город" at bounding box center [452, 212] width 81 height 27
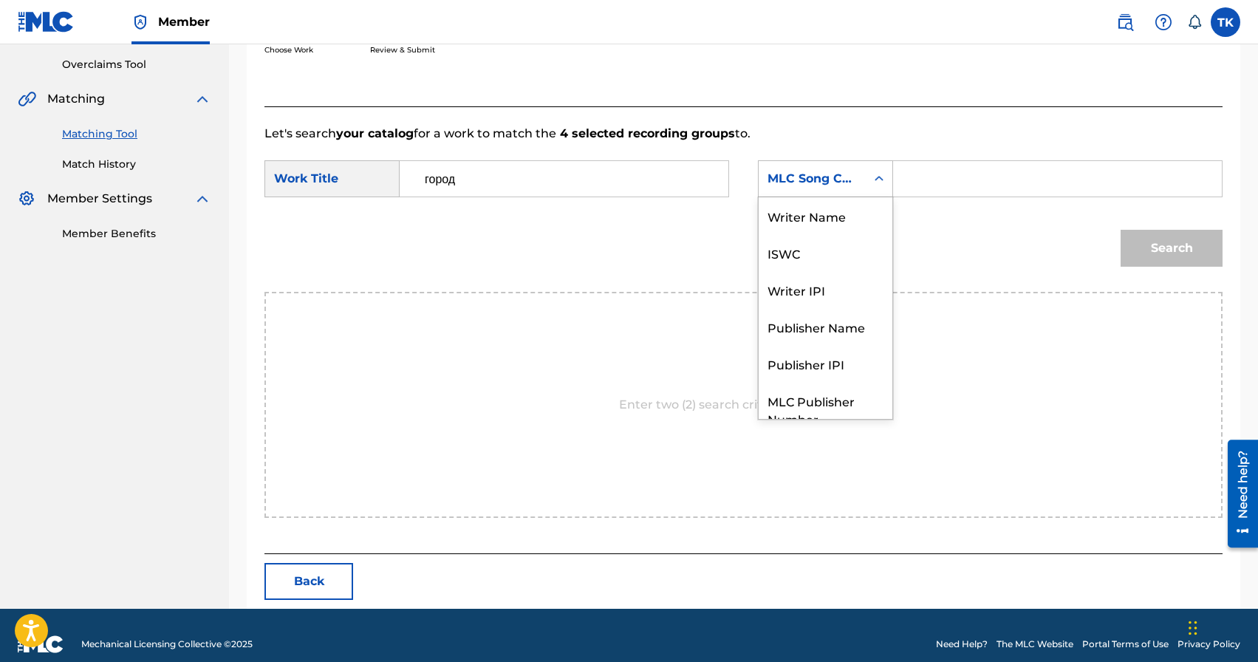
click at [877, 175] on icon "Search Form" at bounding box center [878, 178] width 15 height 15
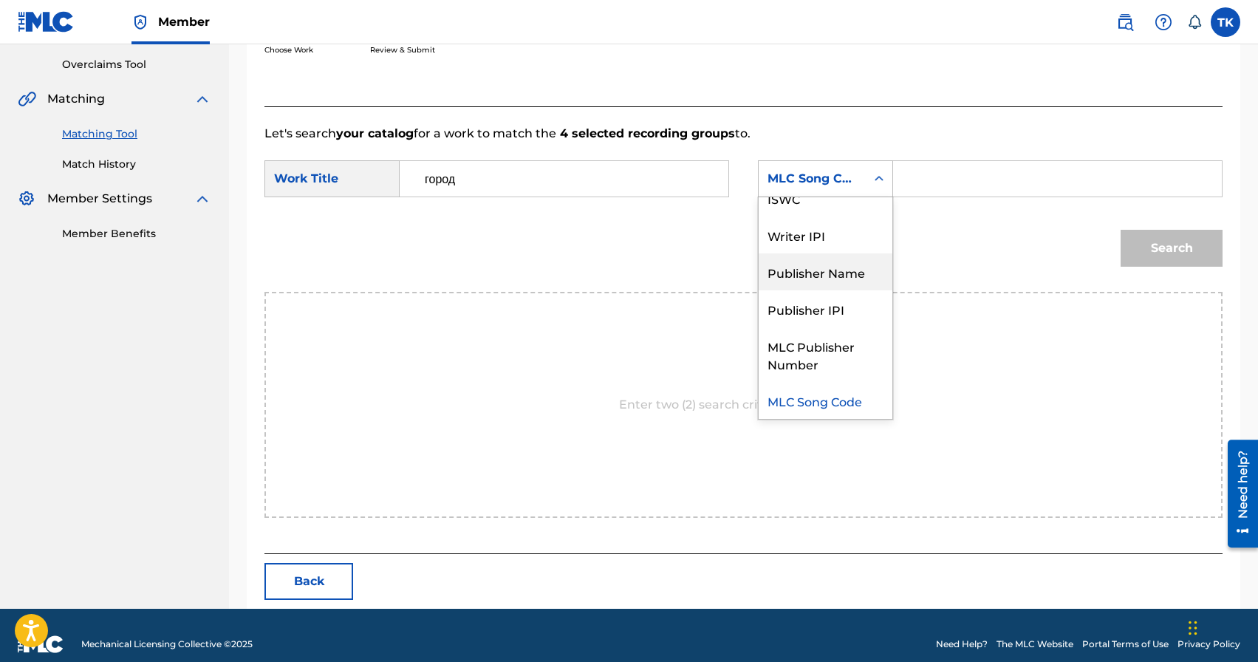
click at [822, 267] on div "Publisher Name" at bounding box center [825, 271] width 134 height 37
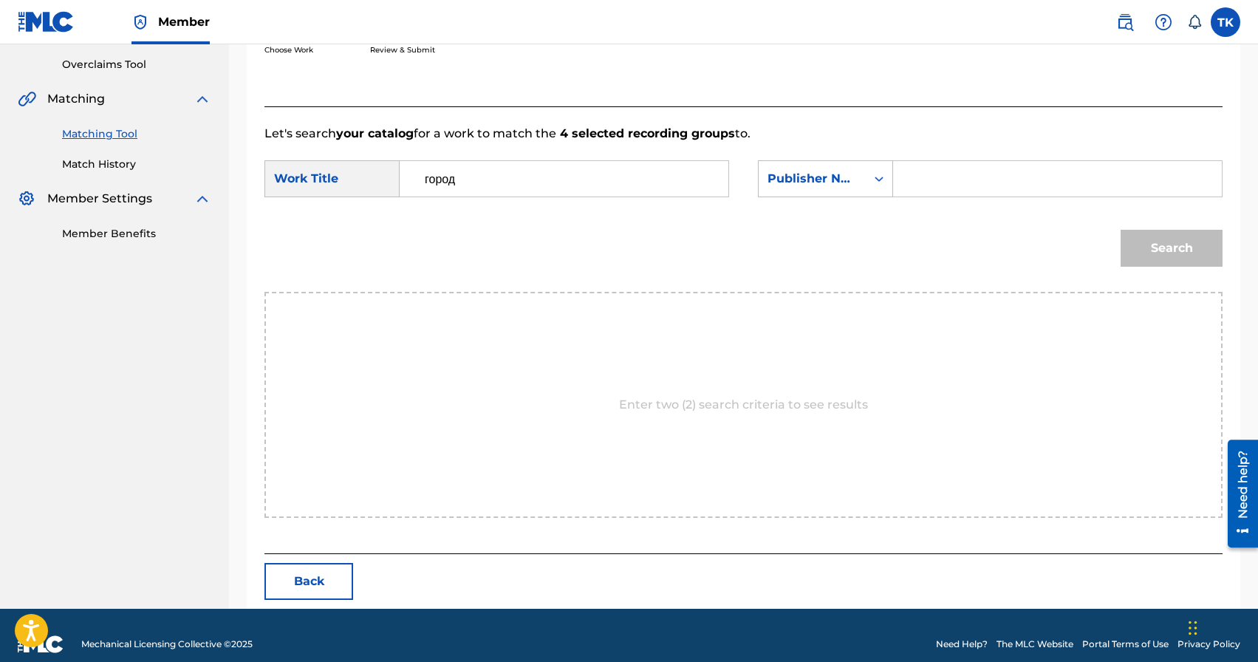
click at [926, 188] on input "Search Form" at bounding box center [1057, 178] width 304 height 35
type input "INFINITY MUSIC"
click at [1151, 232] on button "Search" at bounding box center [1171, 248] width 102 height 37
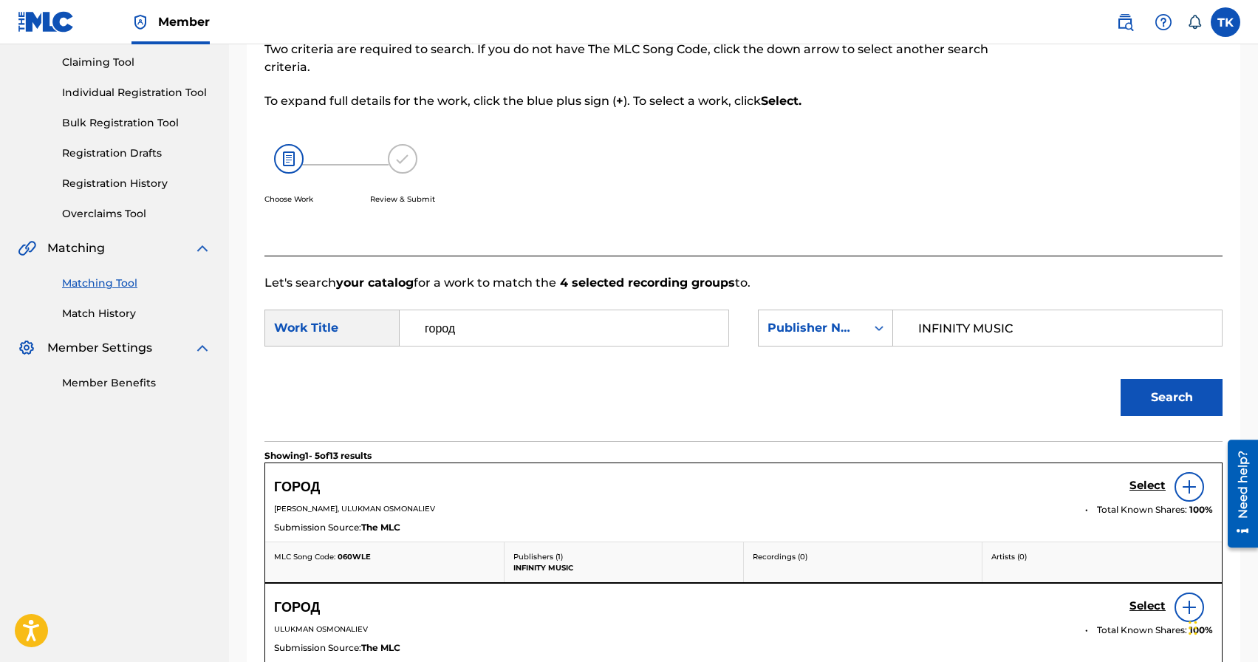
scroll to position [304, 0]
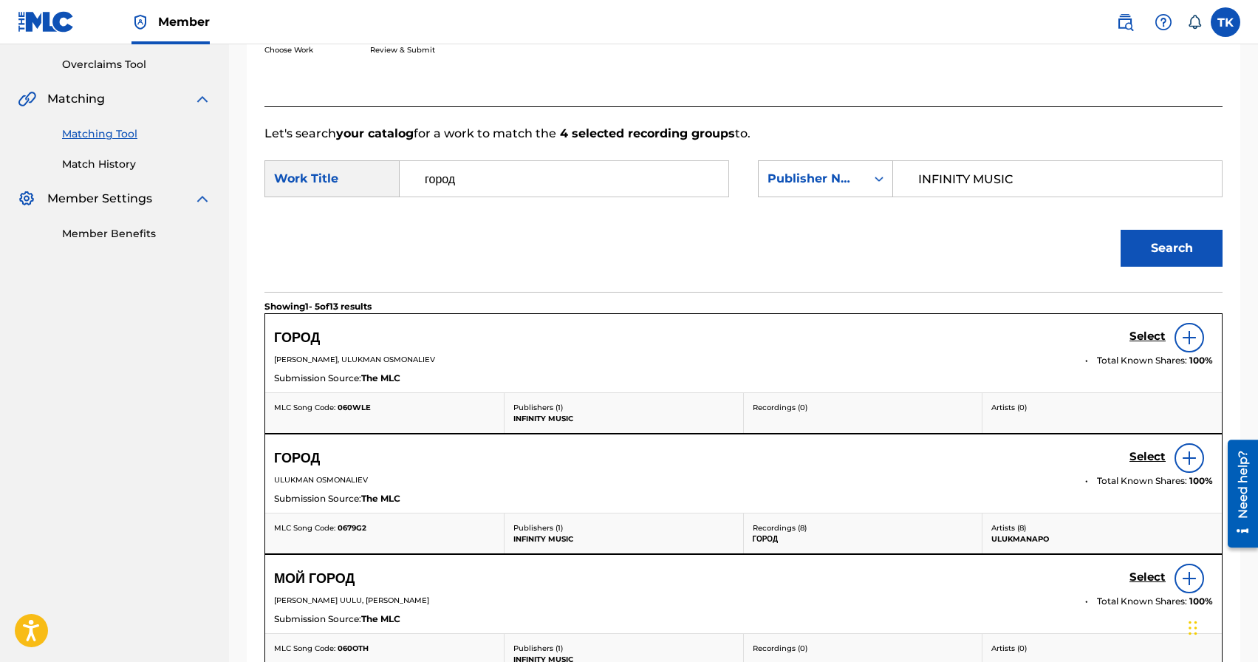
click at [1138, 343] on h5 "Select" at bounding box center [1147, 336] width 36 height 14
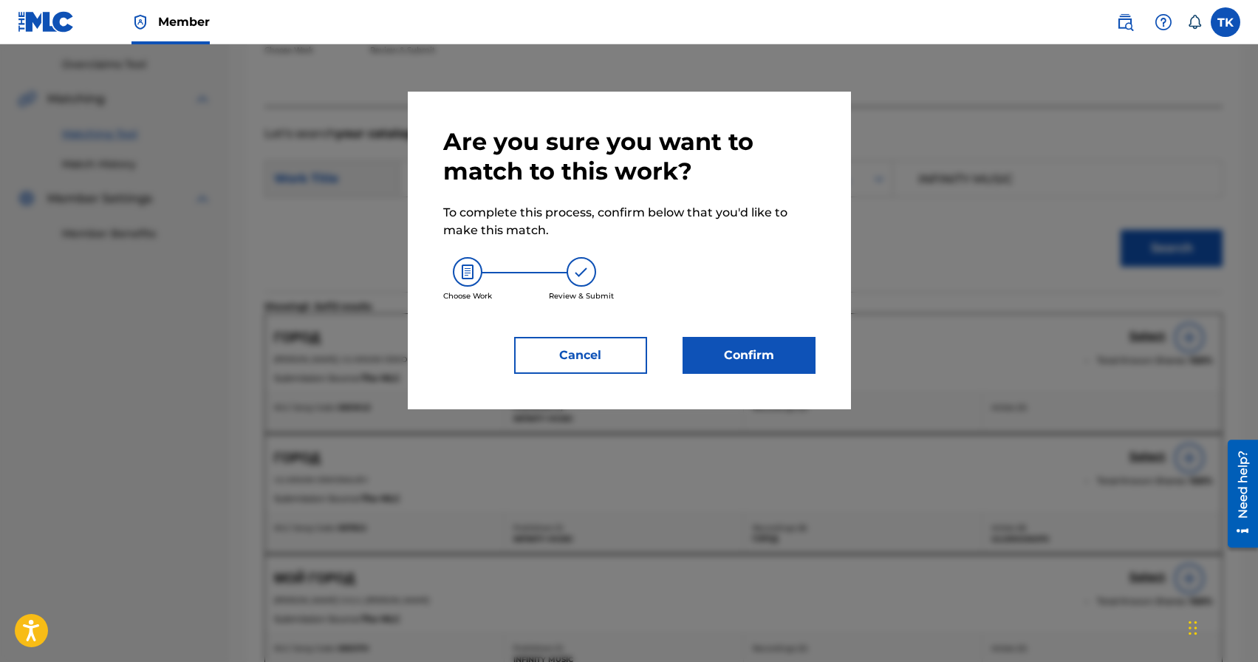
click at [766, 340] on button "Confirm" at bounding box center [748, 355] width 133 height 37
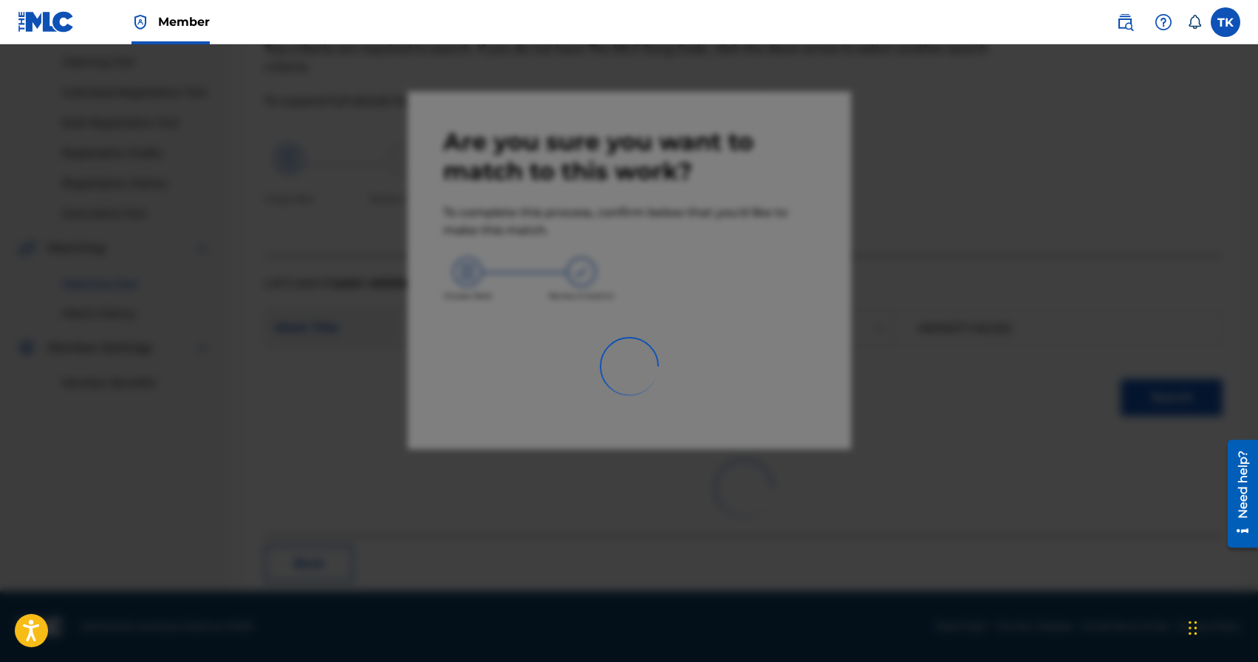
scroll to position [44, 0]
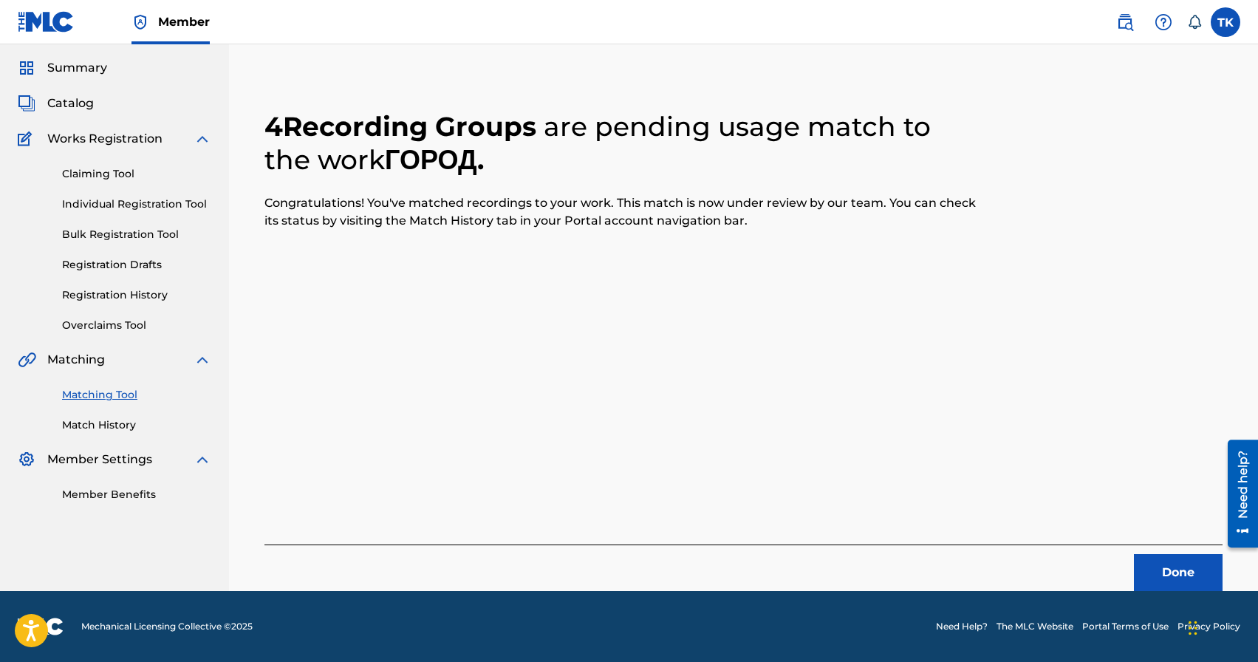
click at [1153, 558] on button "Done" at bounding box center [1178, 572] width 89 height 37
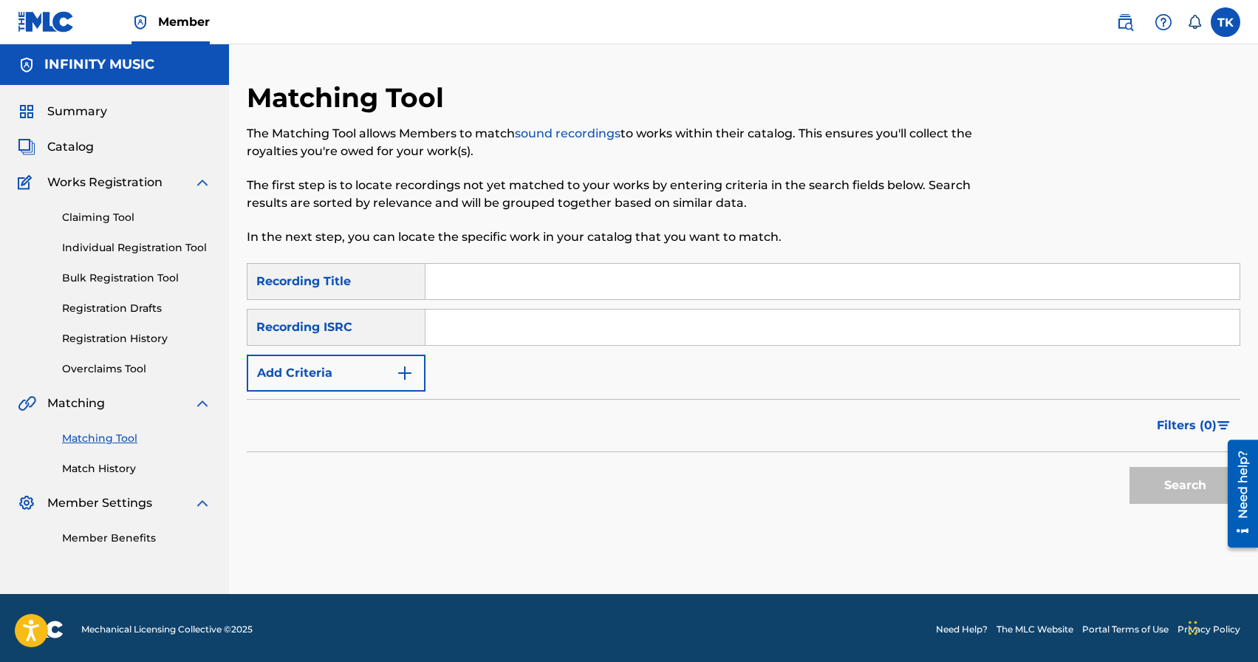
click at [532, 281] on input "Search Form" at bounding box center [832, 281] width 814 height 35
type input "yt"
click at [398, 368] on img "Search Form" at bounding box center [405, 373] width 18 height 18
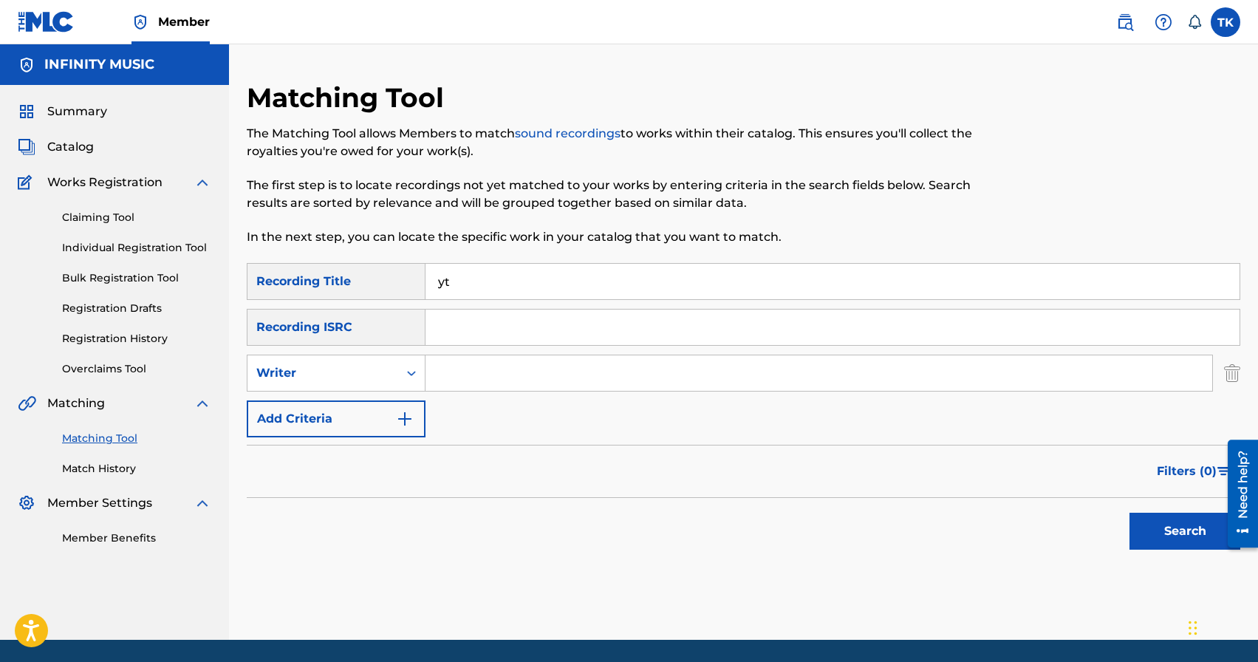
click at [398, 368] on div "Search Form" at bounding box center [411, 373] width 27 height 27
click at [398, 397] on div "Recording Artist" at bounding box center [335, 409] width 177 height 37
click at [472, 372] on input "Search Form" at bounding box center [818, 372] width 786 height 35
type input "ULUKMANAPO"
click at [535, 291] on input "yt" at bounding box center [832, 281] width 814 height 35
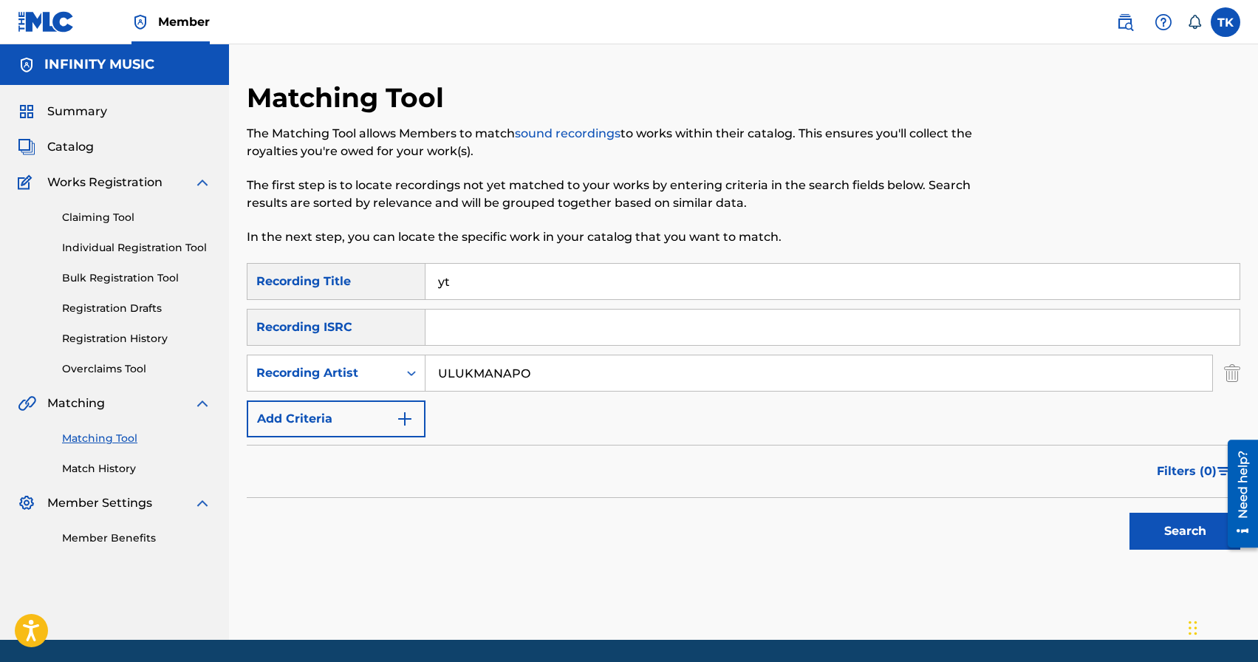
type input "y"
click at [484, 284] on input "не сегоня" at bounding box center [832, 281] width 814 height 35
click at [1154, 523] on button "Search" at bounding box center [1184, 530] width 111 height 37
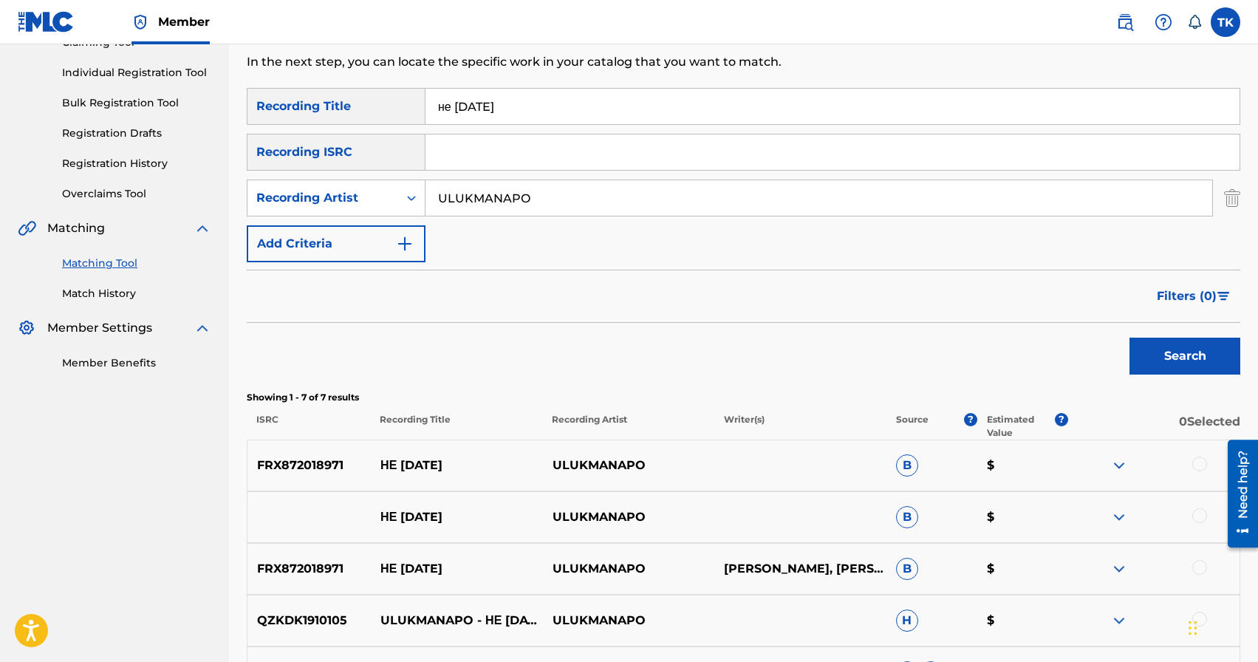
scroll to position [144, 0]
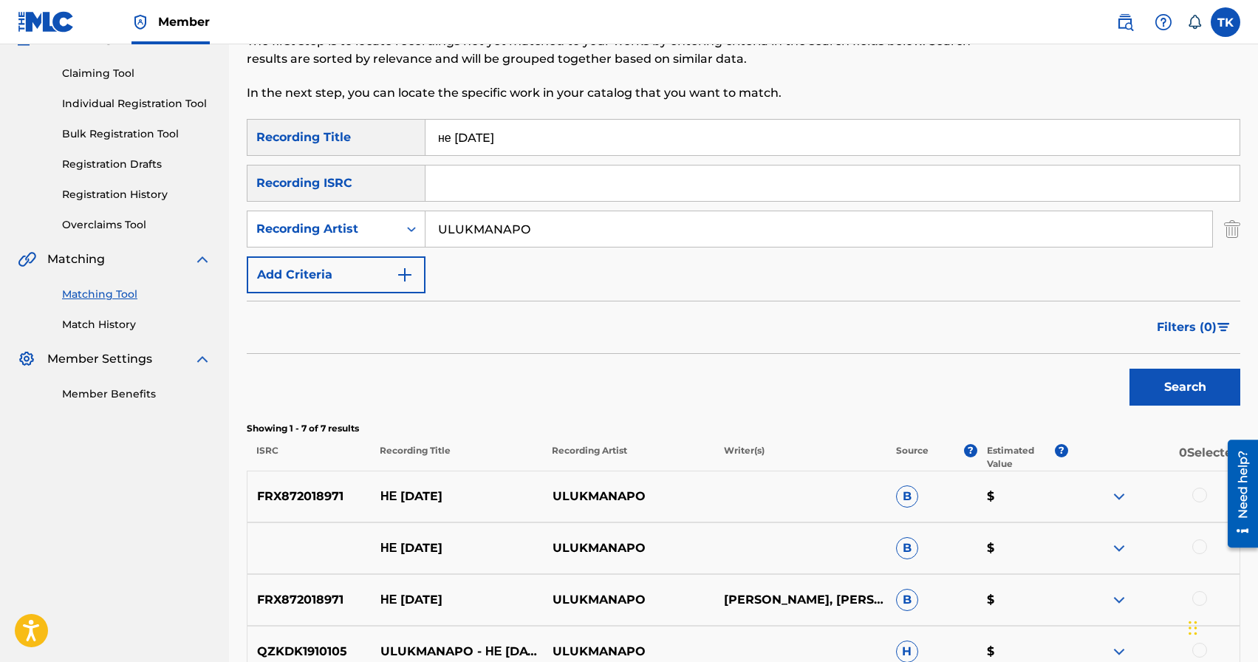
click at [571, 155] on div "не [DATE]" at bounding box center [832, 137] width 815 height 37
click at [571, 142] on input "не [DATE]" at bounding box center [832, 137] width 814 height 35
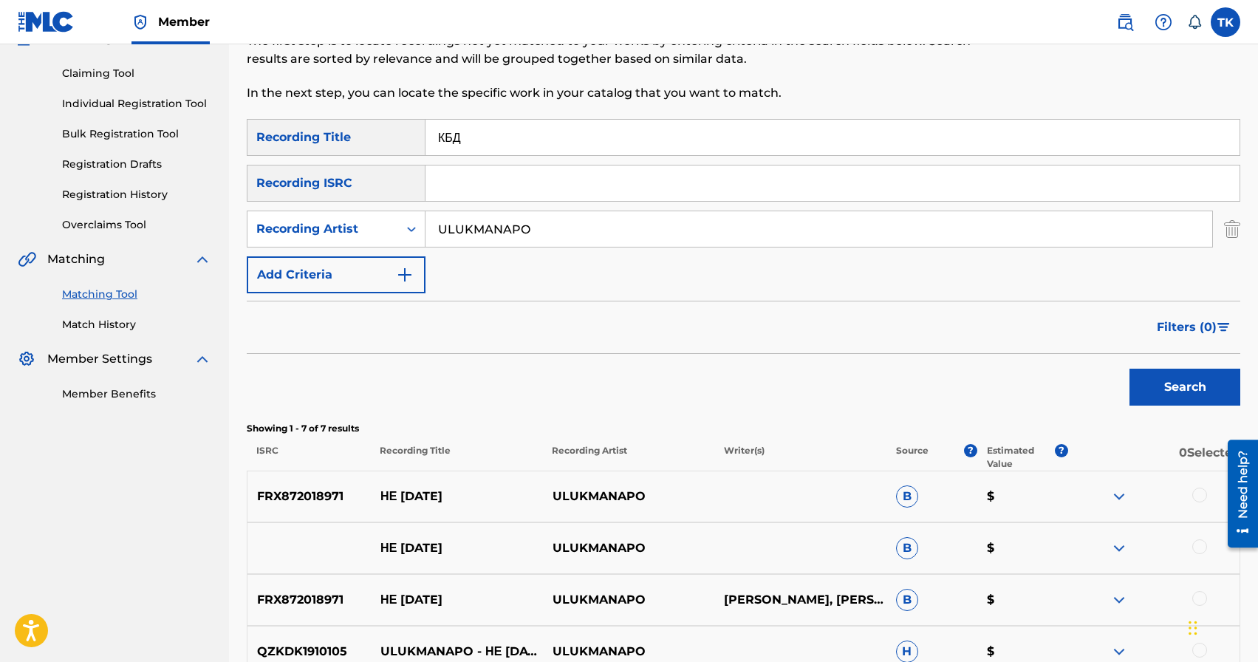
type input "КБД"
click at [1164, 397] on button "Search" at bounding box center [1184, 386] width 111 height 37
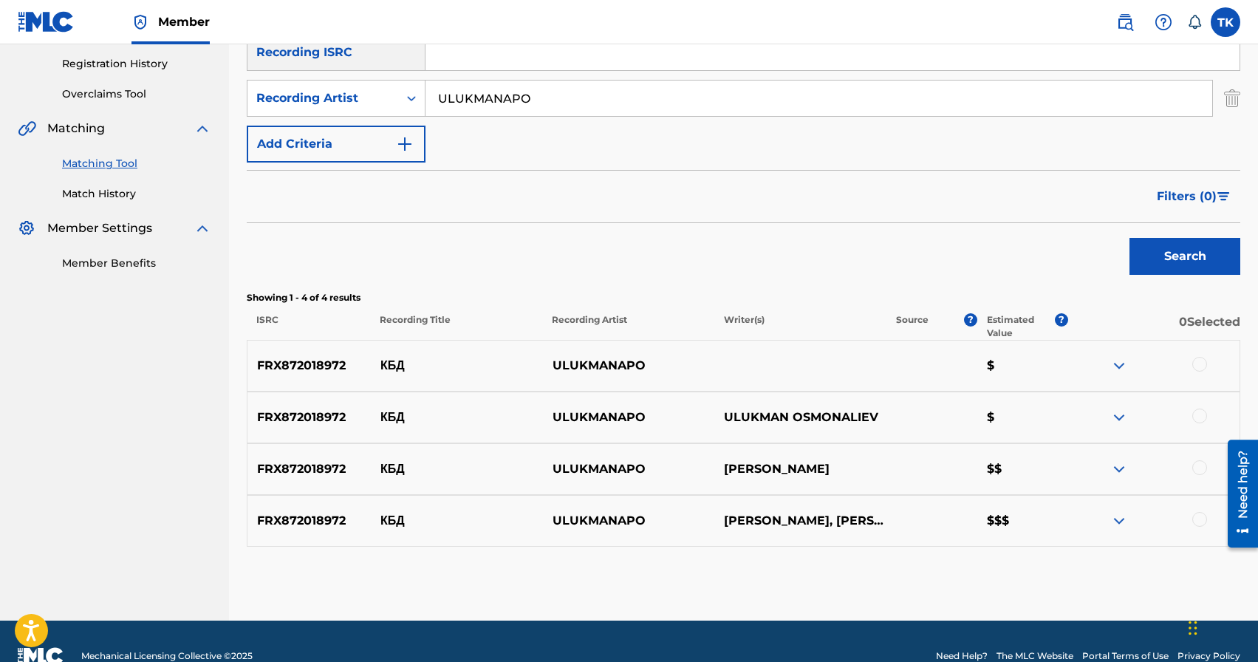
scroll to position [304, 0]
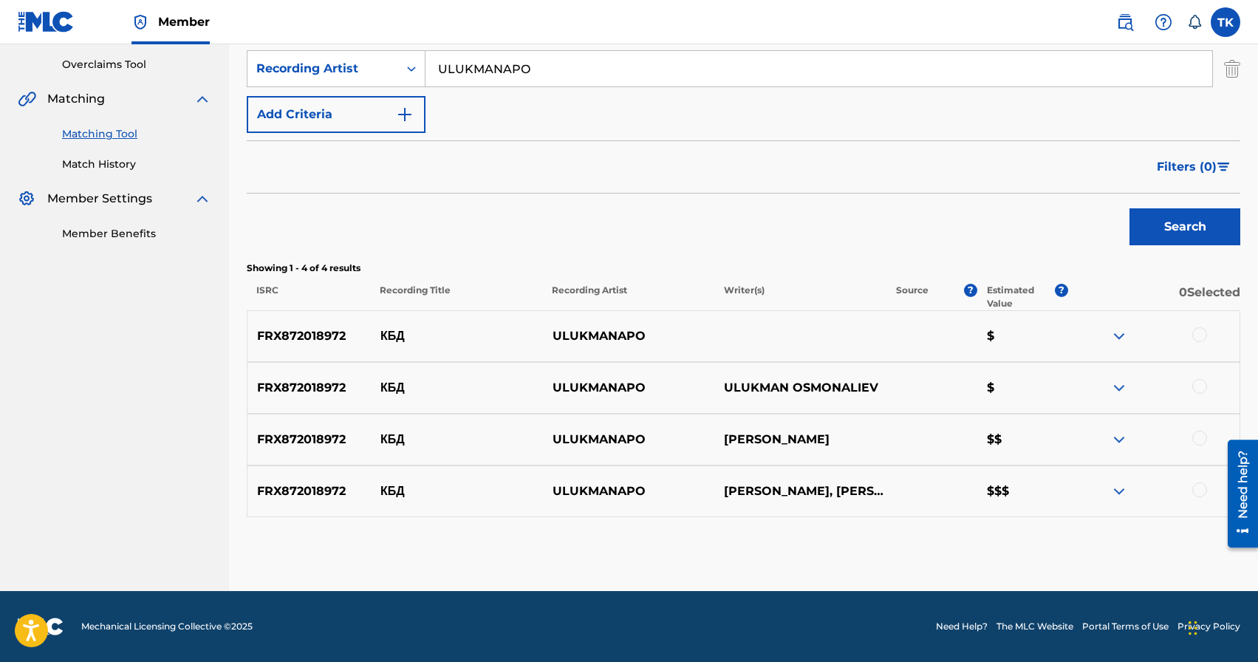
click at [1197, 486] on div at bounding box center [1199, 489] width 15 height 15
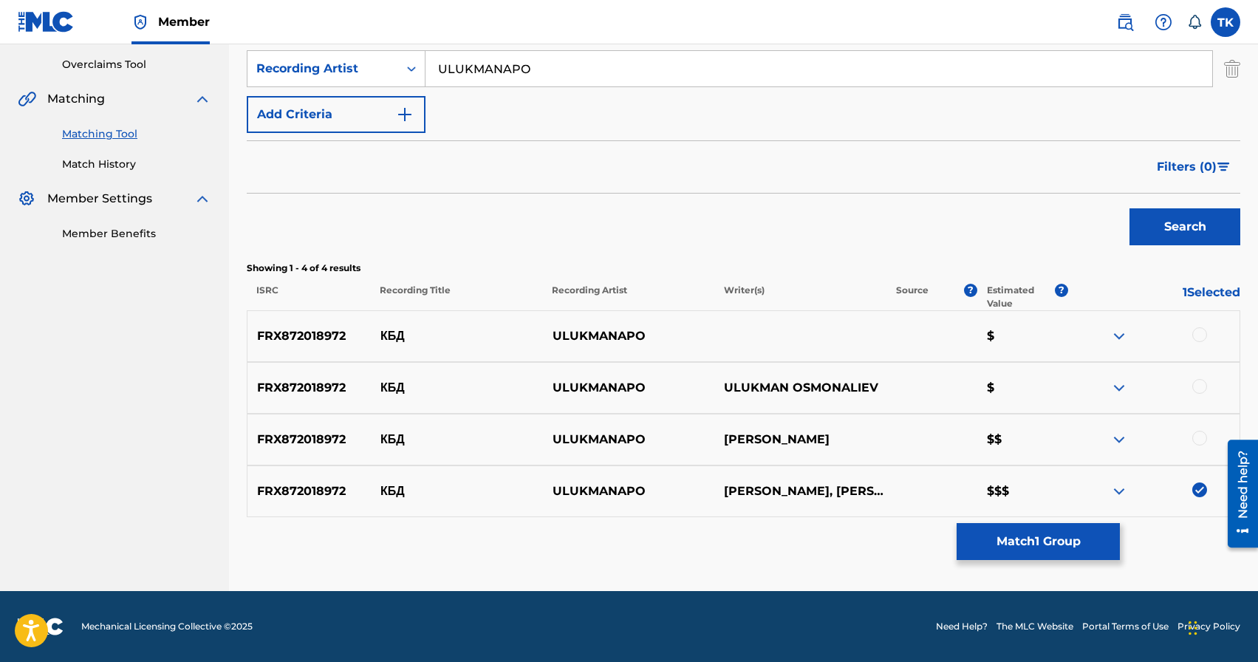
click at [1200, 436] on div at bounding box center [1199, 438] width 15 height 15
click at [1200, 387] on div at bounding box center [1199, 386] width 15 height 15
click at [1200, 340] on div at bounding box center [1199, 334] width 15 height 15
click at [1056, 537] on button "Match 4 Groups" at bounding box center [1037, 541] width 163 height 37
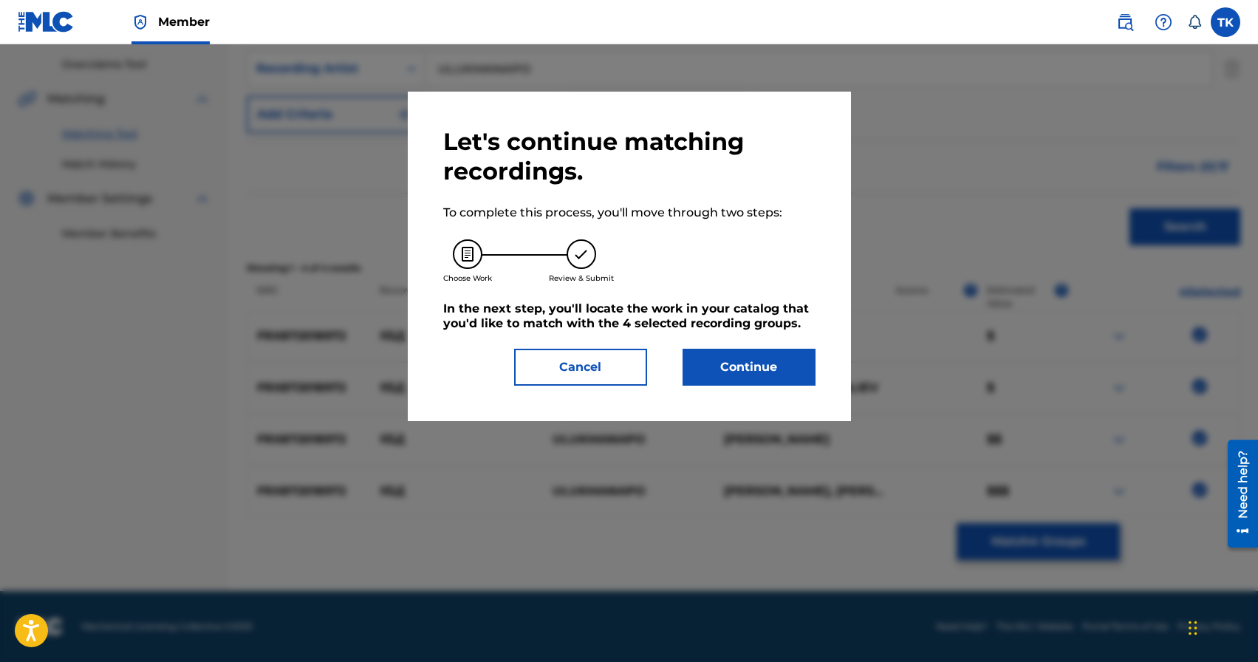
click at [762, 362] on button "Continue" at bounding box center [748, 367] width 133 height 37
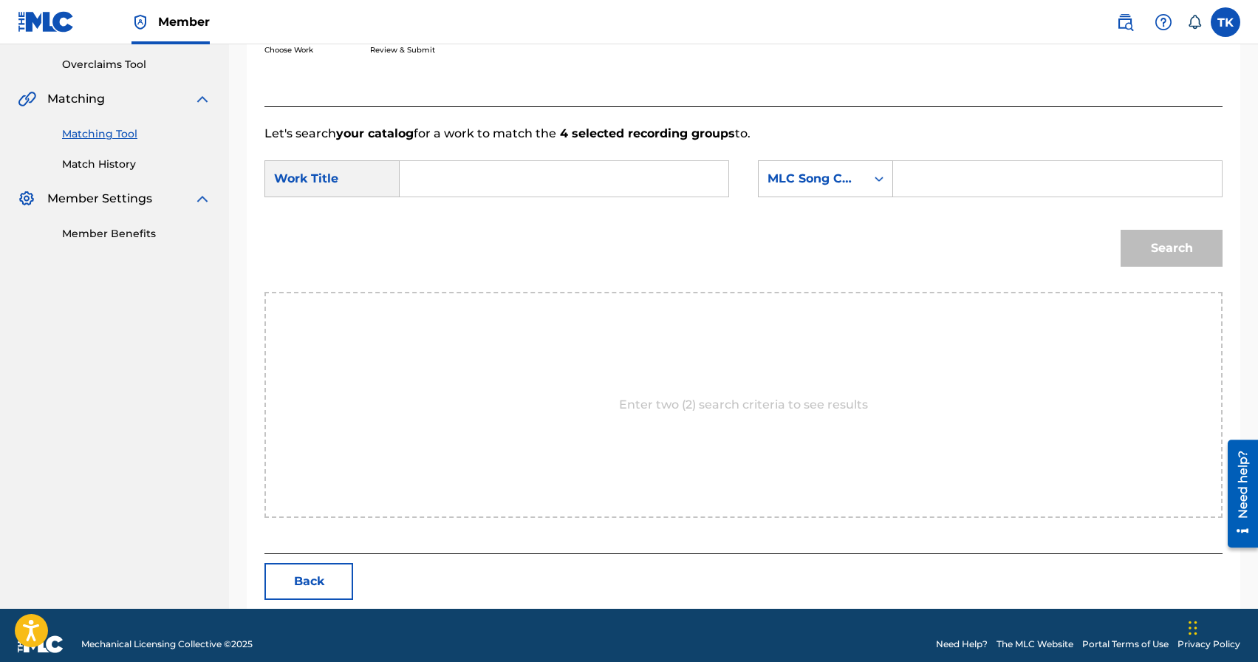
click at [612, 188] on input "Search Form" at bounding box center [564, 178] width 304 height 35
type input "[PERSON_NAME]"
type input "КБД"
click at [817, 193] on div "MLC Song Code" at bounding box center [825, 178] width 135 height 37
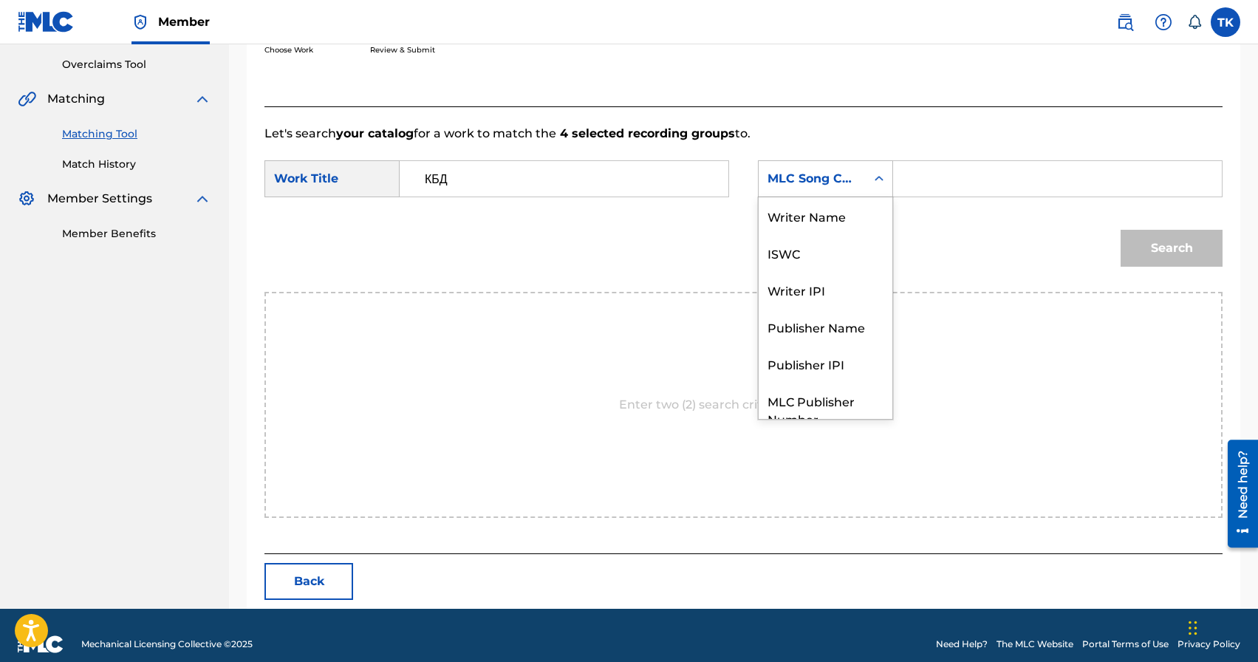
scroll to position [55, 0]
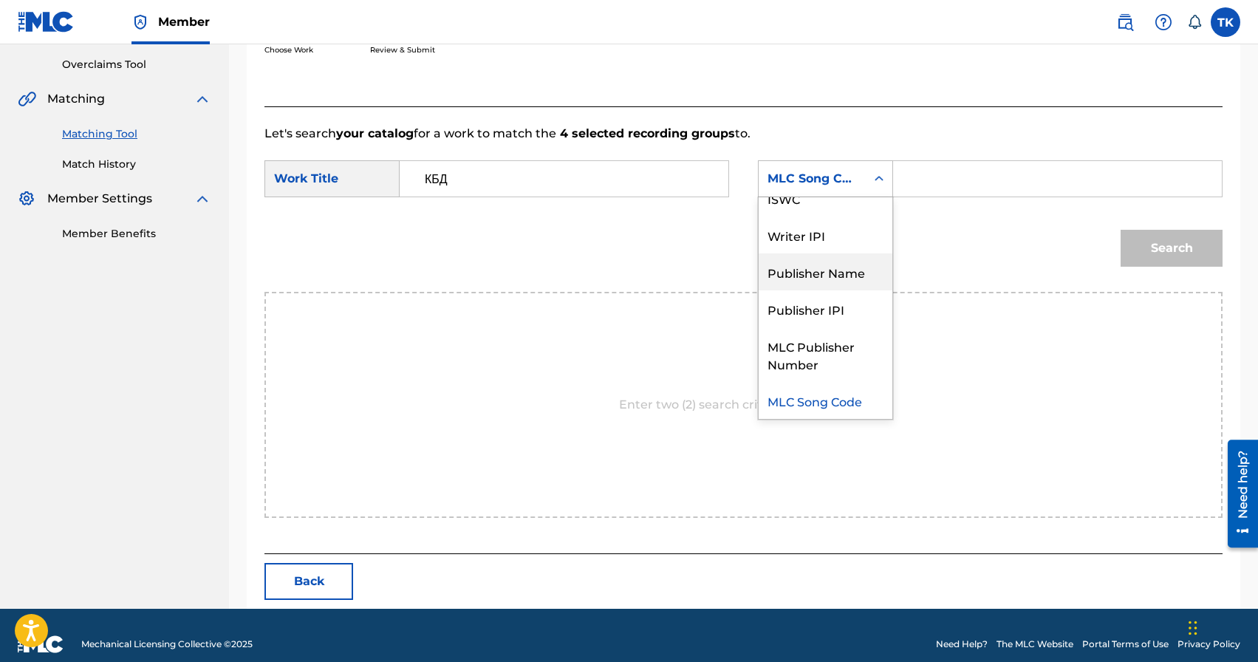
click at [806, 270] on div "Publisher Name" at bounding box center [825, 271] width 134 height 37
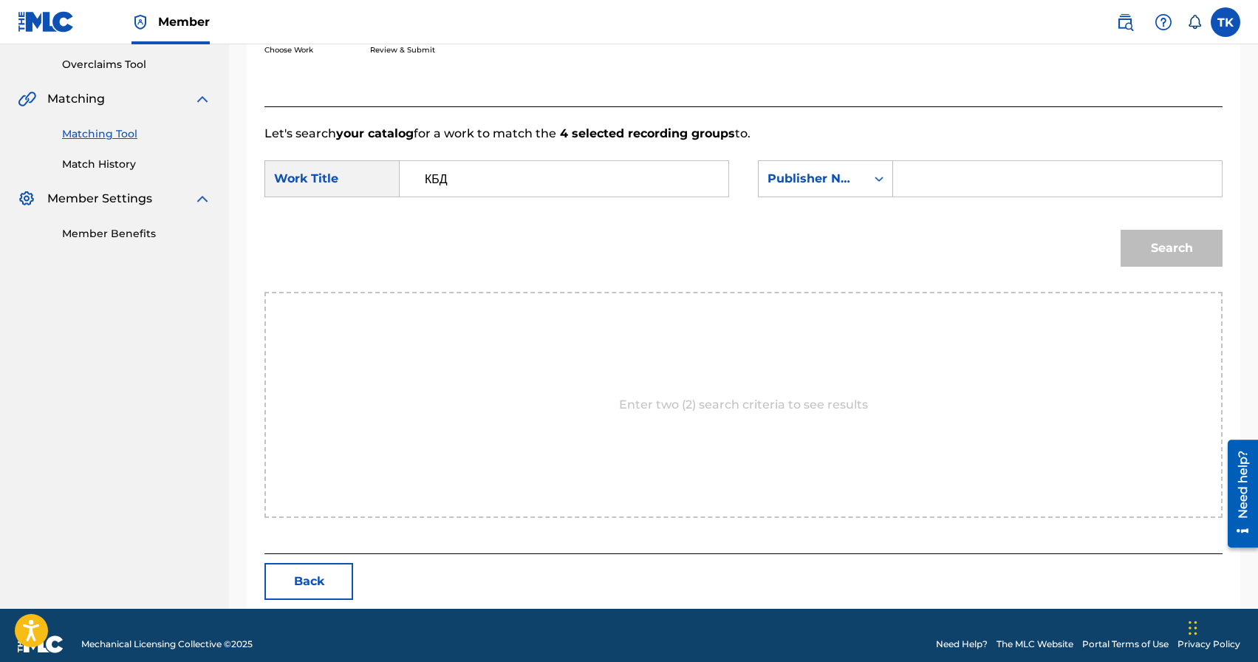
click at [905, 181] on div "Search Form" at bounding box center [1057, 178] width 329 height 37
click at [923, 182] on input "Search Form" at bounding box center [1057, 178] width 304 height 35
click at [961, 180] on input "INFINITY MUSIC" at bounding box center [1057, 178] width 304 height 35
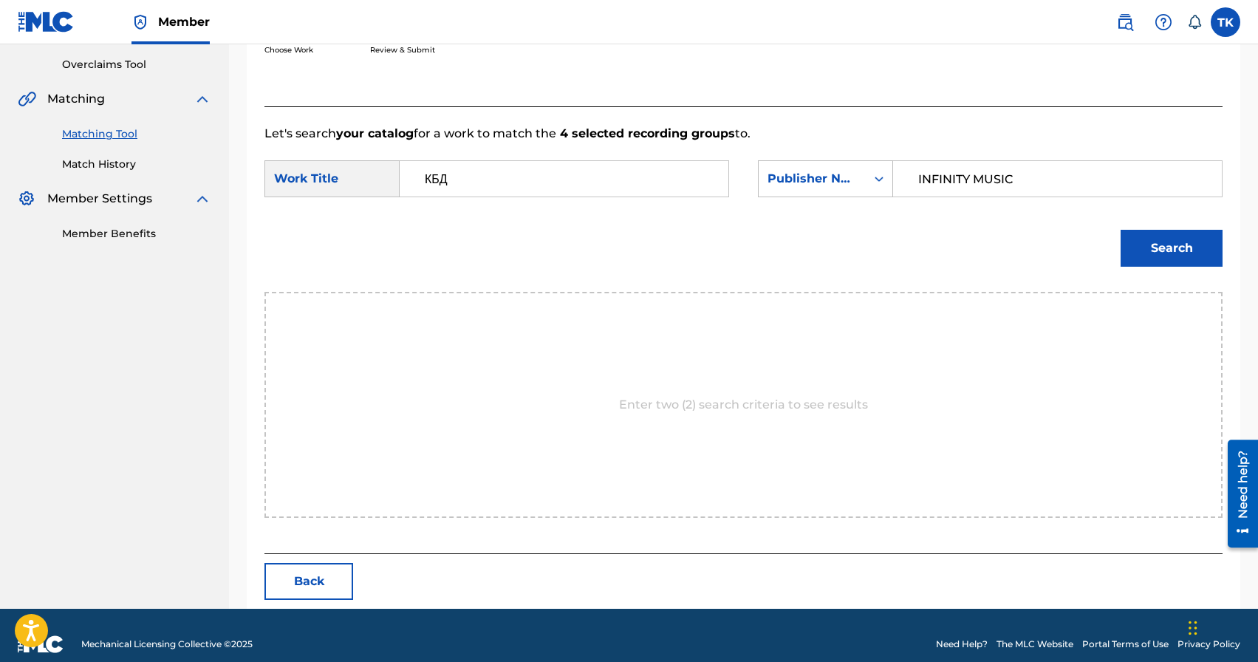
type input "INFINITY MUSIC"
click at [1143, 245] on button "Search" at bounding box center [1171, 248] width 102 height 37
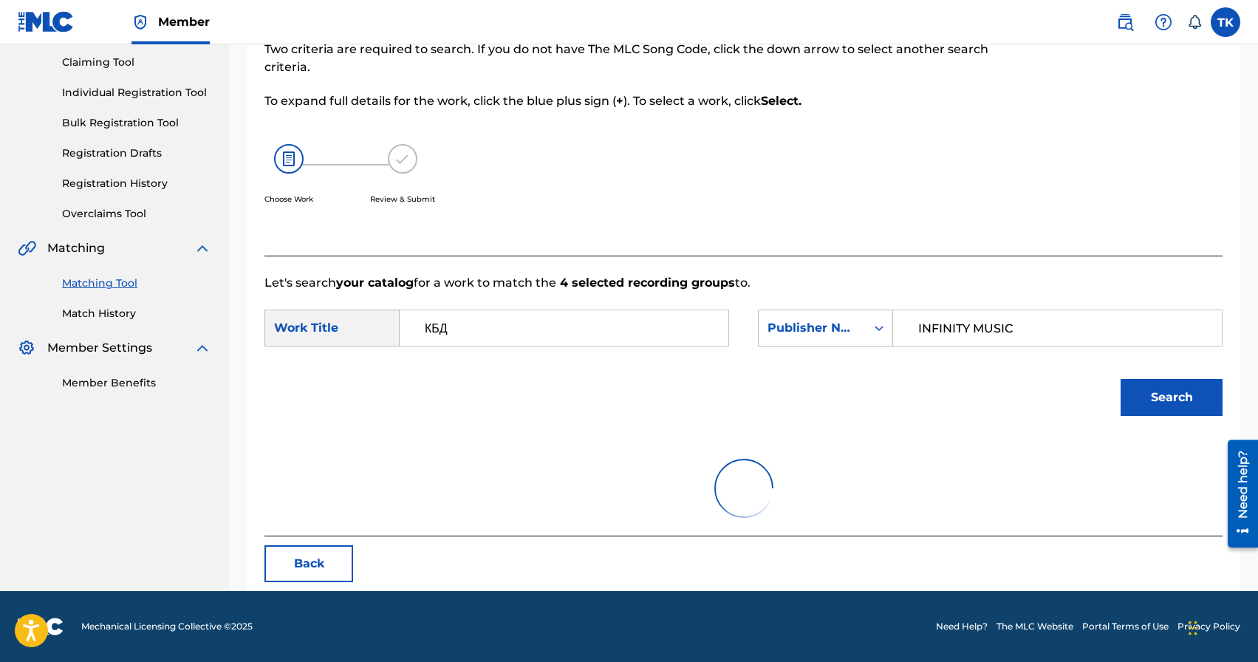
scroll to position [278, 0]
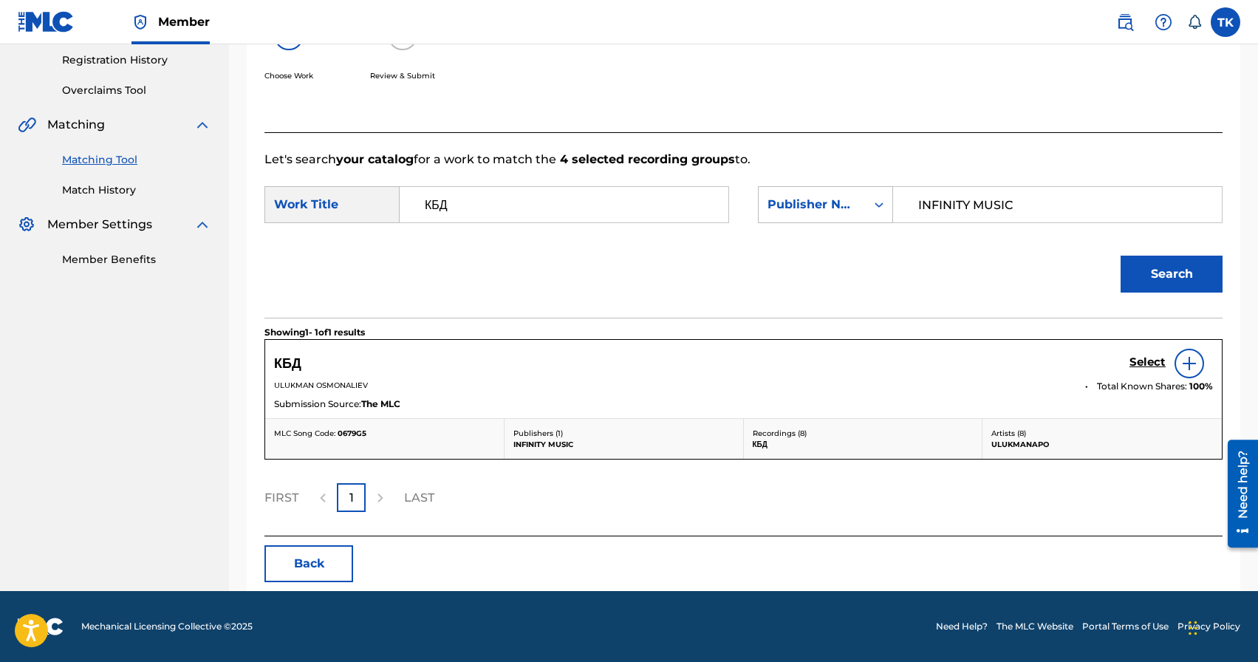
click at [1143, 360] on h5 "Select" at bounding box center [1147, 362] width 36 height 14
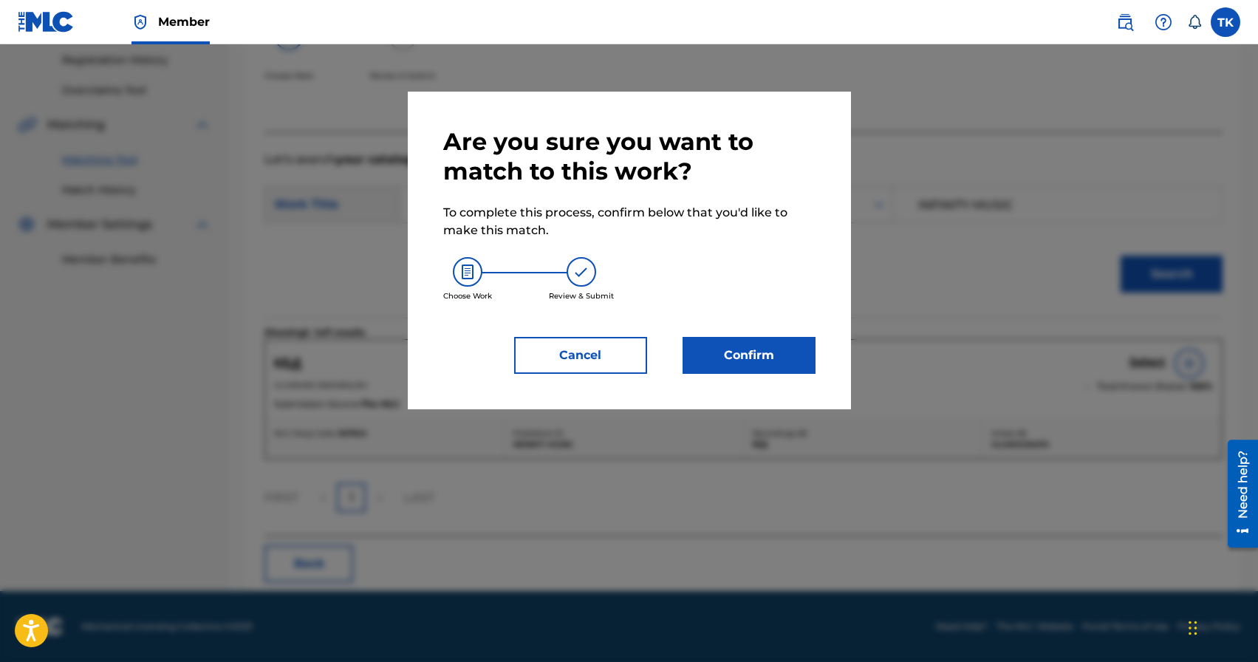
click at [803, 353] on button "Confirm" at bounding box center [748, 355] width 133 height 37
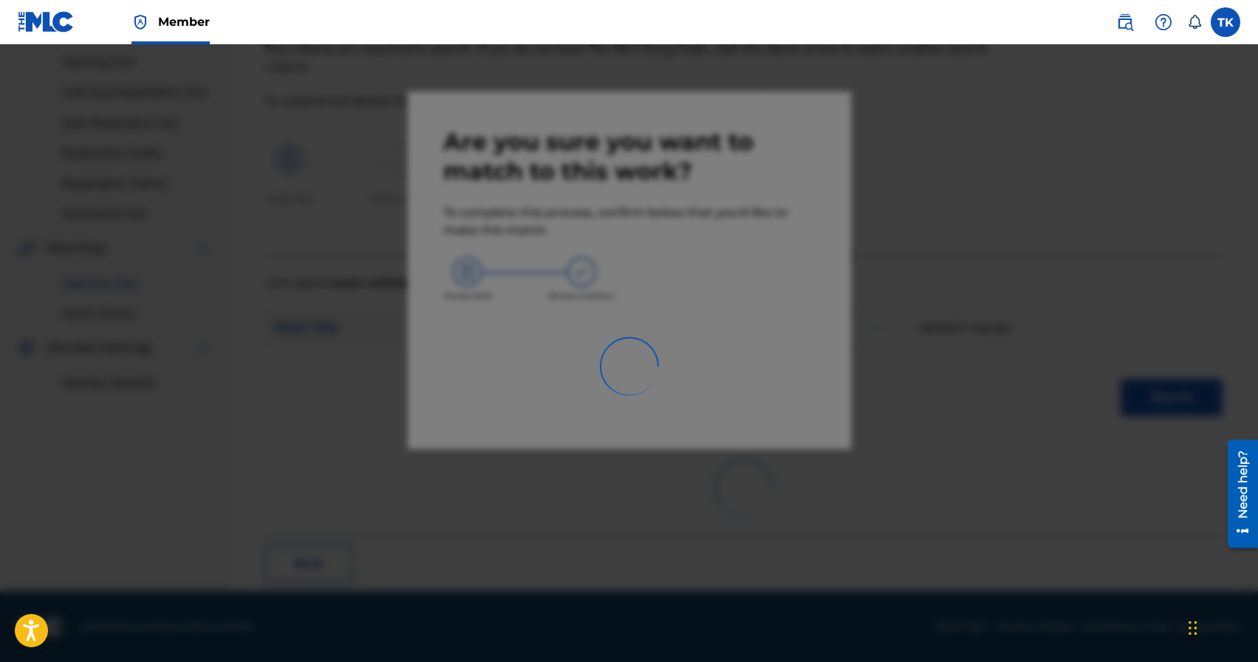
scroll to position [44, 0]
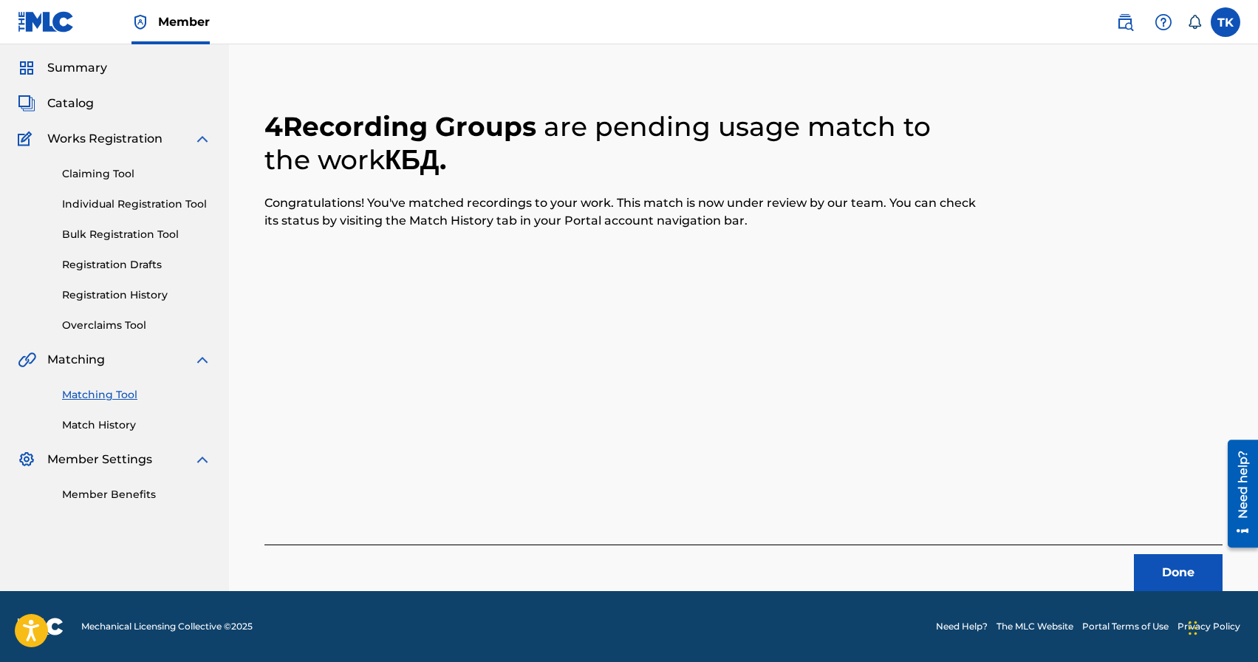
click at [1137, 563] on button "Done" at bounding box center [1178, 572] width 89 height 37
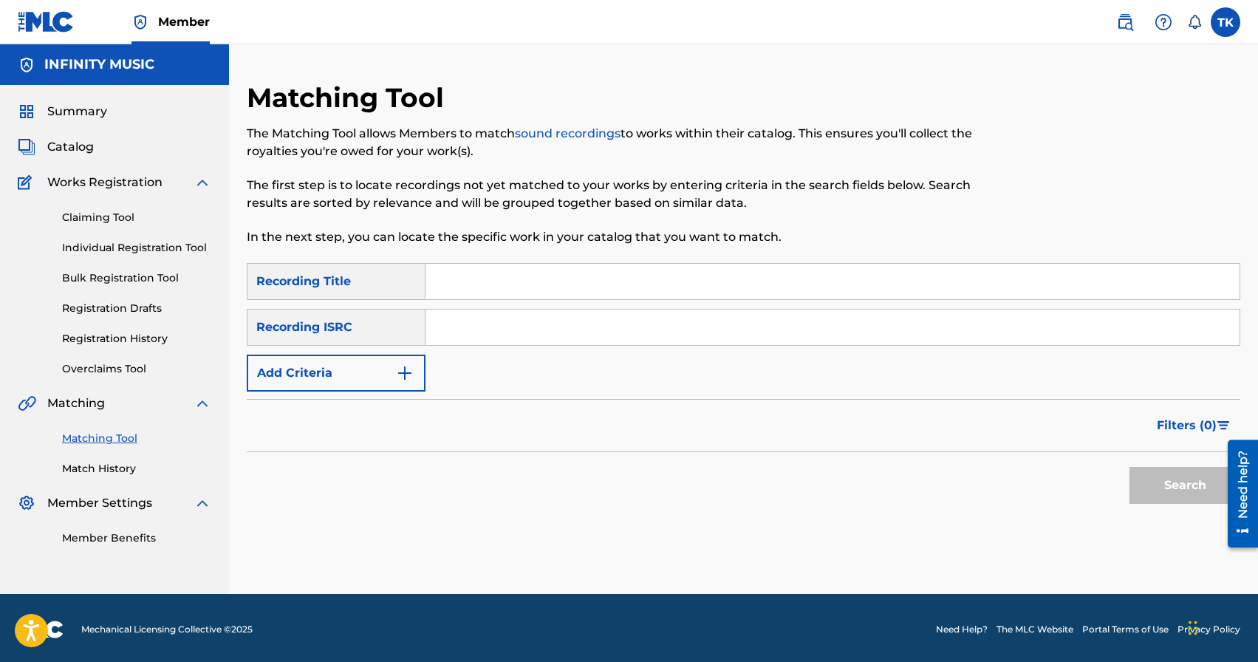
click at [510, 284] on input "Search Form" at bounding box center [832, 281] width 814 height 35
type input "hip-hop ( skit )"
click at [376, 373] on button "Add Criteria" at bounding box center [336, 372] width 179 height 37
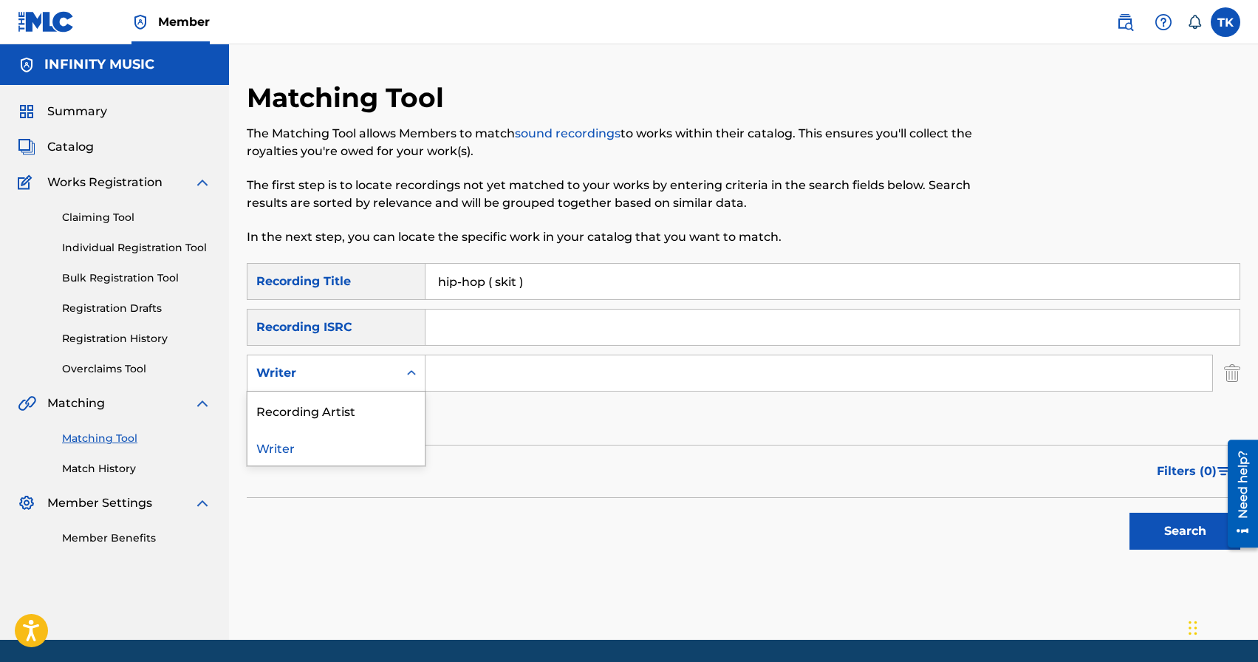
click at [376, 373] on div "Writer" at bounding box center [322, 373] width 133 height 18
click at [375, 405] on div "Recording Artist" at bounding box center [335, 409] width 177 height 37
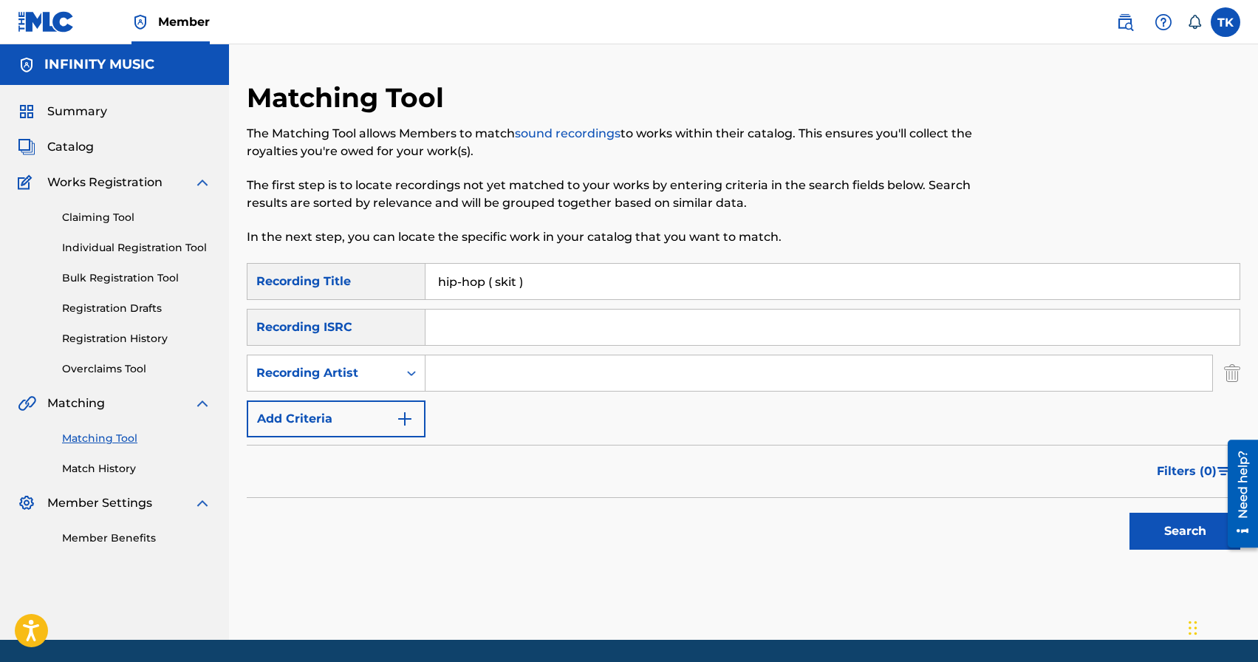
click at [453, 381] on input "Search Form" at bounding box center [818, 372] width 786 height 35
type input "ULUKMANAPO"
click at [1145, 538] on button "Search" at bounding box center [1184, 530] width 111 height 37
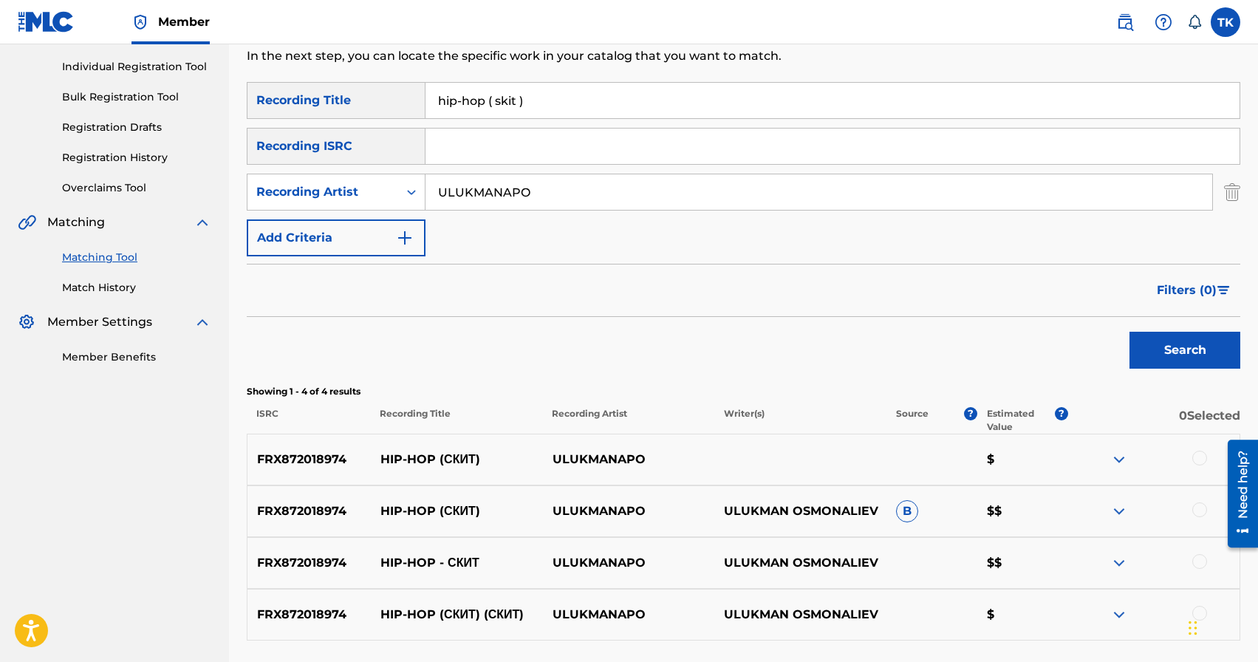
scroll to position [170, 0]
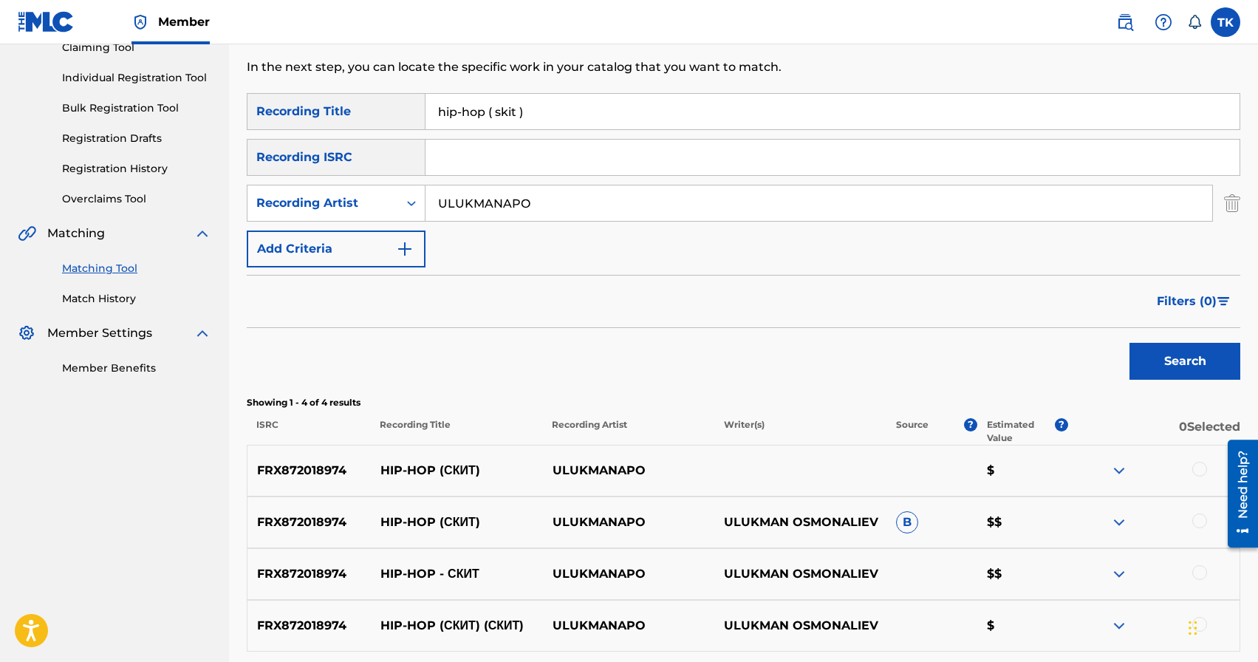
click at [579, 134] on div "SearchWithCriteria922ac075-6340-4579-a520-273ed78874d7 Recording Title hip-hop …" at bounding box center [743, 180] width 993 height 174
click at [594, 116] on input "hip-hop ( skit )" at bounding box center [832, 111] width 814 height 35
click at [1179, 366] on button "Search" at bounding box center [1184, 361] width 111 height 37
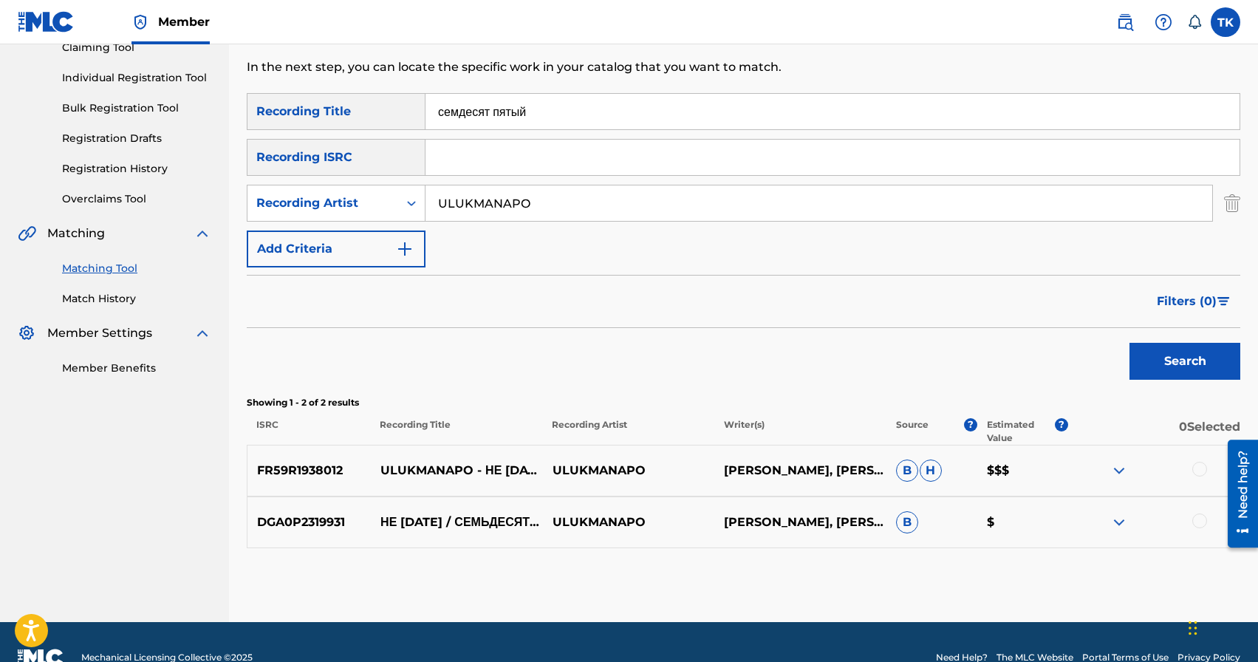
click at [572, 98] on input "семдесят пятый" at bounding box center [832, 111] width 814 height 35
click at [1162, 359] on button "Search" at bounding box center [1184, 361] width 111 height 37
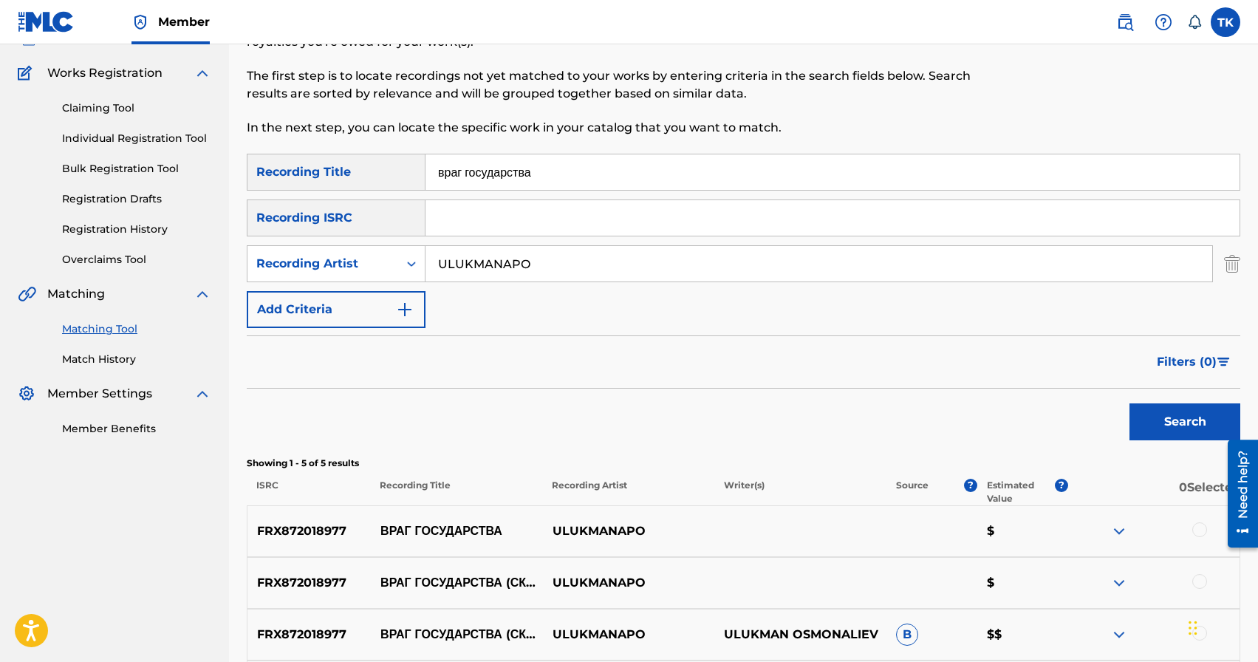
scroll to position [35, 0]
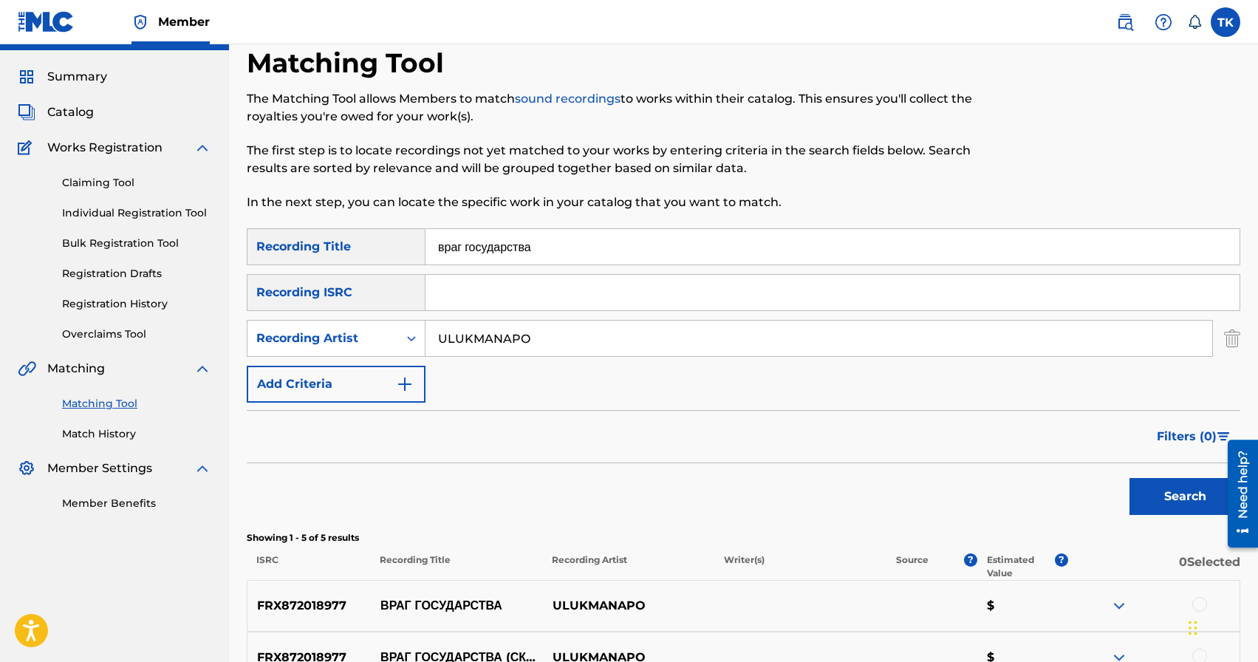
click at [586, 248] on input "враг государства" at bounding box center [832, 246] width 814 height 35
type input "выстрел в пустоту"
click at [1184, 502] on button "Search" at bounding box center [1184, 496] width 111 height 37
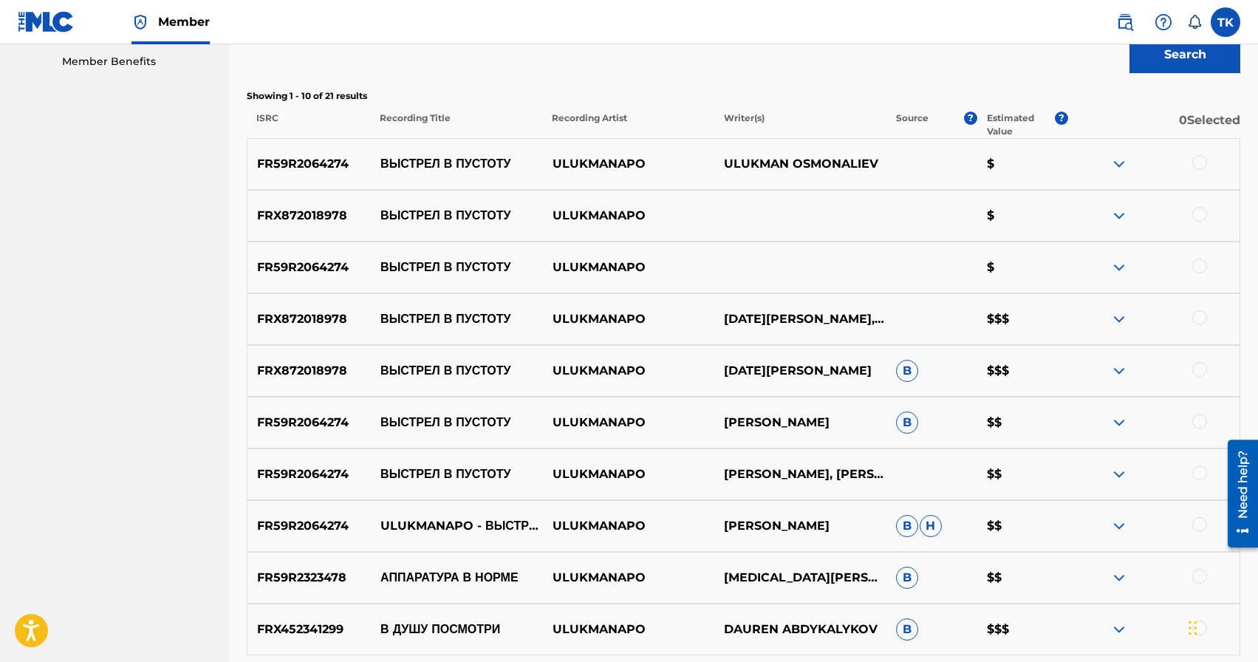
scroll to position [465, 0]
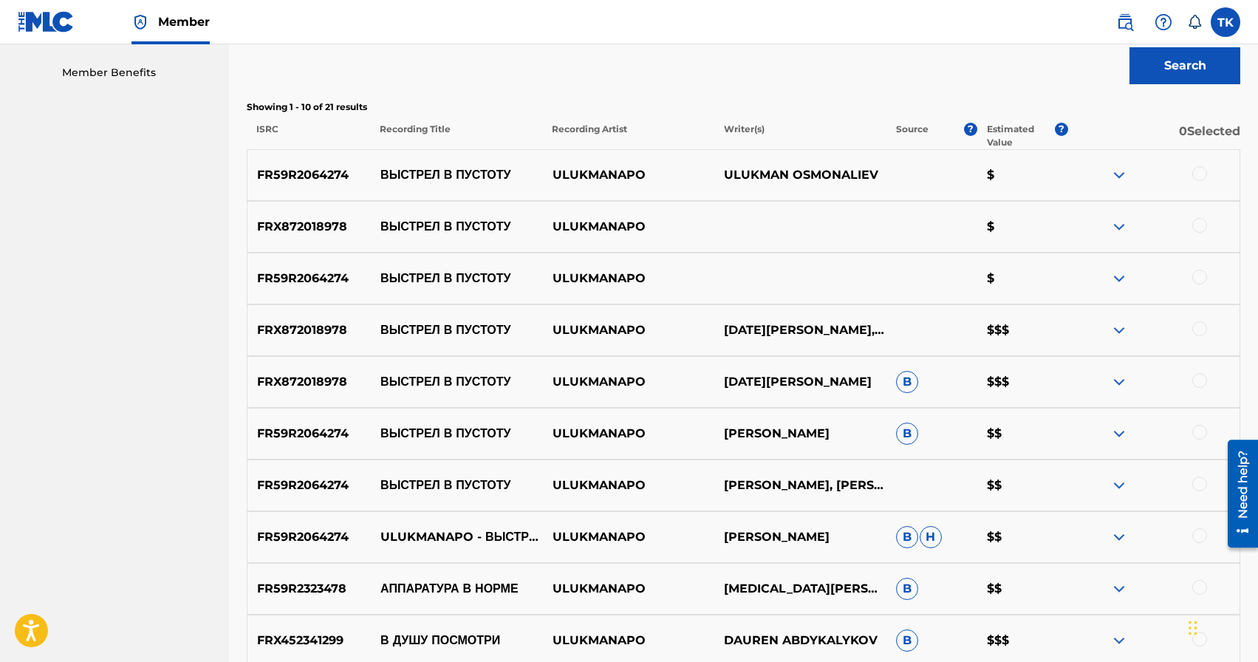
click at [1198, 531] on div at bounding box center [1199, 535] width 15 height 15
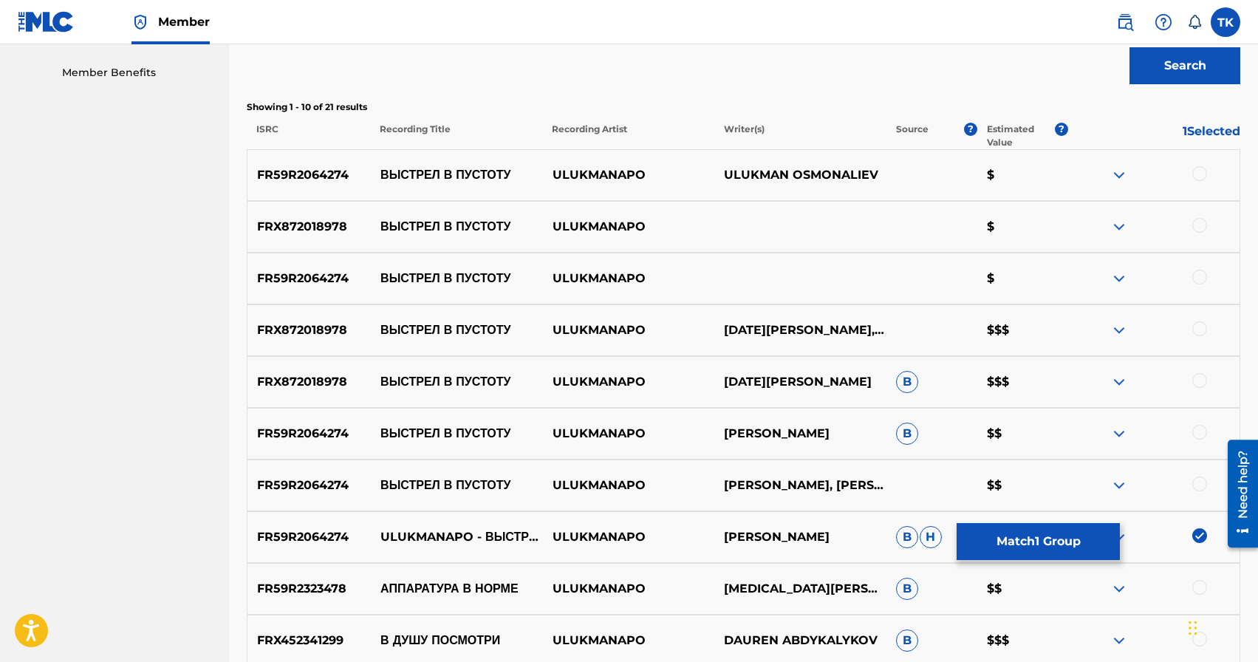
click at [1200, 483] on div at bounding box center [1199, 483] width 15 height 15
click at [1201, 440] on div at bounding box center [1153, 434] width 172 height 18
click at [1201, 437] on div at bounding box center [1199, 432] width 15 height 15
click at [1201, 383] on div at bounding box center [1199, 380] width 15 height 15
click at [1199, 329] on div at bounding box center [1199, 328] width 15 height 15
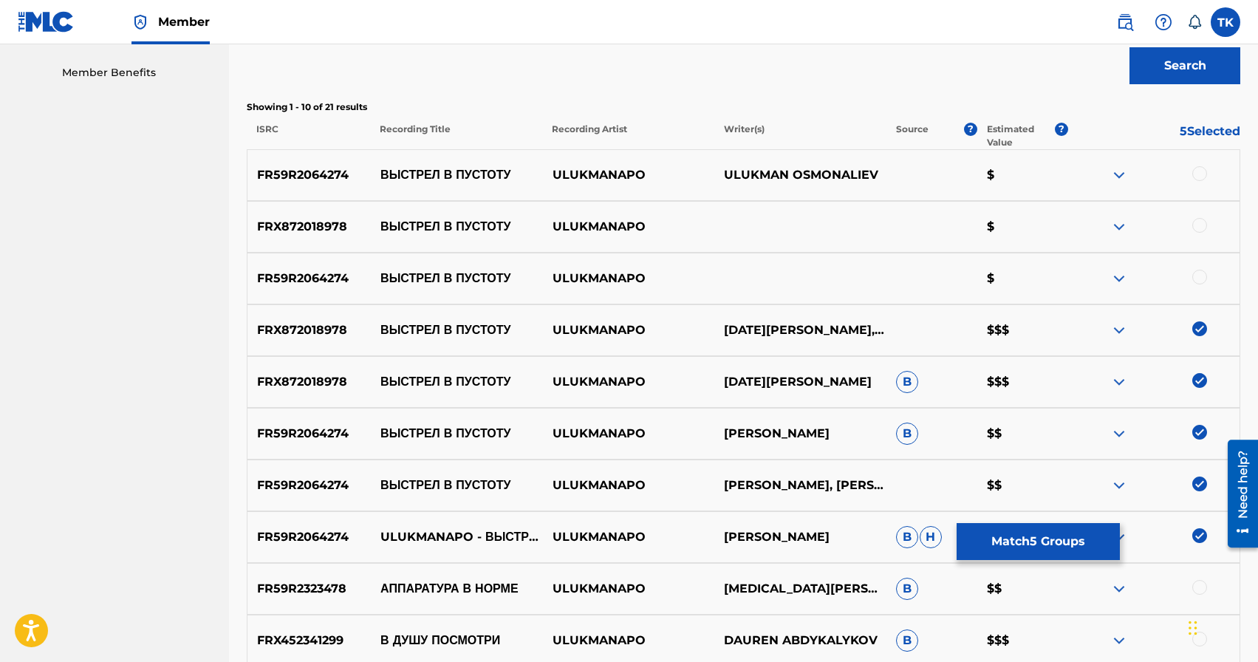
click at [1196, 272] on div at bounding box center [1199, 277] width 15 height 15
click at [1198, 223] on div at bounding box center [1199, 225] width 15 height 15
click at [1200, 176] on div at bounding box center [1199, 173] width 15 height 15
click at [1055, 540] on button "Match 8 Groups" at bounding box center [1037, 541] width 163 height 37
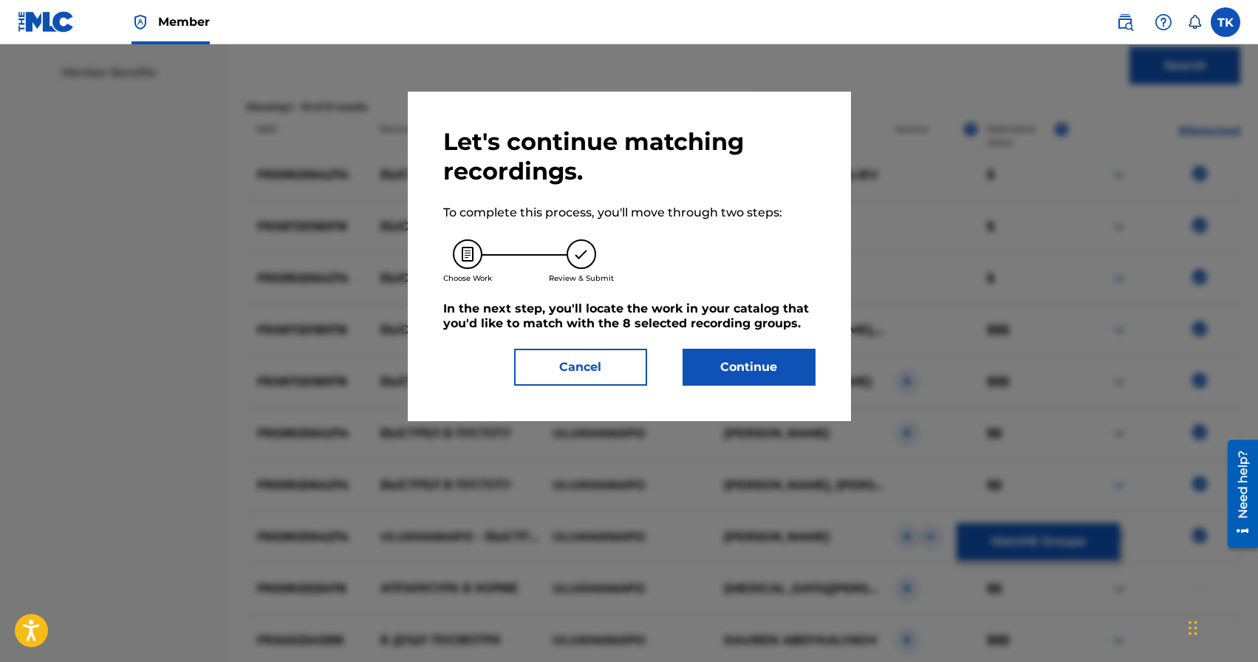
click at [795, 368] on button "Continue" at bounding box center [748, 367] width 133 height 37
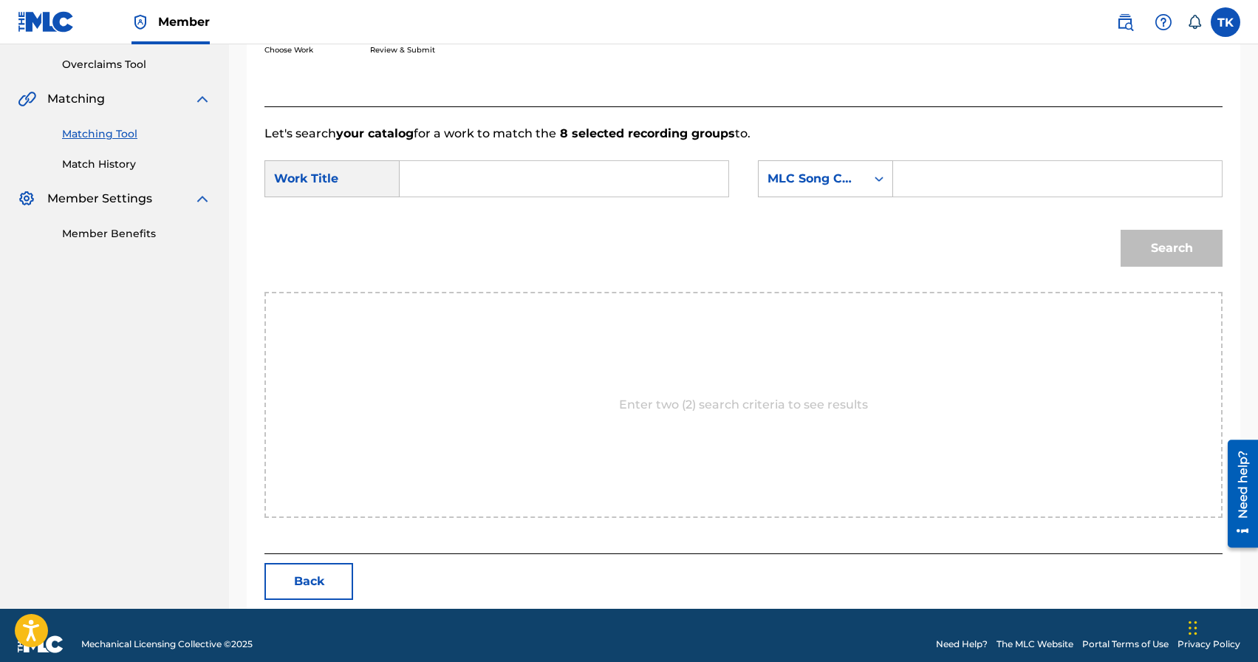
scroll to position [322, 0]
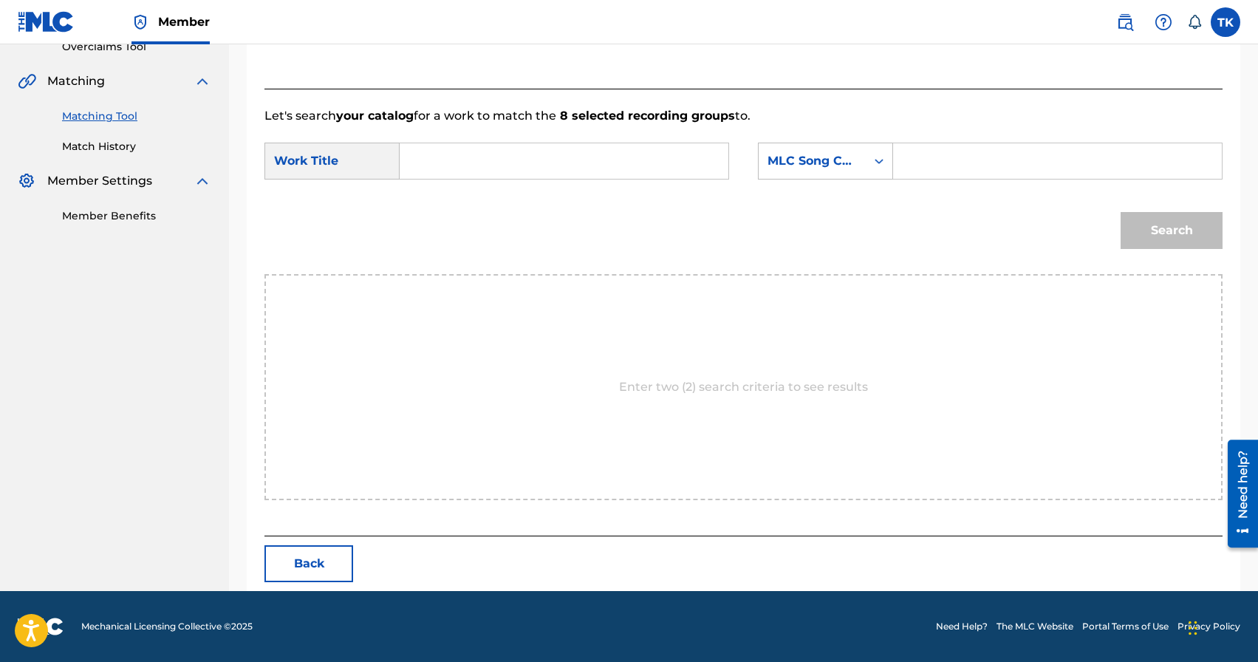
click at [595, 160] on input "Search Form" at bounding box center [564, 160] width 304 height 35
click at [462, 197] on strong "выстрел" at bounding box center [450, 194] width 51 height 14
type input "выстрел в пустоту"
click at [859, 163] on div "MLC Song Code" at bounding box center [811, 161] width 107 height 28
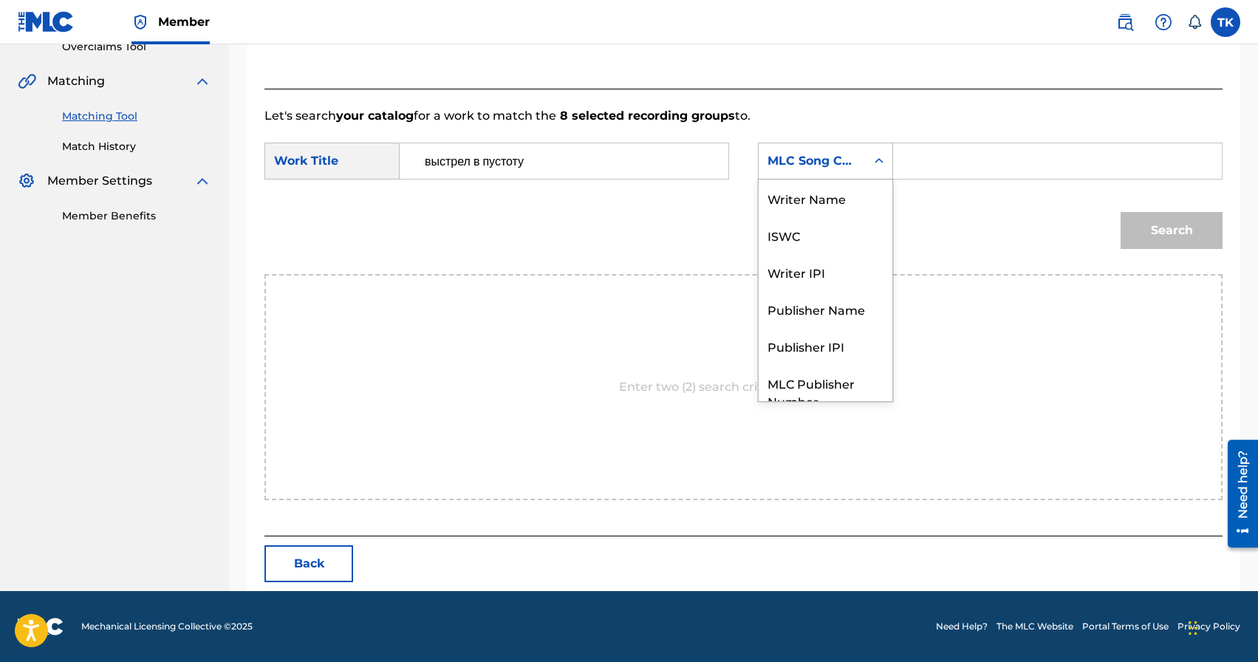
scroll to position [55, 0]
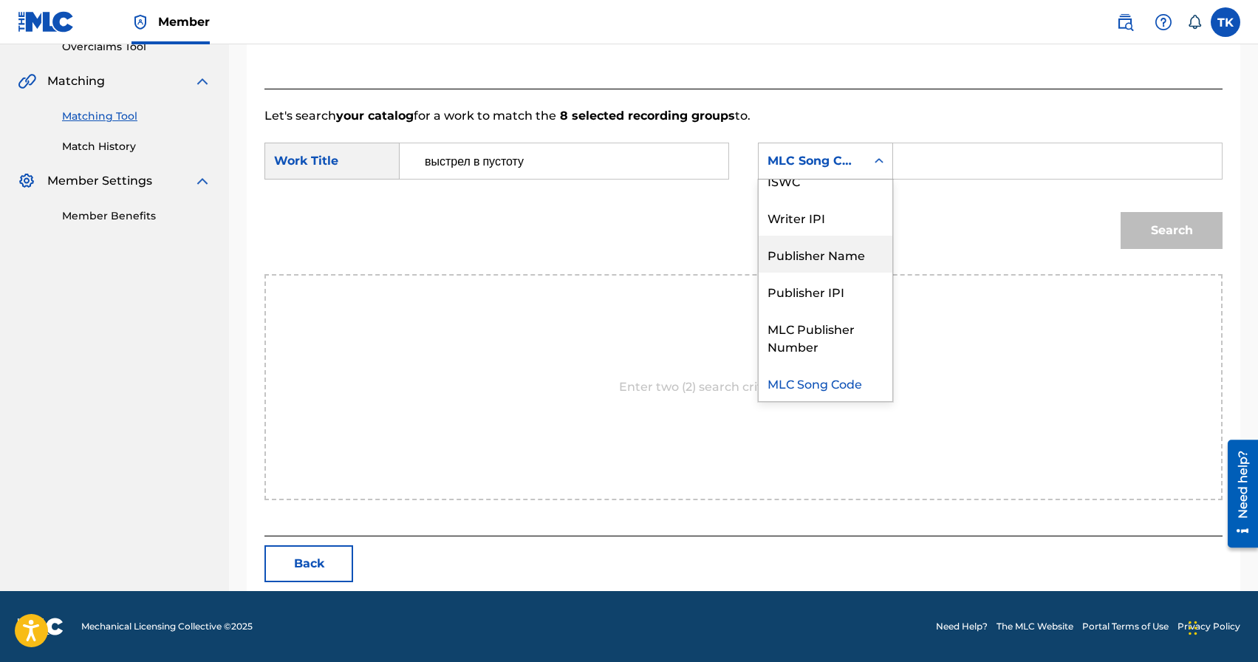
click at [844, 256] on div "Publisher Name" at bounding box center [825, 254] width 134 height 37
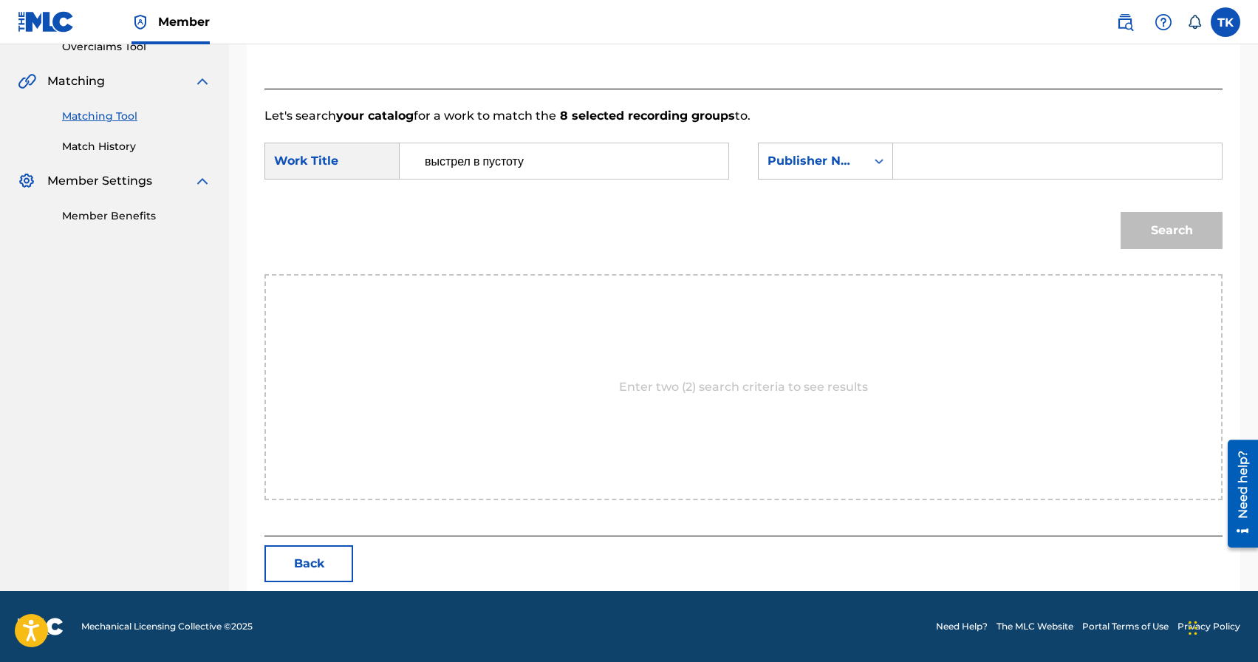
click at [953, 168] on input "Search Form" at bounding box center [1057, 160] width 304 height 35
type input "INFINITY MUSIC"
click at [1139, 224] on button "Search" at bounding box center [1171, 230] width 102 height 37
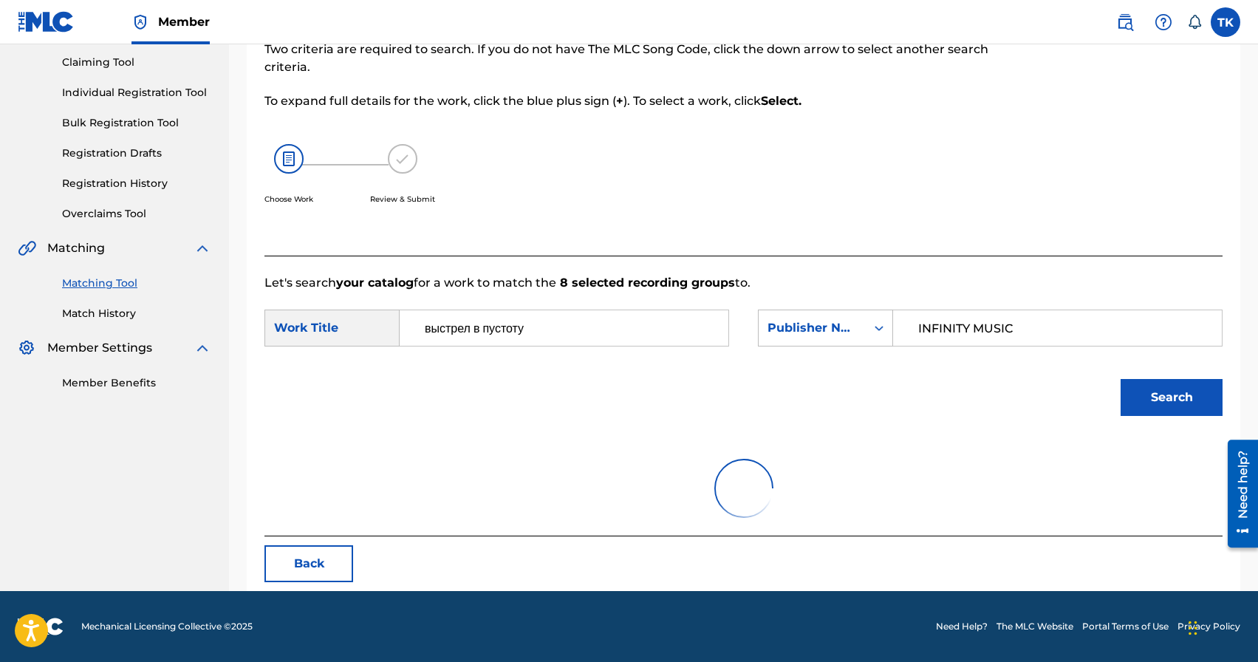
scroll to position [322, 0]
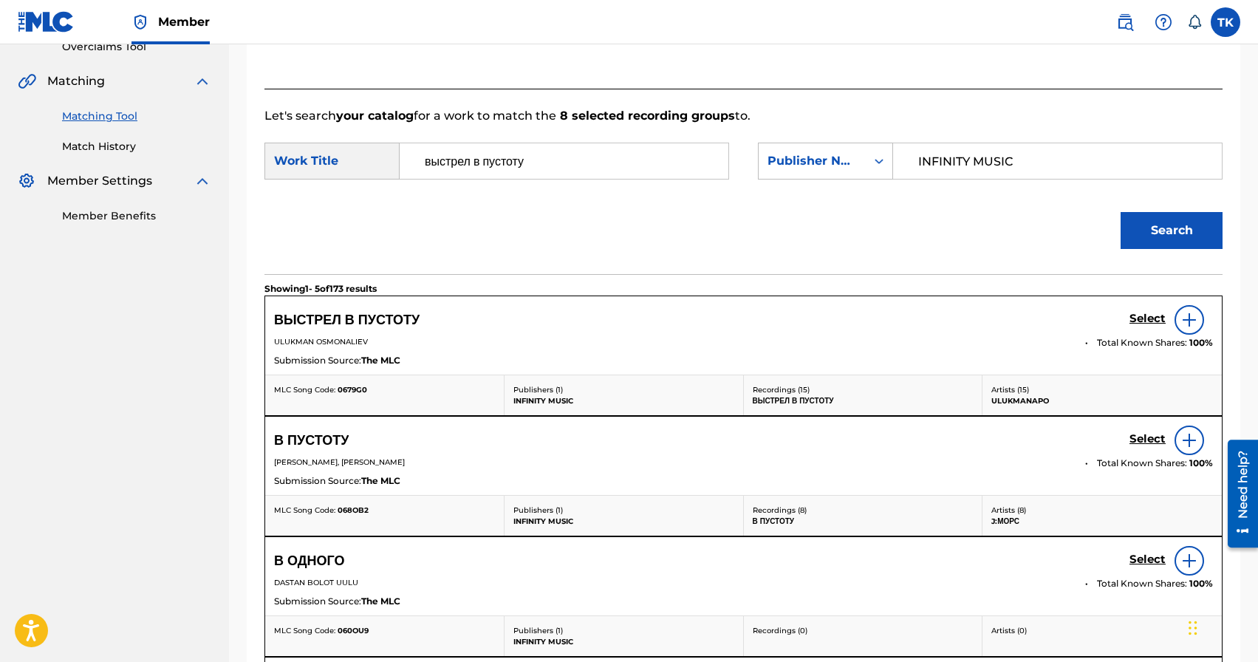
click at [1134, 323] on h5 "Select" at bounding box center [1147, 319] width 36 height 14
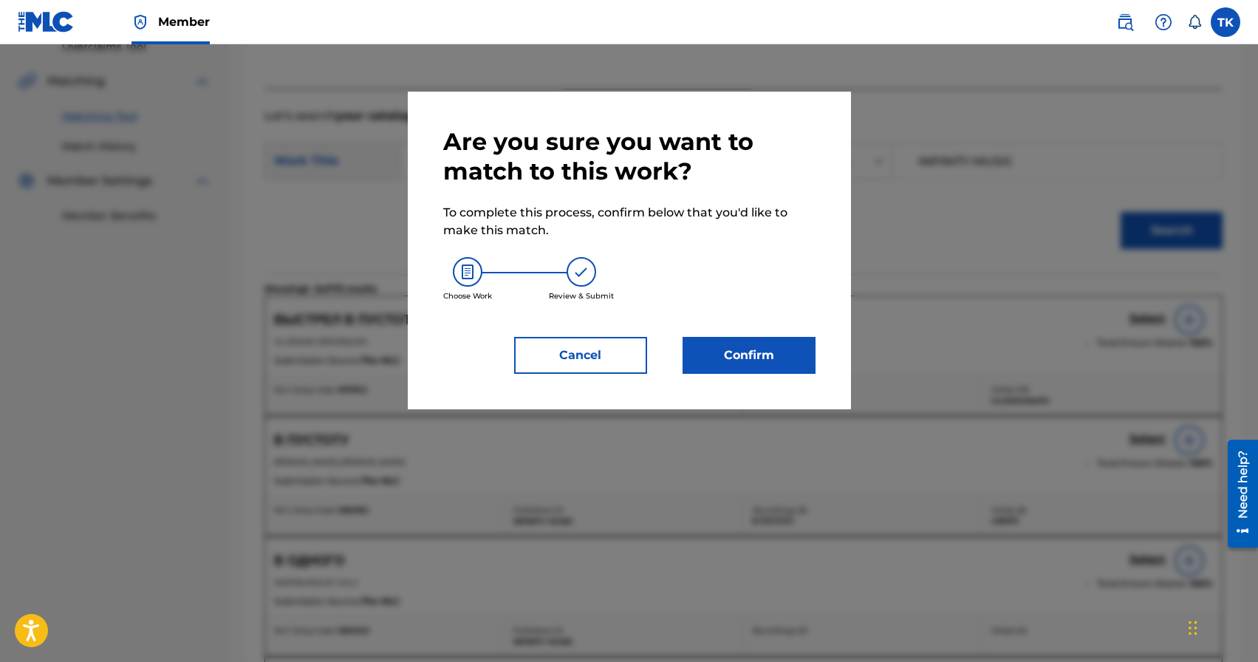
click at [747, 346] on button "Confirm" at bounding box center [748, 355] width 133 height 37
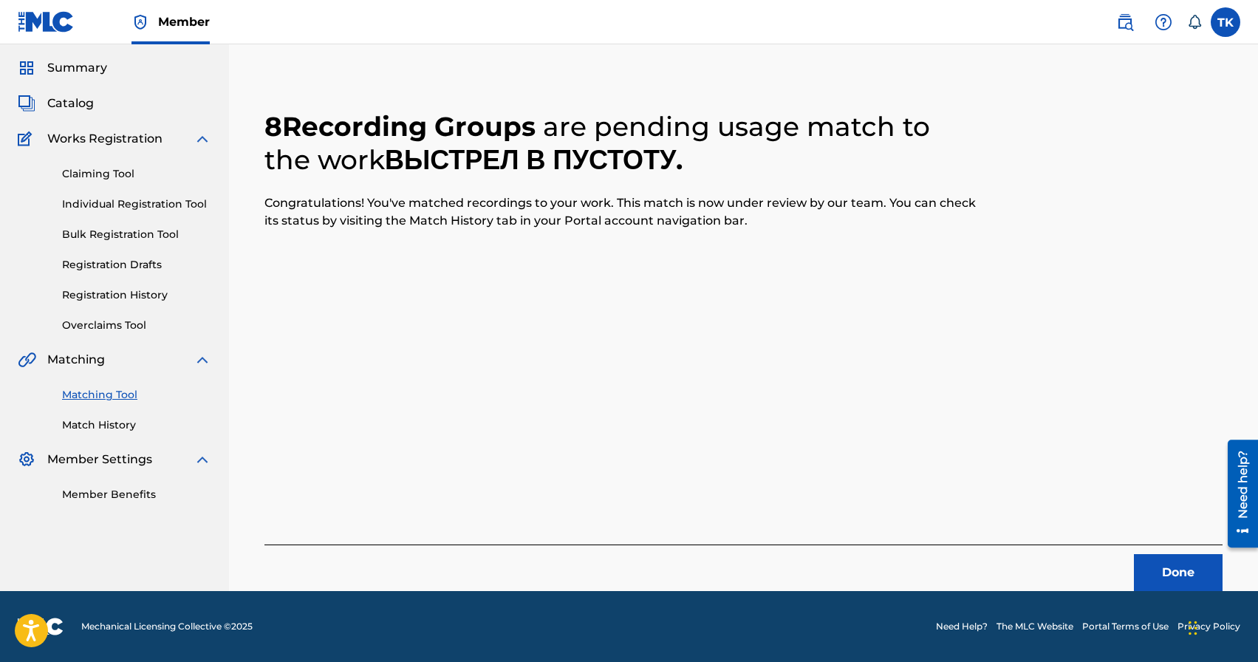
scroll to position [44, 0]
click at [1173, 575] on button "Done" at bounding box center [1178, 572] width 89 height 37
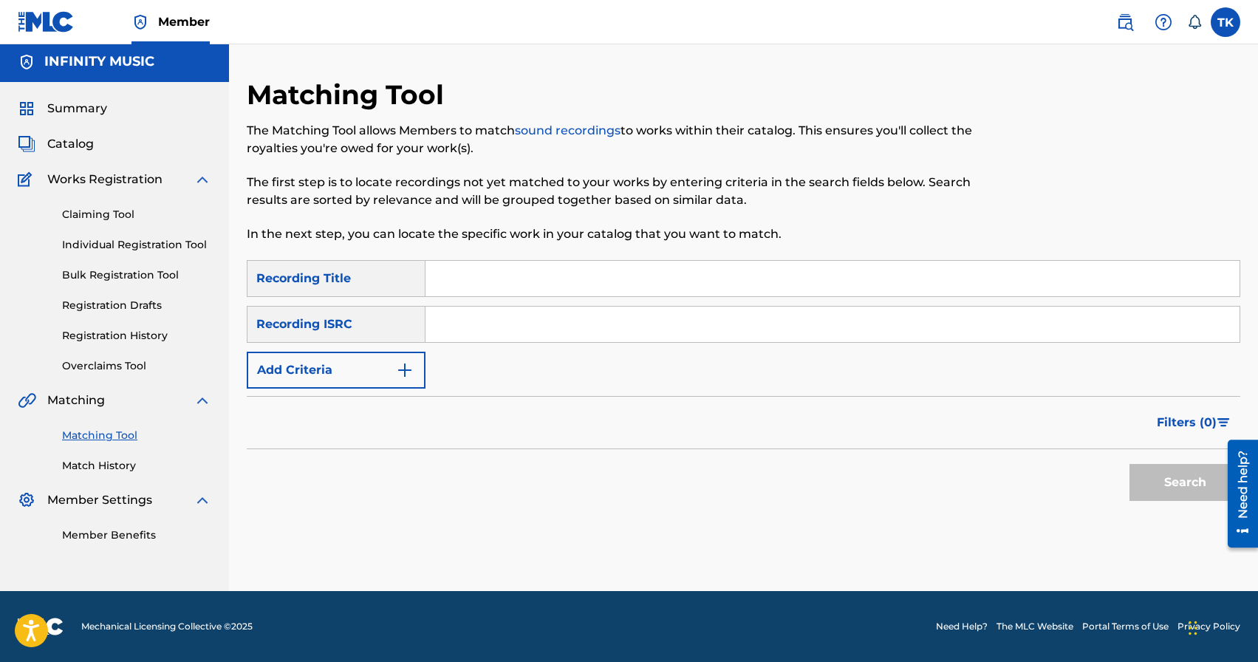
scroll to position [0, 0]
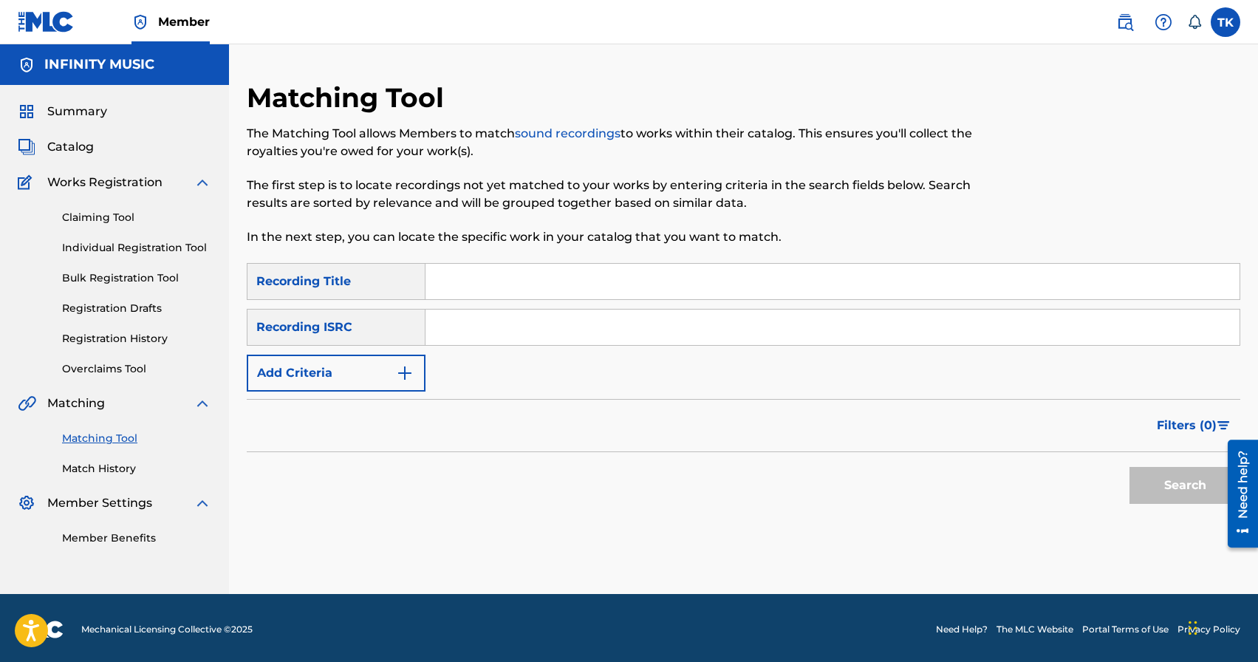
click at [542, 295] on input "Search Form" at bounding box center [832, 281] width 814 height 35
type input "мелодия"
click at [393, 388] on button "Add Criteria" at bounding box center [336, 372] width 179 height 37
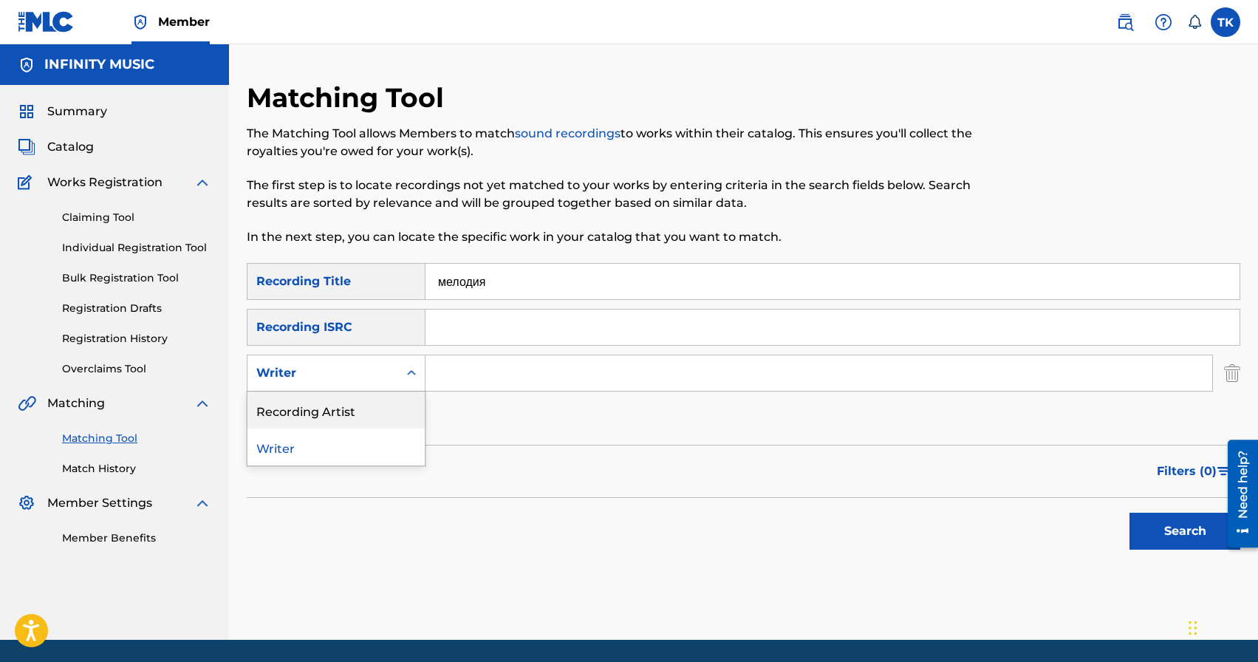
click at [392, 400] on div "Recording Artist" at bounding box center [335, 409] width 177 height 37
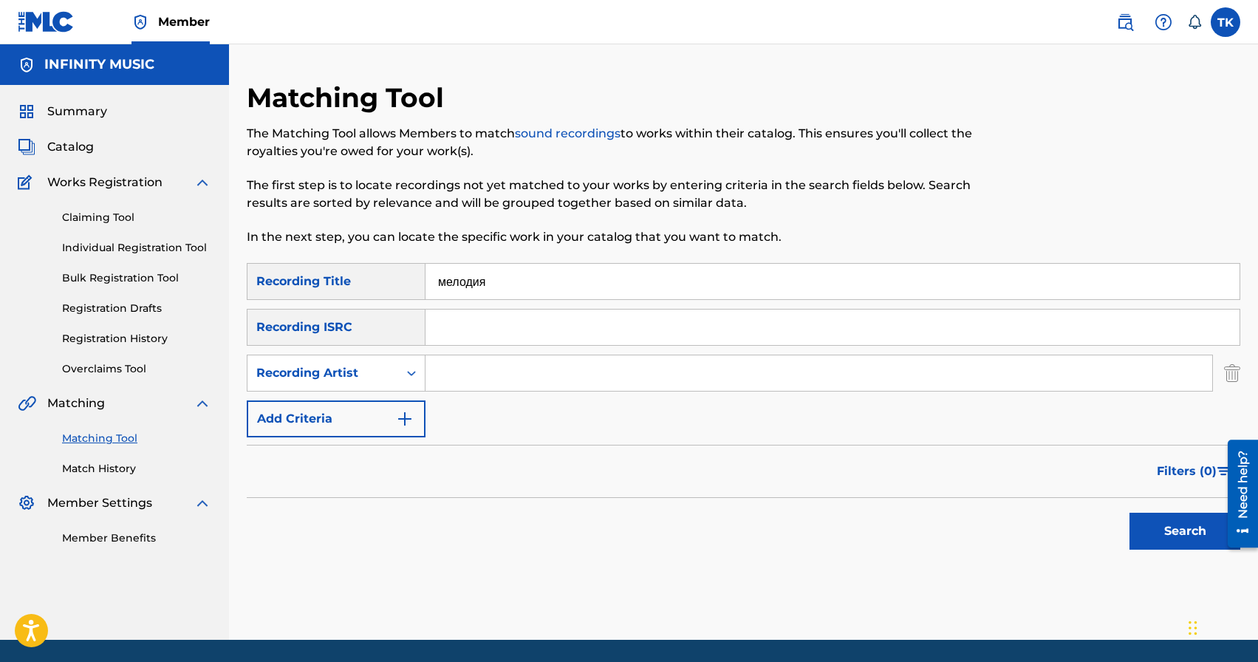
click at [496, 380] on input "Search Form" at bounding box center [818, 372] width 786 height 35
type input "ULUKMANAPO"
click at [1153, 533] on button "Search" at bounding box center [1184, 530] width 111 height 37
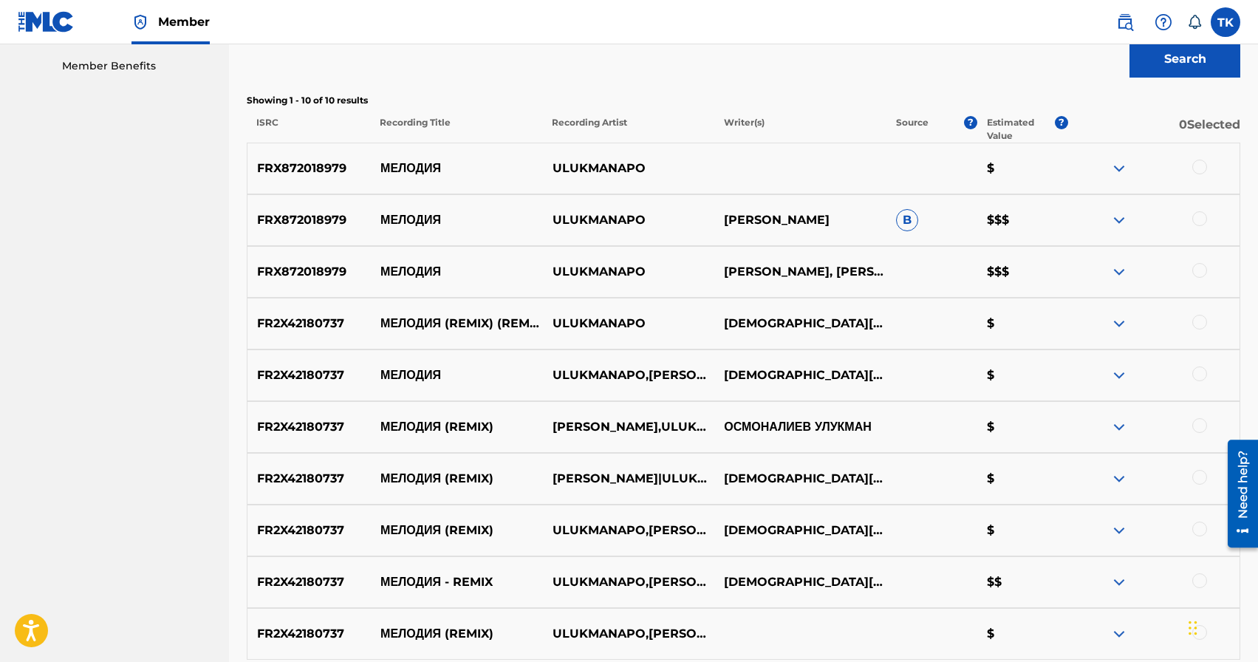
scroll to position [469, 0]
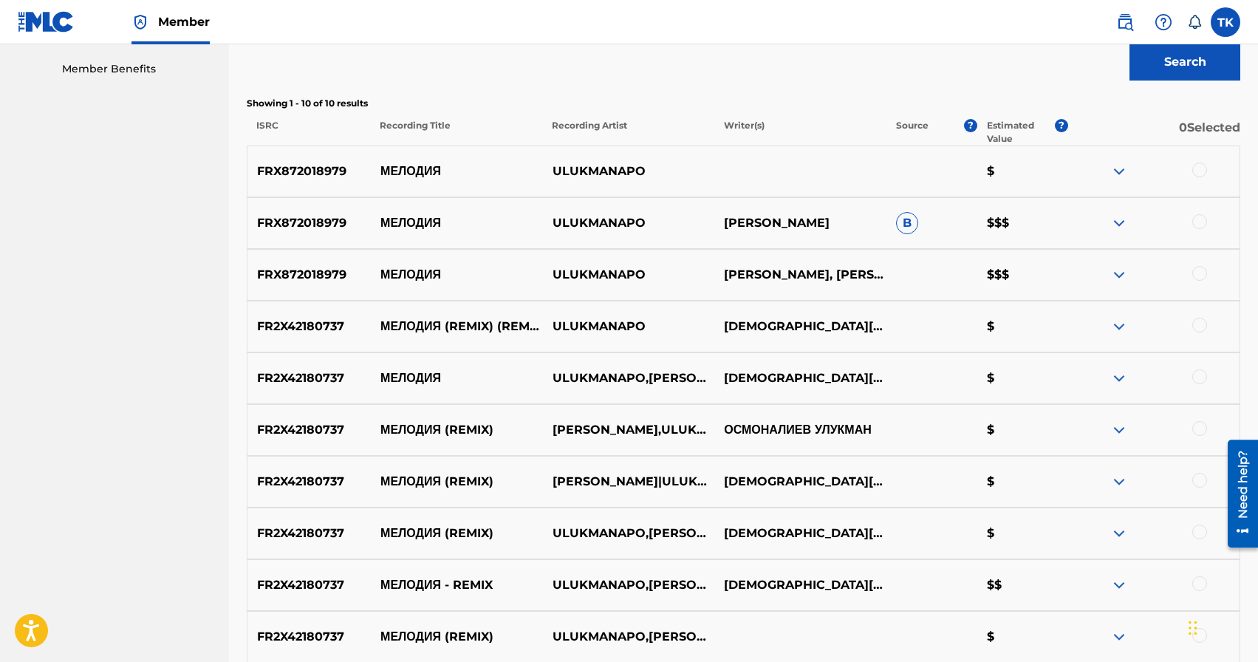
click at [1196, 377] on div at bounding box center [1199, 376] width 15 height 15
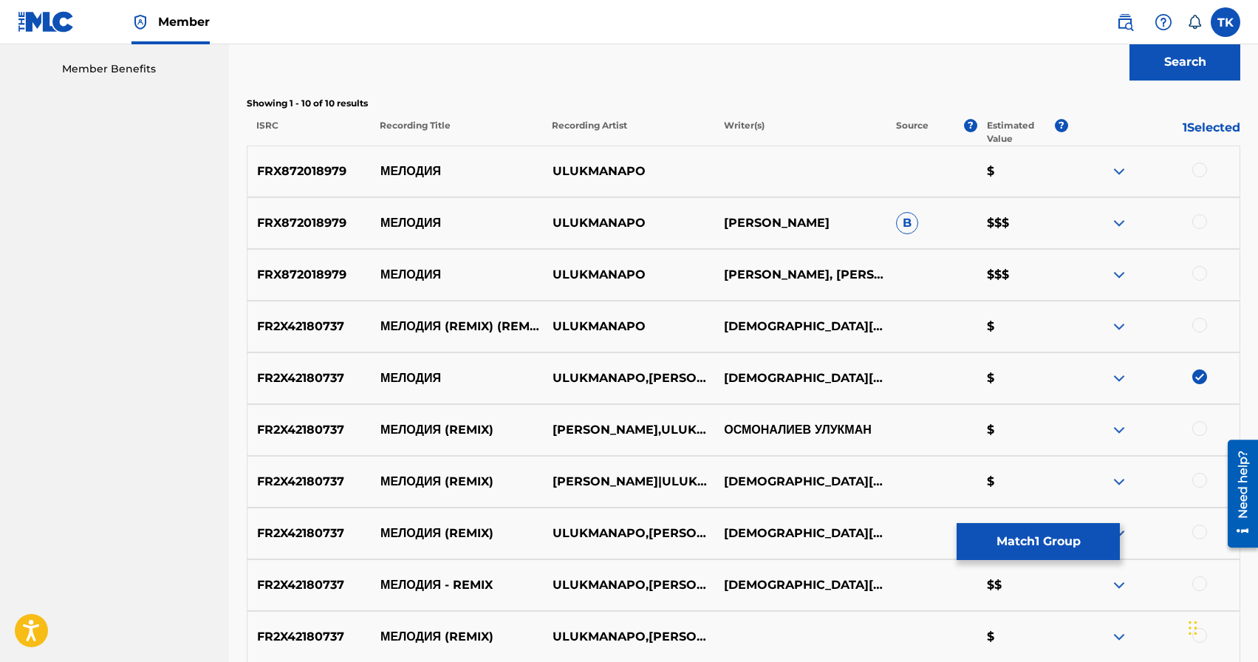
click at [1199, 269] on div at bounding box center [1199, 273] width 15 height 15
click at [1201, 226] on div at bounding box center [1199, 221] width 15 height 15
click at [1201, 176] on div at bounding box center [1199, 169] width 15 height 15
click at [1058, 532] on button "Match 4 Groups" at bounding box center [1037, 541] width 163 height 37
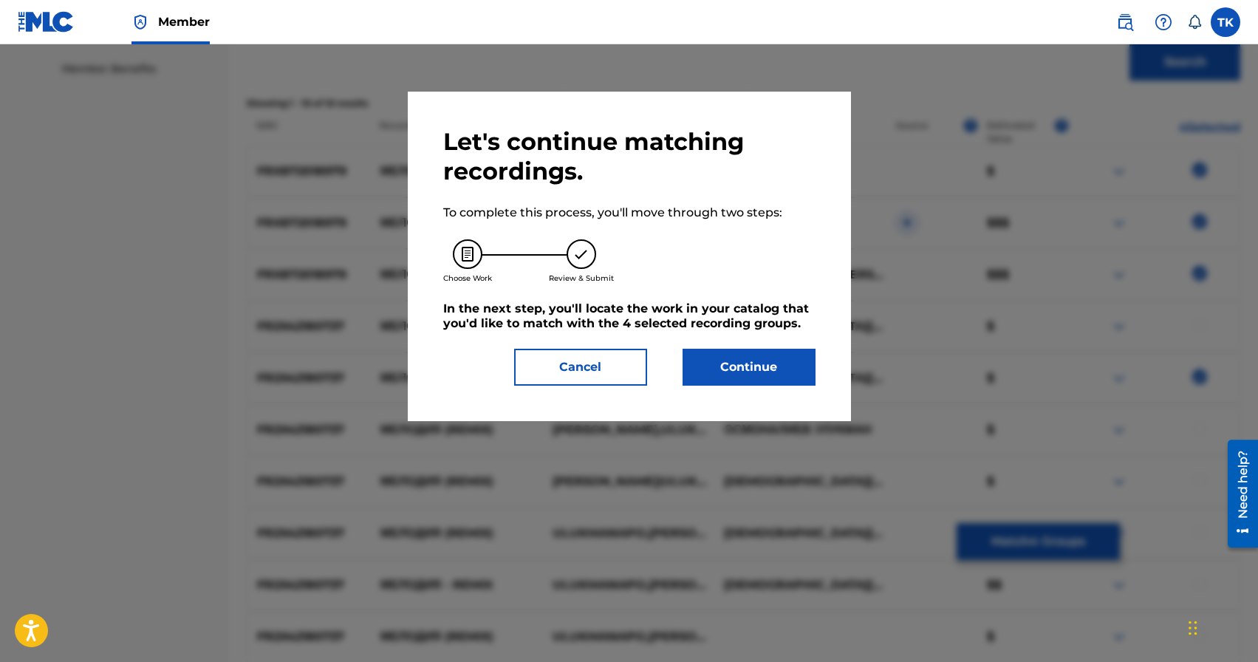
click at [775, 377] on button "Continue" at bounding box center [748, 367] width 133 height 37
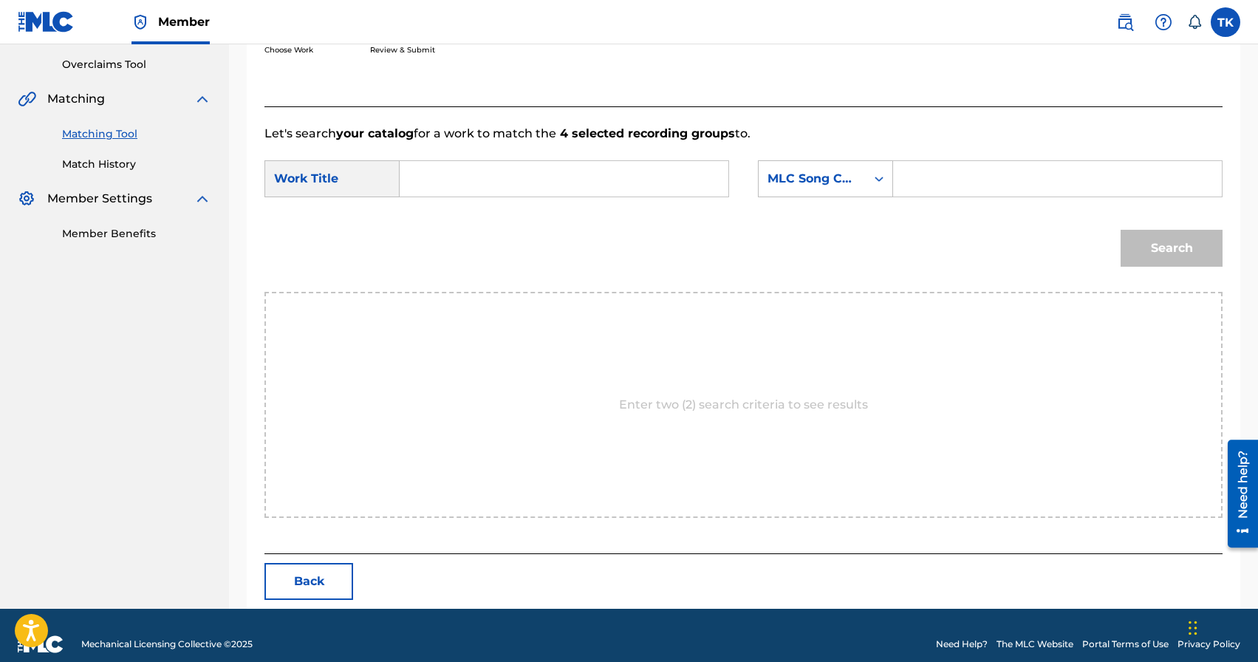
scroll to position [322, 0]
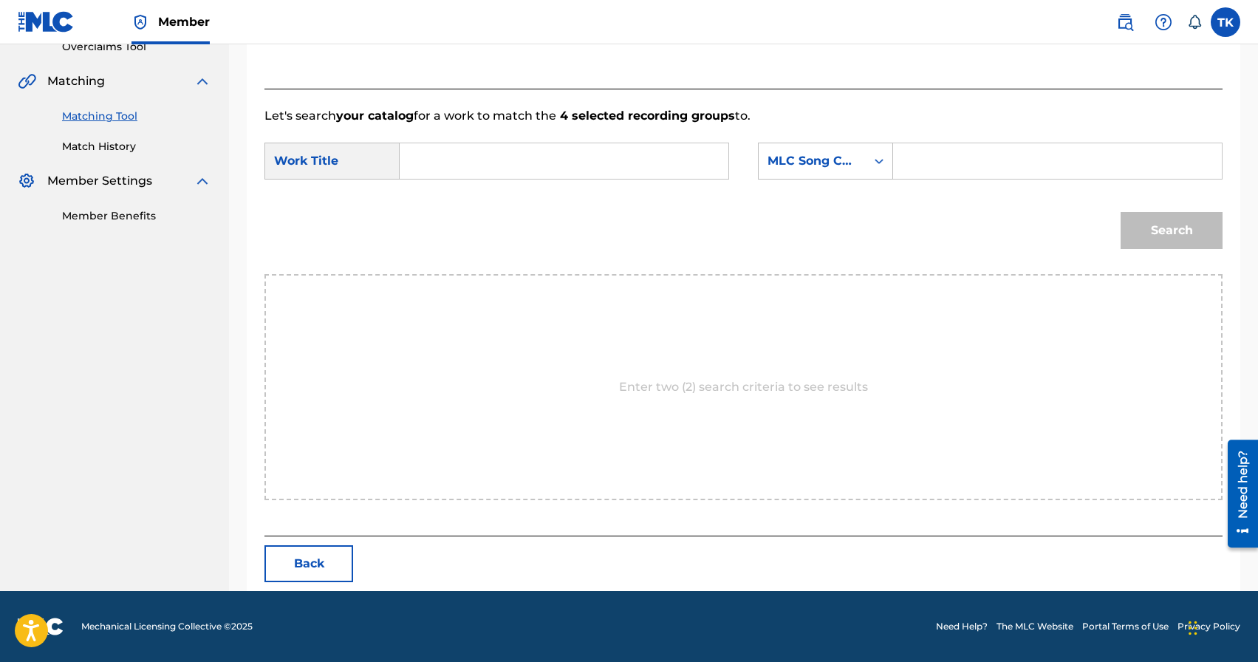
click at [578, 151] on input "Search Form" at bounding box center [564, 160] width 304 height 35
type input "v"
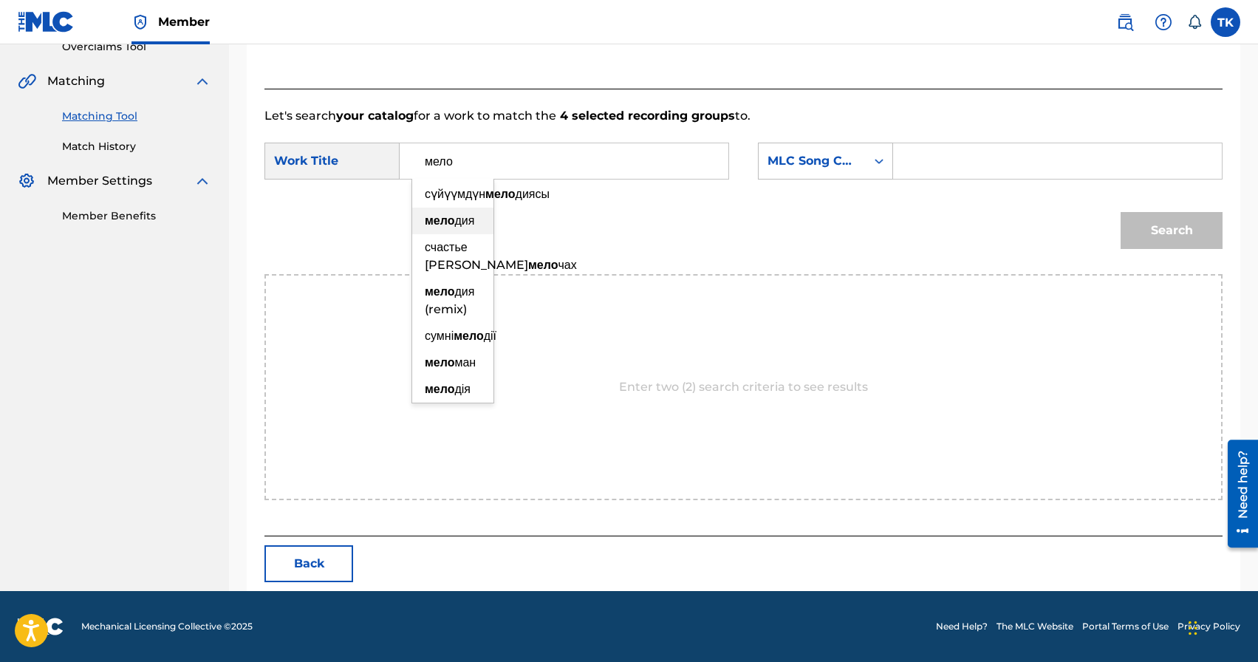
click at [467, 227] on span "дия" at bounding box center [464, 220] width 20 height 14
type input "мелодия"
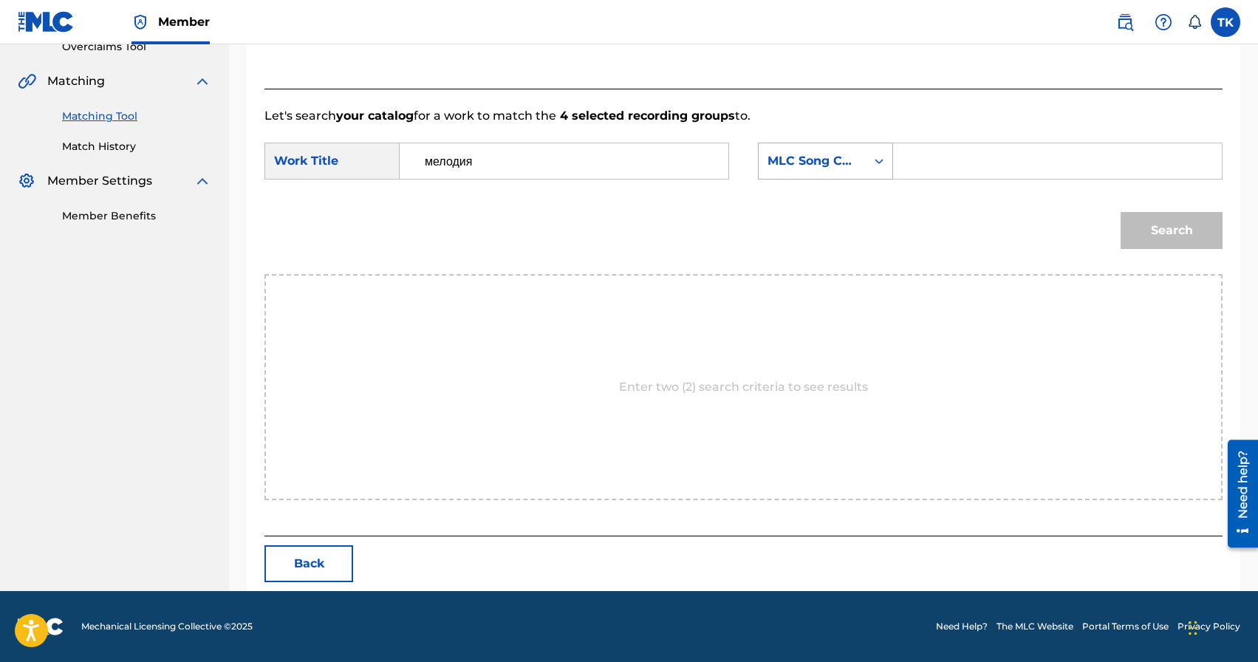
click at [817, 161] on div "MLC Song Code" at bounding box center [811, 161] width 89 height 18
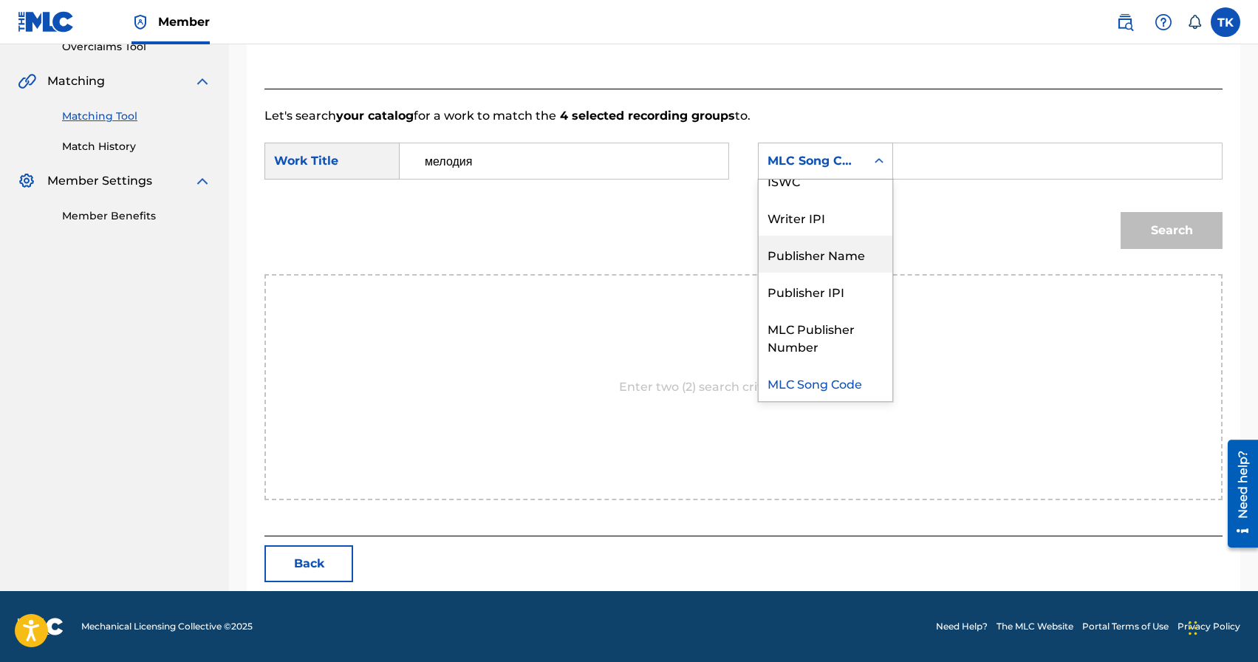
click at [816, 246] on div "Publisher Name" at bounding box center [825, 254] width 134 height 37
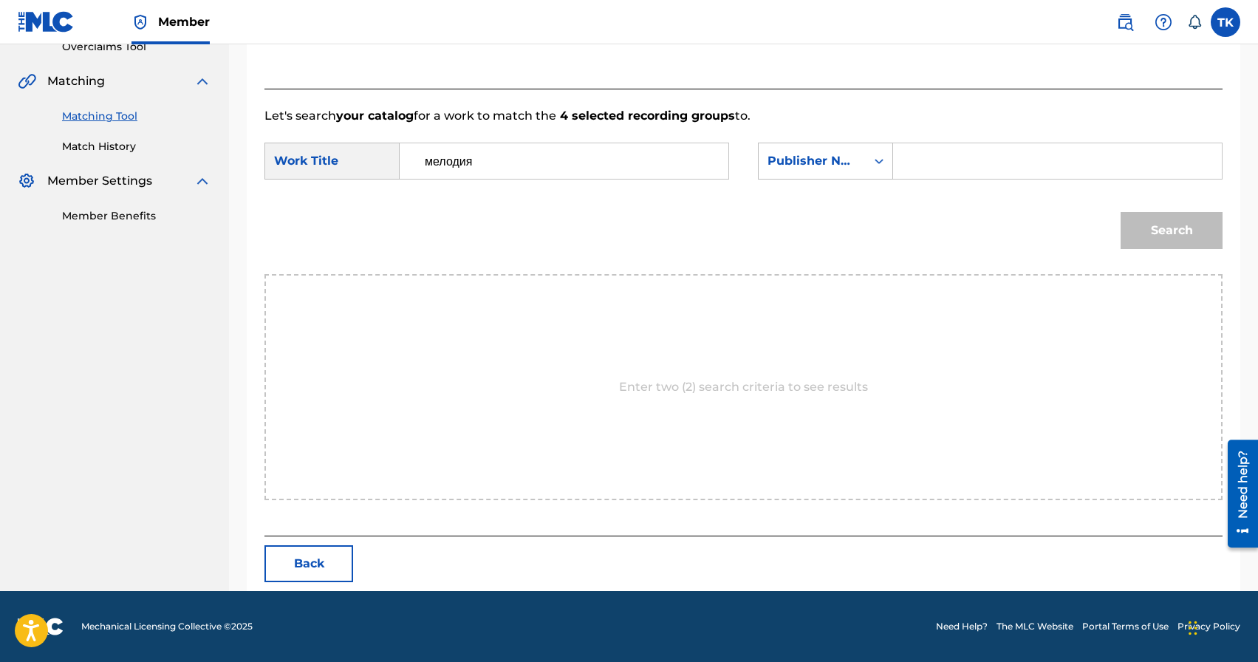
click at [928, 168] on input "Search Form" at bounding box center [1057, 160] width 304 height 35
paste input "INFINITY MUSIC"
type input "INFINITY MUSIC"
click at [1168, 228] on button "Search" at bounding box center [1171, 230] width 102 height 37
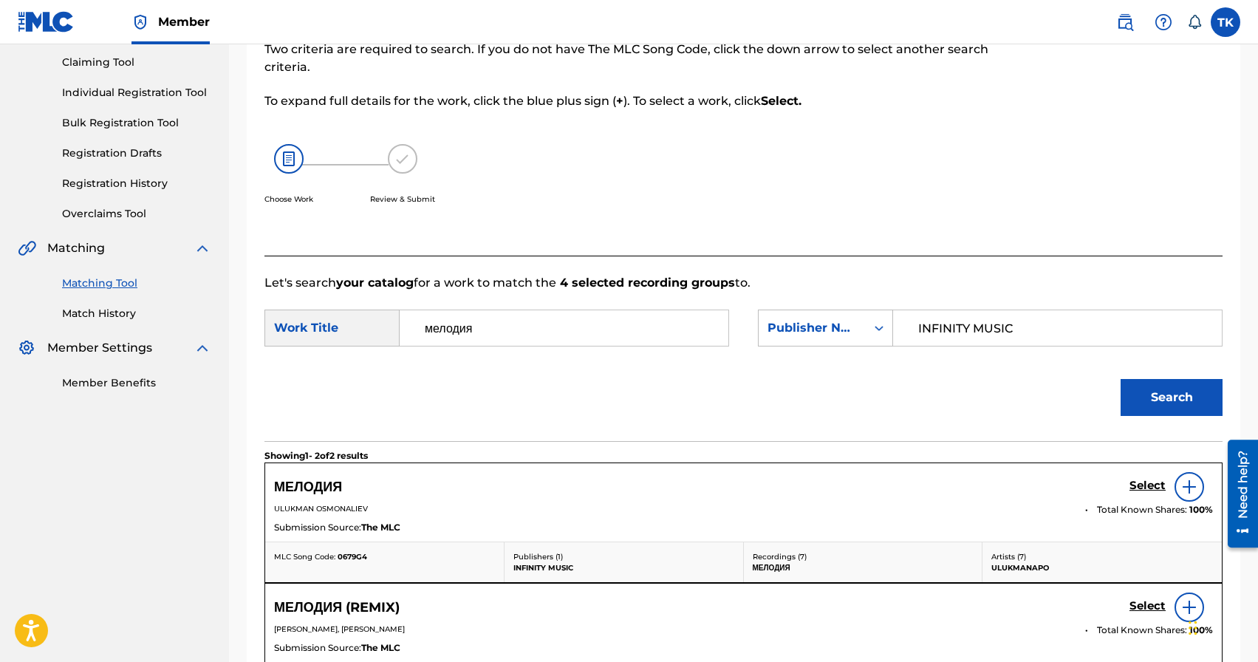
scroll to position [322, 0]
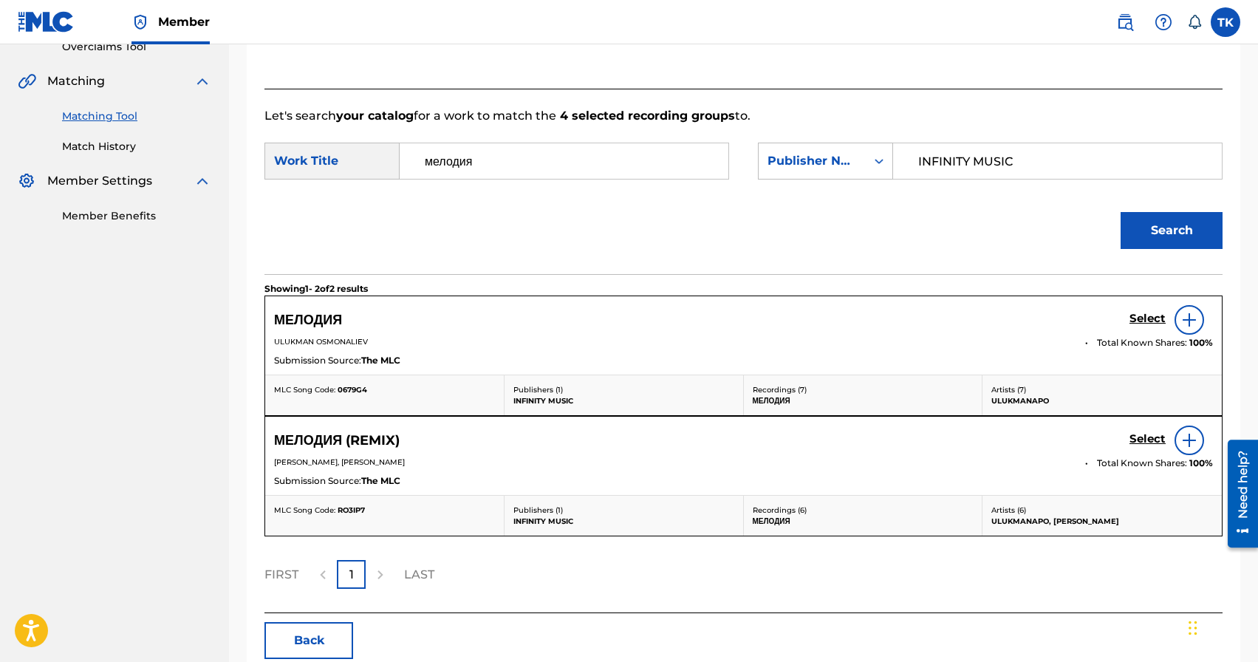
click at [1132, 320] on h5 "Select" at bounding box center [1147, 319] width 36 height 14
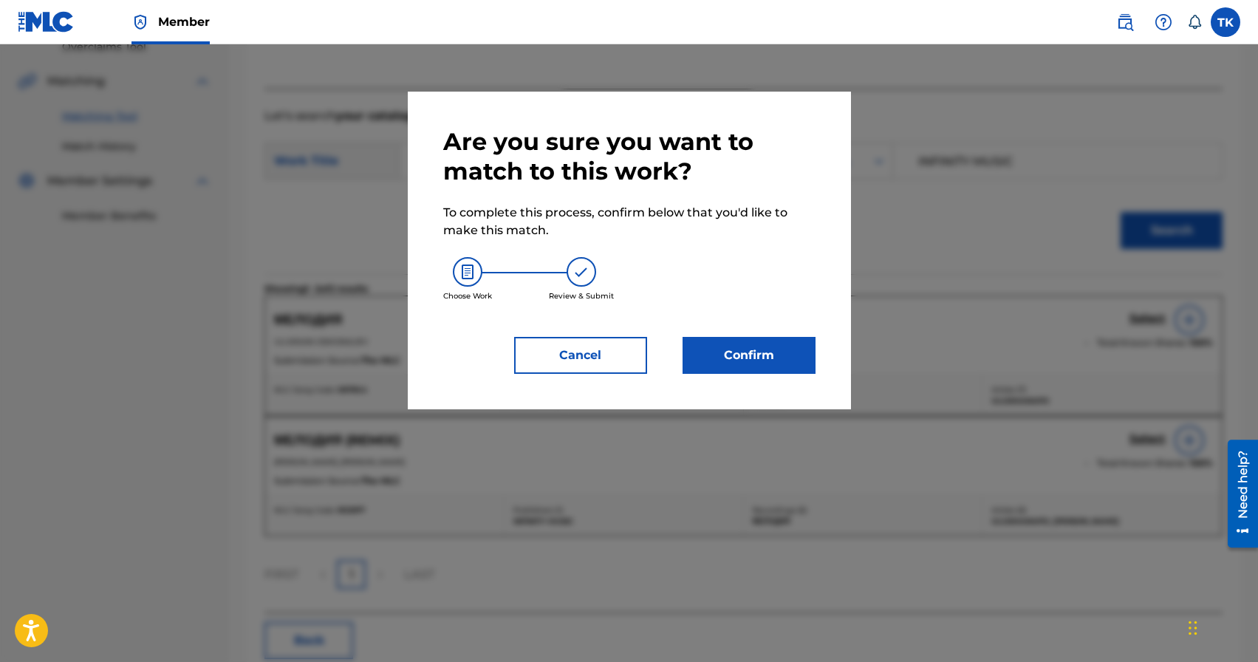
click at [775, 359] on button "Confirm" at bounding box center [748, 355] width 133 height 37
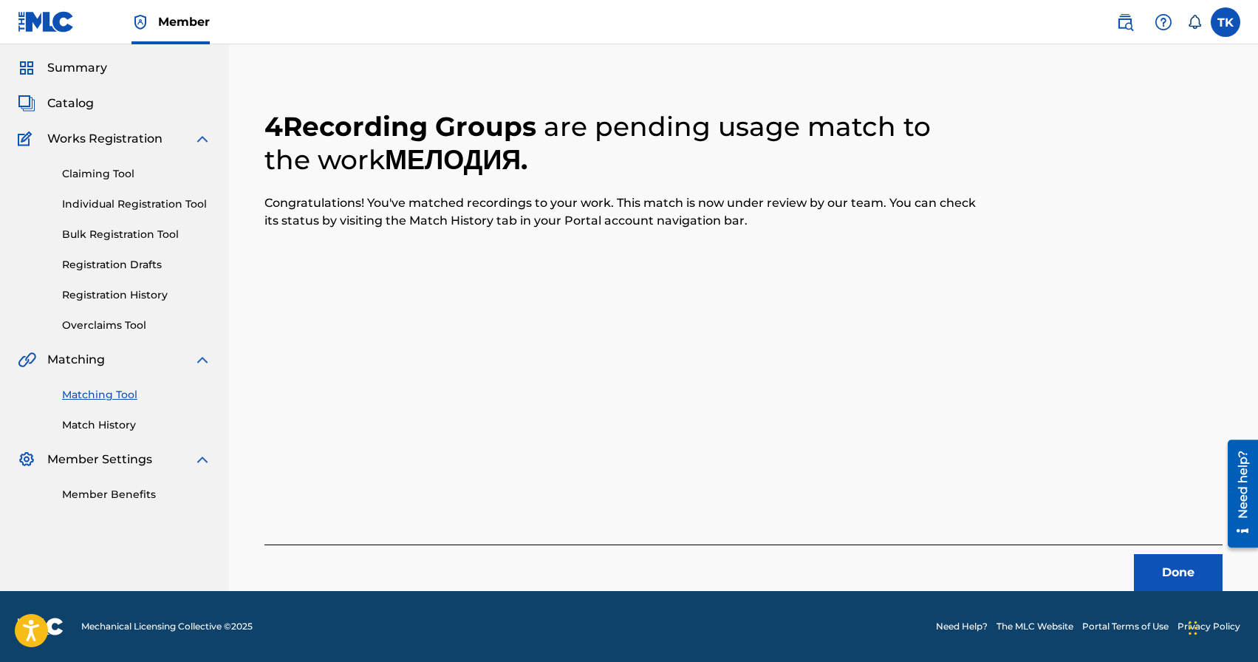
scroll to position [44, 0]
click at [1145, 557] on button "Done" at bounding box center [1178, 572] width 89 height 37
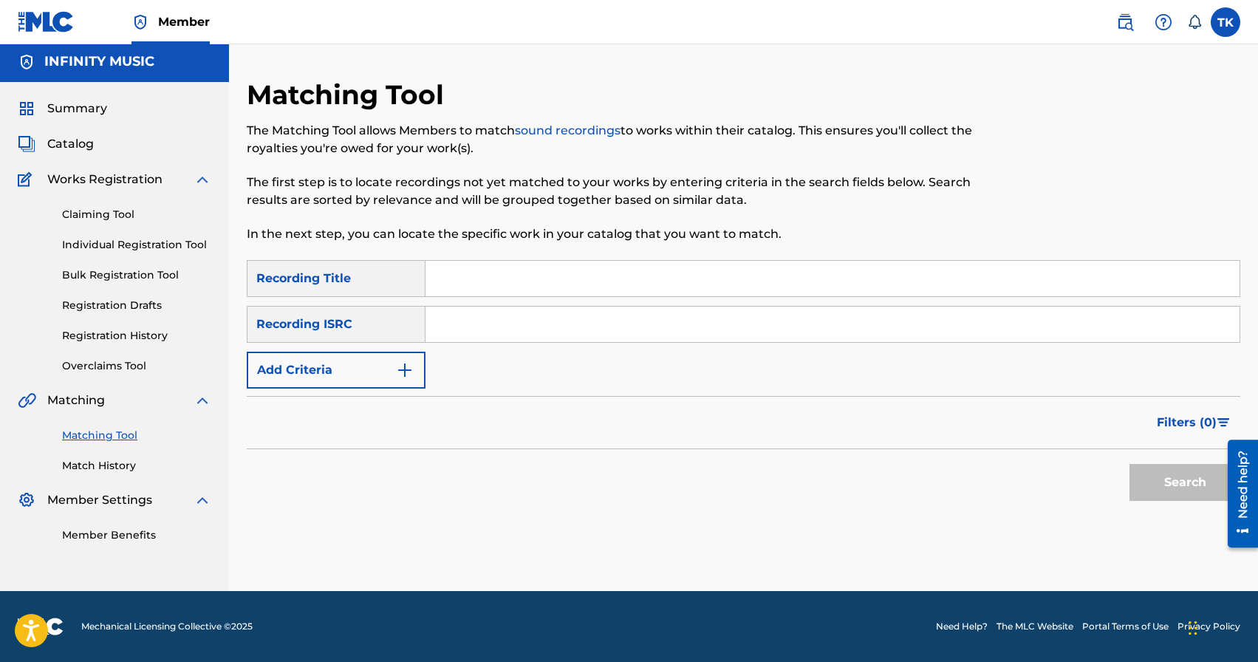
scroll to position [0, 0]
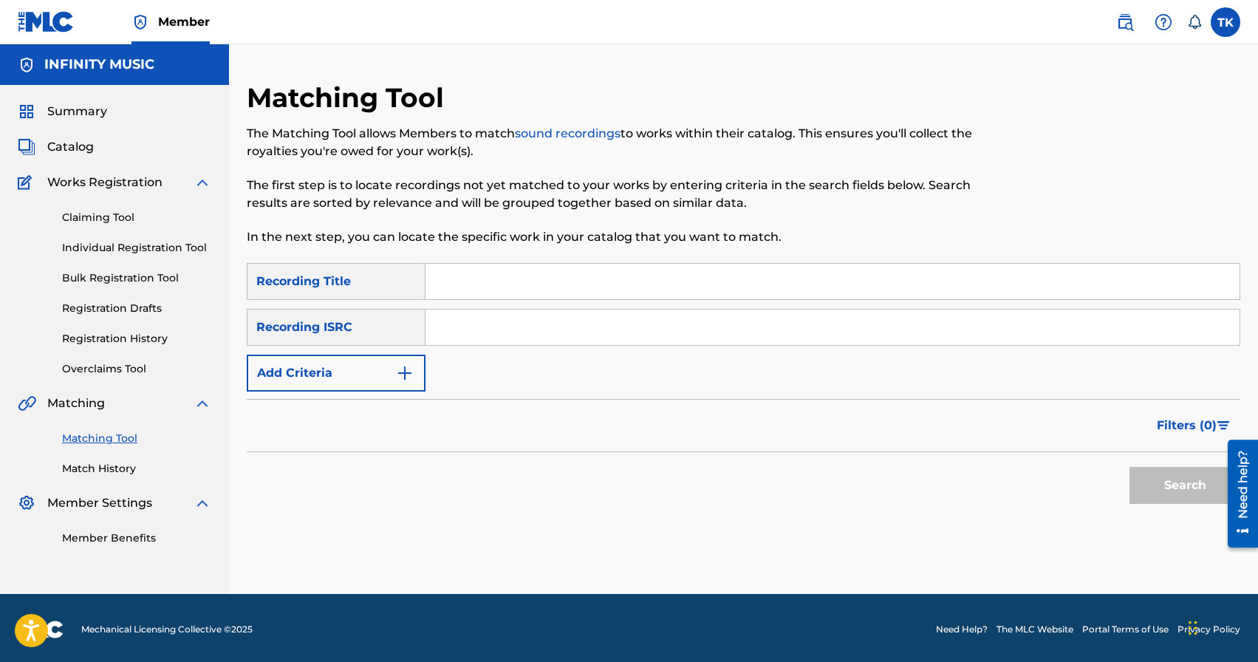
click at [414, 368] on button "Add Criteria" at bounding box center [336, 372] width 179 height 37
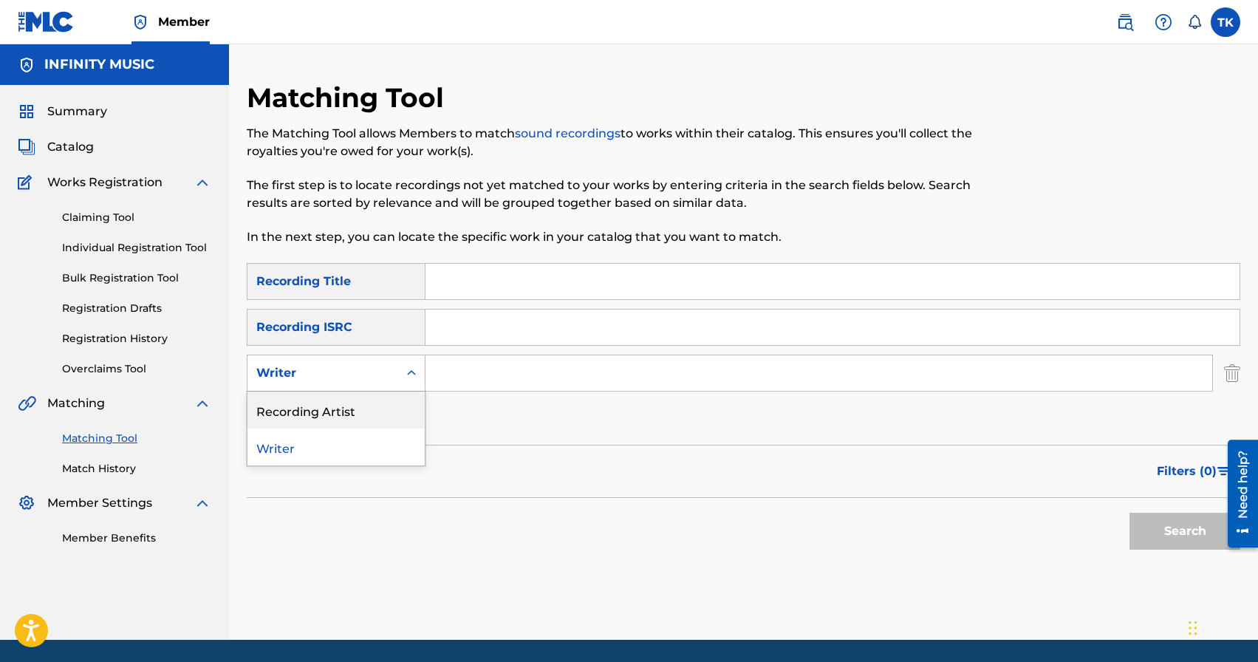
click at [397, 397] on div "Recording Artist" at bounding box center [335, 409] width 177 height 37
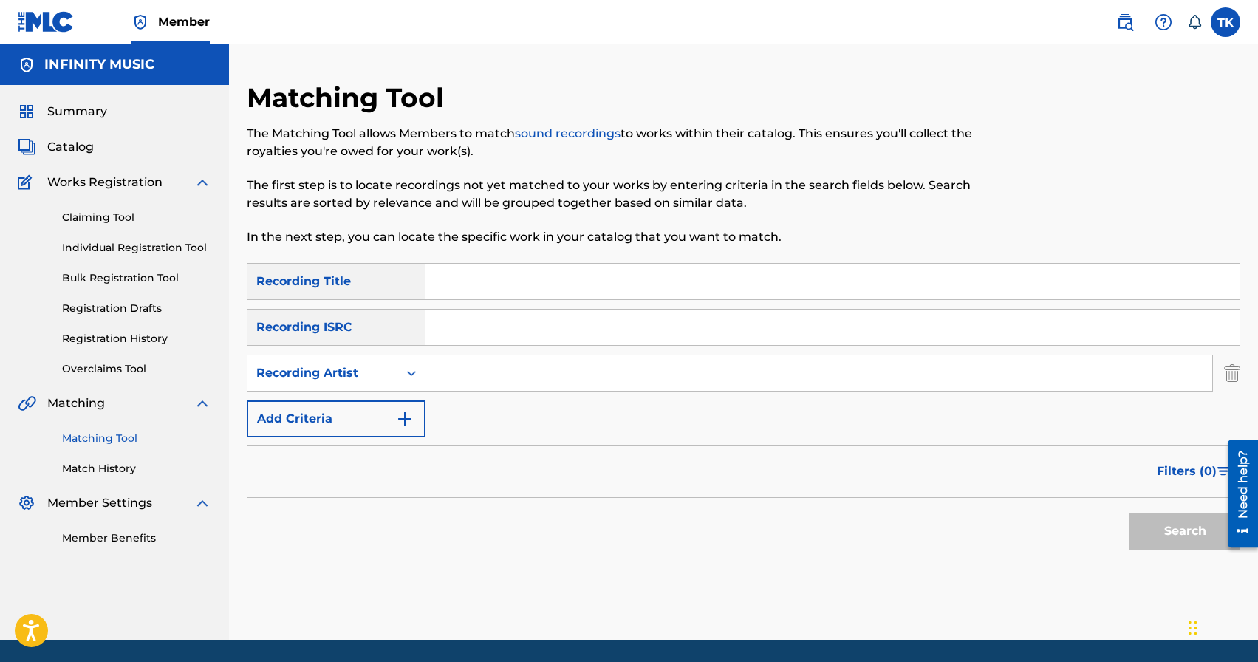
click at [459, 380] on input "Search Form" at bounding box center [818, 372] width 786 height 35
type input "ULUKMANAPO"
click at [544, 275] on input "Search Form" at bounding box center [832, 281] width 814 height 35
type input "в душу посмотри"
click at [1134, 529] on button "Search" at bounding box center [1184, 530] width 111 height 37
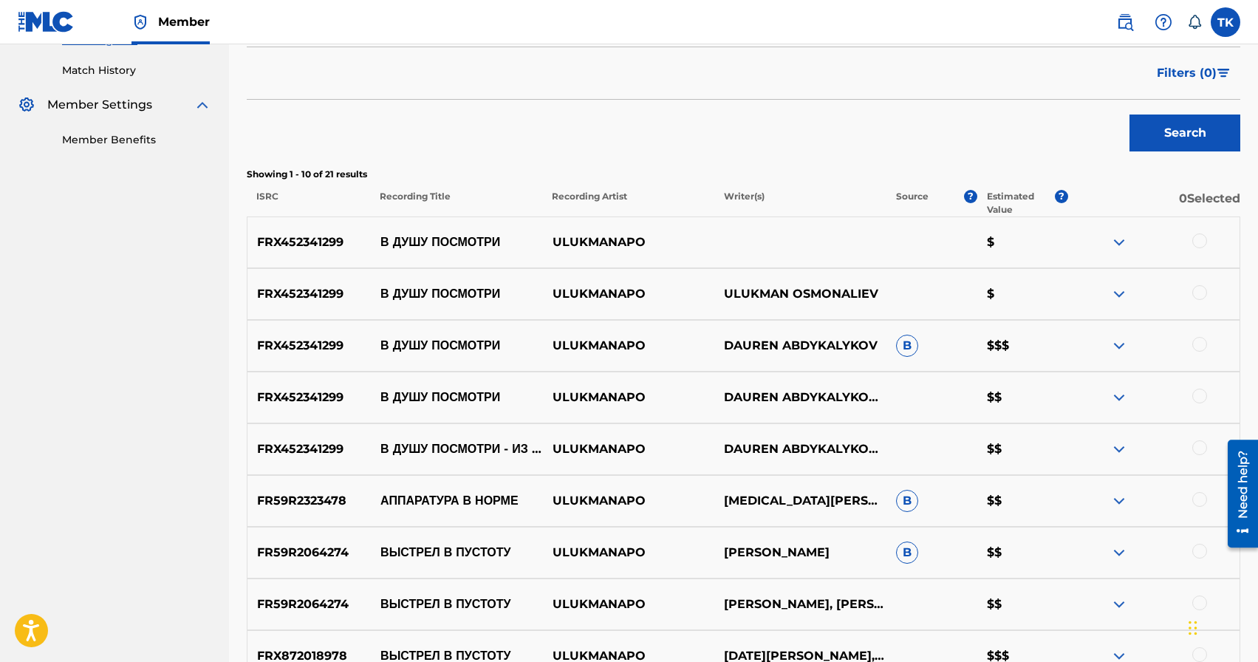
scroll to position [396, 0]
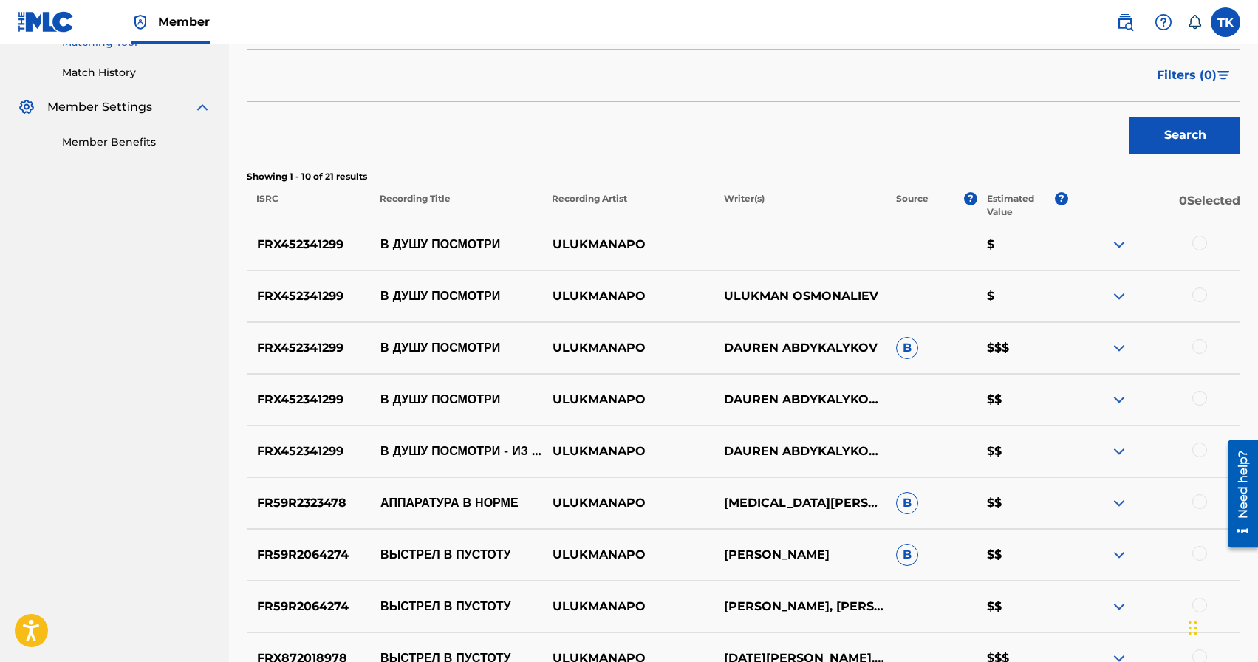
click at [1199, 447] on div at bounding box center [1199, 449] width 15 height 15
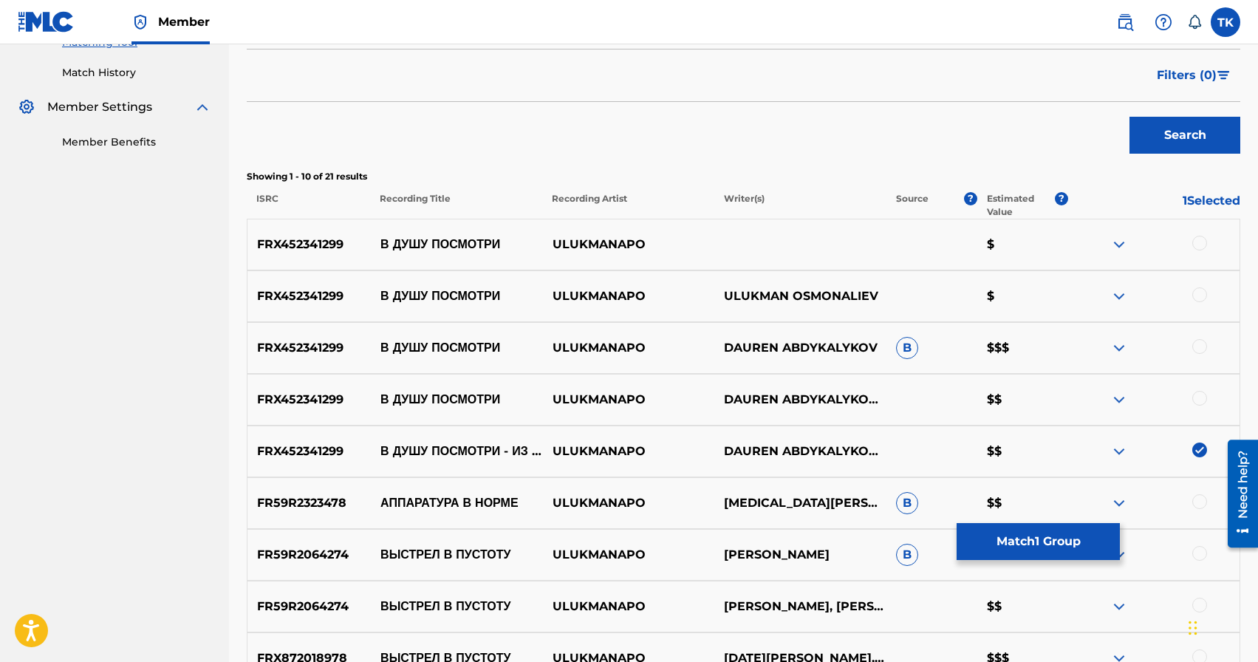
click at [1199, 393] on div at bounding box center [1199, 398] width 15 height 15
click at [1201, 352] on div at bounding box center [1199, 346] width 15 height 15
click at [1199, 297] on div at bounding box center [1199, 294] width 15 height 15
click at [1201, 244] on div at bounding box center [1199, 243] width 15 height 15
click at [1033, 546] on button "Match 5 Groups" at bounding box center [1037, 541] width 163 height 37
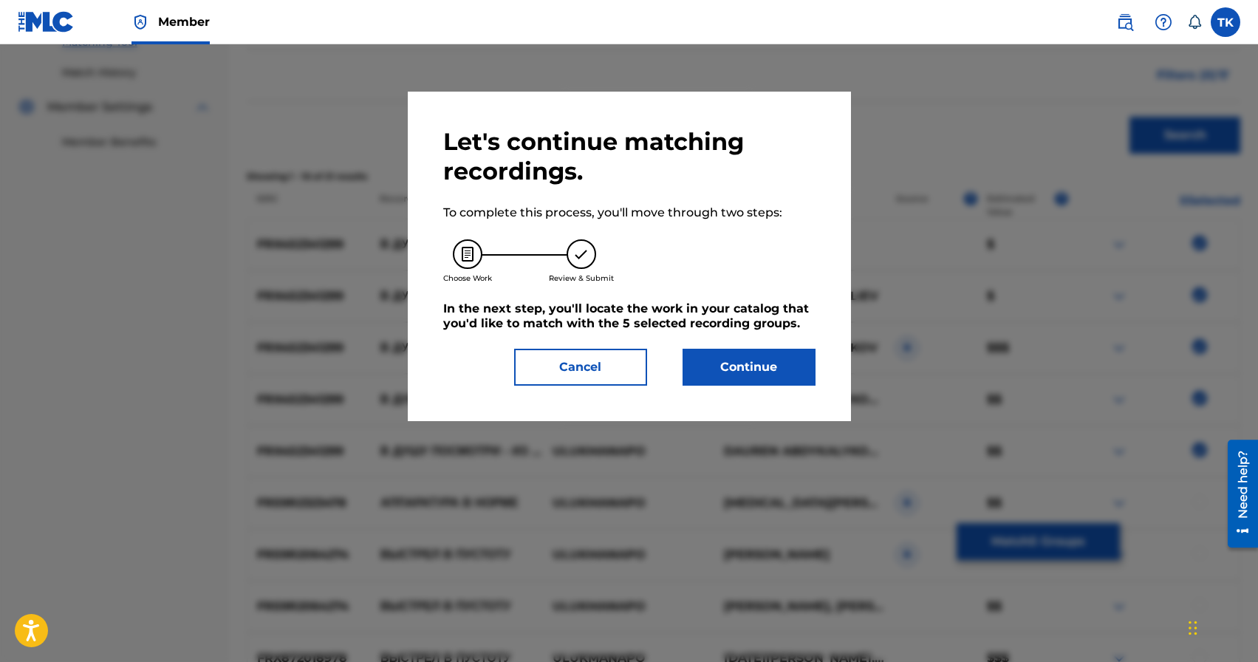
click at [729, 369] on button "Continue" at bounding box center [748, 367] width 133 height 37
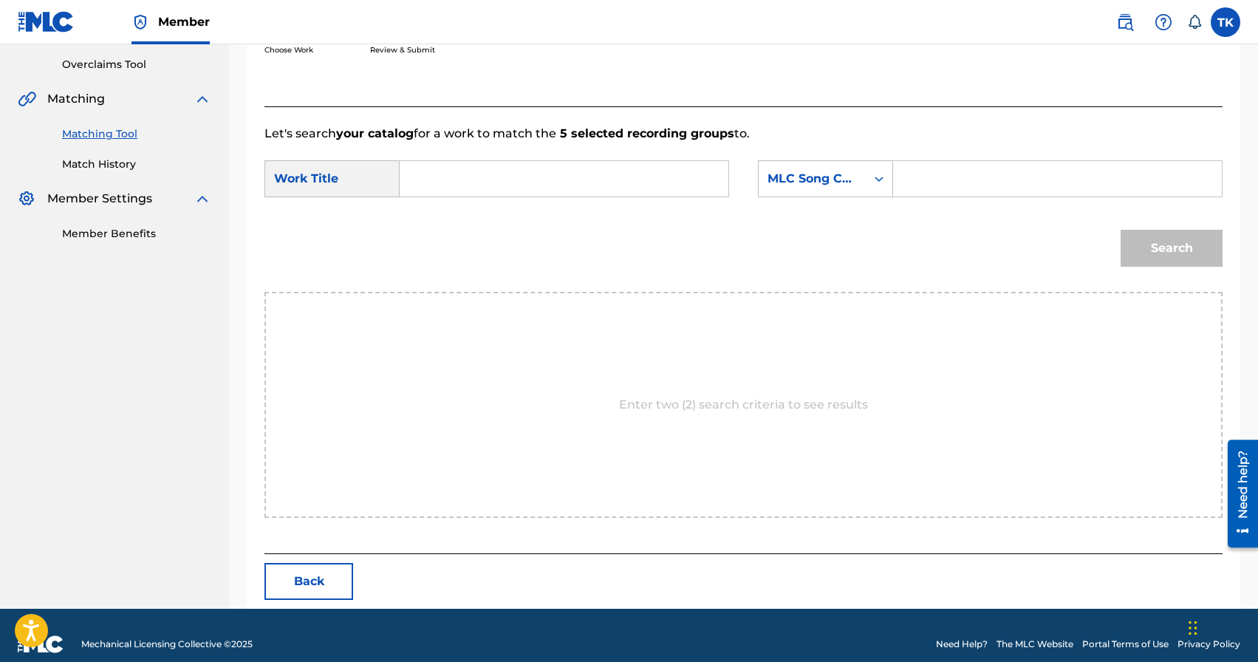
scroll to position [322, 0]
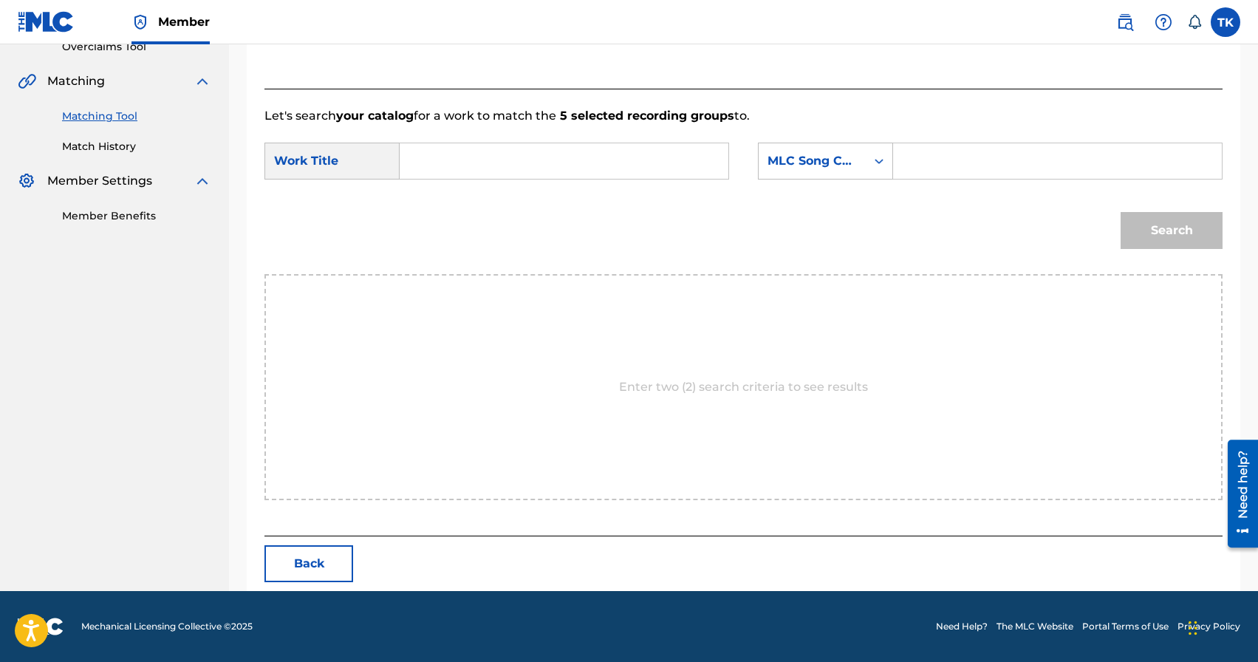
click at [549, 165] on input "Search Form" at bounding box center [564, 160] width 304 height 35
click at [473, 228] on div "в душу посмотри (из к/ф «boshtunmai»)" at bounding box center [452, 221] width 81 height 80
type input "в душу посмотри (из к/ф «boshtunmai»)"
click at [803, 161] on div "MLC Song Code" at bounding box center [811, 161] width 89 height 18
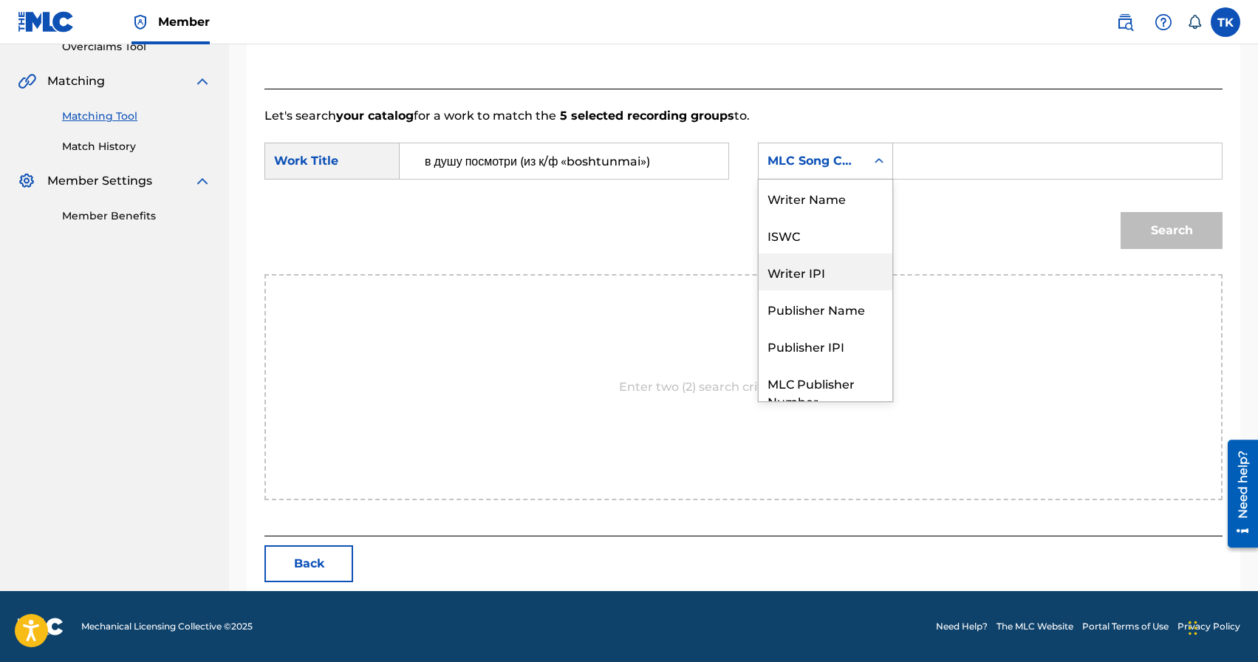
scroll to position [55, 0]
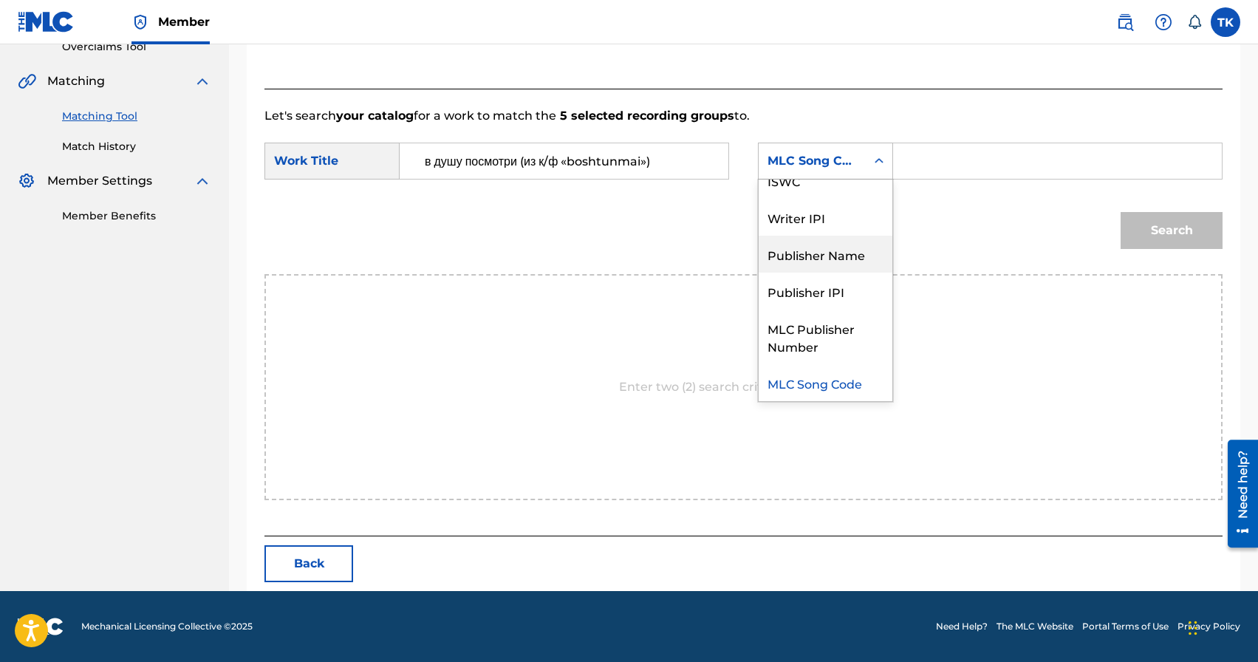
click at [807, 256] on div "Publisher Name" at bounding box center [825, 254] width 134 height 37
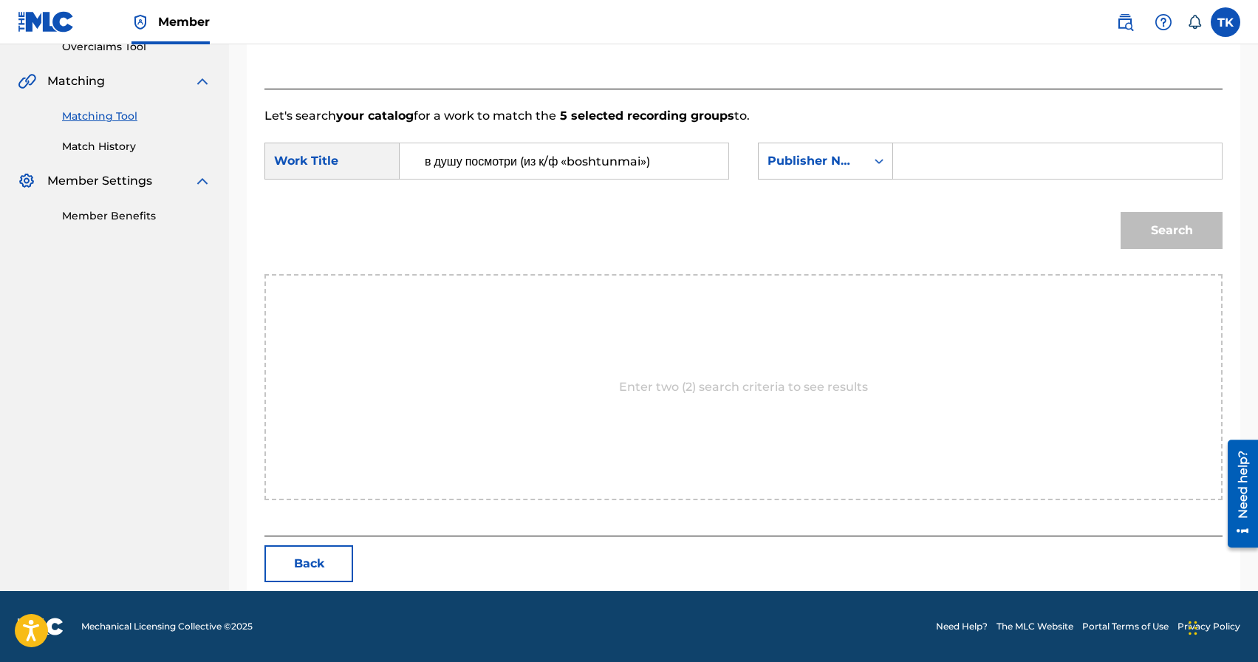
click at [945, 167] on input "Search Form" at bounding box center [1057, 160] width 304 height 35
type input "в"
paste input "INFINITY MUSIC"
type input "INFINITY MUSIC"
click at [1159, 232] on button "Search" at bounding box center [1171, 230] width 102 height 37
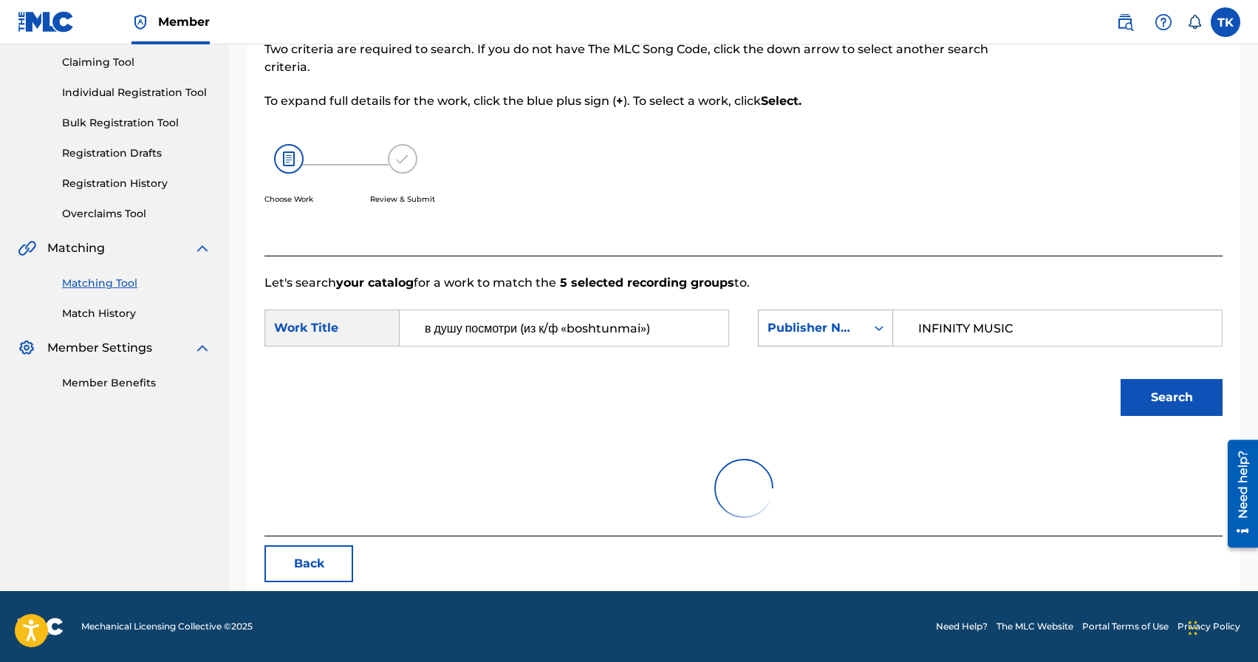
scroll to position [322, 0]
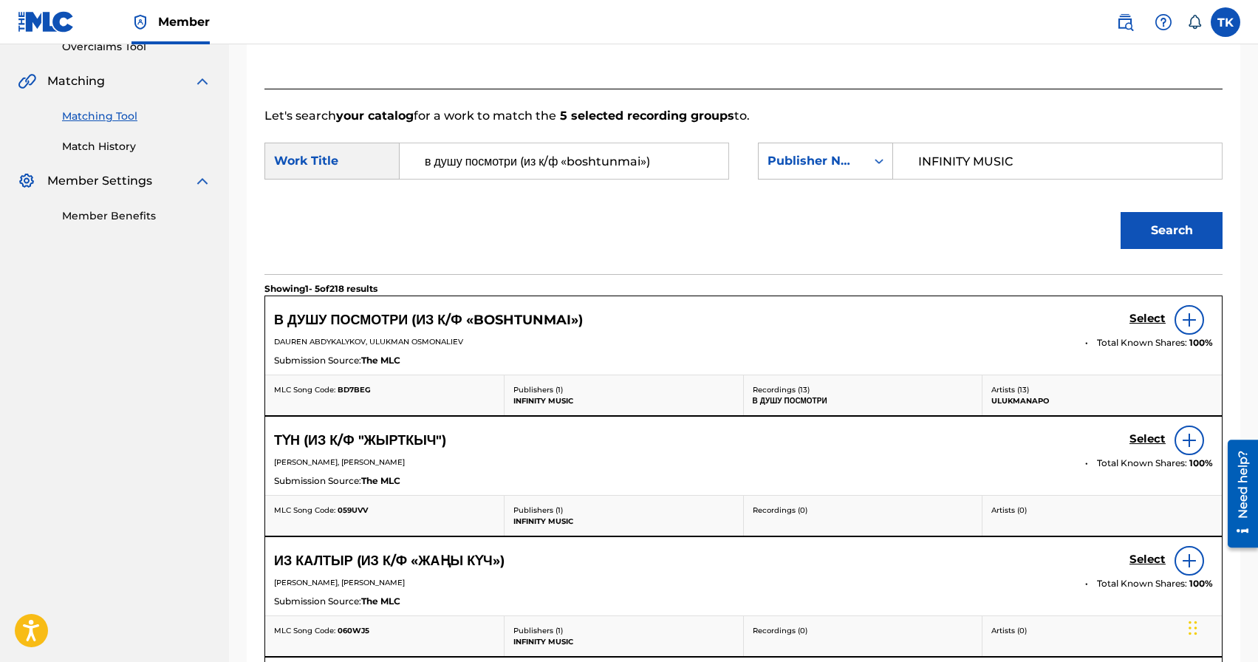
click at [1132, 318] on h5 "Select" at bounding box center [1147, 319] width 36 height 14
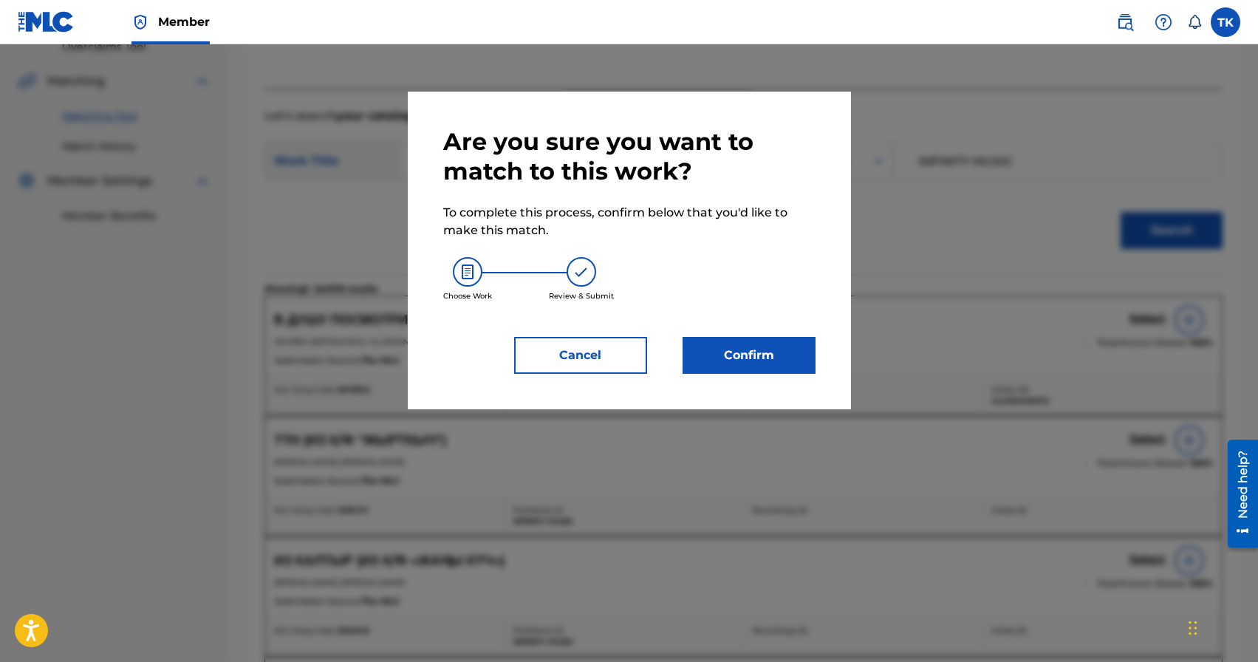
click at [805, 348] on button "Confirm" at bounding box center [748, 355] width 133 height 37
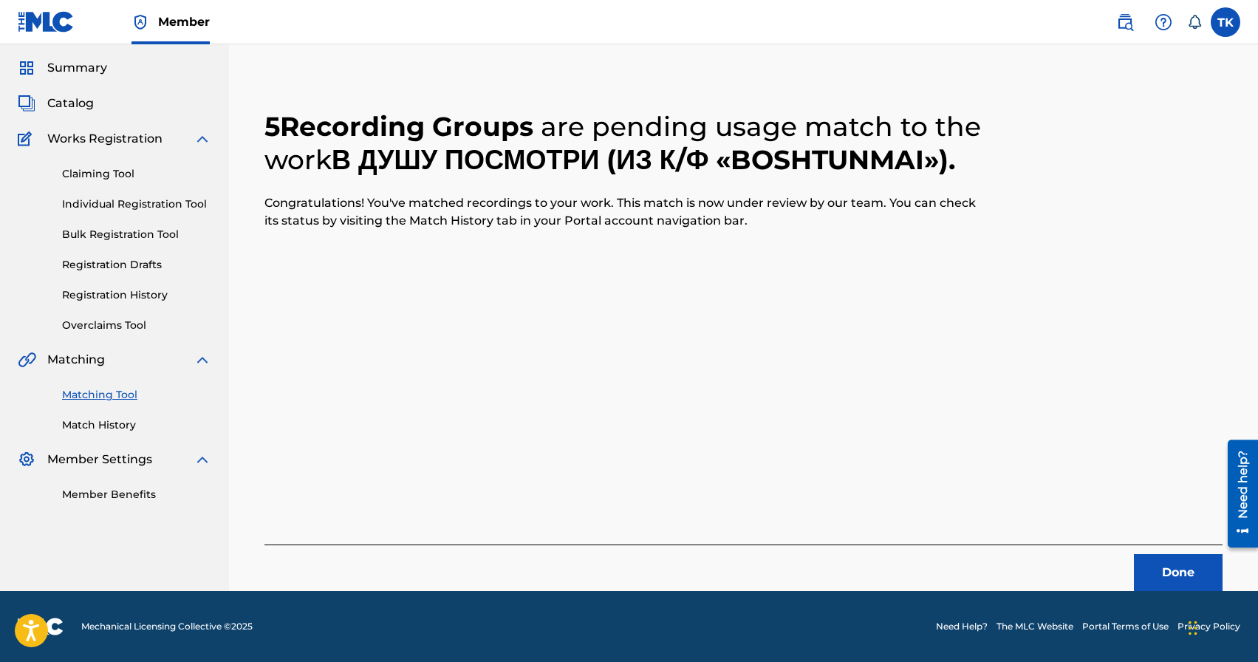
scroll to position [44, 0]
click at [1180, 567] on button "Done" at bounding box center [1178, 572] width 89 height 37
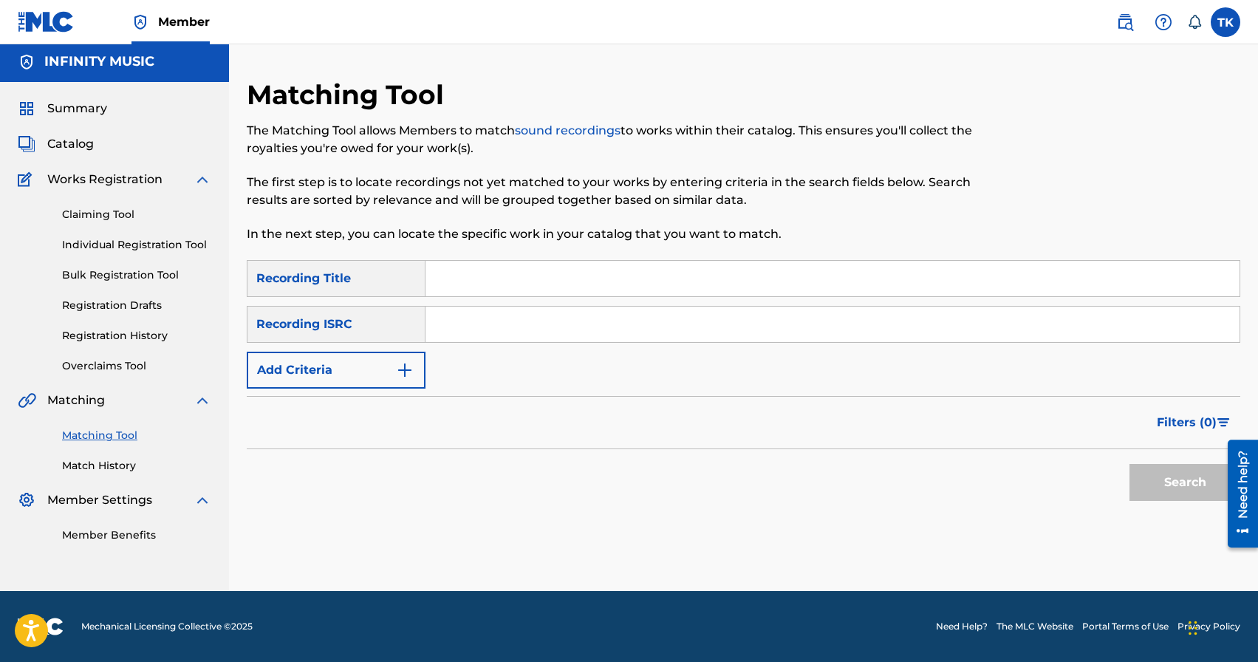
scroll to position [0, 0]
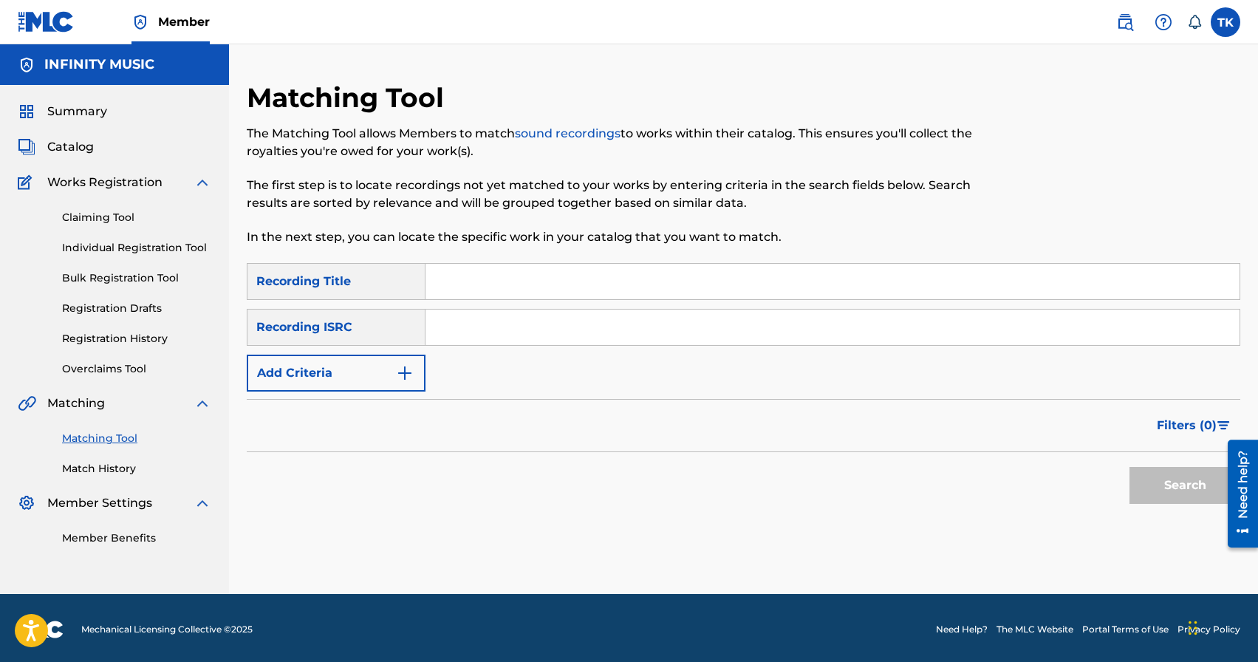
click at [481, 281] on input "Search Form" at bounding box center [832, 281] width 814 height 35
type input "kyrgyz"
click at [393, 368] on button "Add Criteria" at bounding box center [336, 372] width 179 height 37
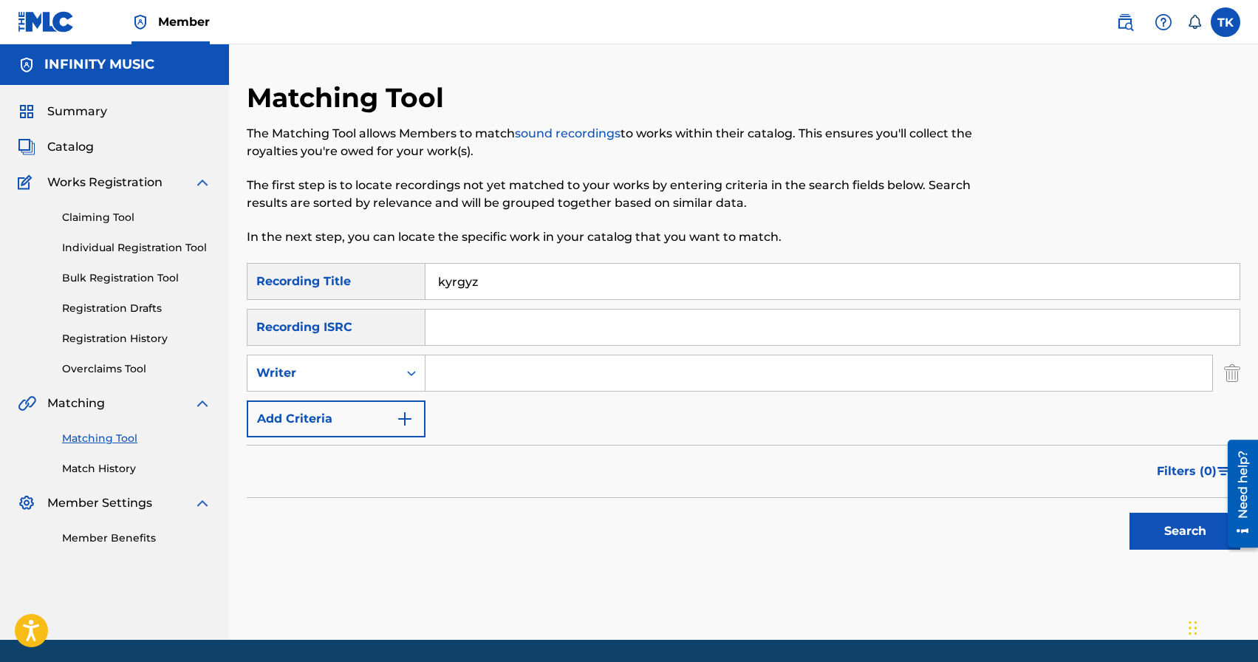
click at [393, 368] on div "Writer" at bounding box center [322, 373] width 151 height 28
click at [392, 408] on div "Recording Artist" at bounding box center [335, 409] width 177 height 37
click at [445, 381] on input "Search Form" at bounding box center [818, 372] width 786 height 35
type input "ULUKMANAPO"
click at [1156, 524] on button "Search" at bounding box center [1184, 530] width 111 height 37
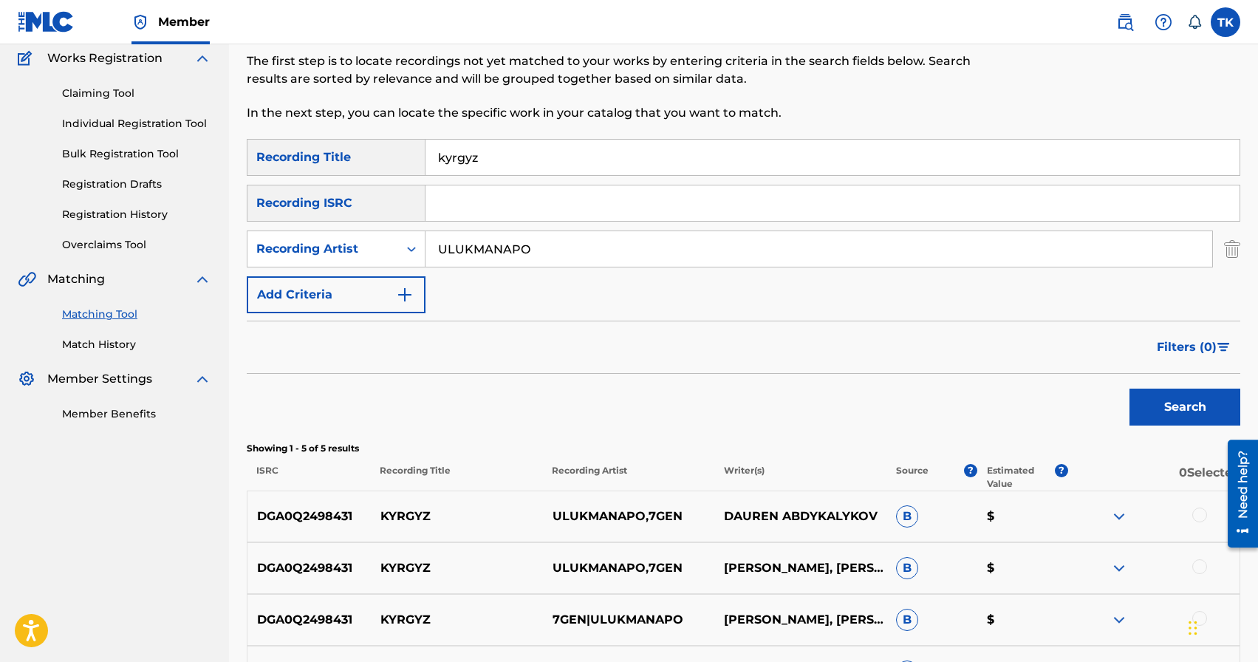
scroll to position [118, 0]
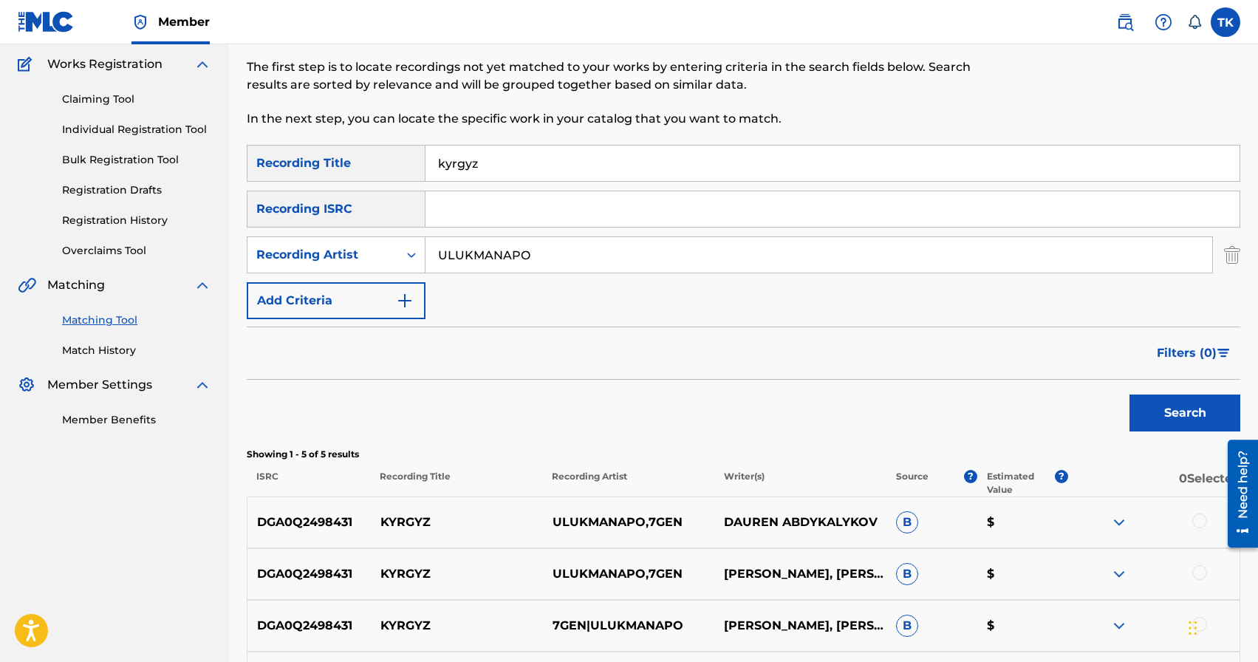
click at [524, 179] on input "kyrgyz" at bounding box center [832, 162] width 814 height 35
click at [539, 164] on input "kyrgyz" at bounding box center [832, 162] width 814 height 35
click at [1182, 424] on button "Search" at bounding box center [1184, 412] width 111 height 37
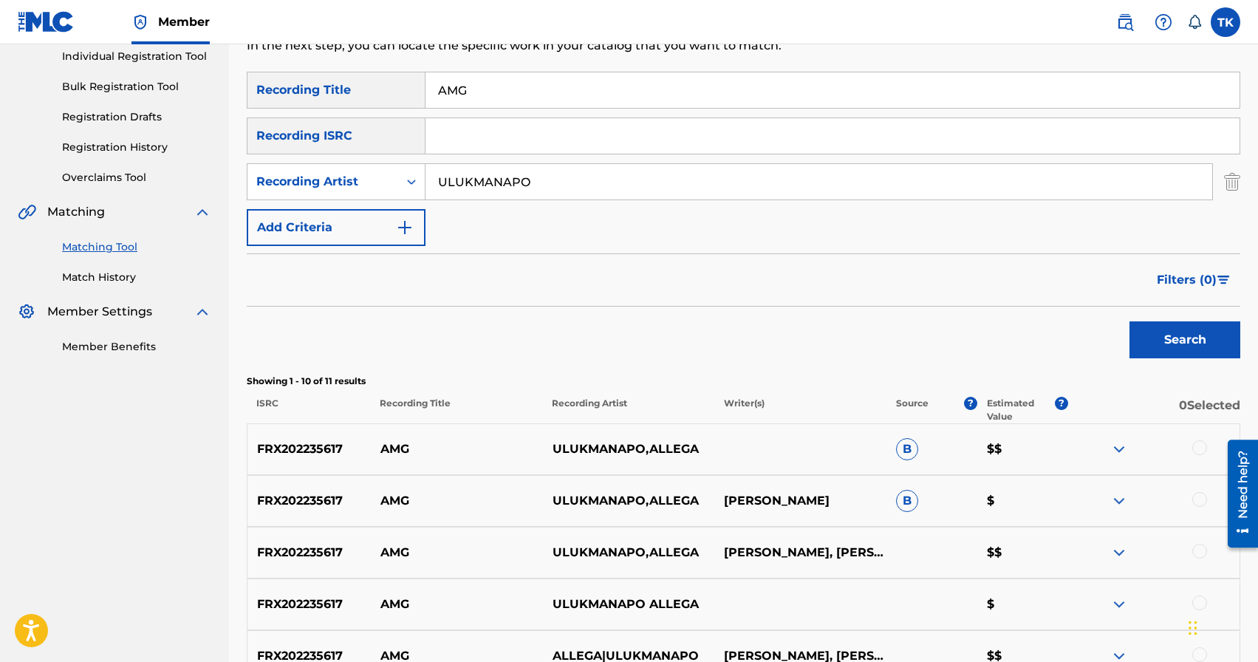
scroll to position [171, 0]
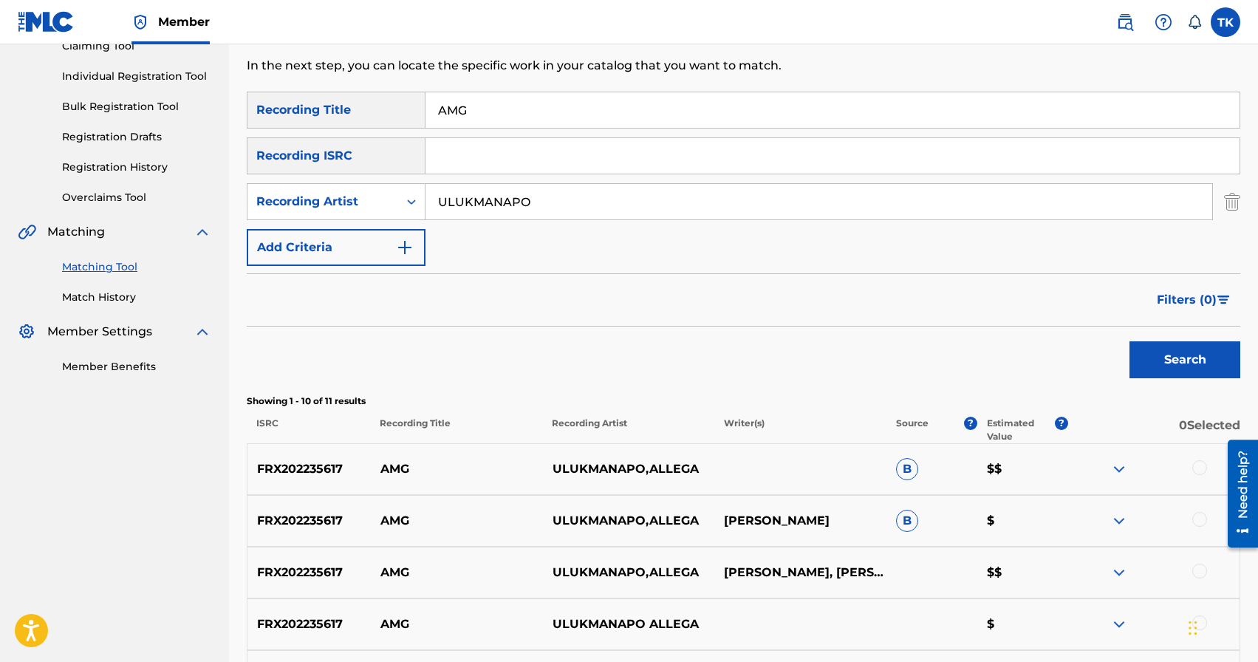
click at [530, 123] on input "AMG" at bounding box center [832, 109] width 814 height 35
click at [1153, 371] on button "Search" at bounding box center [1184, 359] width 111 height 37
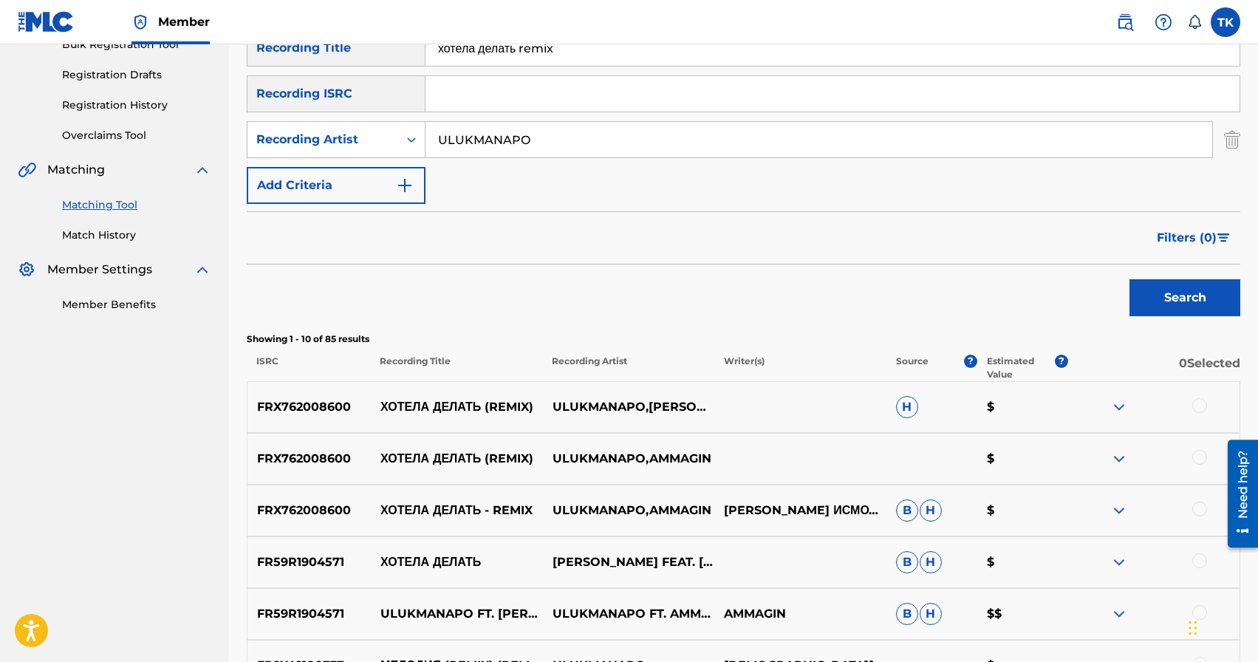
scroll to position [200, 0]
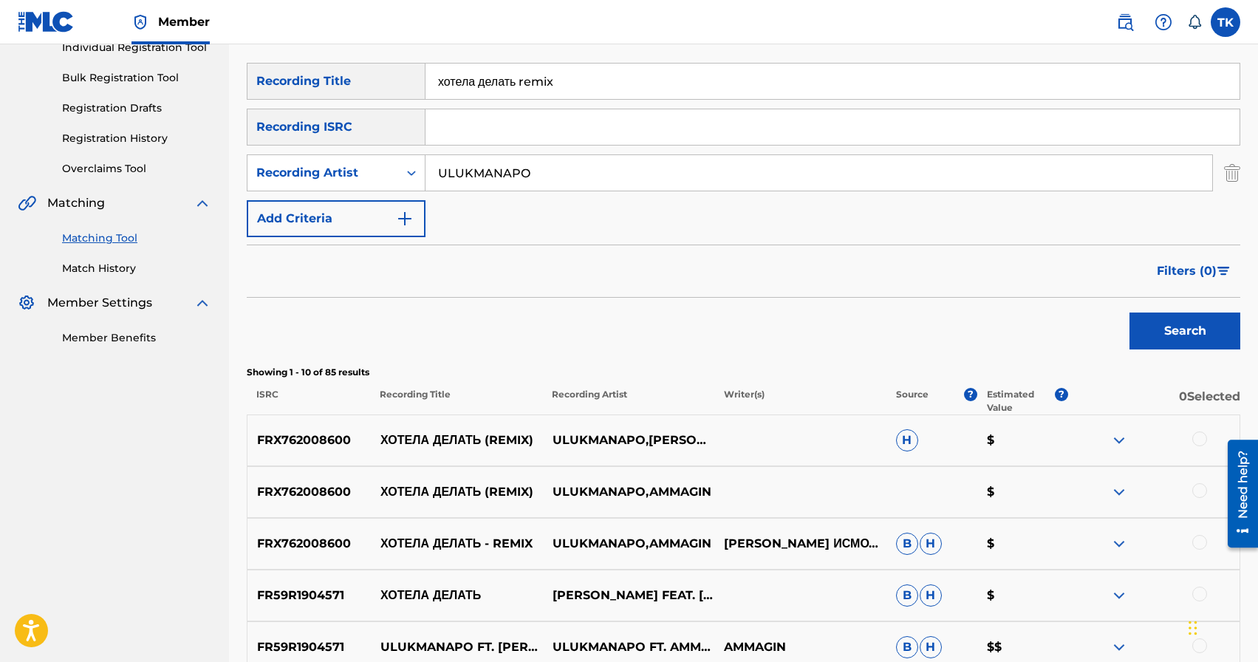
click at [602, 68] on input "хотела делать remix" at bounding box center [832, 81] width 814 height 35
click at [445, 81] on input "апрячь" at bounding box center [832, 81] width 814 height 35
click at [515, 81] on input "спрячь" at bounding box center [832, 81] width 814 height 35
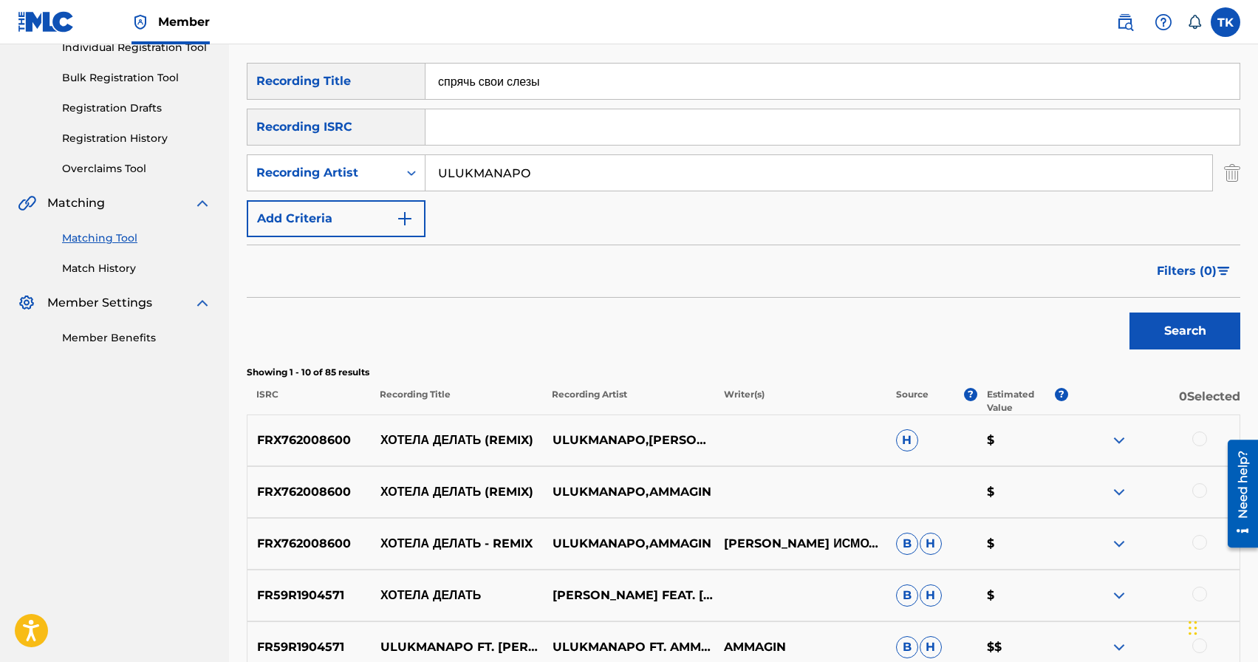
click at [542, 83] on input "спрячь свои слезы" at bounding box center [832, 81] width 814 height 35
click at [757, 79] on input "спрячь свои слёзы" at bounding box center [832, 81] width 814 height 35
click at [1187, 345] on button "Search" at bounding box center [1184, 330] width 111 height 37
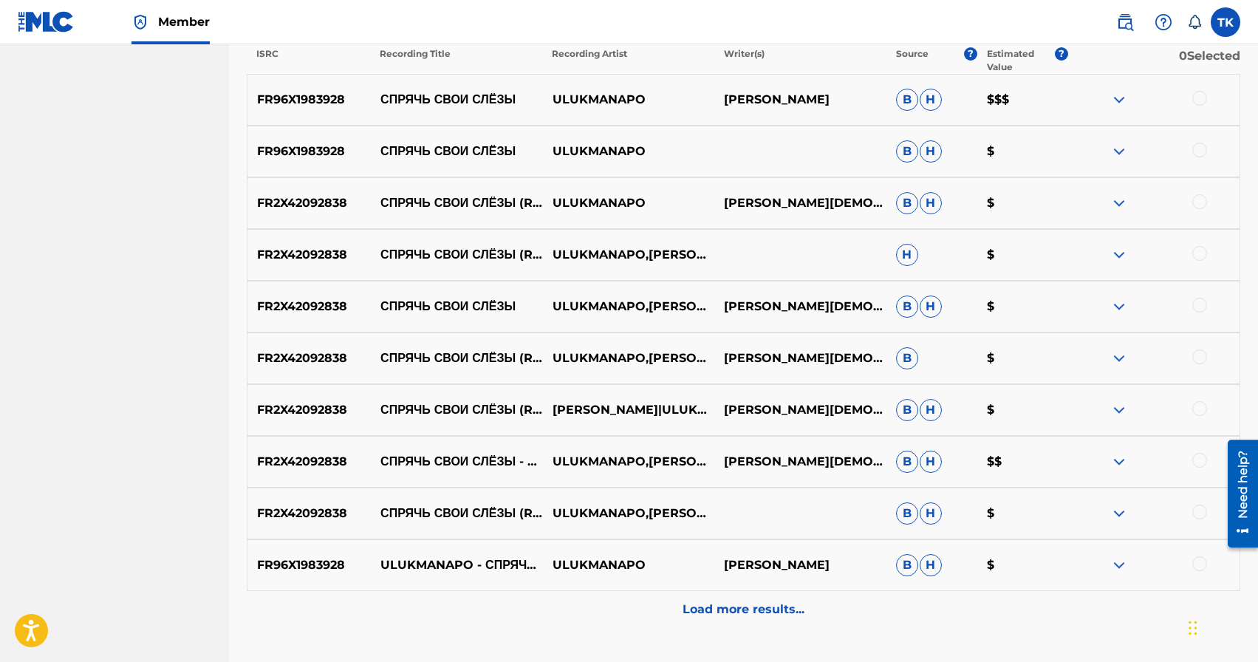
scroll to position [576, 0]
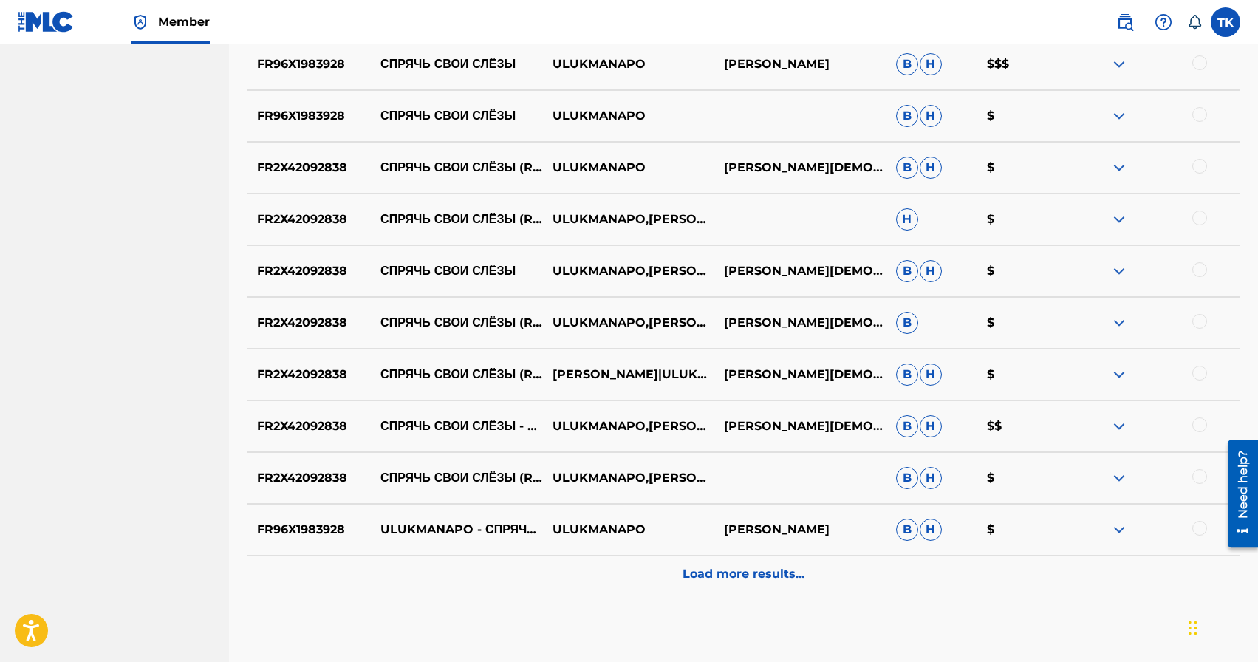
click at [733, 585] on div "Load more results..." at bounding box center [743, 573] width 993 height 37
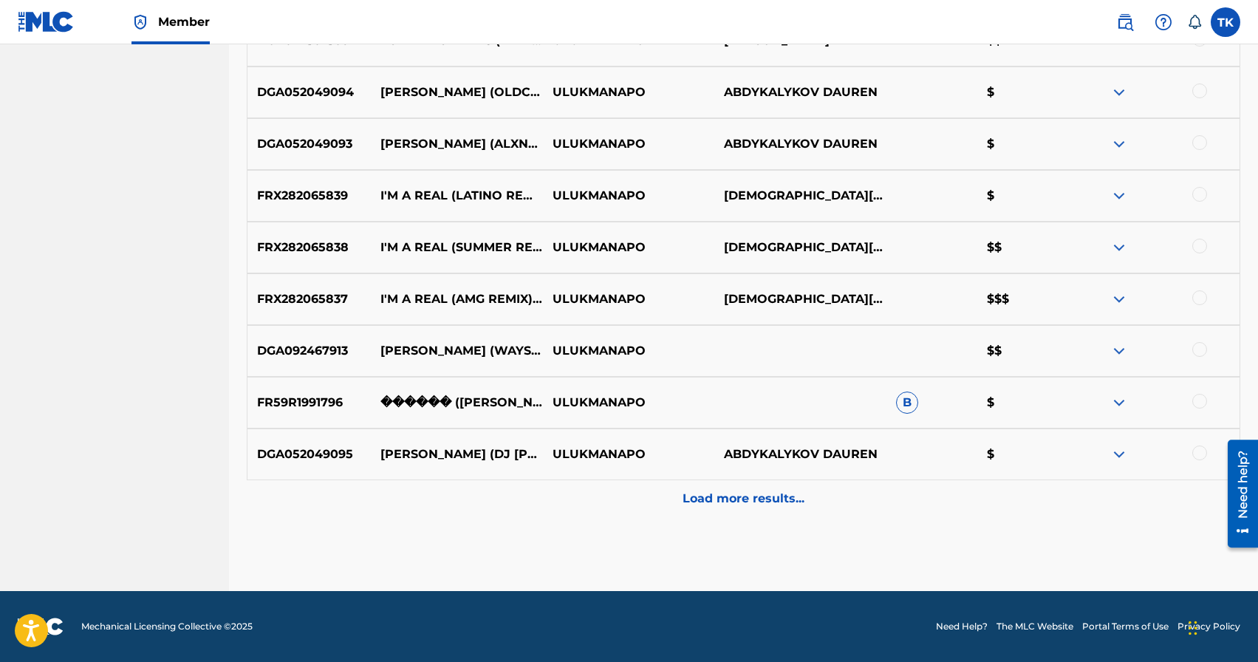
scroll to position [0, 0]
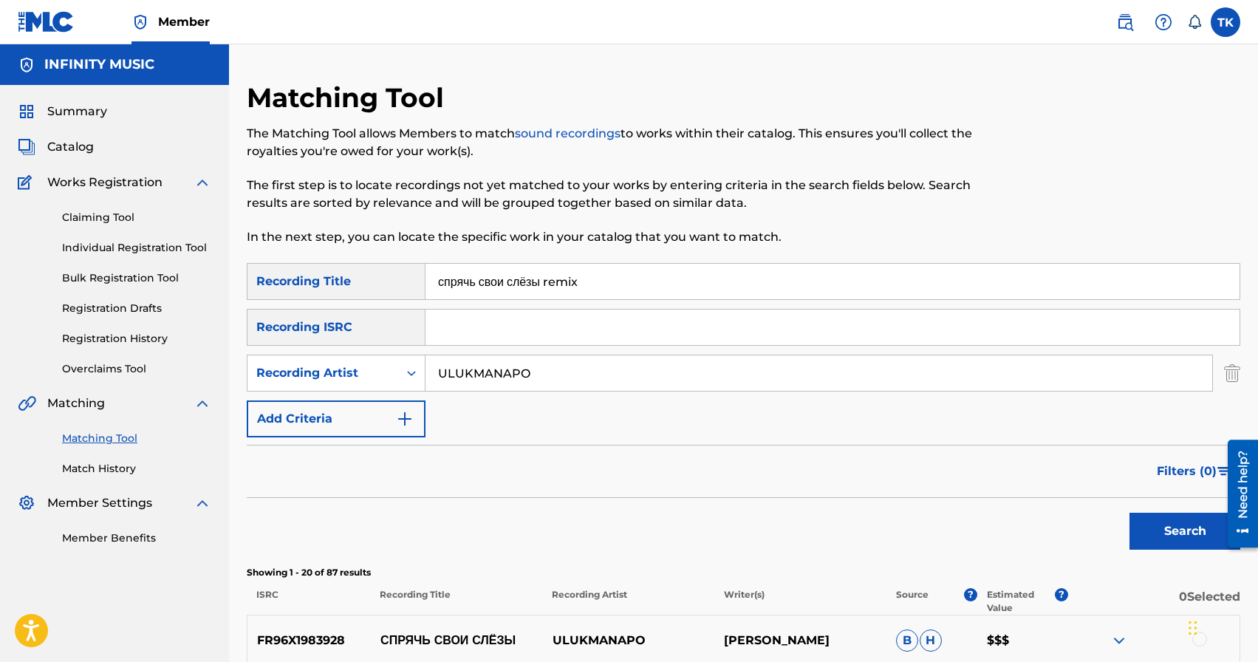
click at [603, 275] on input "спрячь свои слёзы remix" at bounding box center [832, 281] width 814 height 35
click at [1167, 520] on button "Search" at bounding box center [1184, 530] width 111 height 37
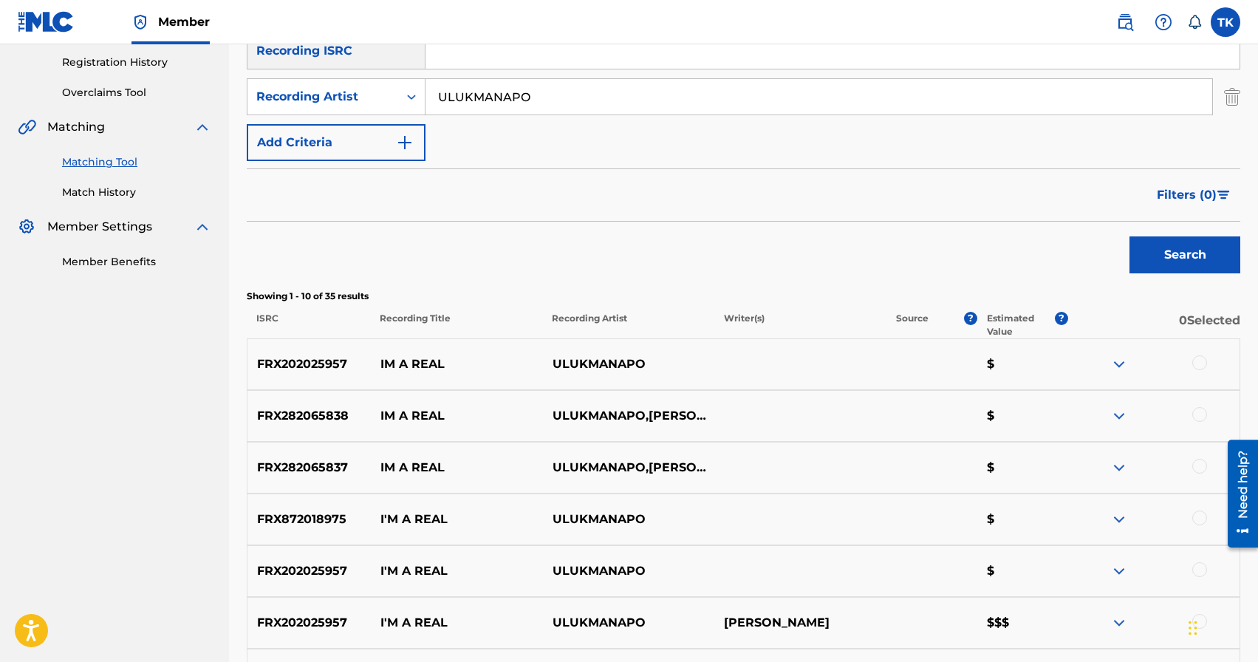
scroll to position [322, 0]
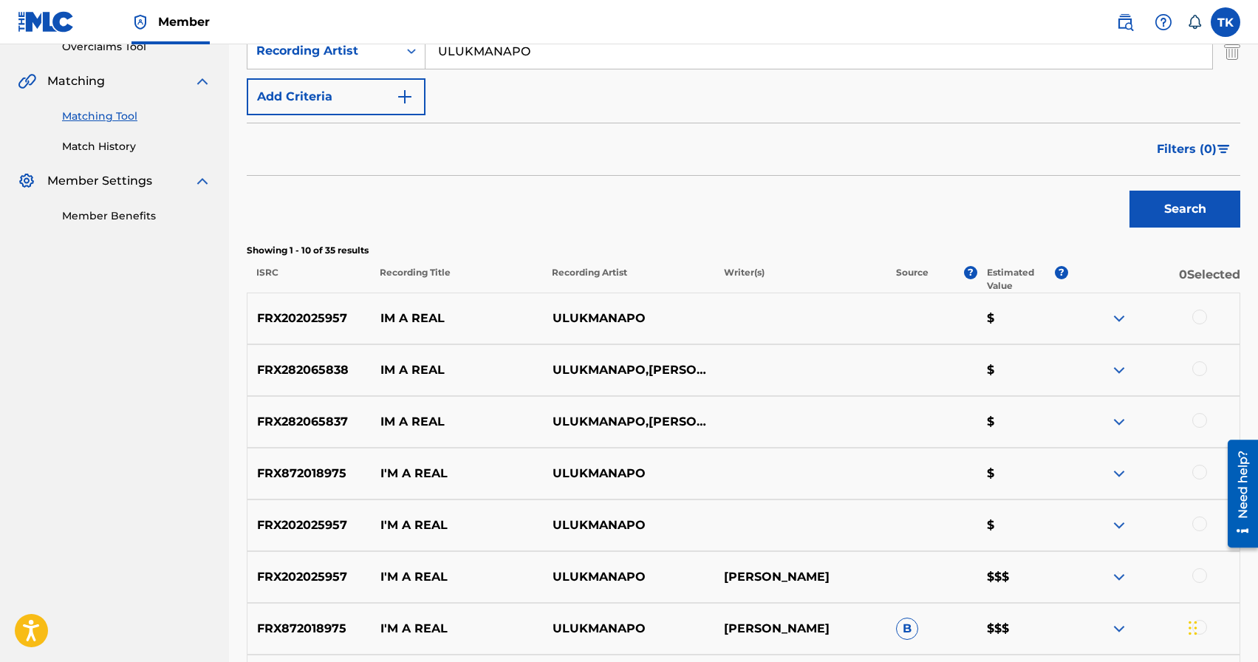
click at [397, 574] on p "I'M A REAL" at bounding box center [457, 577] width 172 height 18
copy p "I'M A REAL"
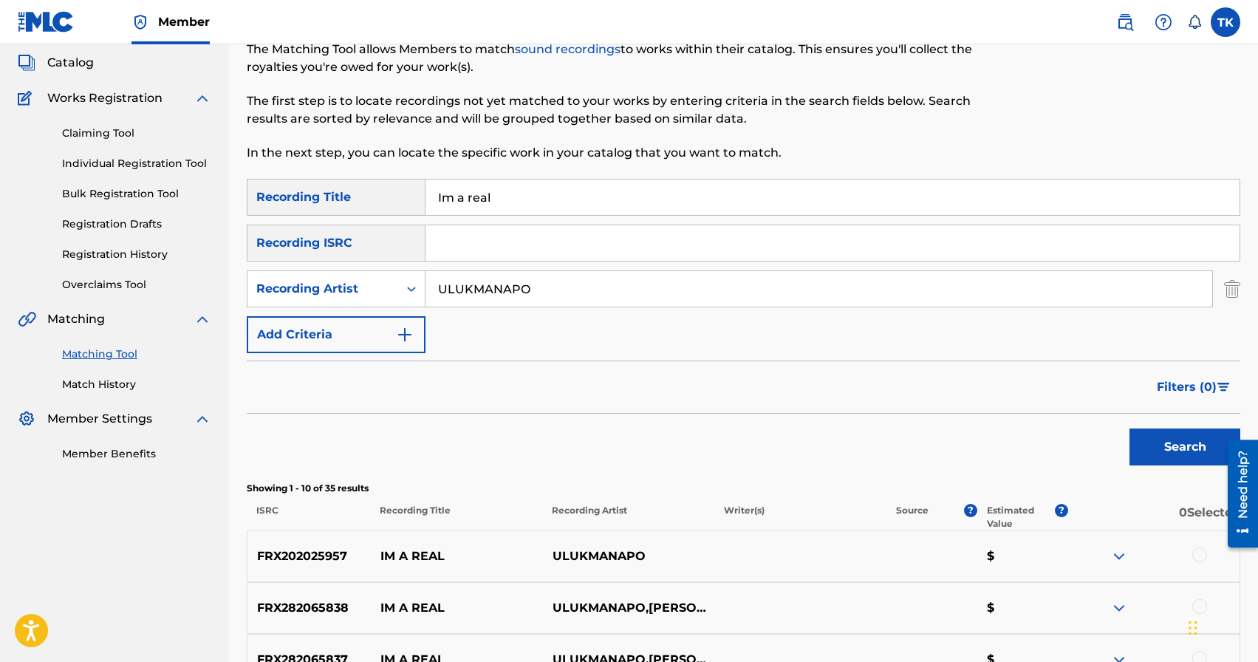
scroll to position [44, 0]
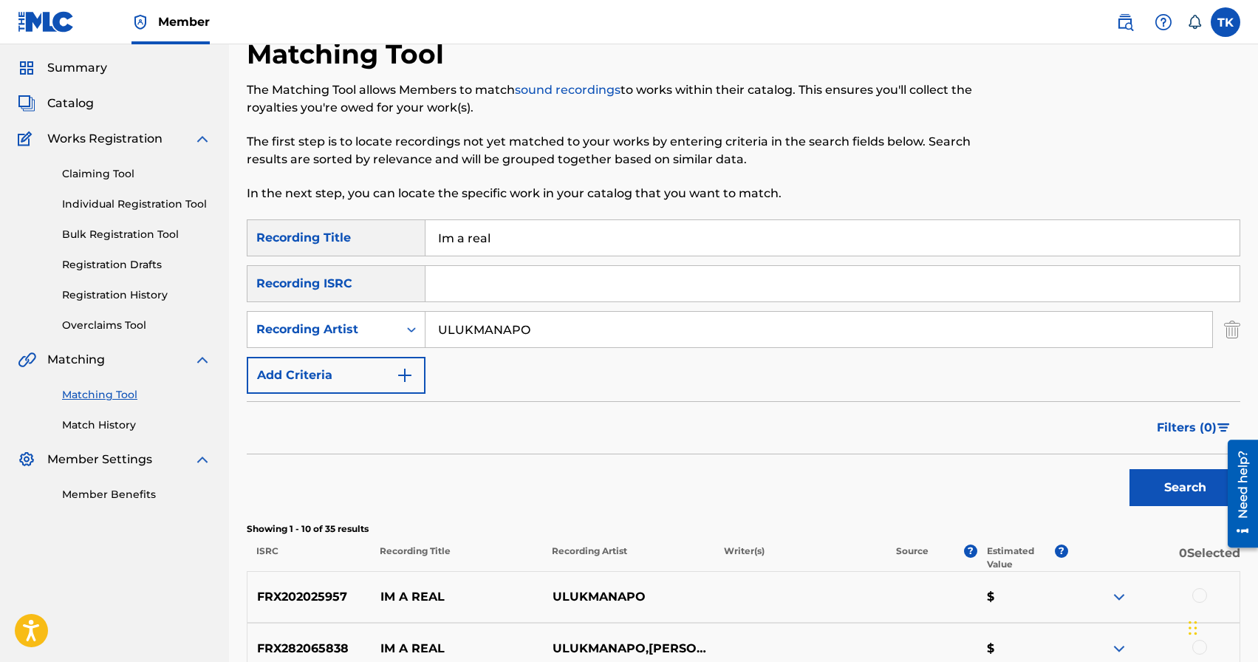
click at [569, 241] on input "Im a real" at bounding box center [832, 237] width 814 height 35
paste input "'M A REAL"
click at [772, 239] on input "I'M A REAL" at bounding box center [832, 237] width 814 height 35
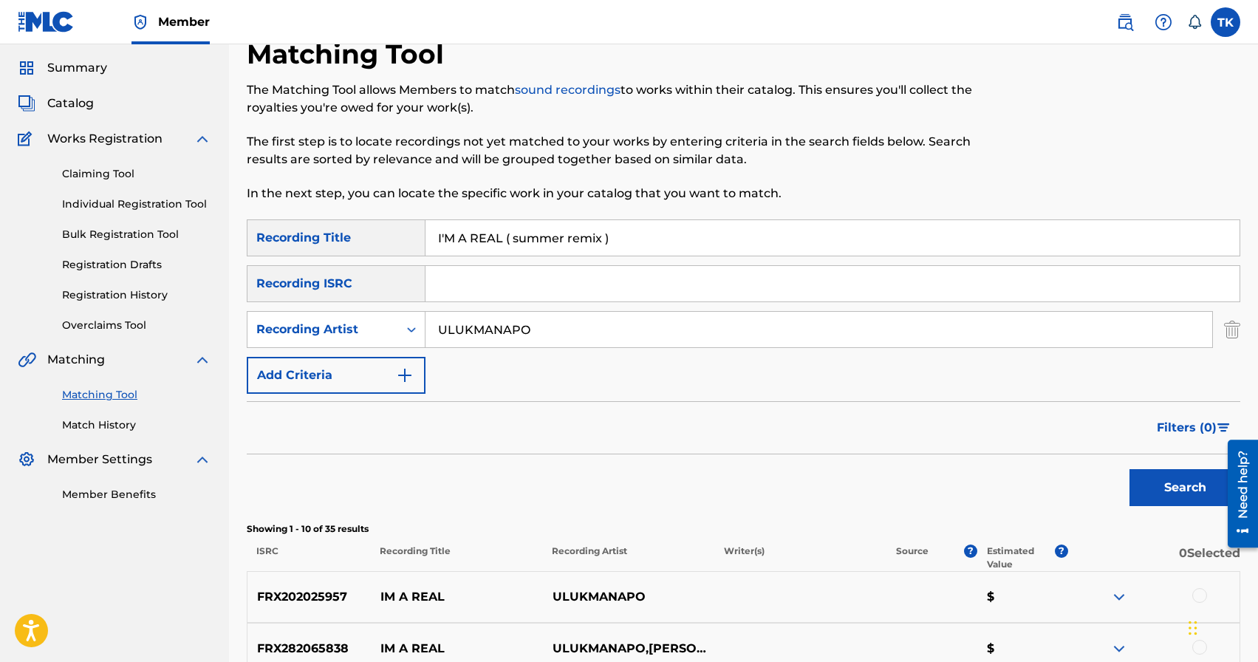
click at [1156, 487] on button "Search" at bounding box center [1184, 487] width 111 height 37
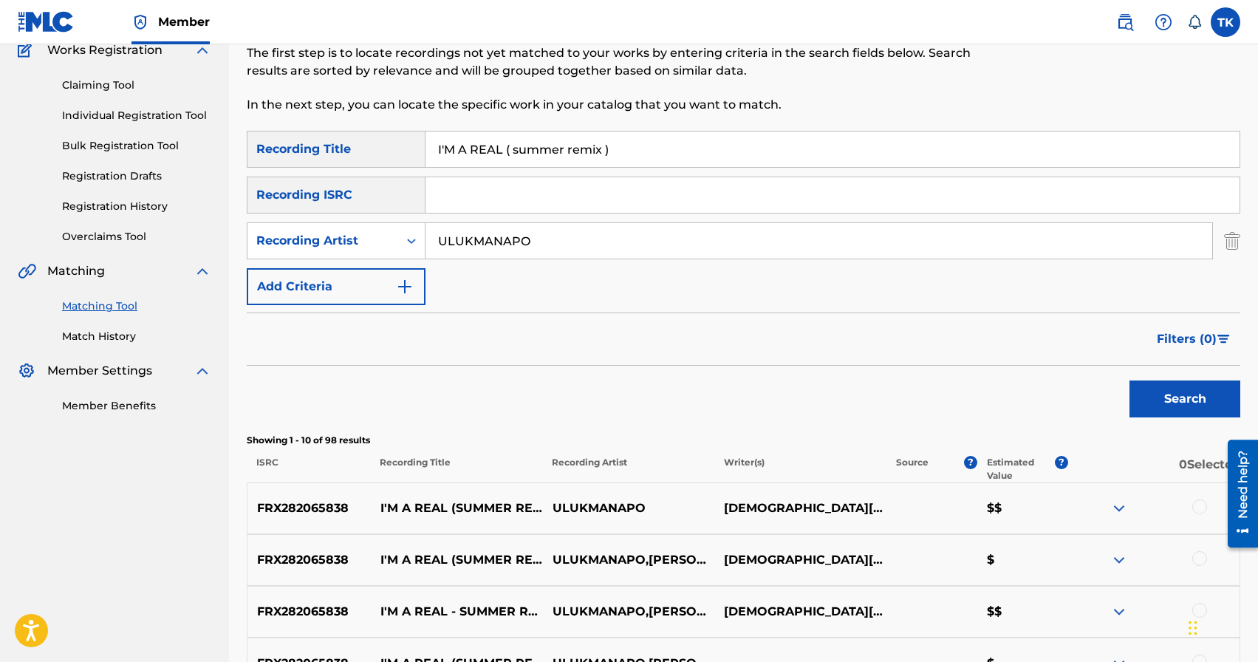
scroll to position [98, 0]
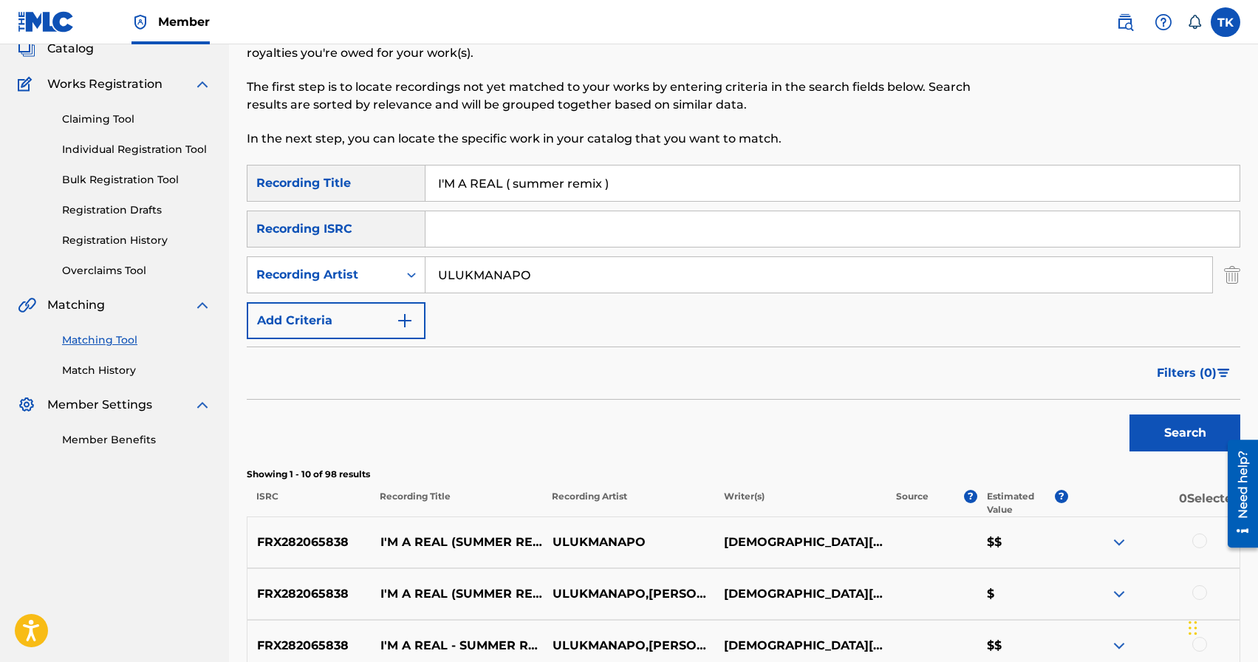
click at [565, 185] on input "I'M A REAL ( summer remix )" at bounding box center [832, 182] width 814 height 35
click at [1176, 436] on button "Search" at bounding box center [1184, 432] width 111 height 37
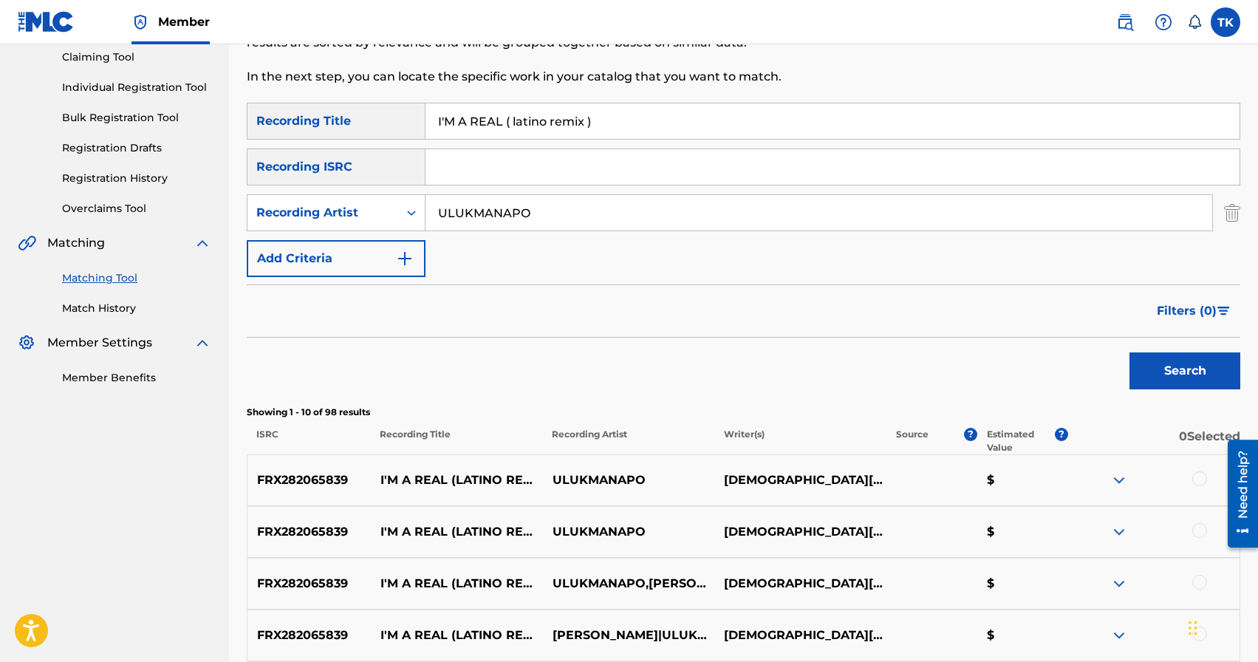
scroll to position [149, 0]
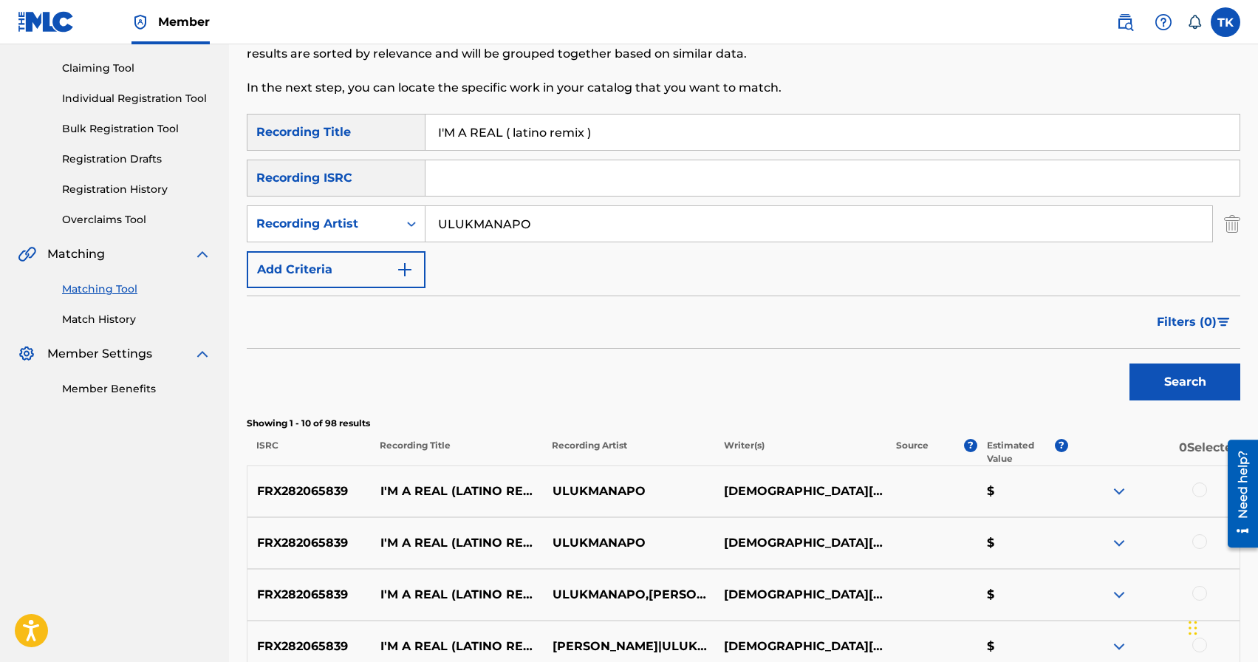
click at [589, 132] on input "I'M A REAL ( latino remix )" at bounding box center [832, 131] width 814 height 35
type input "Из Калтыр - Из к/ф «‎Жаңы Күч»"
click at [539, 228] on input "ULUKMANAPO" at bounding box center [818, 223] width 786 height 35
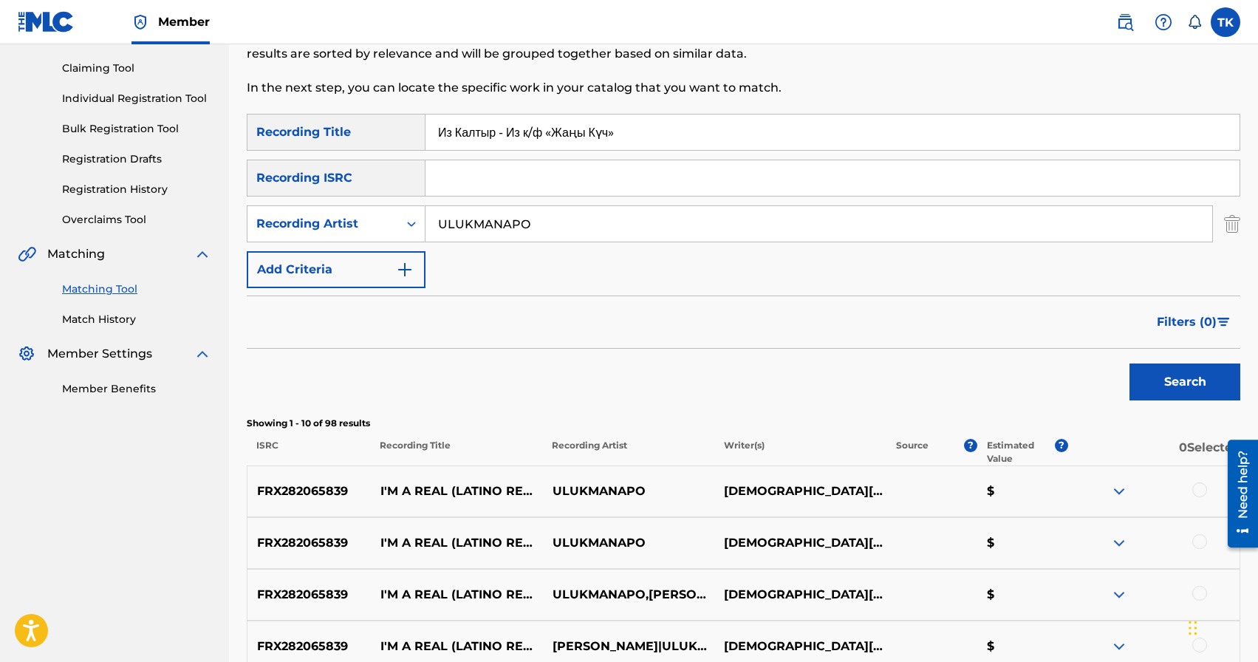
click at [539, 228] on input "ULUKMANAPO" at bounding box center [818, 223] width 786 height 35
type input "[PERSON_NAME]"
click at [1187, 389] on button "Search" at bounding box center [1184, 381] width 111 height 37
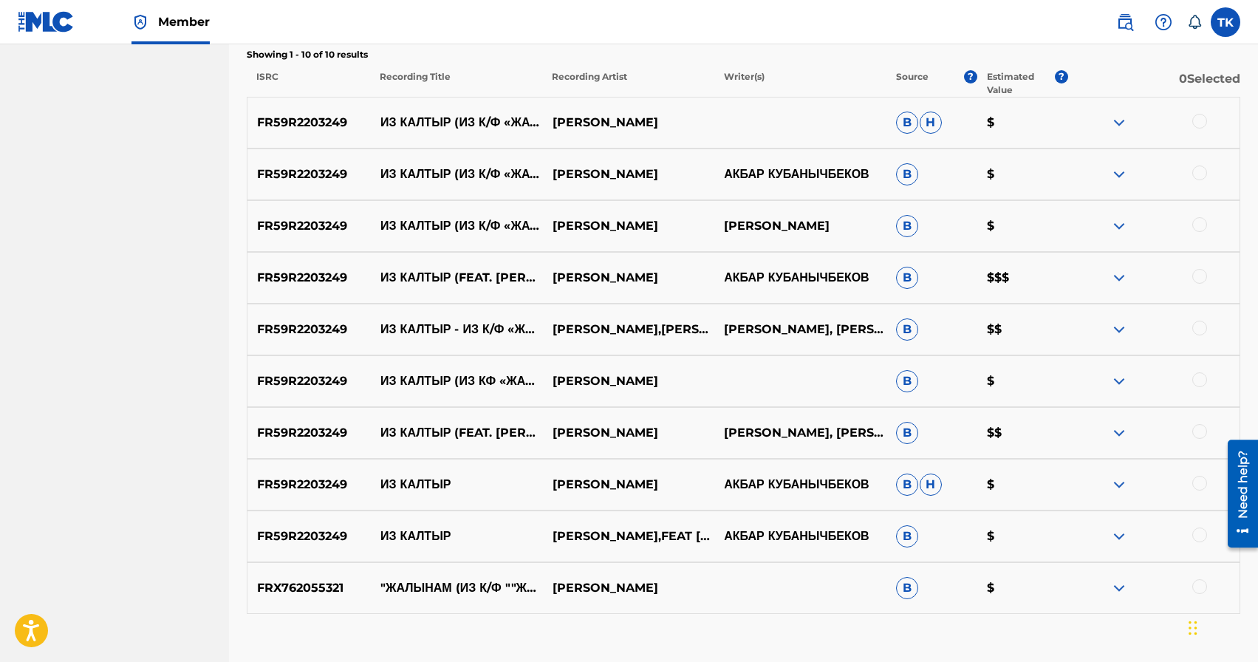
scroll to position [511, 0]
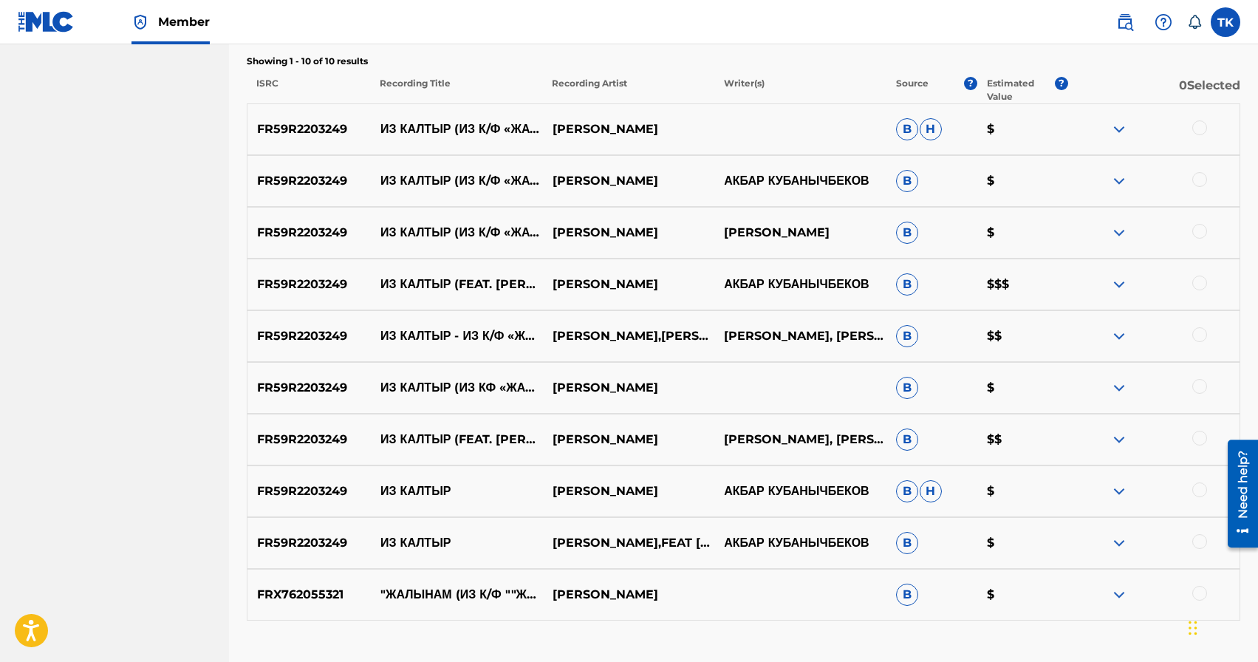
click at [1193, 541] on div at bounding box center [1199, 541] width 15 height 15
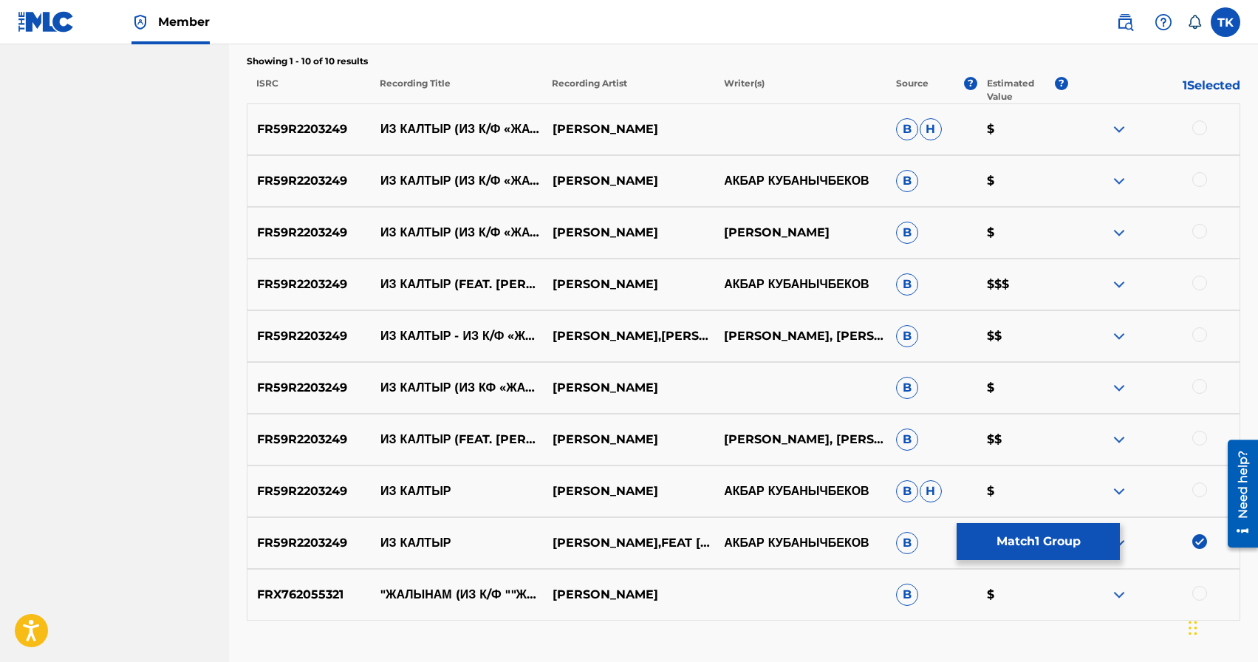
click at [1193, 487] on div at bounding box center [1199, 489] width 15 height 15
click at [1199, 442] on div at bounding box center [1199, 438] width 15 height 15
click at [1199, 385] on div at bounding box center [1199, 386] width 15 height 15
click at [1196, 334] on div at bounding box center [1199, 334] width 15 height 15
click at [1199, 289] on div at bounding box center [1199, 282] width 15 height 15
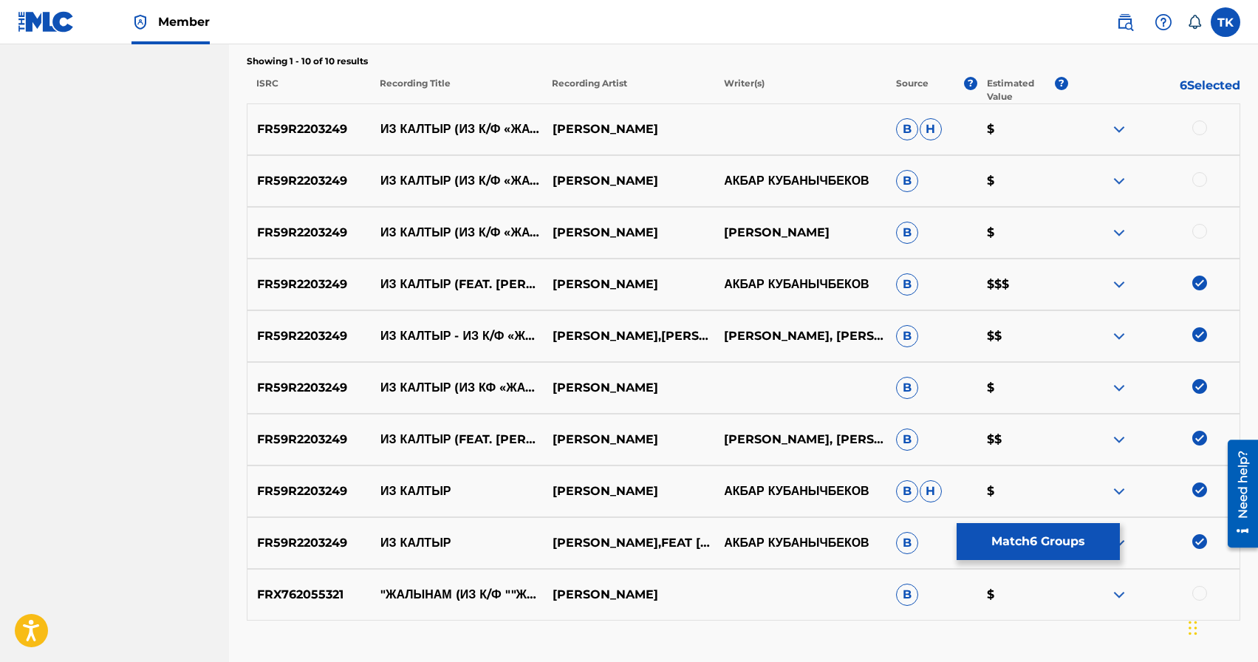
click at [1198, 232] on div at bounding box center [1199, 231] width 15 height 15
click at [1199, 179] on div at bounding box center [1199, 179] width 15 height 15
click at [1199, 130] on div at bounding box center [1199, 127] width 15 height 15
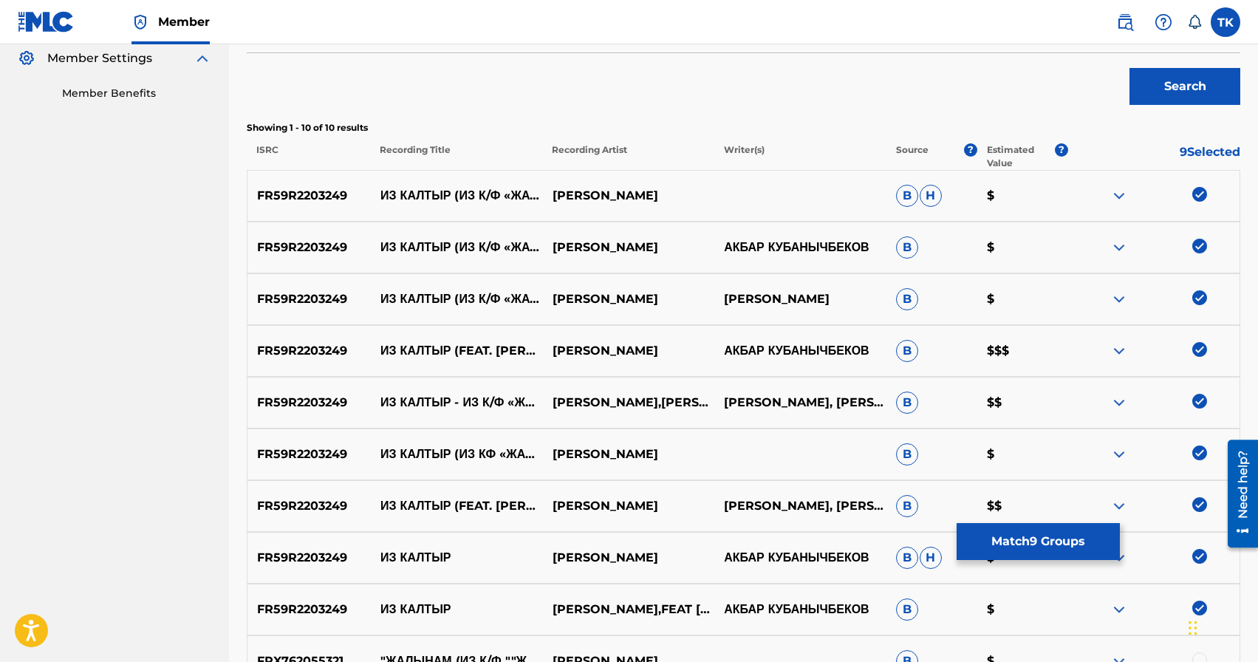
scroll to position [443, 0]
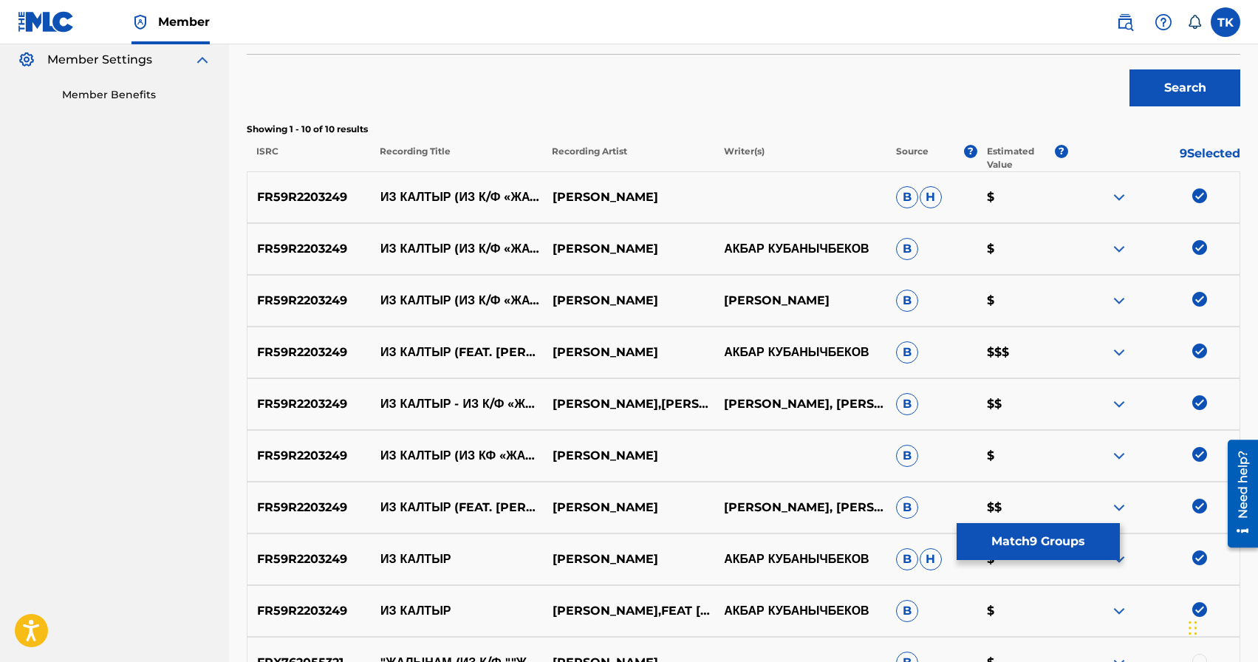
click at [1041, 532] on button "Match 9 Groups" at bounding box center [1037, 541] width 163 height 37
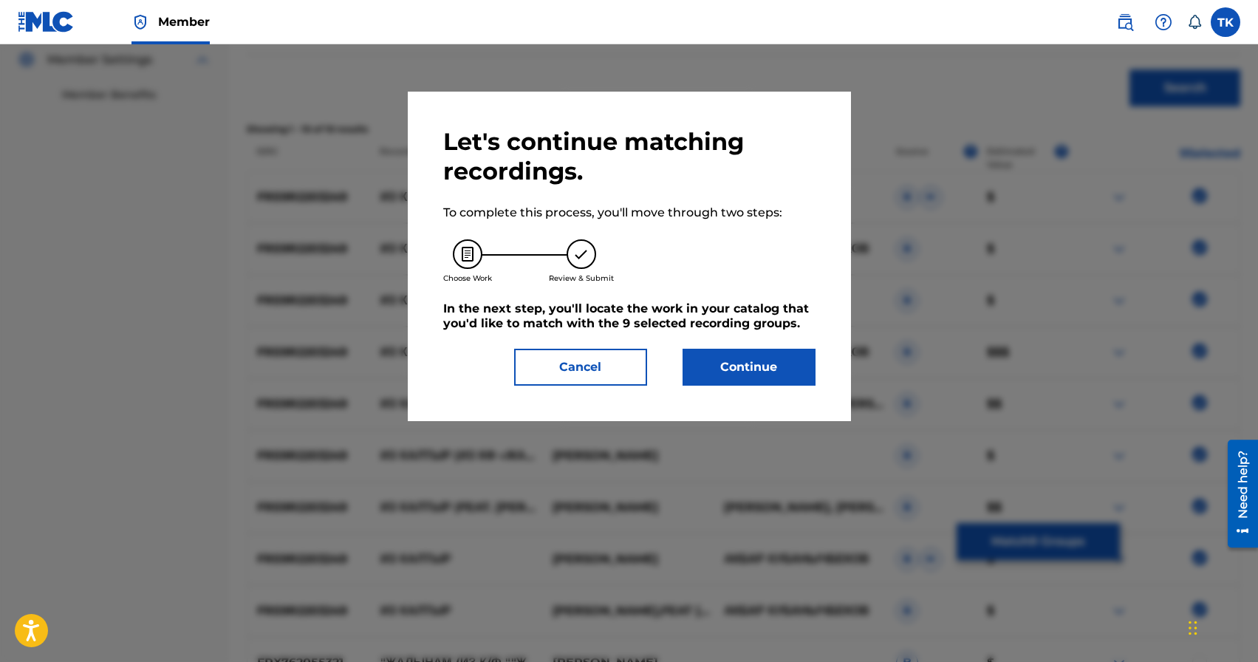
click at [767, 374] on button "Continue" at bounding box center [748, 367] width 133 height 37
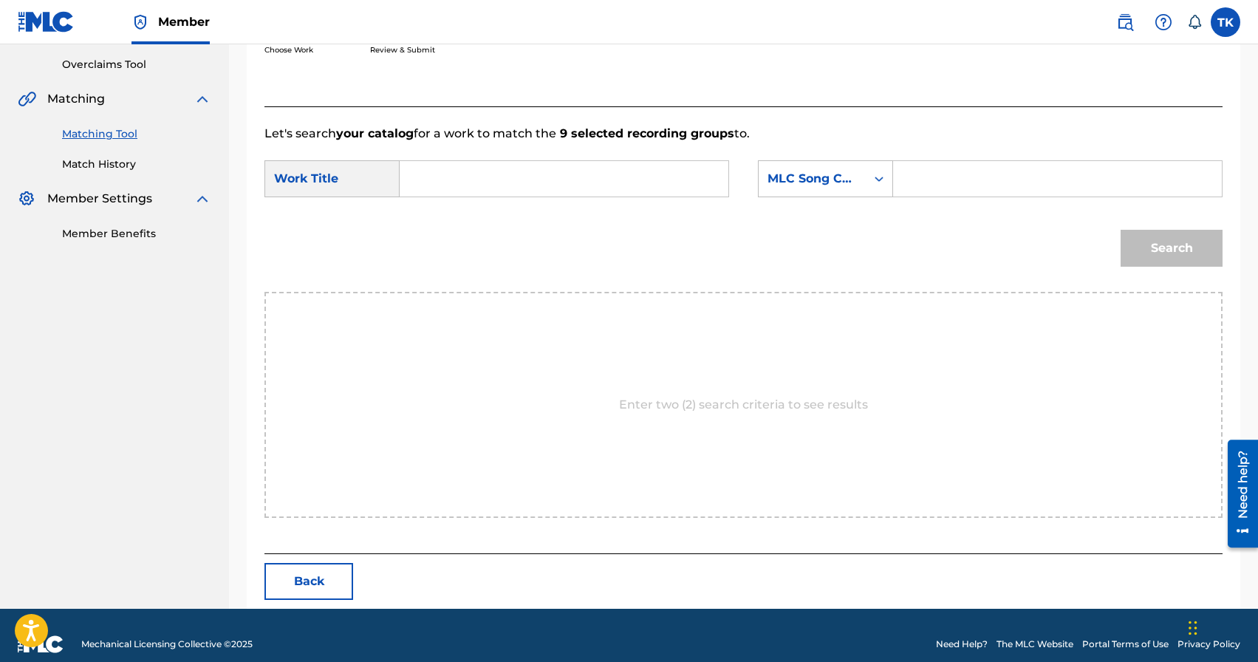
scroll to position [322, 0]
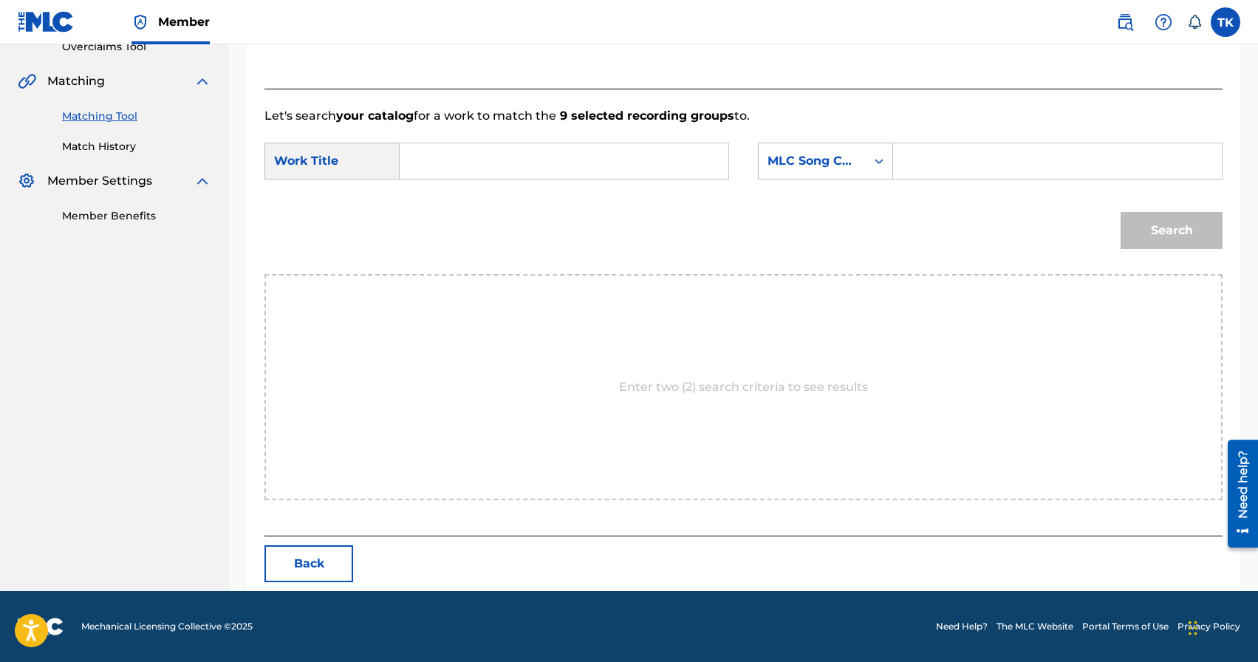
click at [600, 167] on input "Search Form" at bounding box center [564, 160] width 304 height 35
click at [457, 226] on span "лтыр (из к/ф «‎жаңы күч»)" at bounding box center [453, 220] width 56 height 67
type input "из калтыр (из к/ф «‎жаңы күч»)"
click at [838, 157] on div "MLC Song Code" at bounding box center [811, 161] width 89 height 18
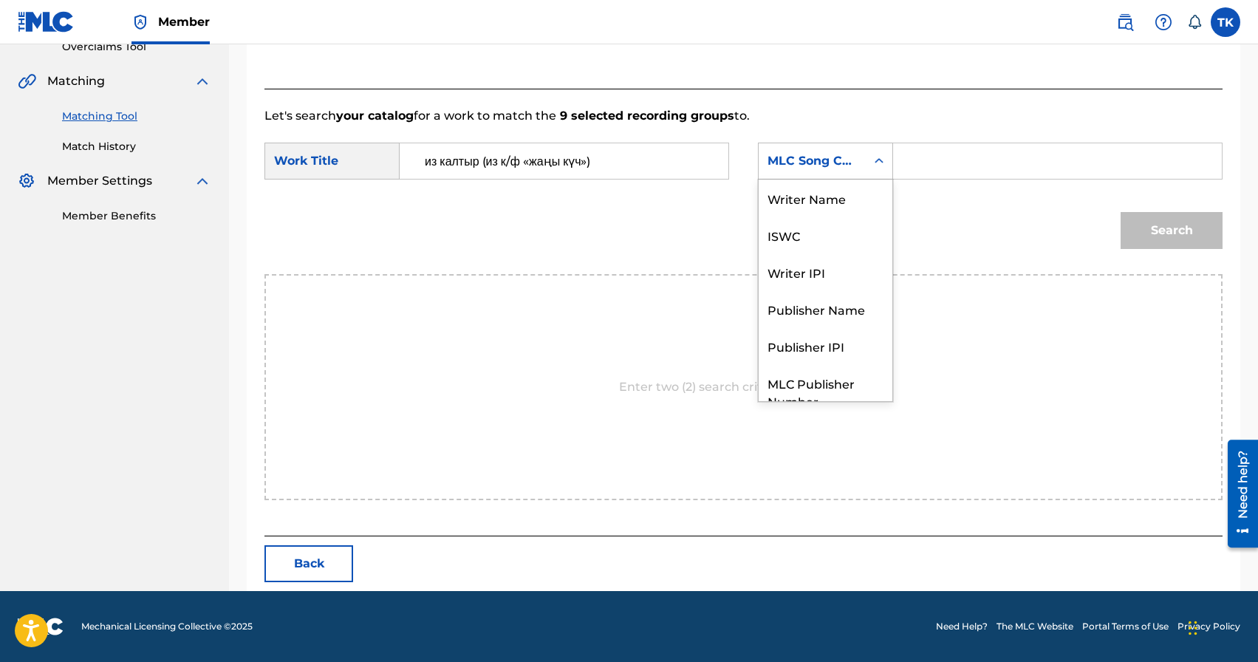
scroll to position [55, 0]
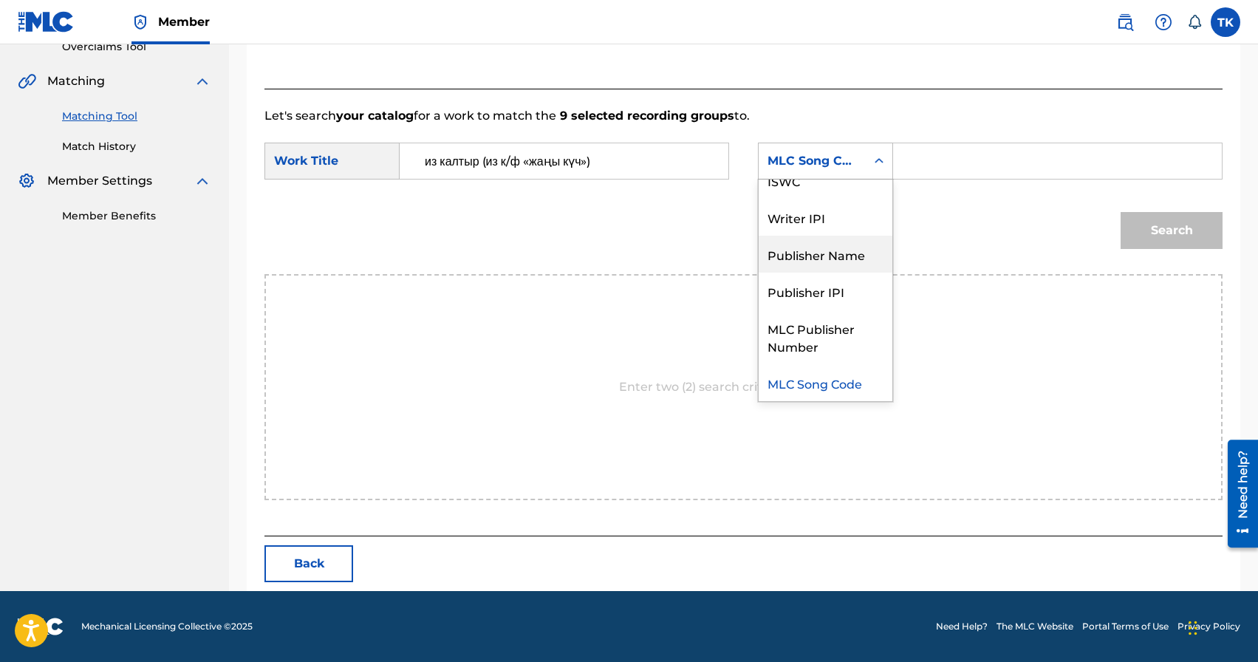
click at [830, 247] on div "Publisher Name" at bounding box center [825, 254] width 134 height 37
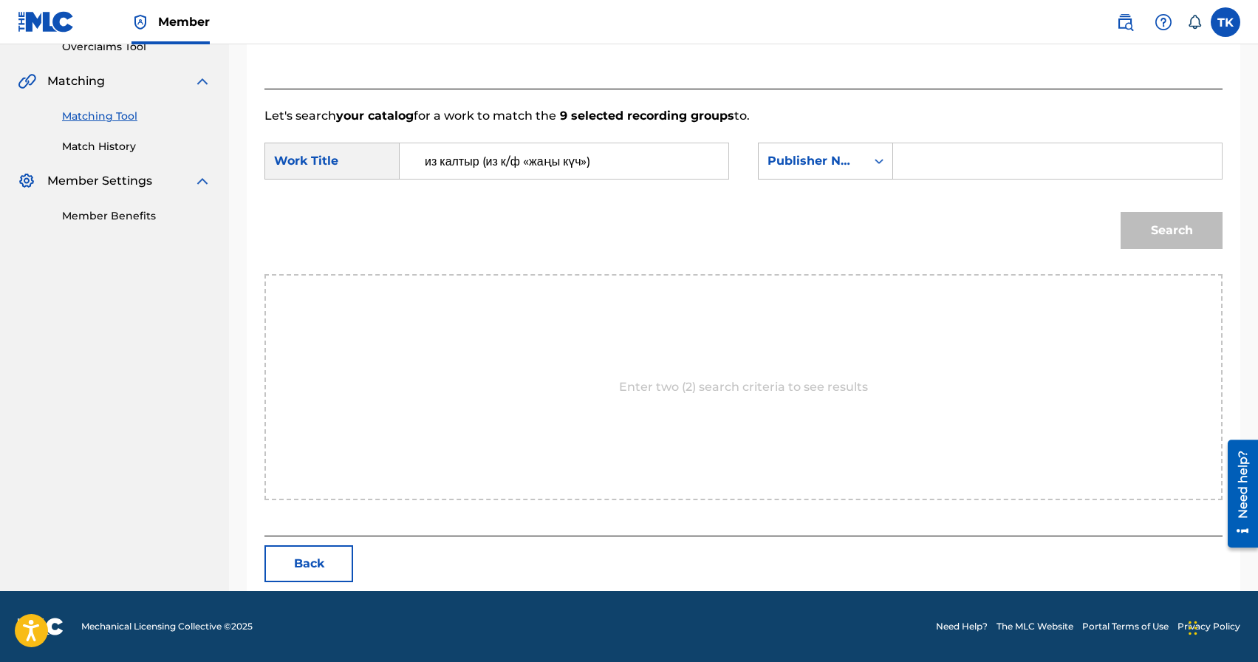
click at [922, 157] on input "Search Form" at bounding box center [1057, 160] width 304 height 35
type input "INFINITY MUSIC"
click at [1150, 225] on button "Search" at bounding box center [1171, 230] width 102 height 37
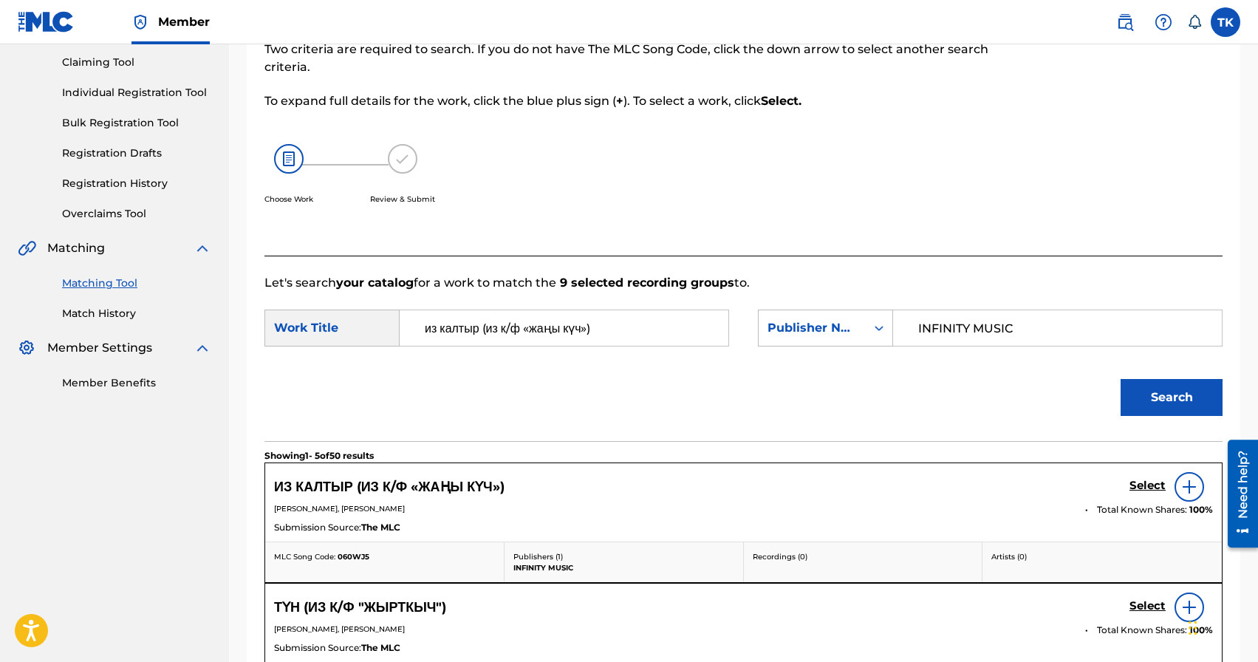
scroll to position [322, 0]
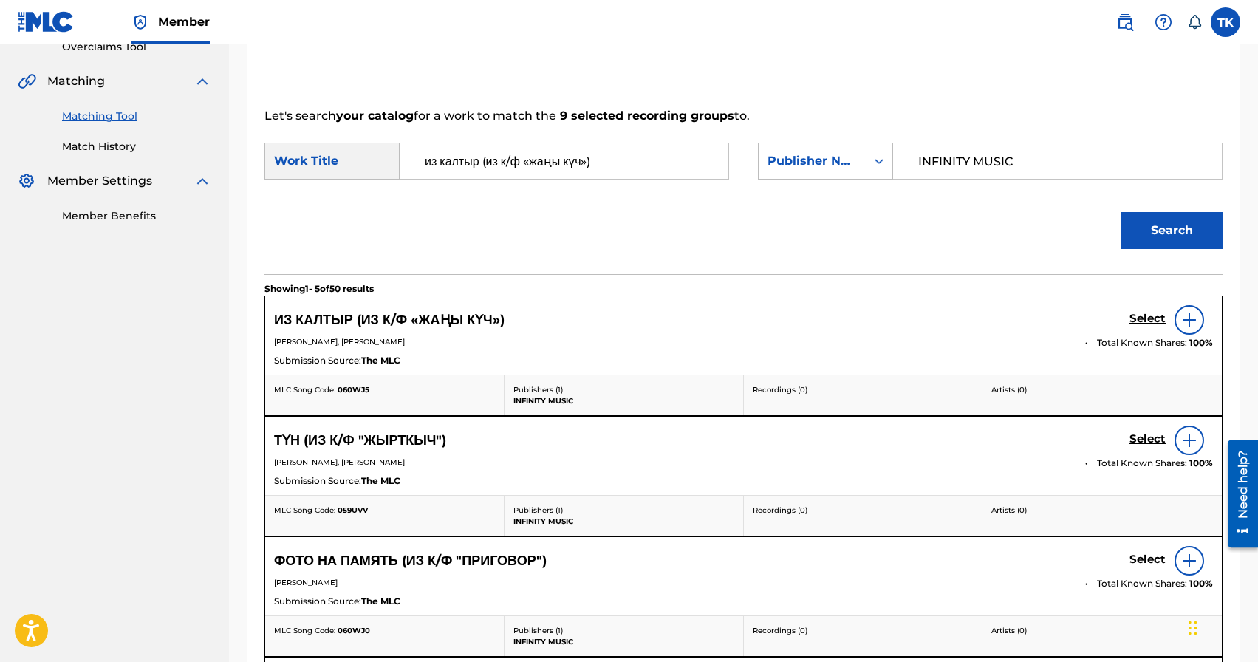
click at [1139, 317] on h5 "Select" at bounding box center [1147, 319] width 36 height 14
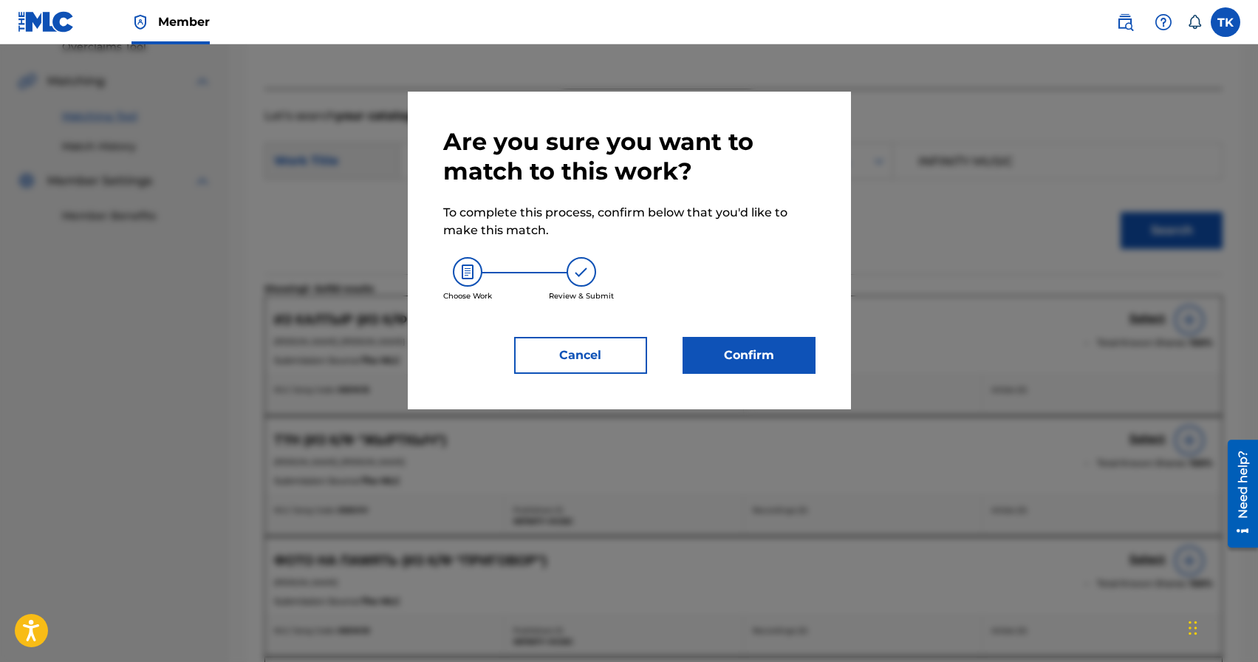
click at [795, 349] on button "Confirm" at bounding box center [748, 355] width 133 height 37
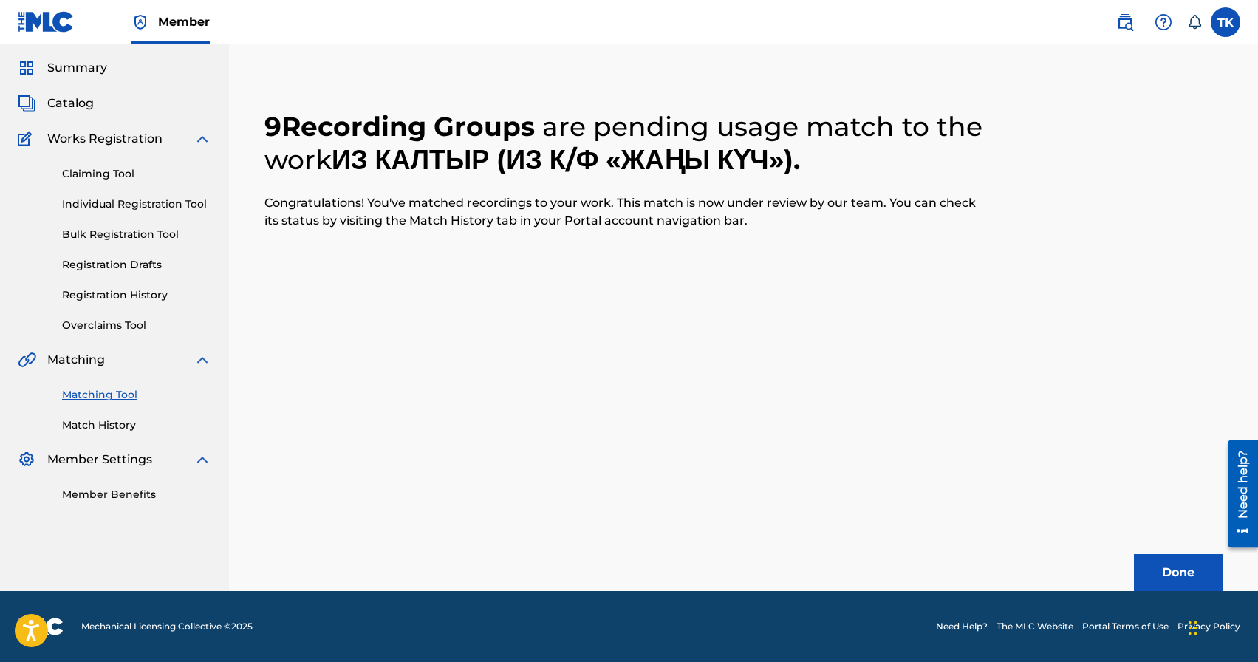
scroll to position [44, 0]
click at [1163, 566] on button "Done" at bounding box center [1178, 572] width 89 height 37
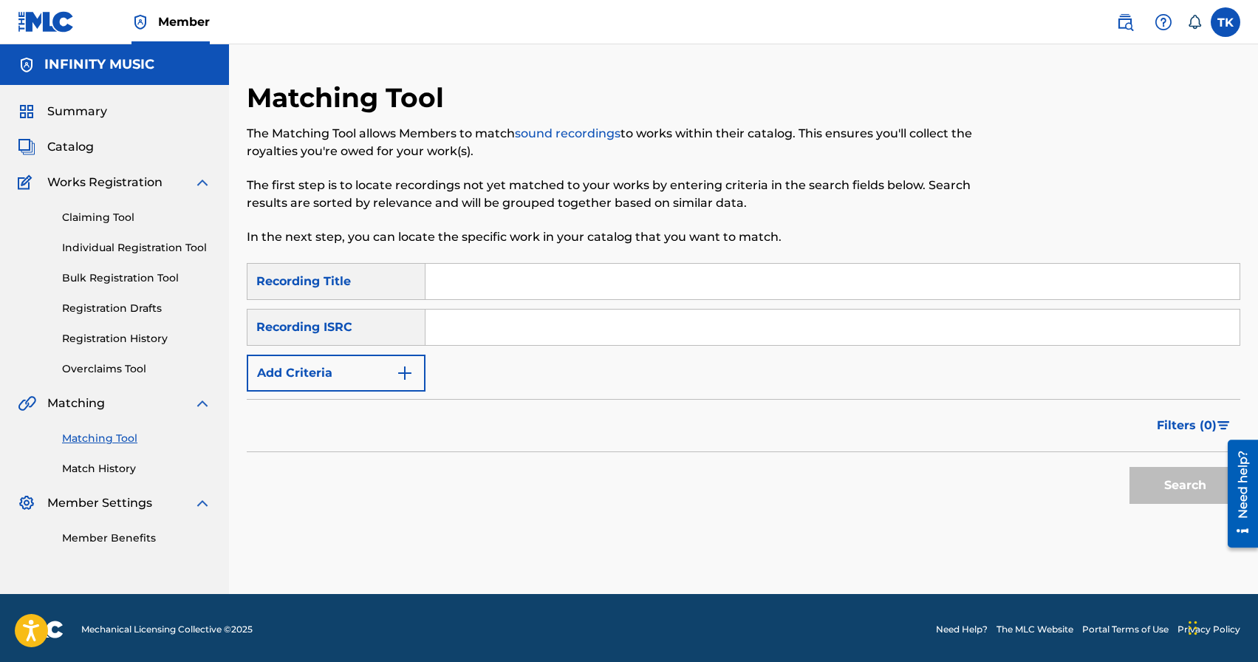
click at [494, 264] on input "Search Form" at bounding box center [832, 281] width 814 height 35
click at [1168, 483] on button "Search" at bounding box center [1184, 485] width 111 height 37
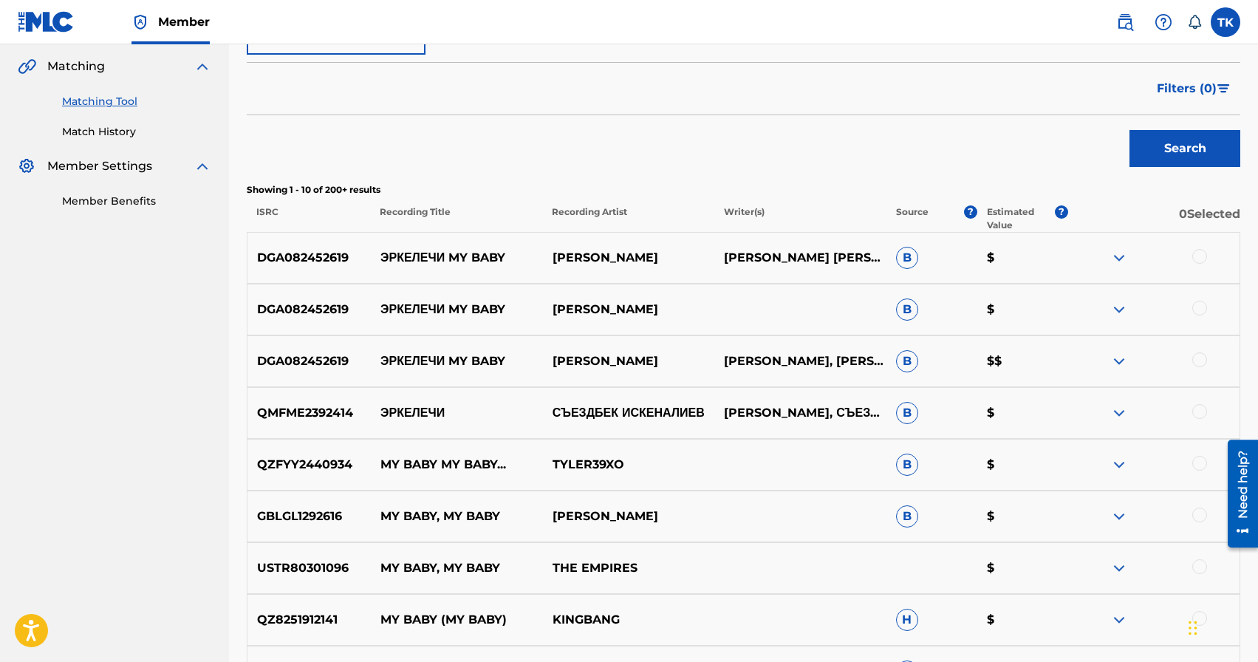
scroll to position [191, 0]
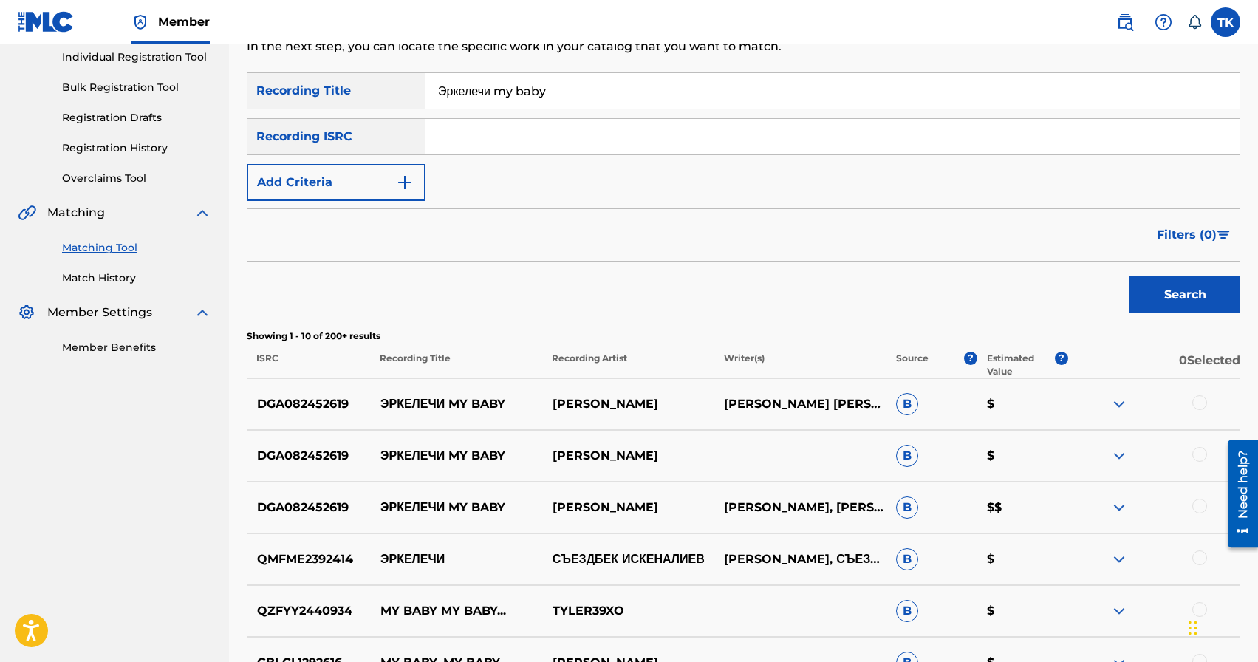
click at [618, 94] on input "Эркелечи my baby" at bounding box center [832, 90] width 814 height 35
paste input "Сүйүүнүн Шаары"
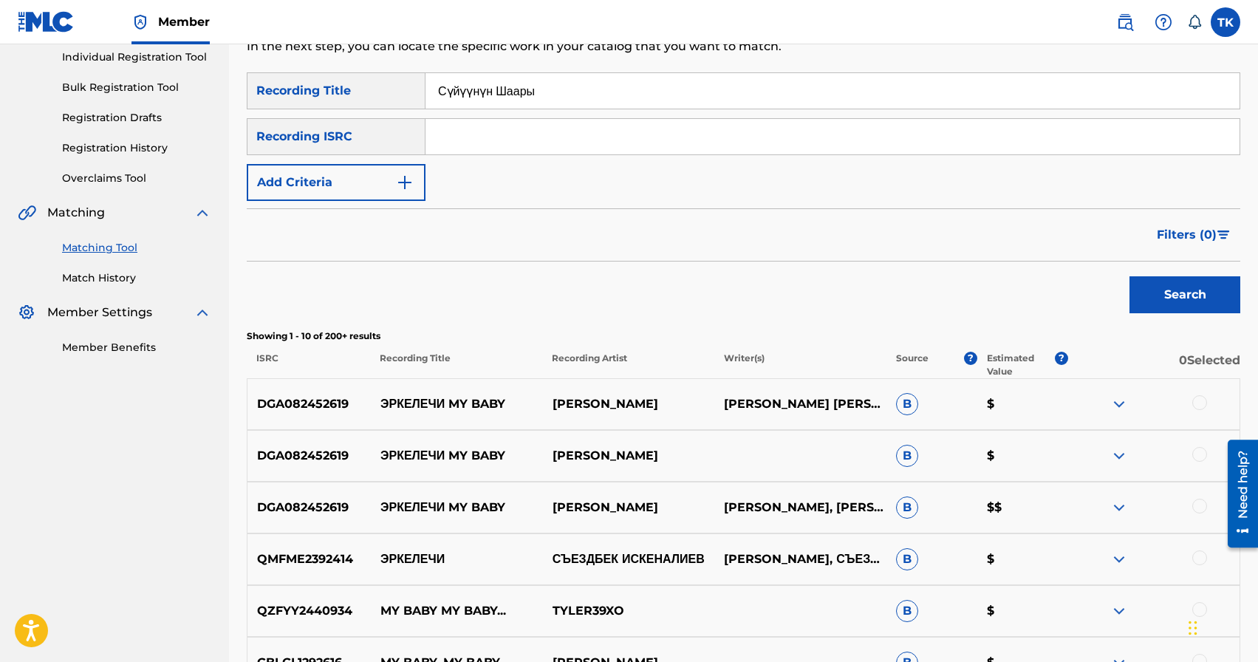
type input "Сүйүүнүн Шаары"
click at [416, 185] on button "Add Criteria" at bounding box center [336, 182] width 179 height 37
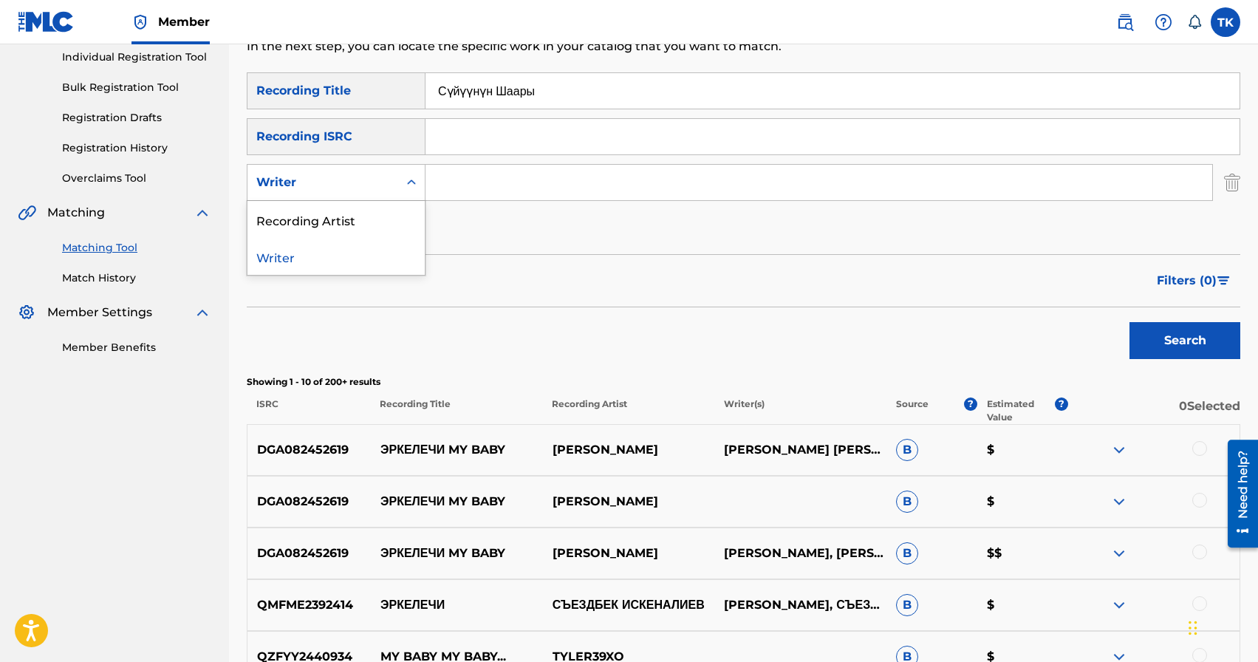
click at [416, 185] on icon "Search Form" at bounding box center [411, 182] width 15 height 15
click at [407, 213] on div "Recording Artist" at bounding box center [335, 219] width 177 height 37
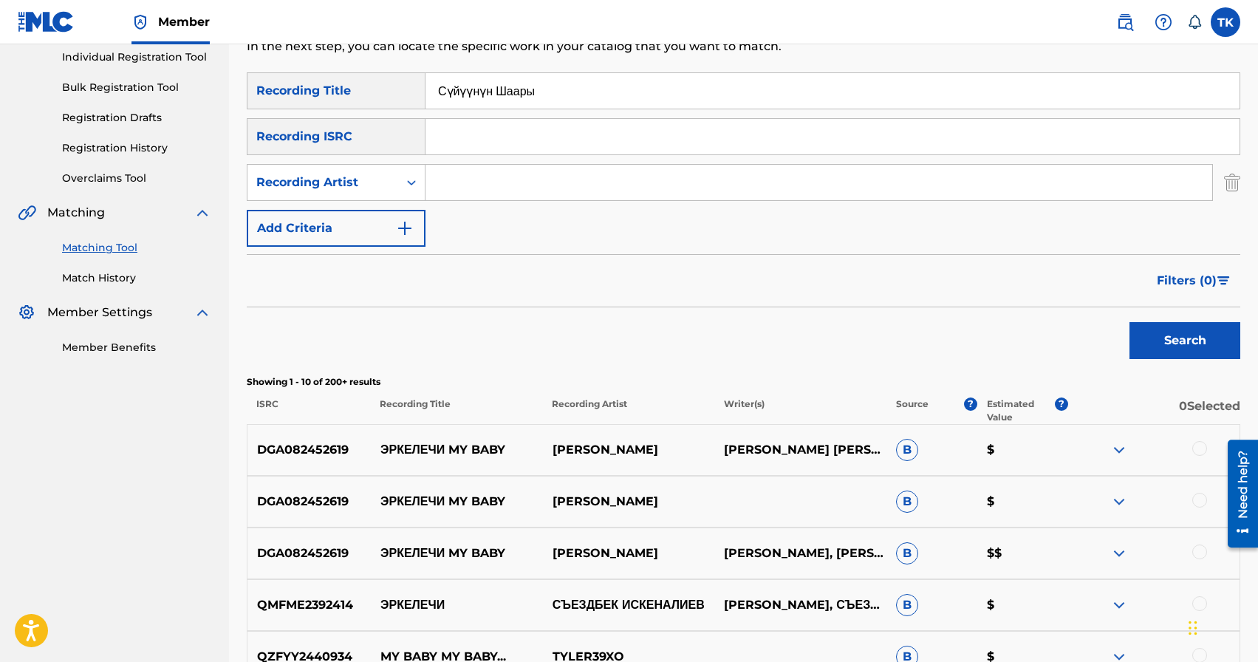
click at [490, 182] on input "Search Form" at bounding box center [818, 182] width 786 height 35
type input "m"
type input "[PERSON_NAME]"
click at [1138, 334] on button "Search" at bounding box center [1184, 340] width 111 height 37
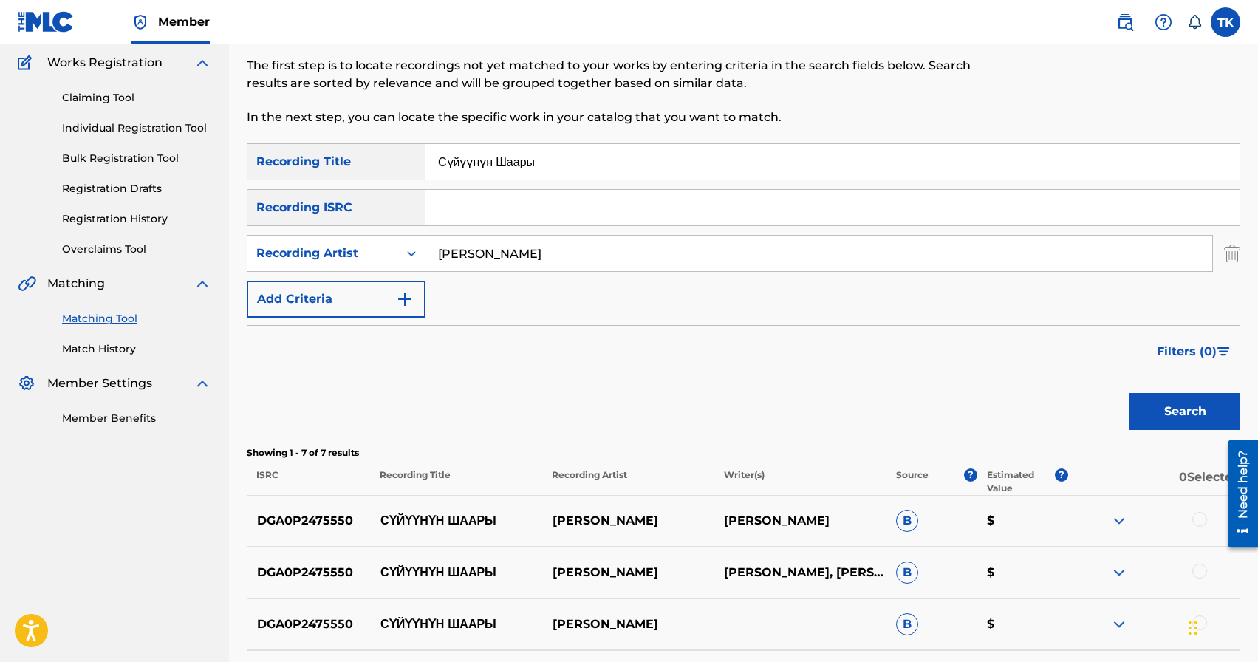
scroll to position [112, 0]
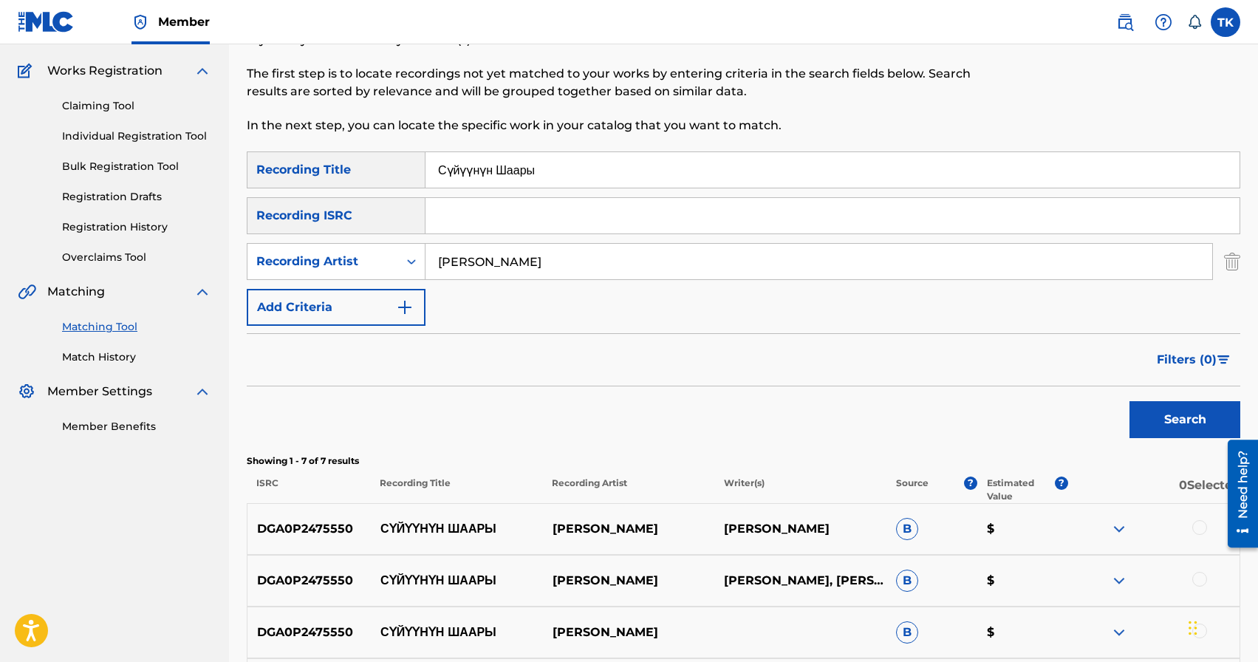
click at [586, 180] on input "Сүйүүнүн Шаары" at bounding box center [832, 169] width 814 height 35
type input "иллюзия"
click at [1176, 421] on button "Search" at bounding box center [1184, 419] width 111 height 37
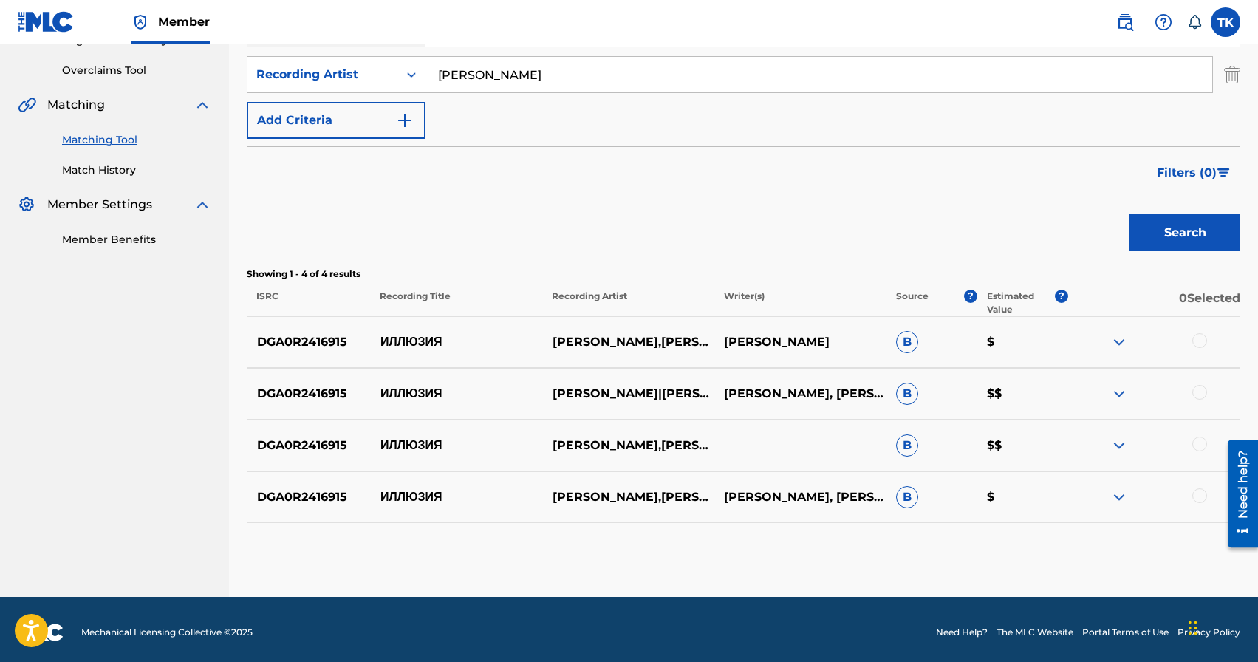
scroll to position [299, 0]
